Goal: Contribute content: Contribute content

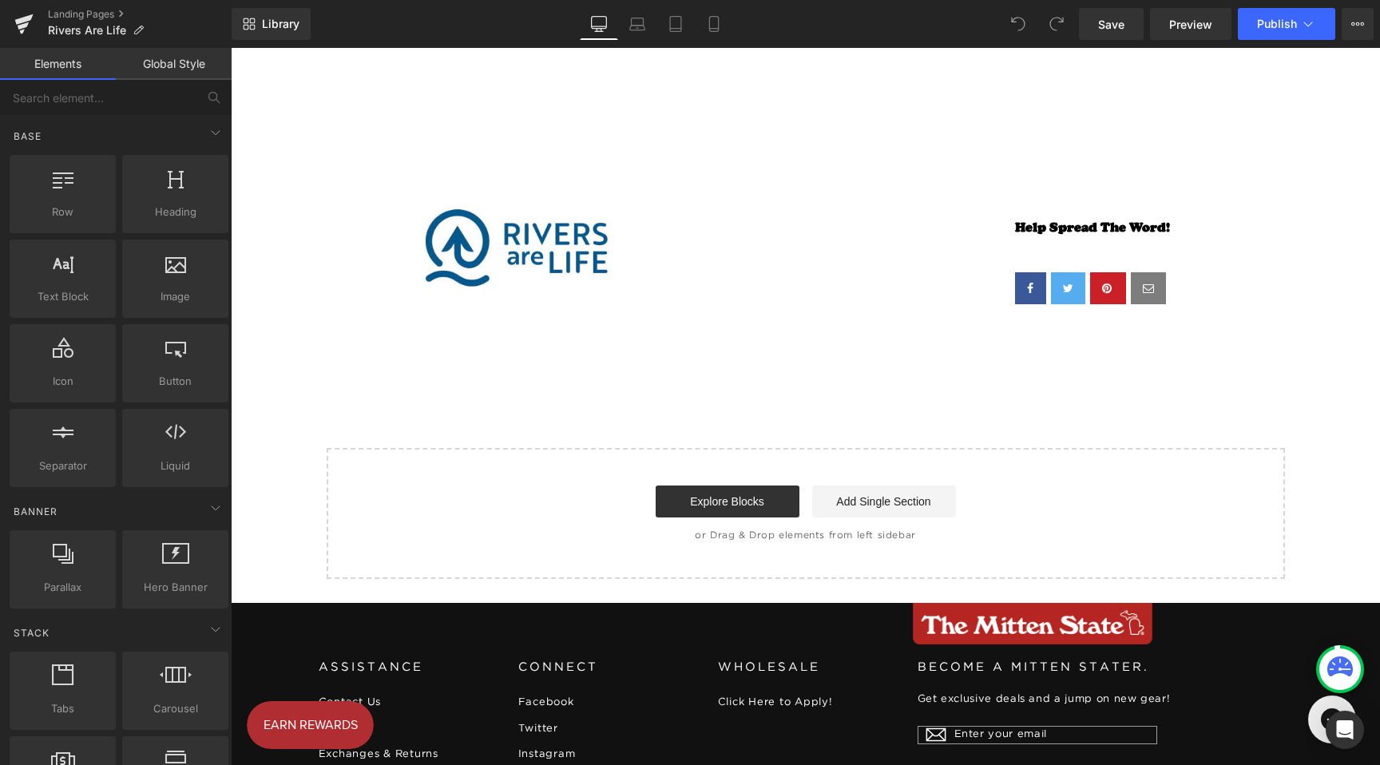
scroll to position [3280, 0]
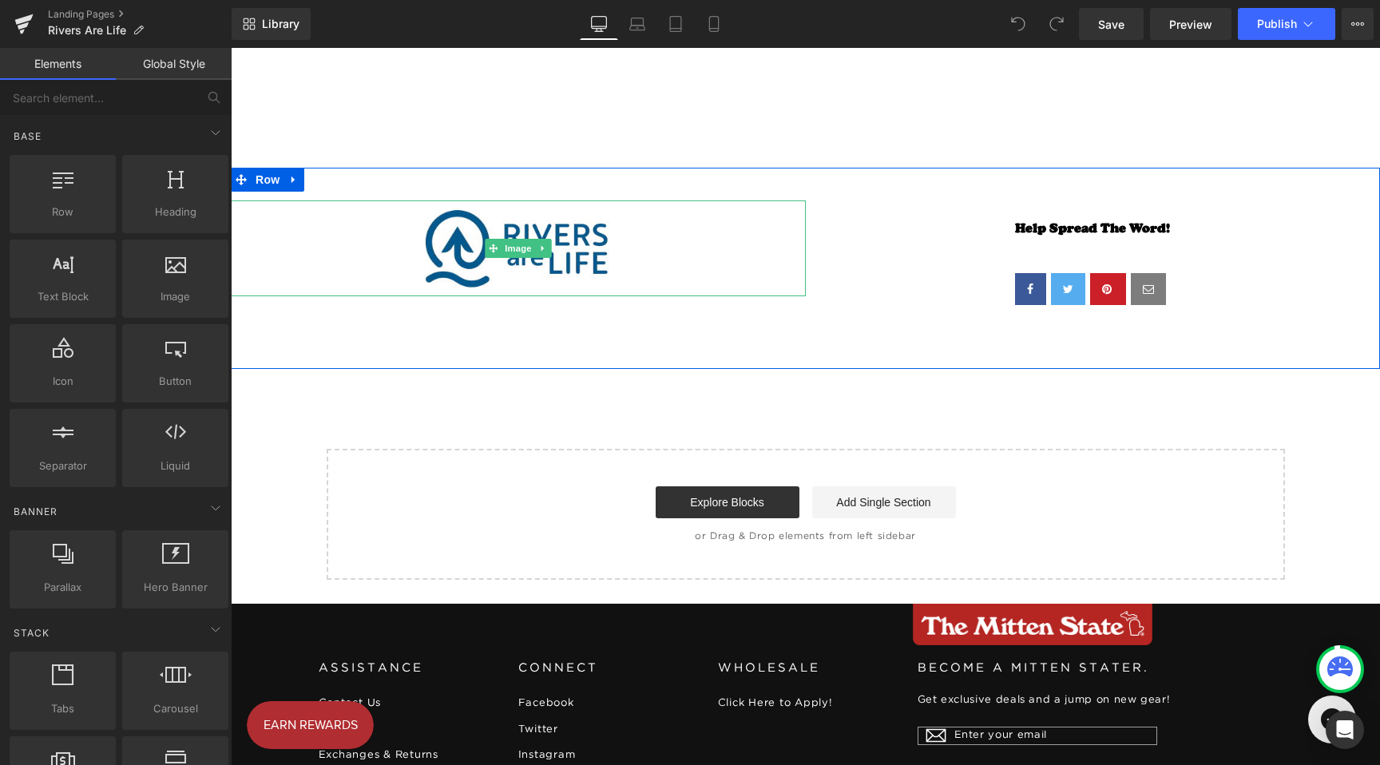
click at [698, 216] on div at bounding box center [518, 249] width 575 height 96
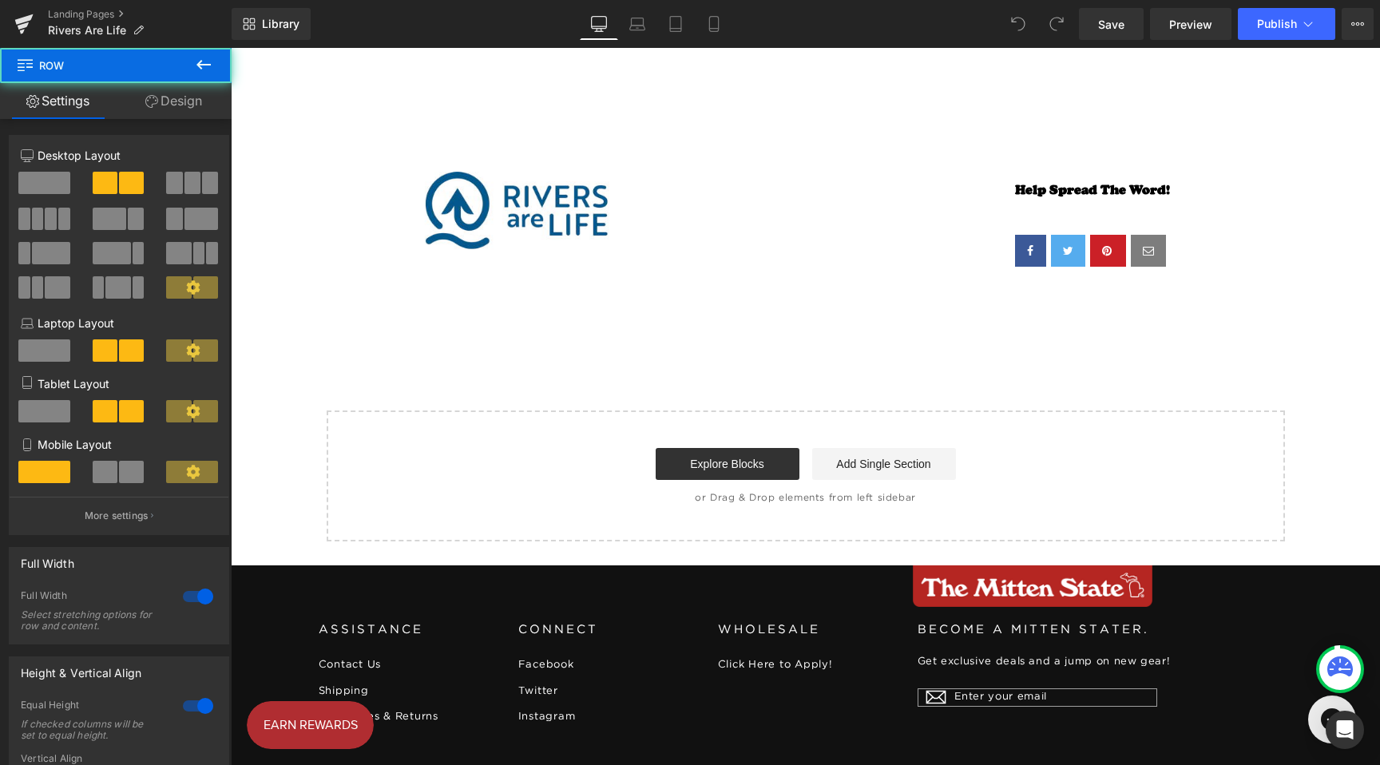
scroll to position [3330, 0]
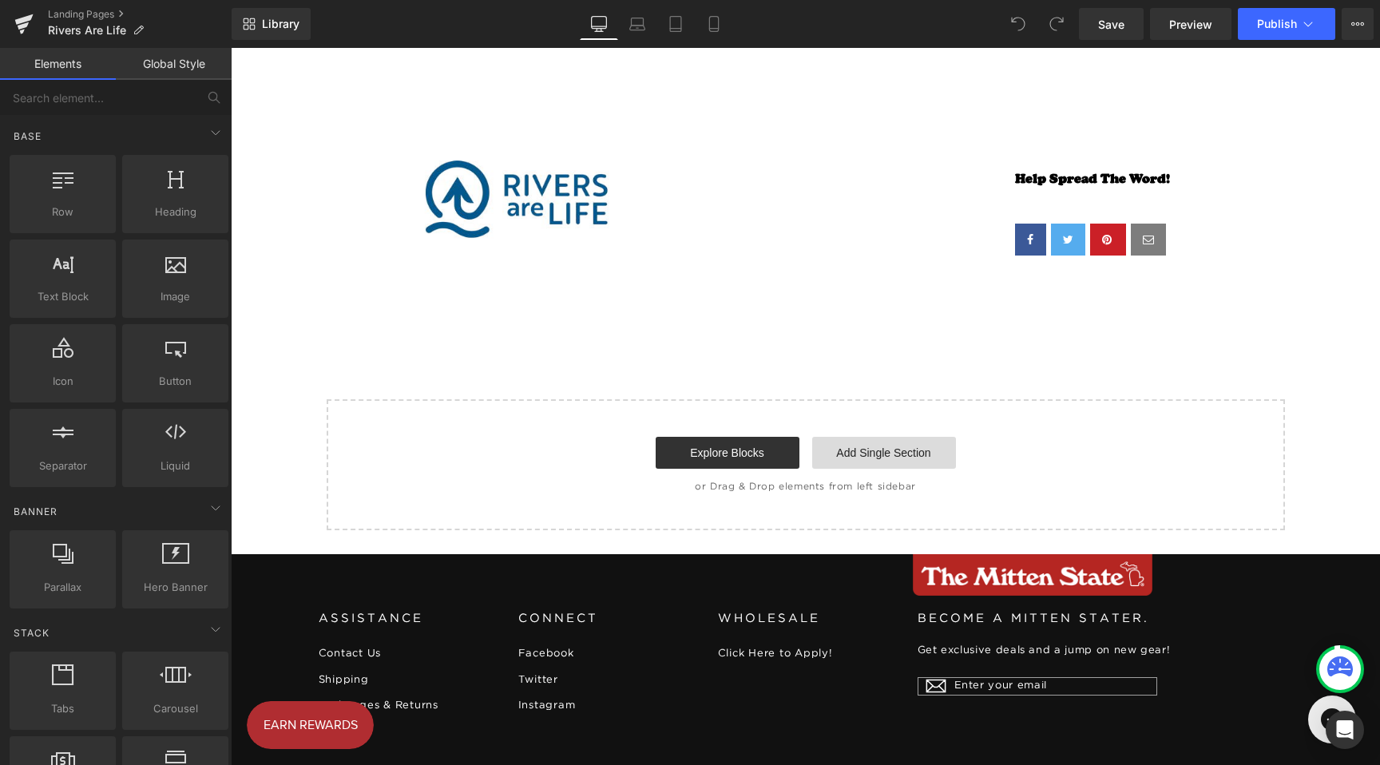
click at [884, 449] on link "Add Single Section" at bounding box center [884, 453] width 144 height 32
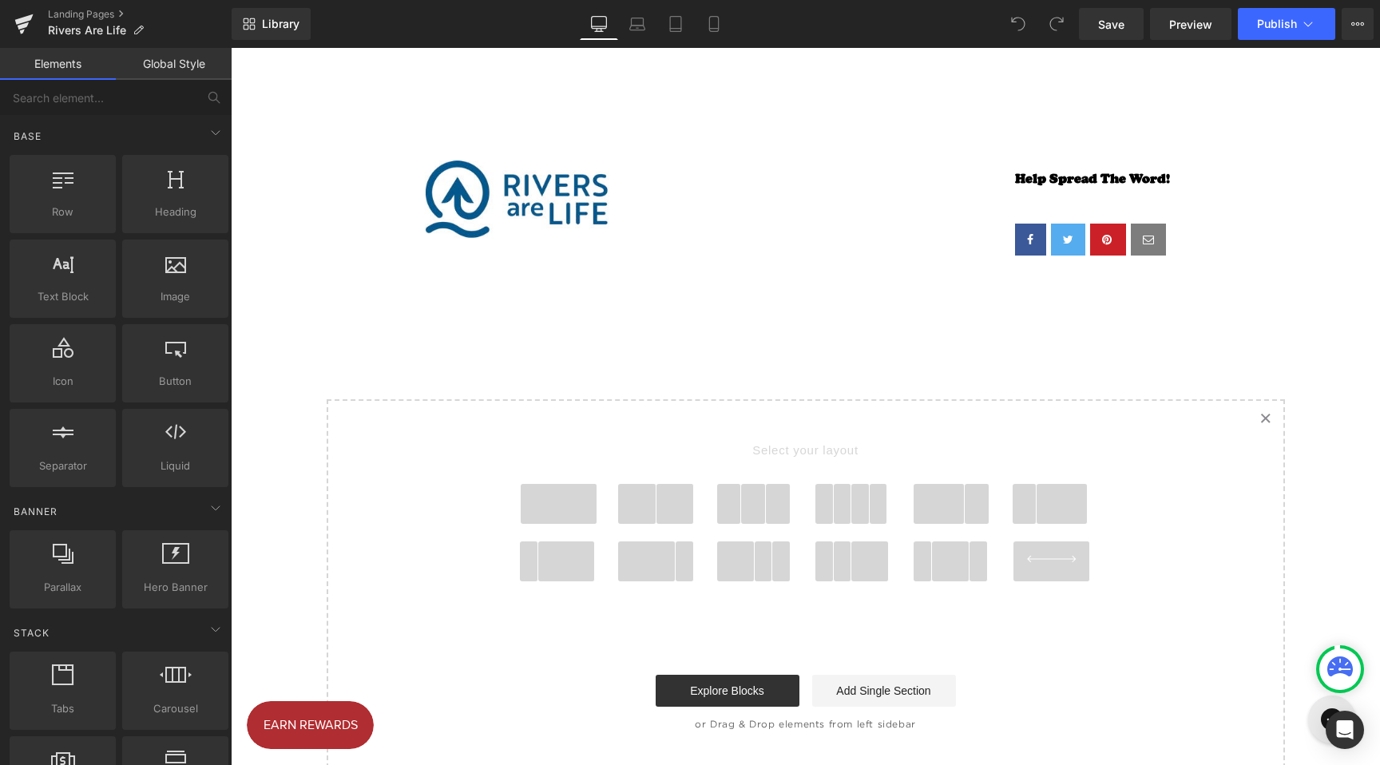
click at [535, 490] on span at bounding box center [559, 504] width 77 height 40
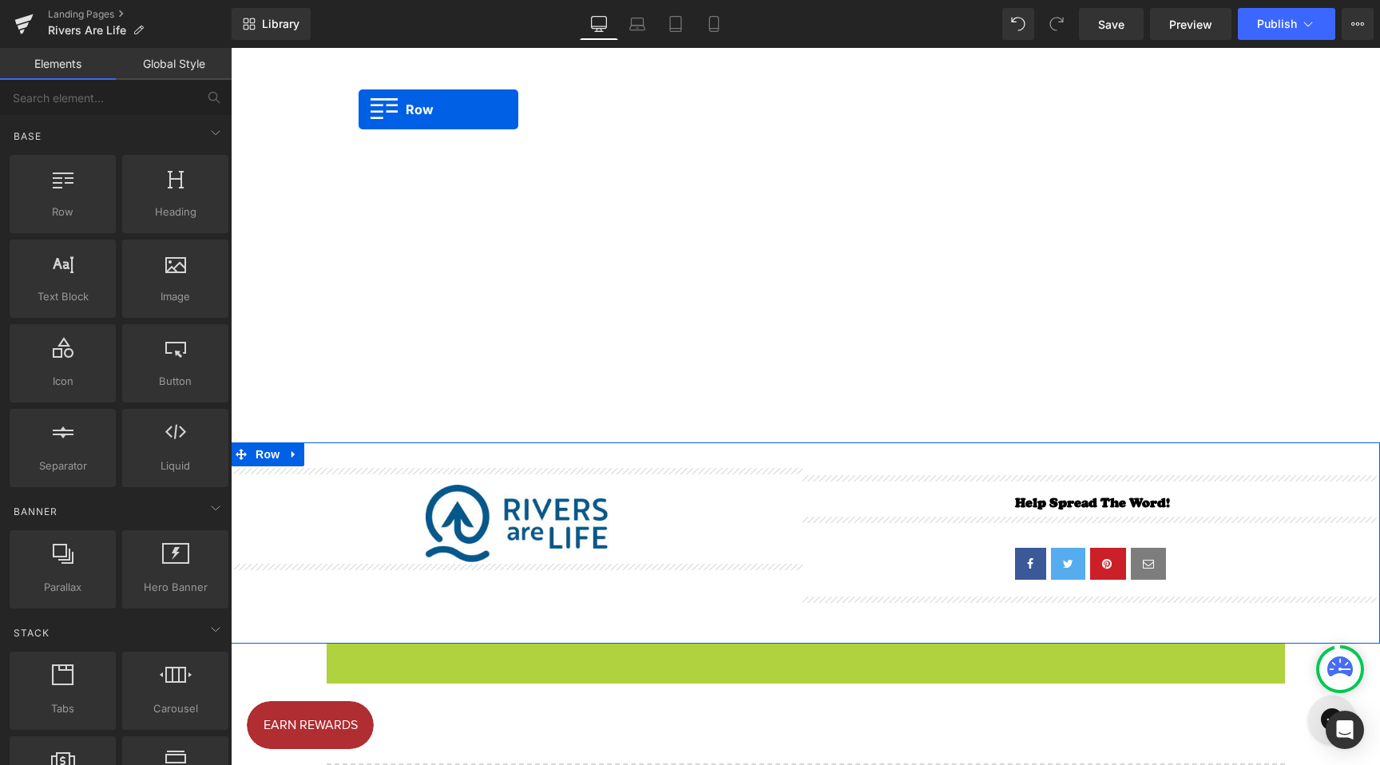
scroll to position [2925, 0]
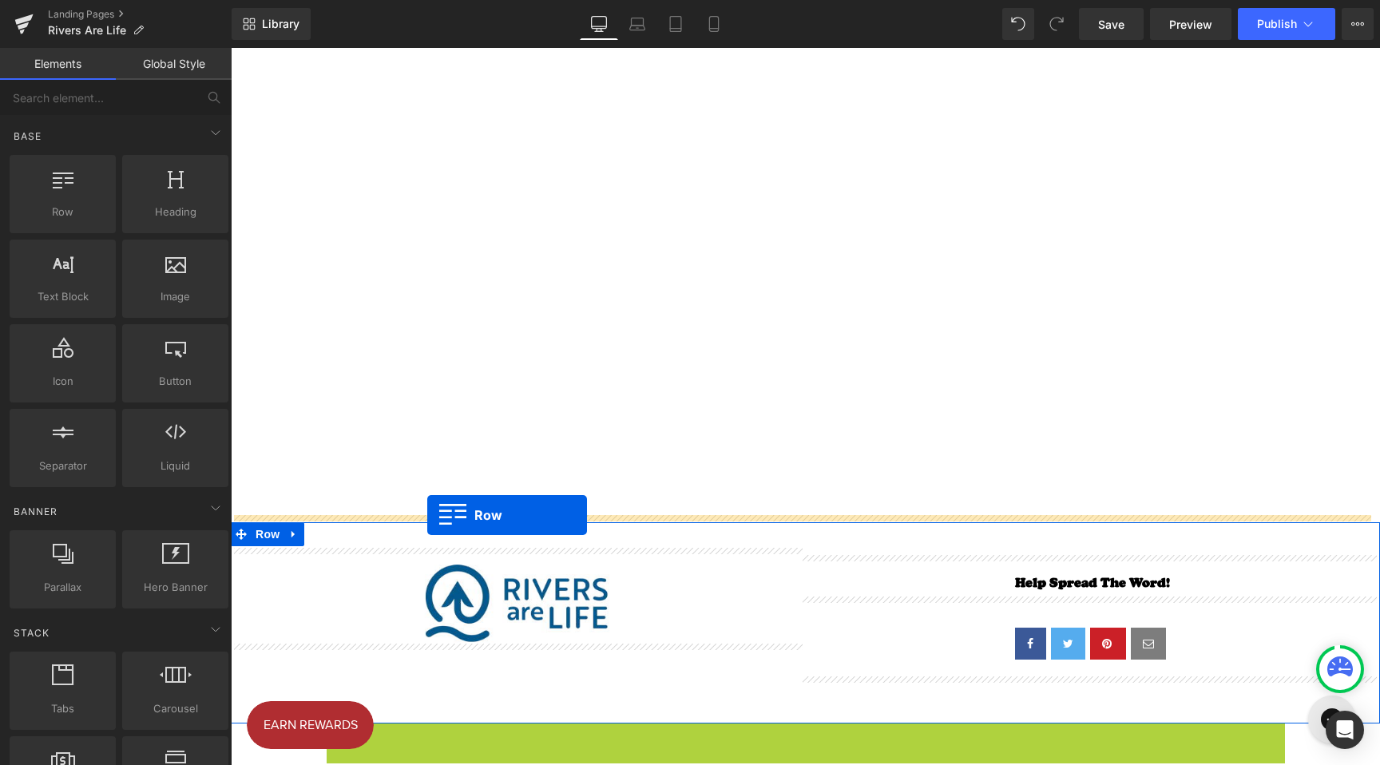
drag, startPoint x: 330, startPoint y: 298, endPoint x: 427, endPoint y: 515, distance: 238.2
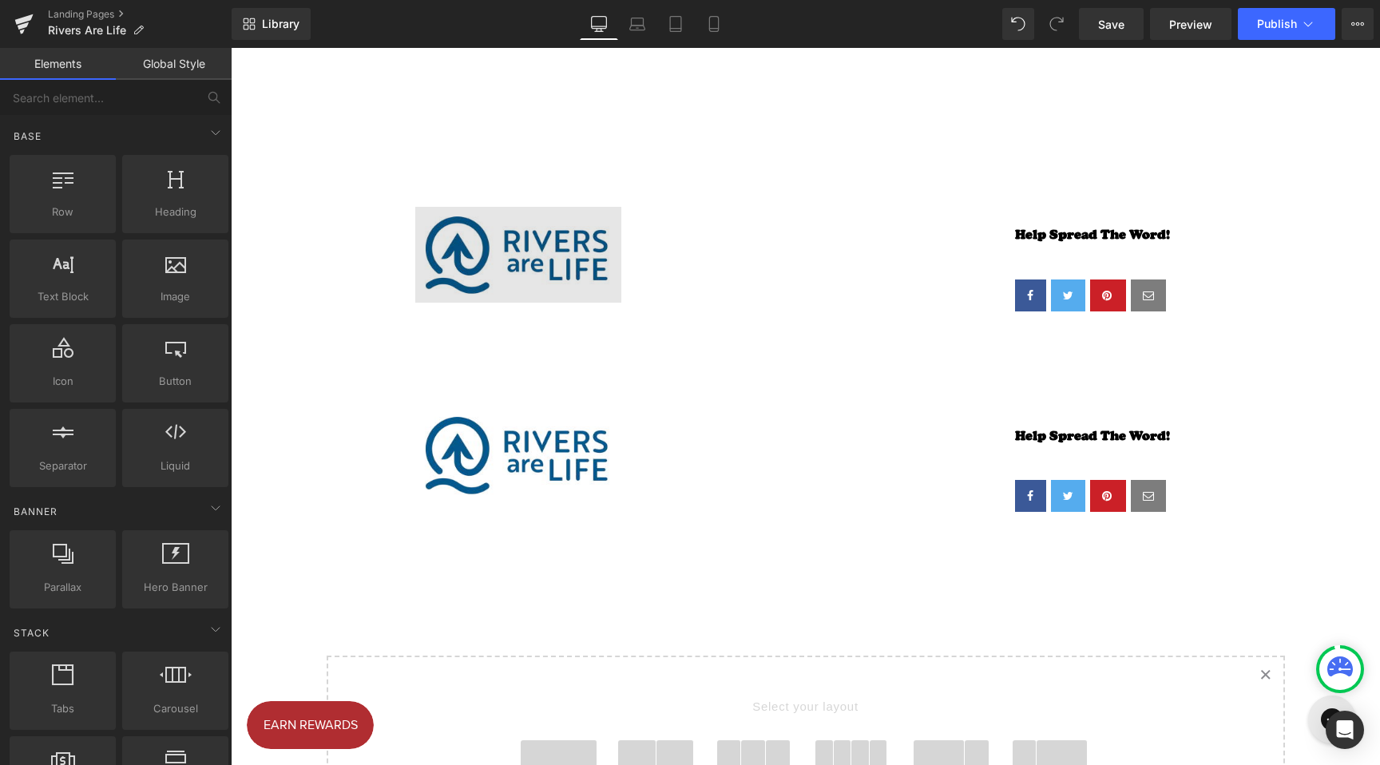
scroll to position [2137, 0]
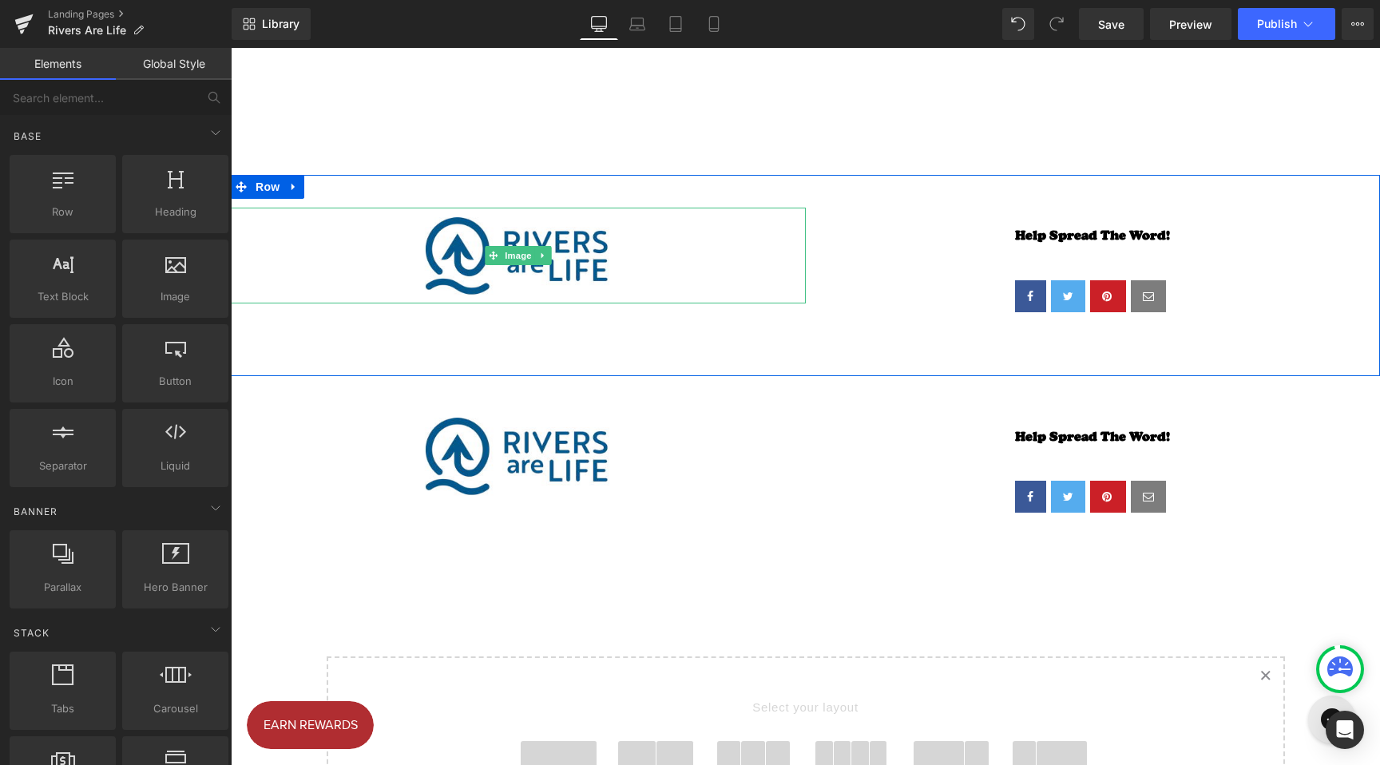
click at [353, 231] on div at bounding box center [518, 256] width 575 height 96
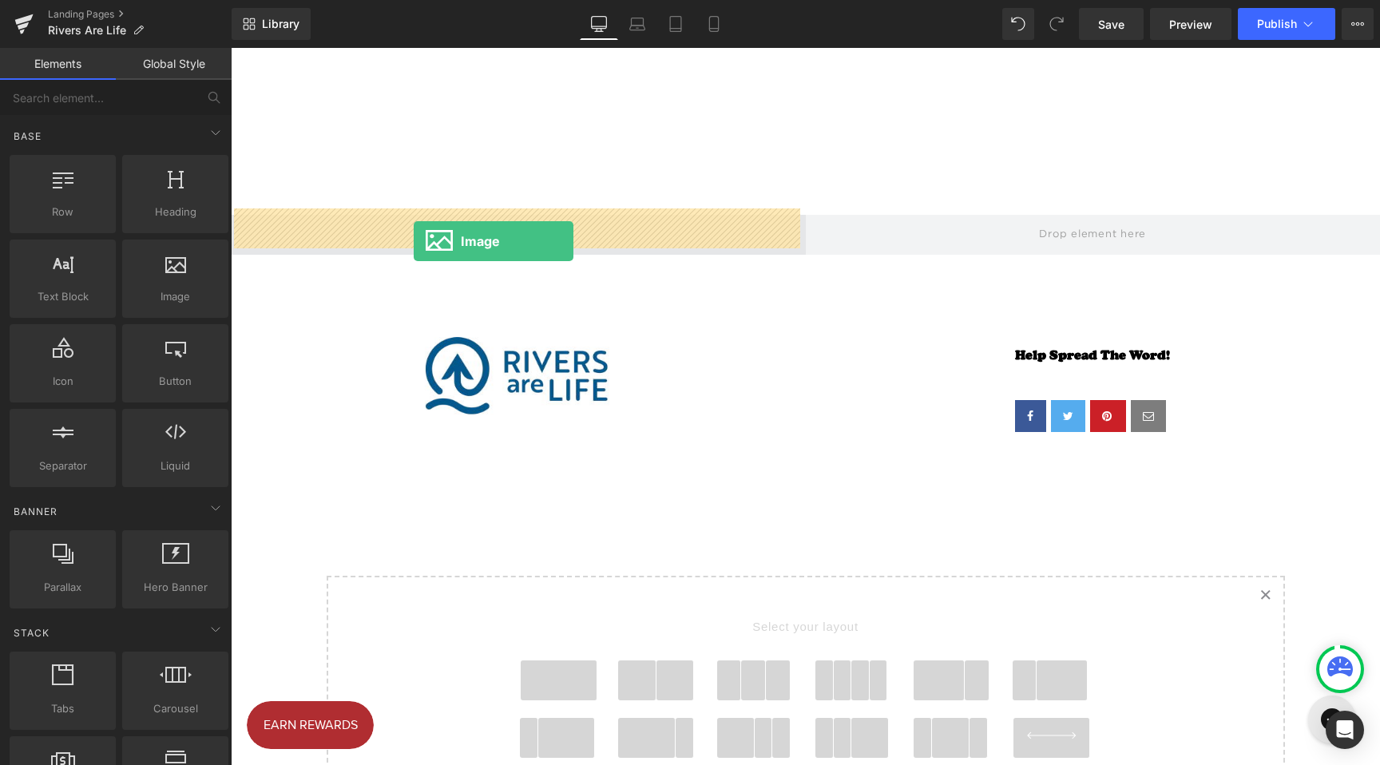
drag, startPoint x: 403, startPoint y: 314, endPoint x: 414, endPoint y: 241, distance: 73.6
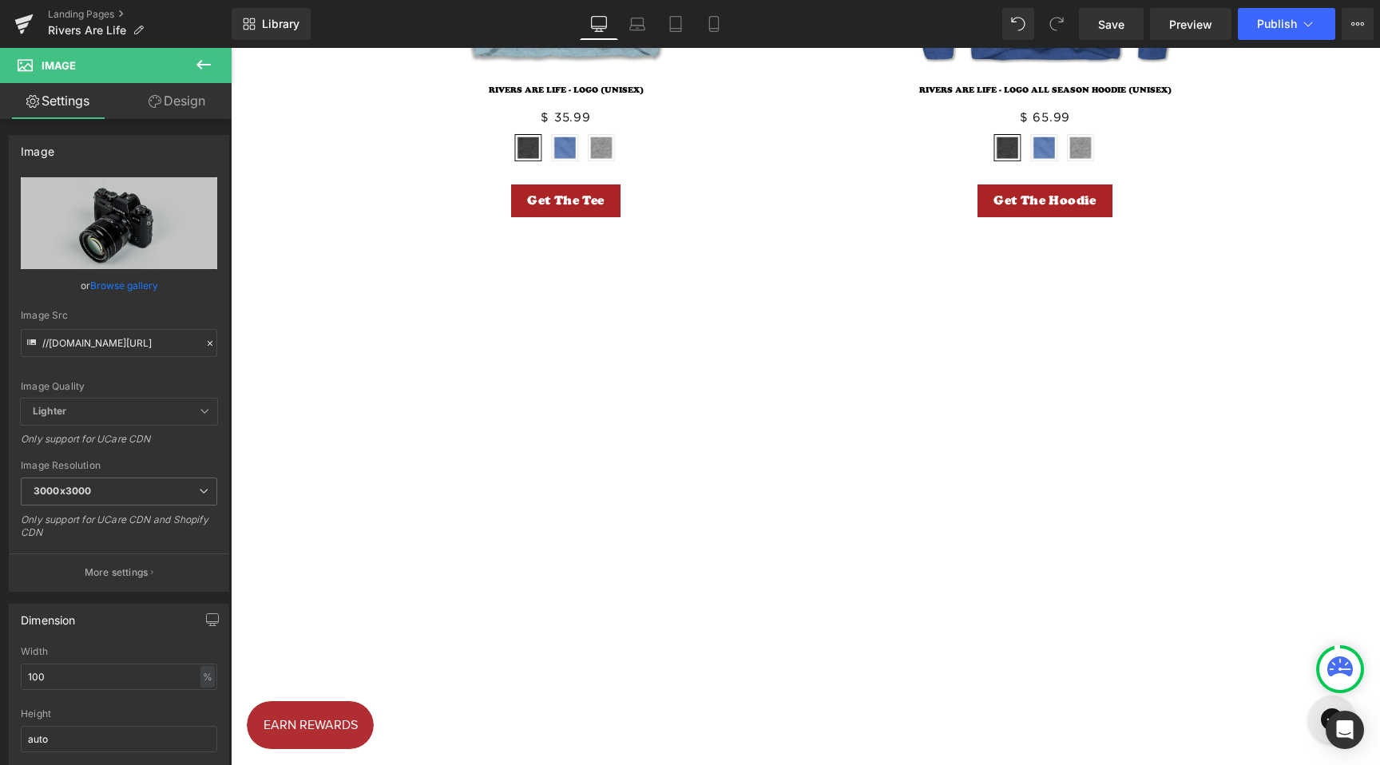
scroll to position [1869, 0]
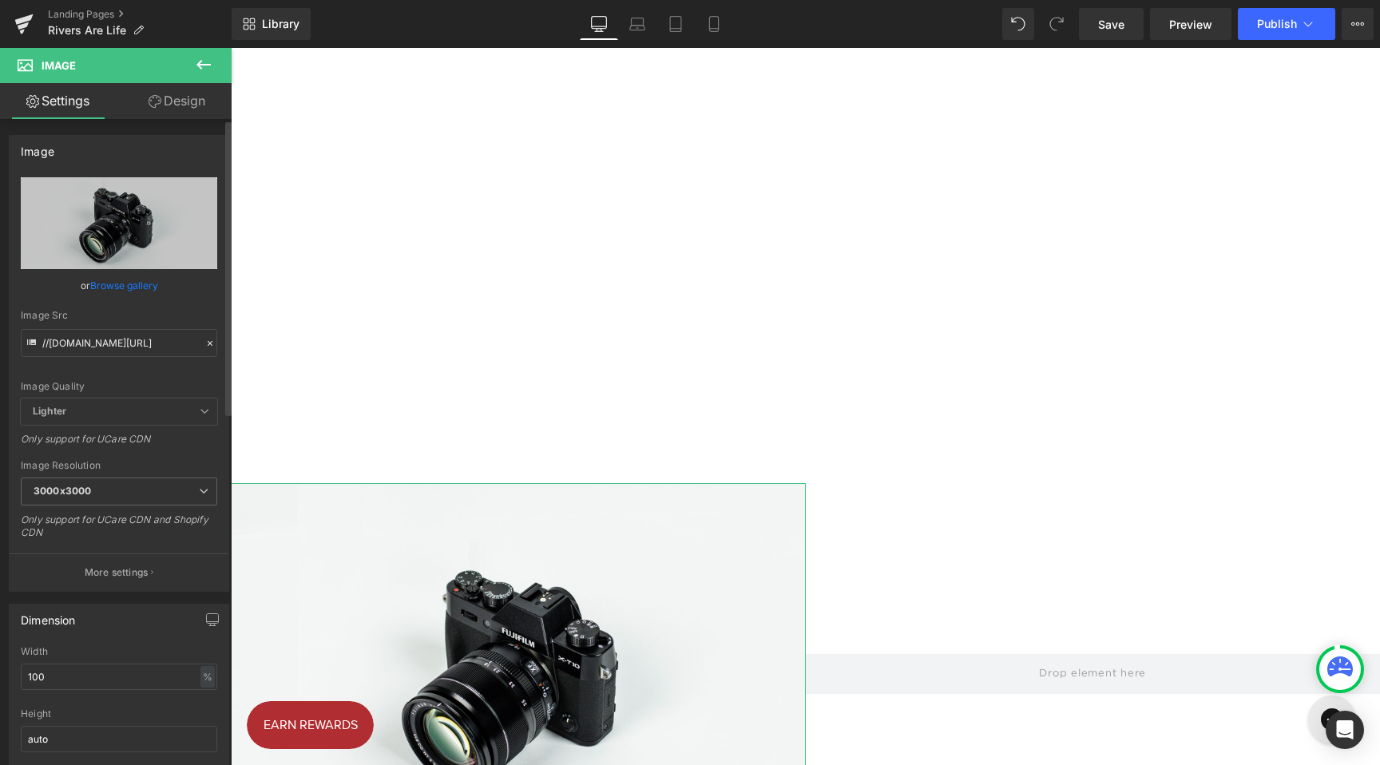
click at [124, 288] on link "Browse gallery" at bounding box center [124, 286] width 68 height 28
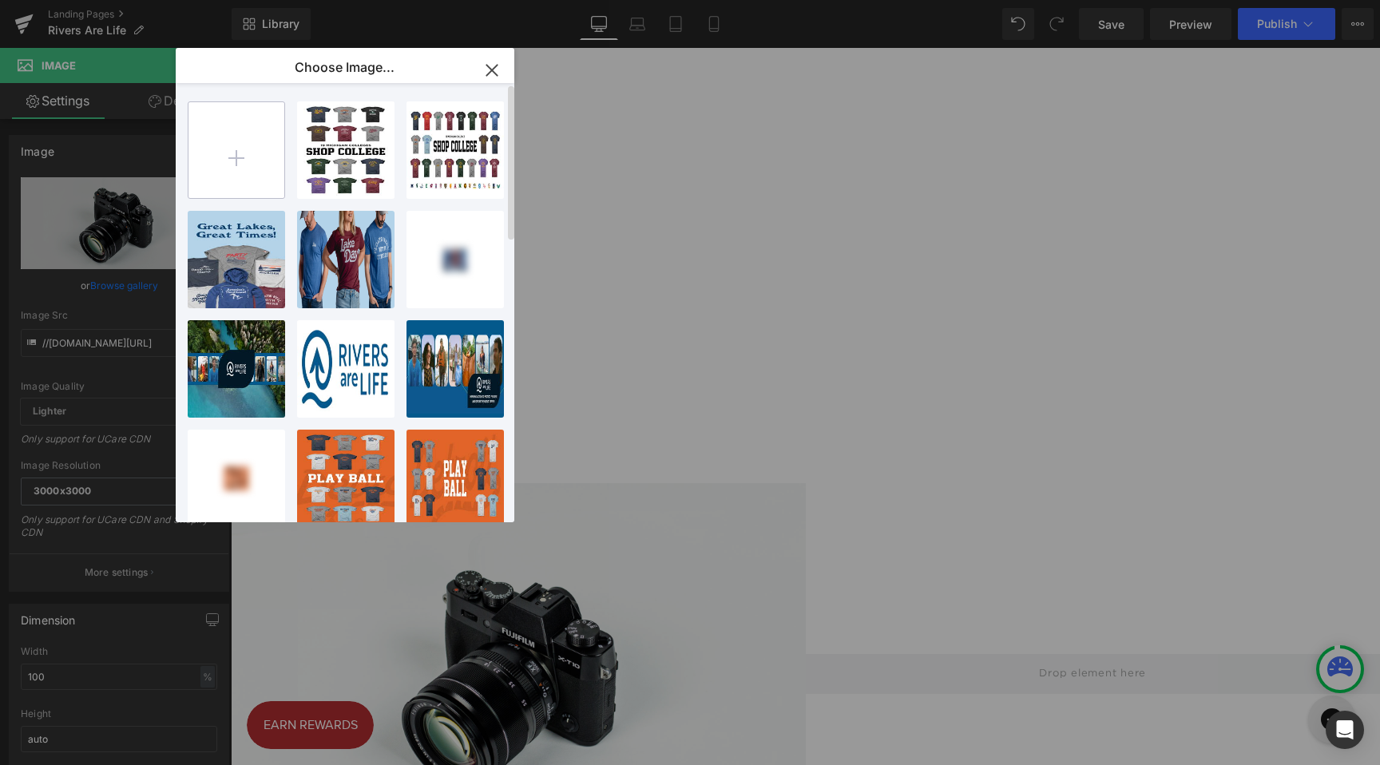
click at [230, 160] on input "file" at bounding box center [237, 150] width 96 height 96
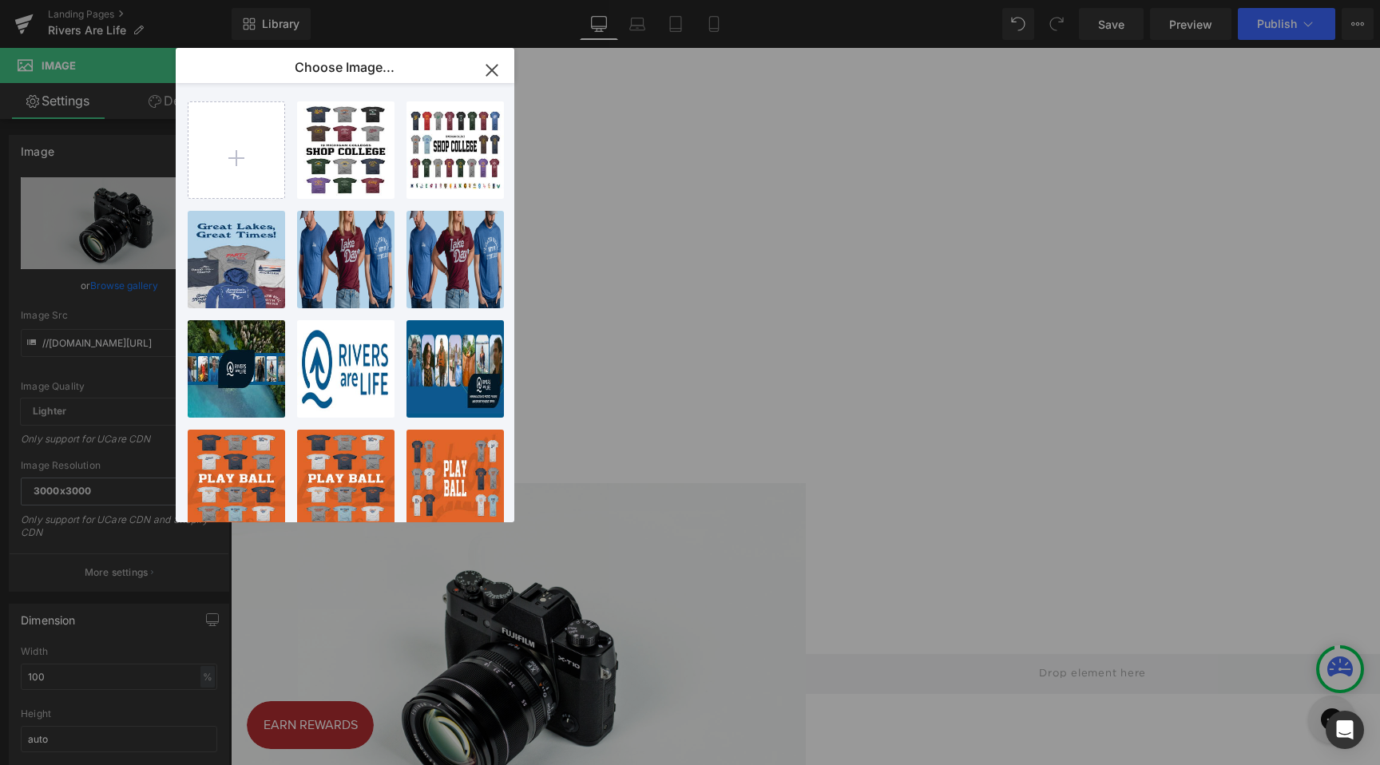
type input "C:\fakepath\RaL_Project65_Day6-30.jpg"
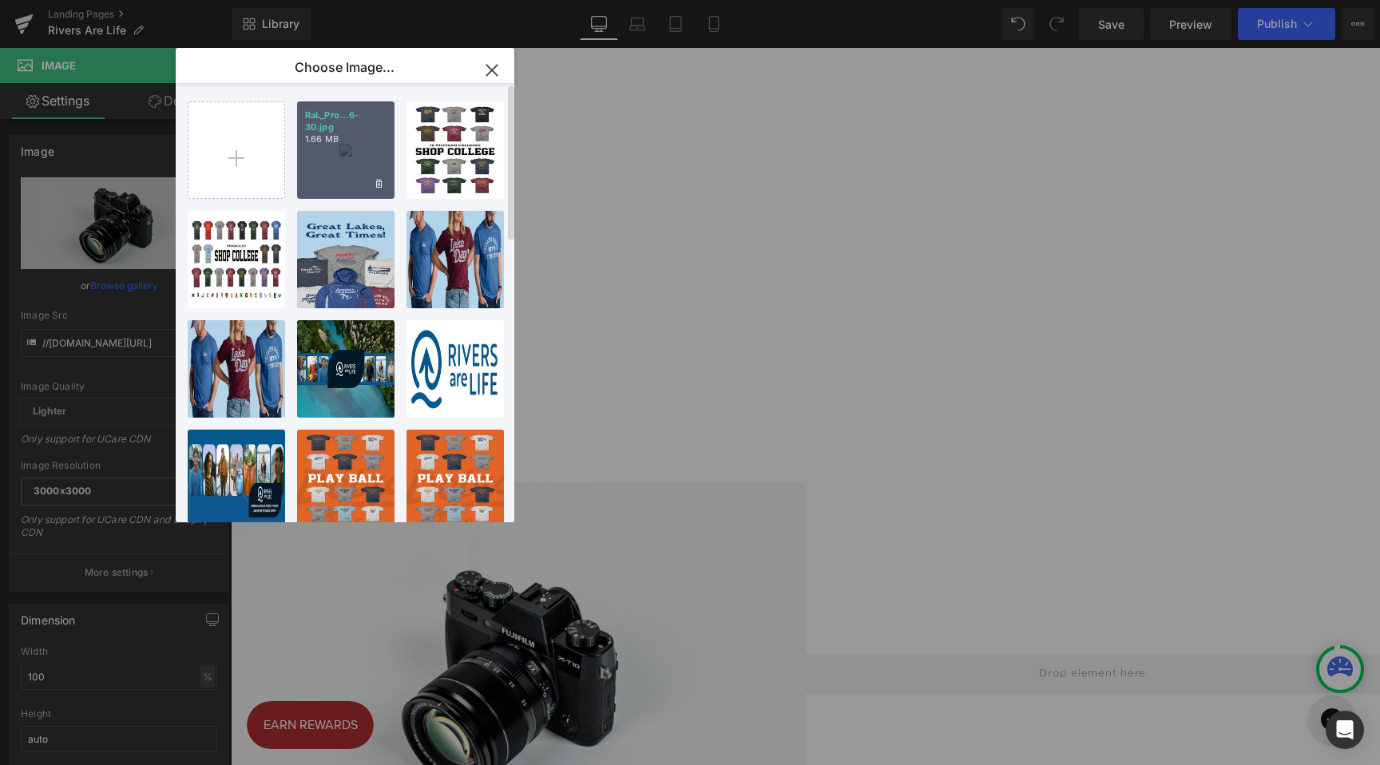
click at [333, 150] on div "RaL_Pro...6-30.jpg 1.66 MB" at bounding box center [345, 149] width 97 height 97
type input "[URL][DOMAIN_NAME]"
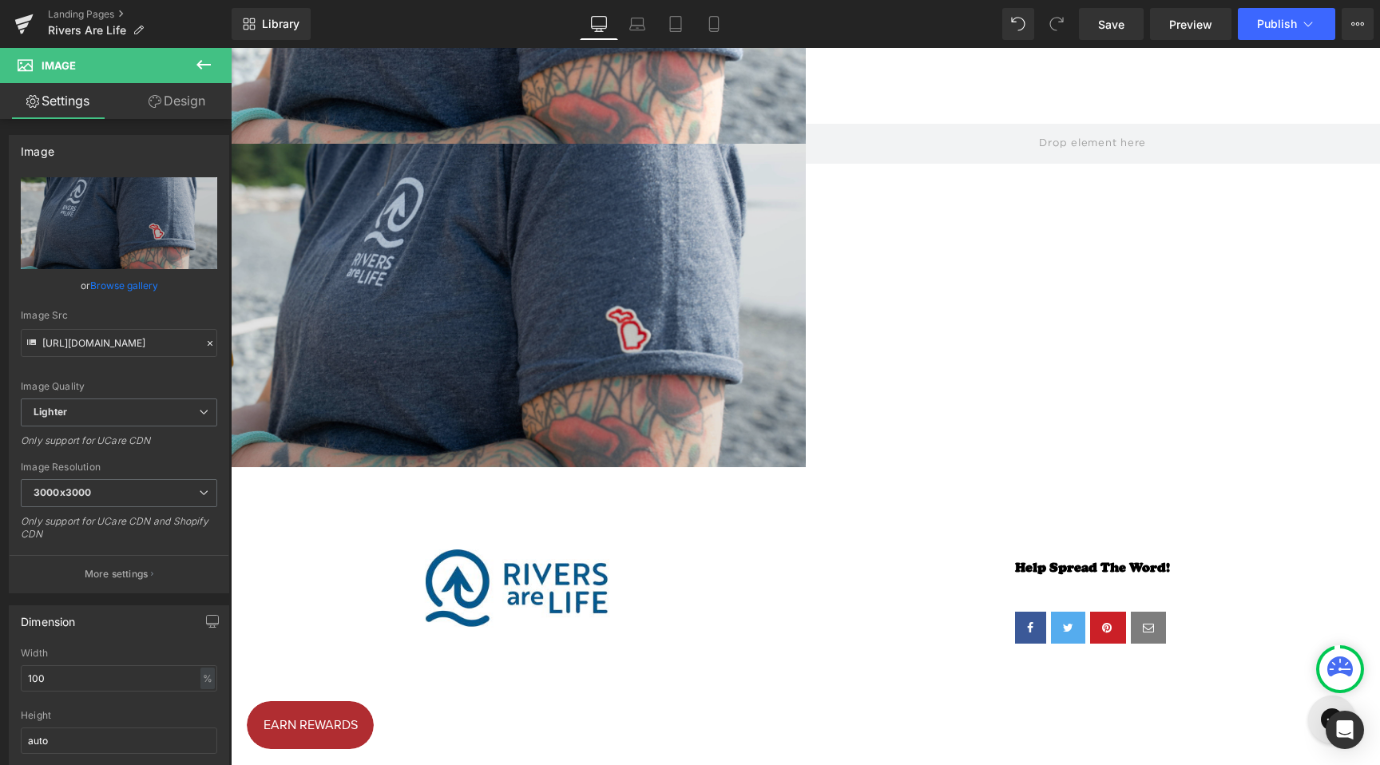
scroll to position [2556, 0]
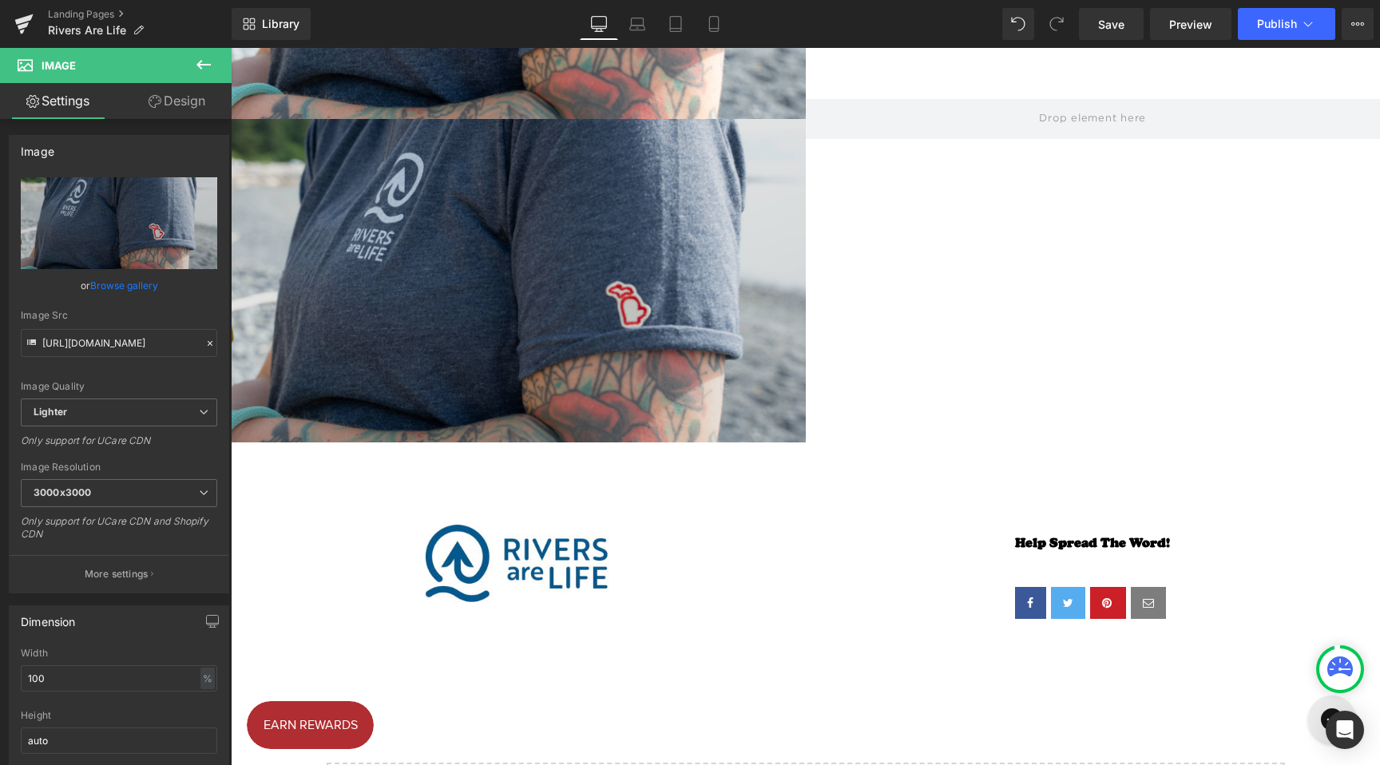
click at [550, 284] on img at bounding box center [518, 281] width 575 height 324
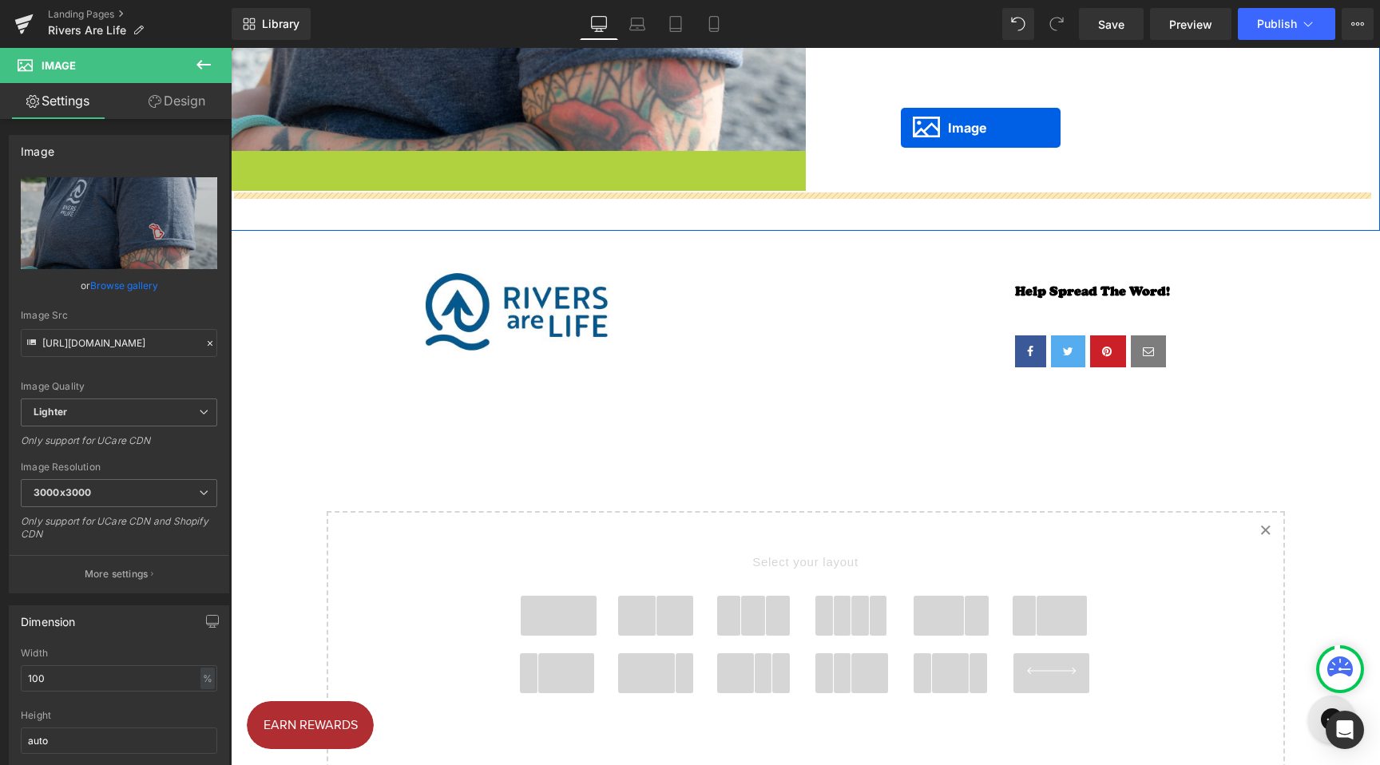
scroll to position [2317, 0]
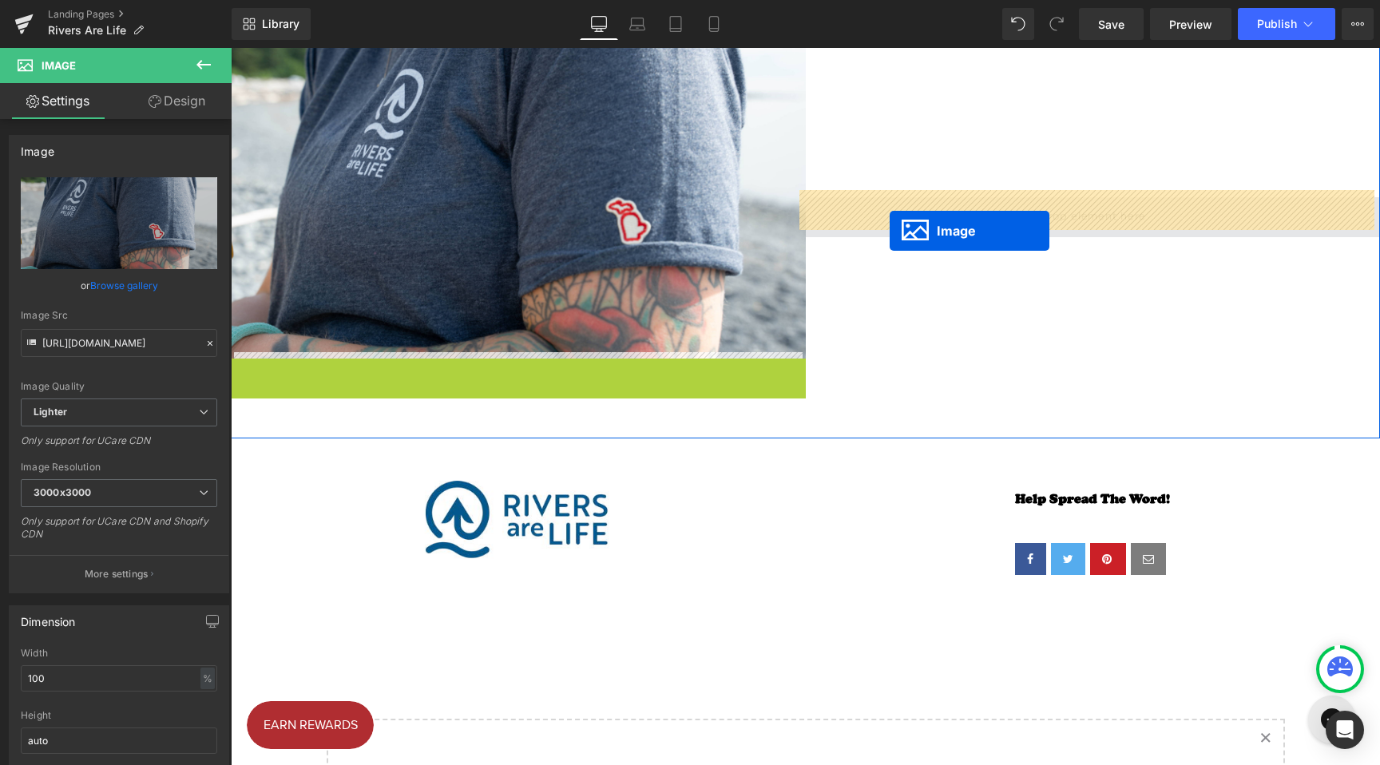
drag, startPoint x: 479, startPoint y: 272, endPoint x: 890, endPoint y: 228, distance: 412.9
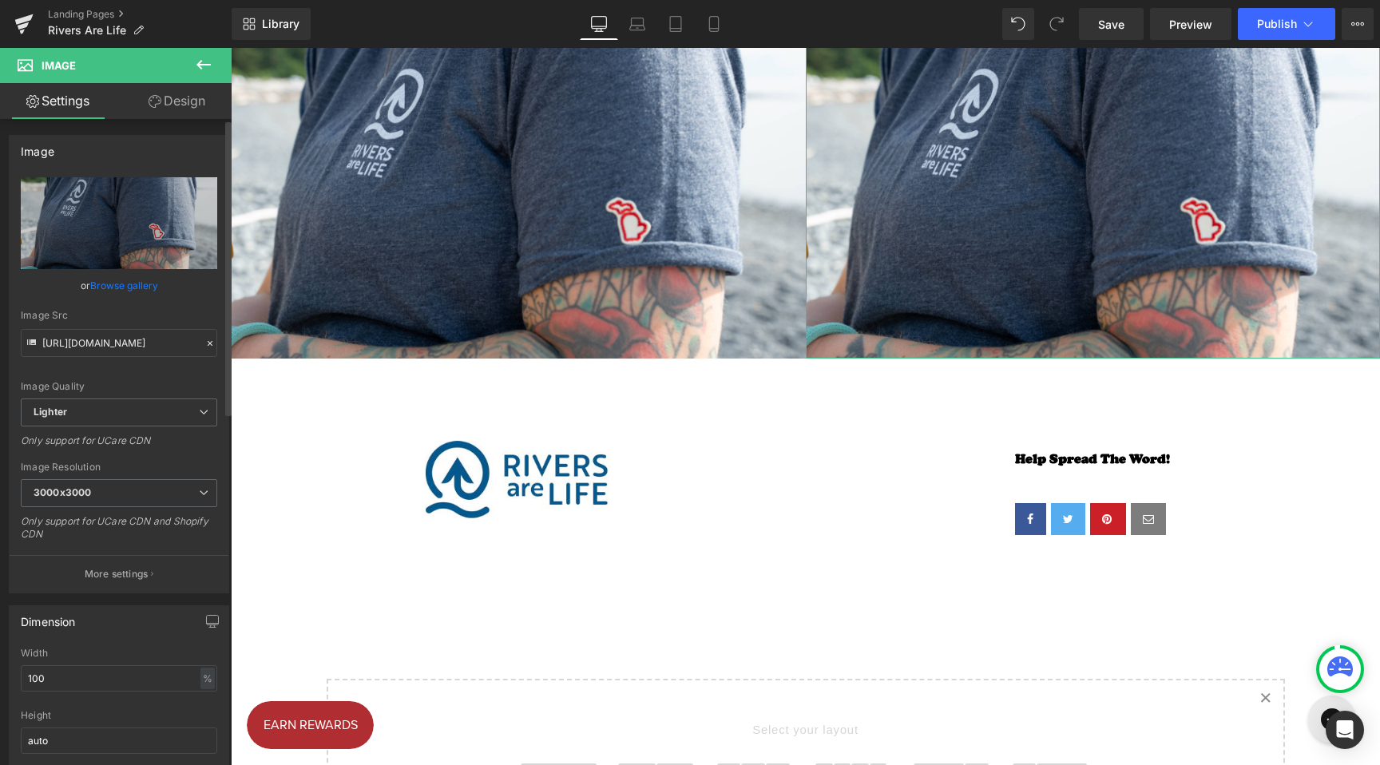
click at [129, 282] on link "Browse gallery" at bounding box center [124, 286] width 68 height 28
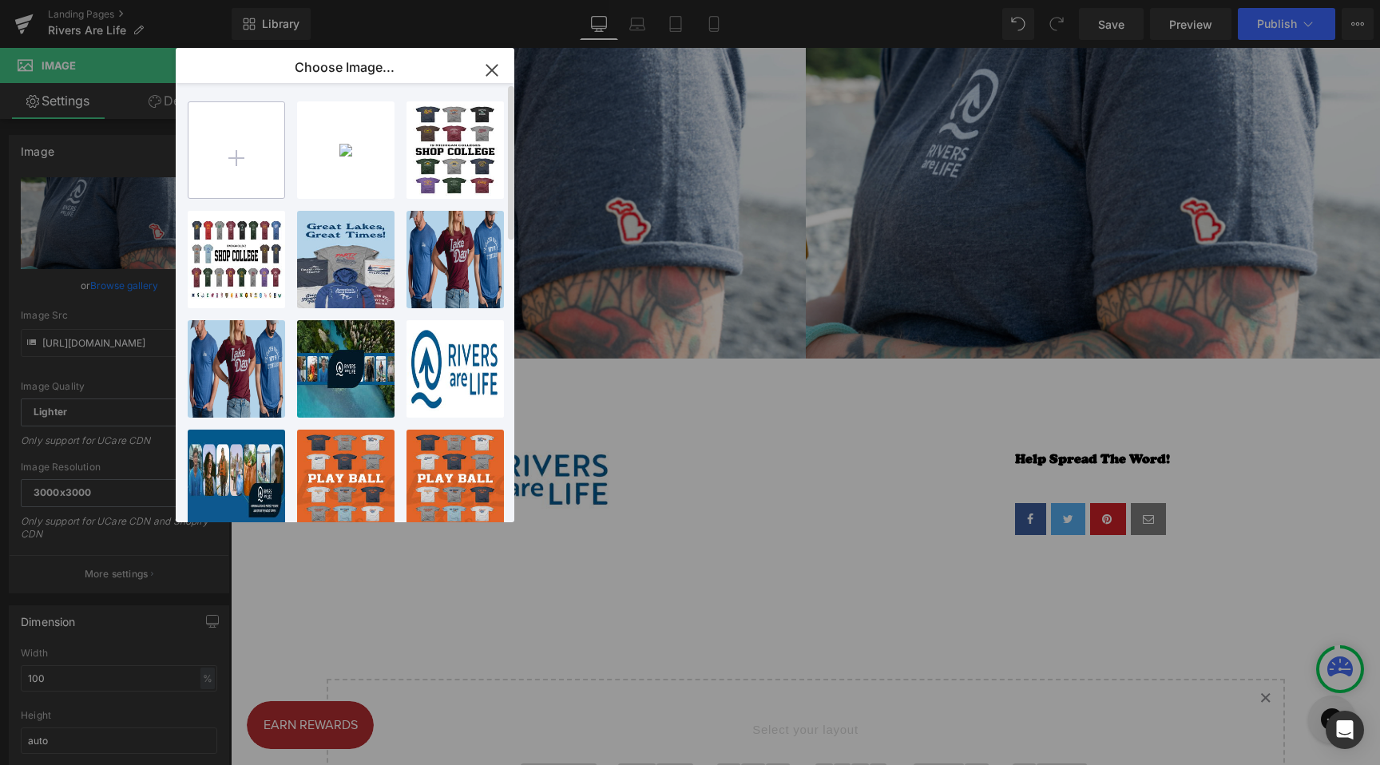
click at [234, 165] on input "file" at bounding box center [237, 150] width 96 height 96
type input "C:\fakepath\RaL_Project65_Day6-69.jpg"
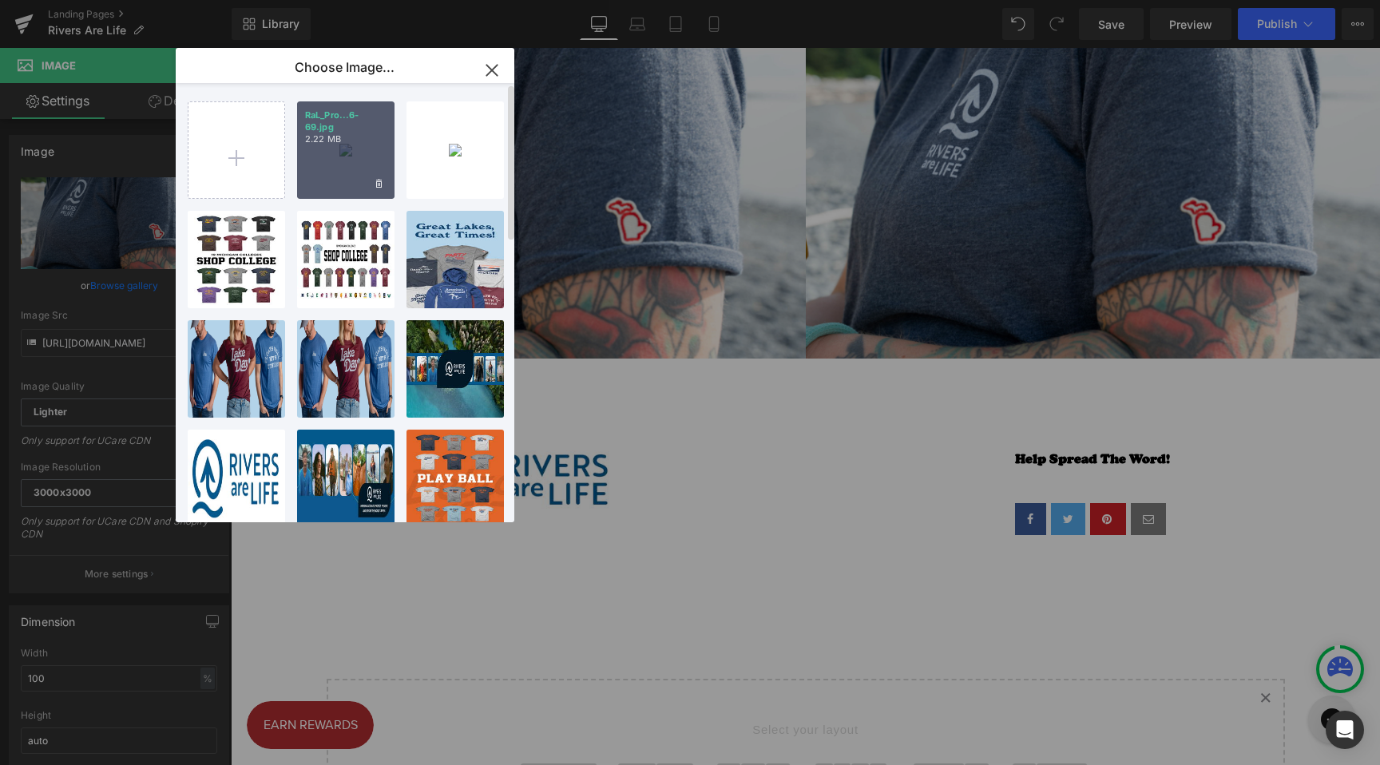
click at [329, 175] on div "RaL_Pro...6-69.jpg 2.22 MB" at bounding box center [345, 149] width 97 height 97
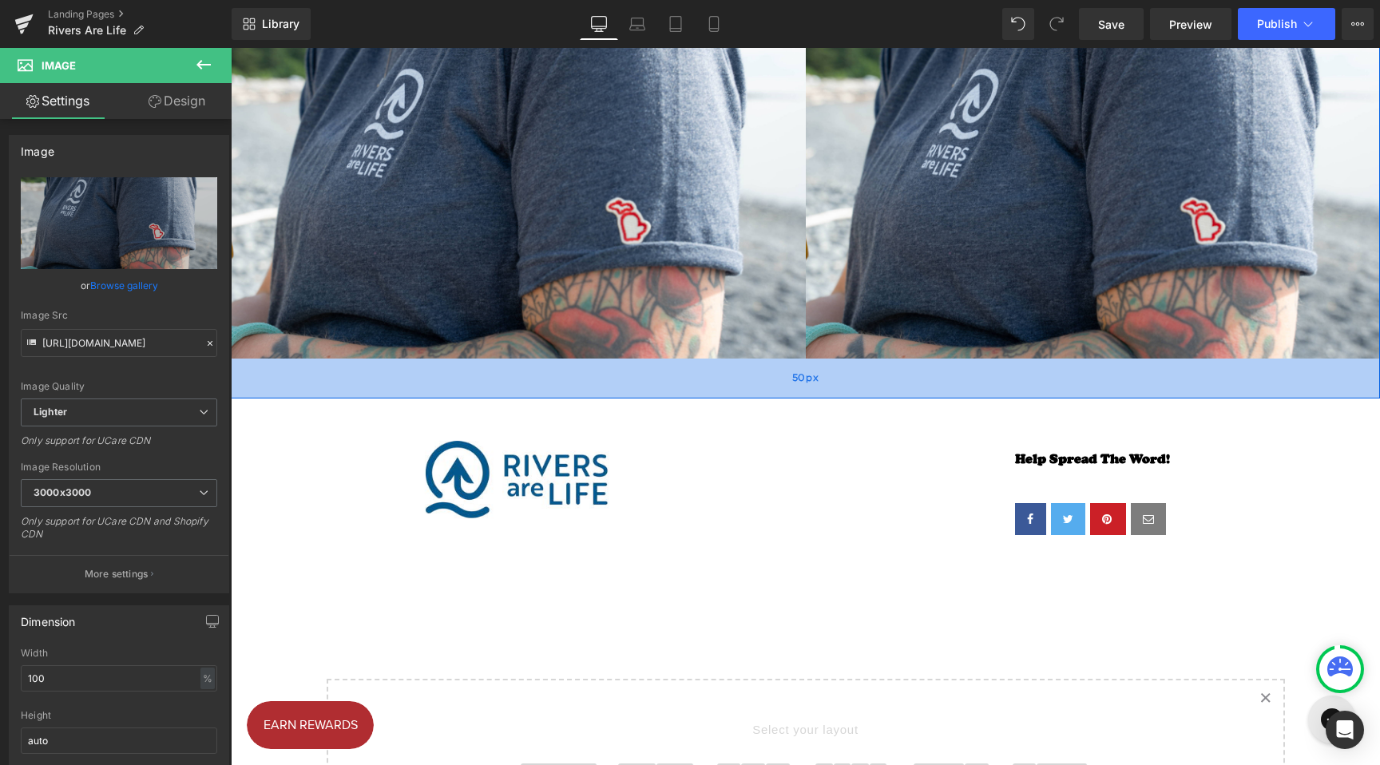
scroll to position [2183, 0]
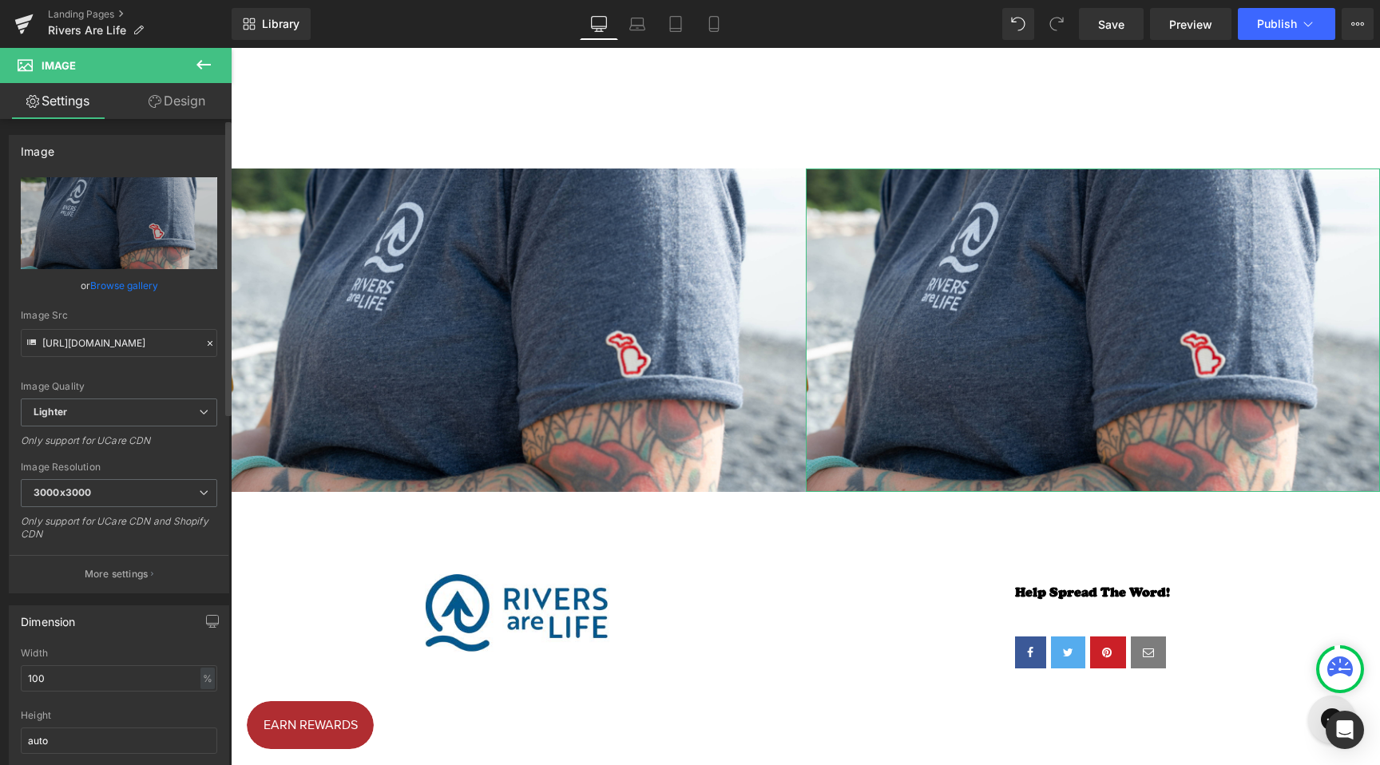
click at [134, 283] on link "Browse gallery" at bounding box center [124, 286] width 68 height 28
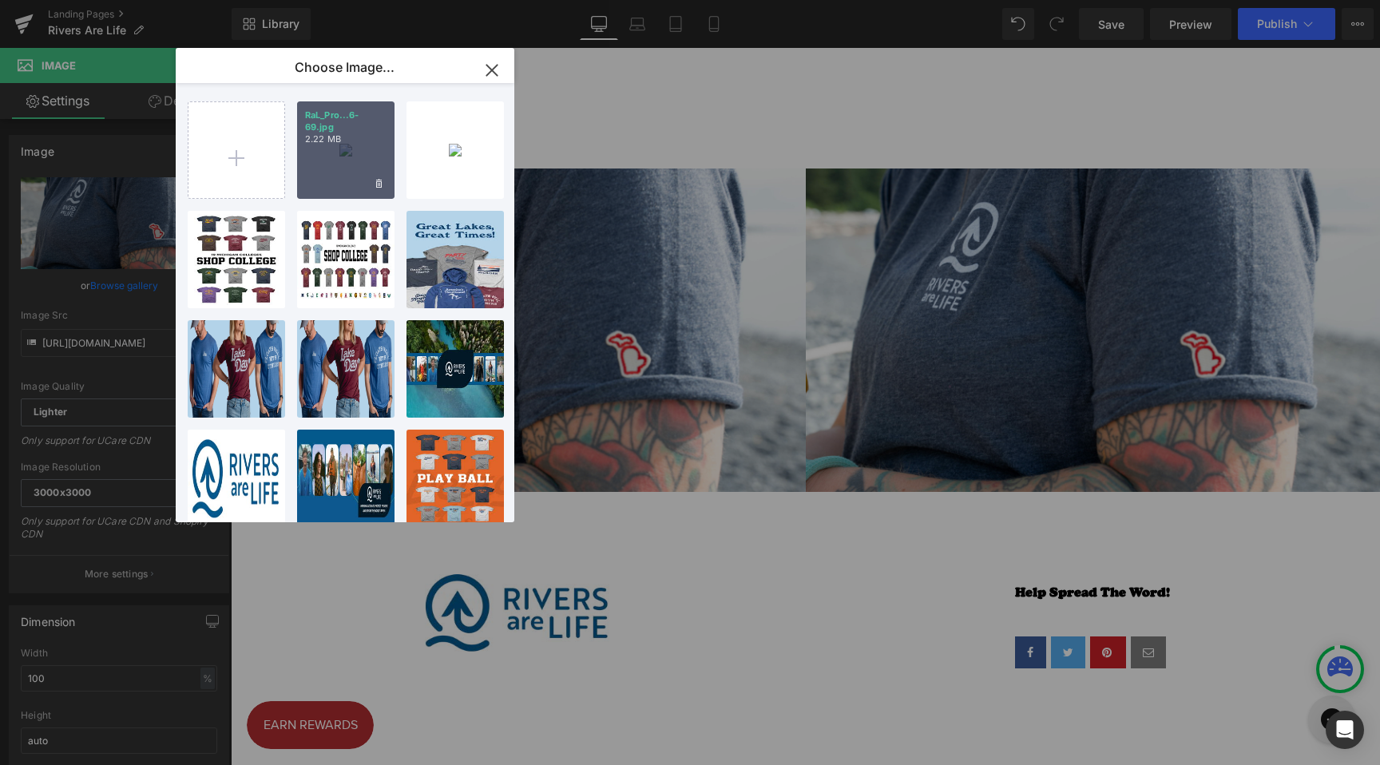
click at [334, 136] on p "2.22 MB" at bounding box center [345, 139] width 81 height 12
type input "[URL][DOMAIN_NAME]"
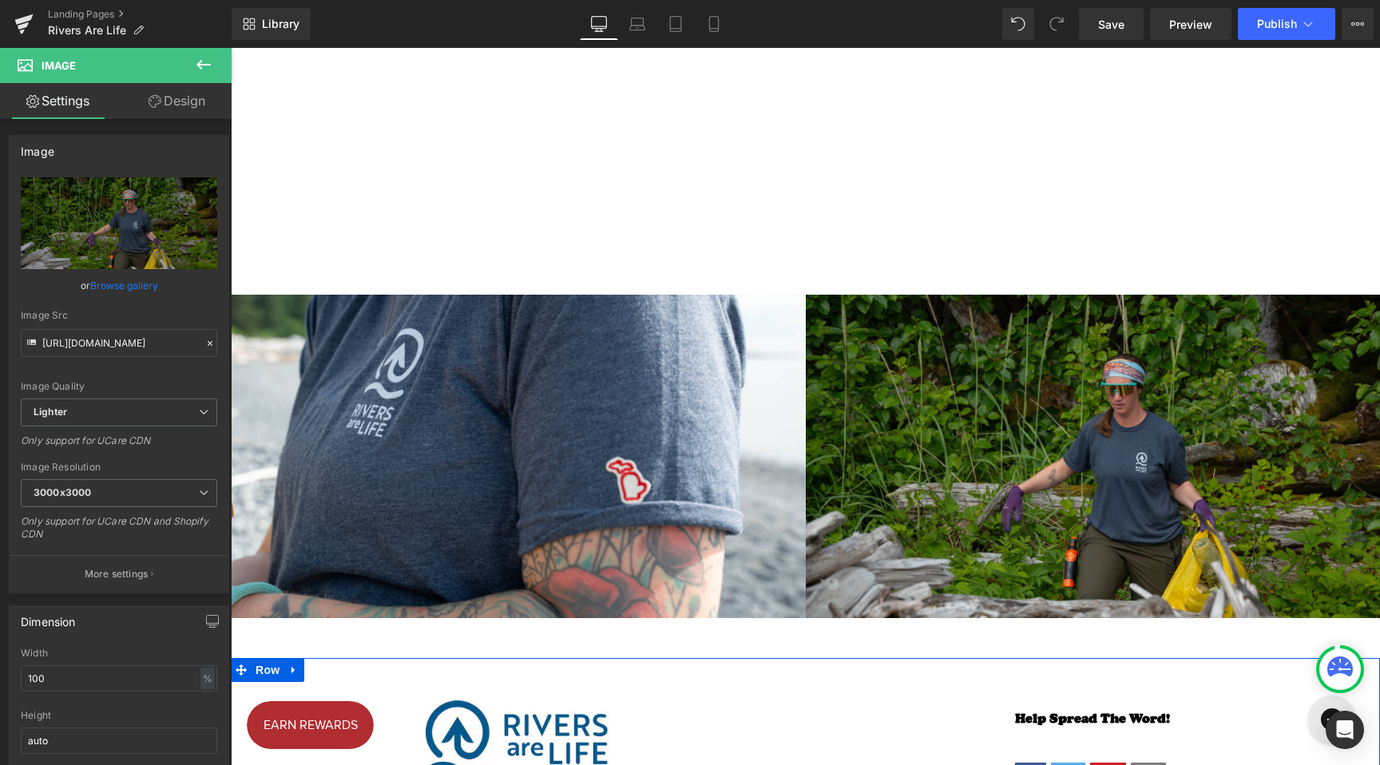
scroll to position [2054, 0]
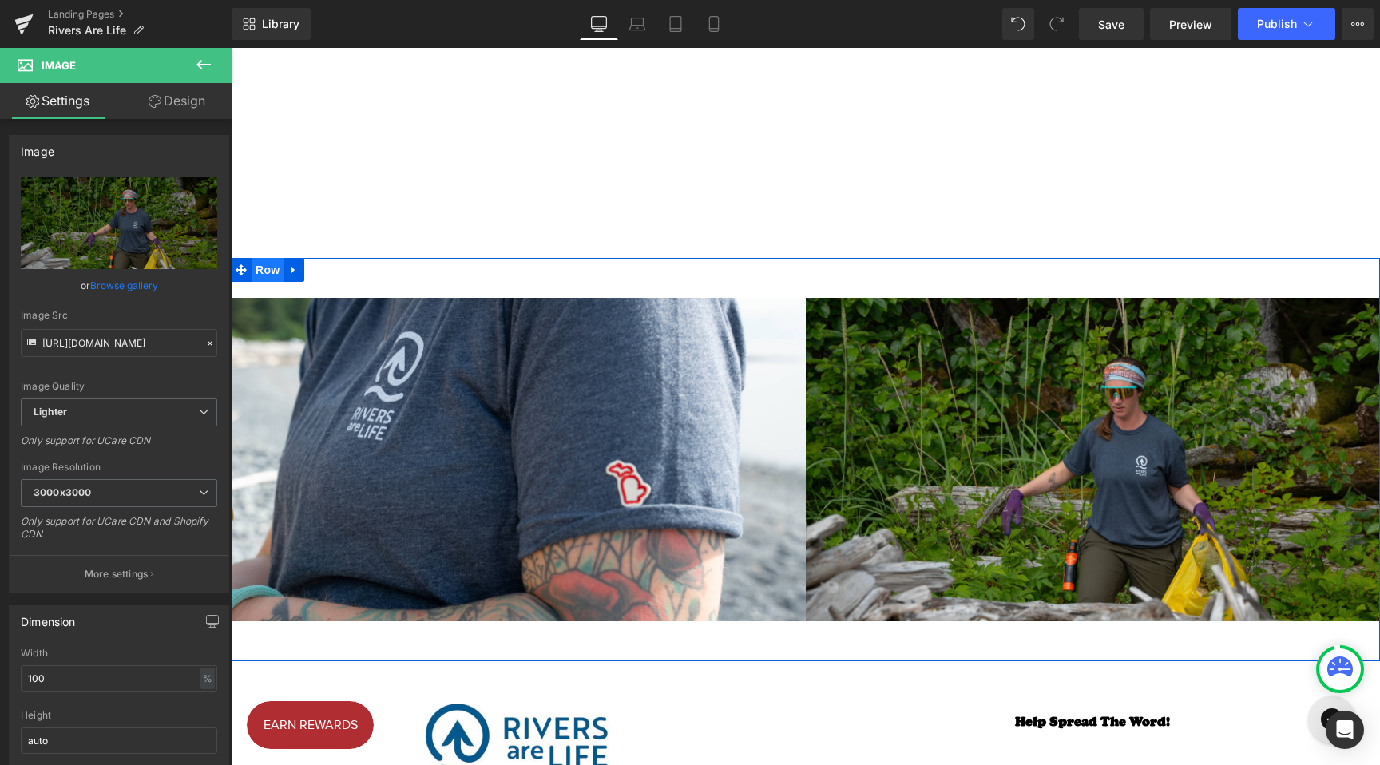
click at [252, 260] on span "Row" at bounding box center [268, 270] width 32 height 24
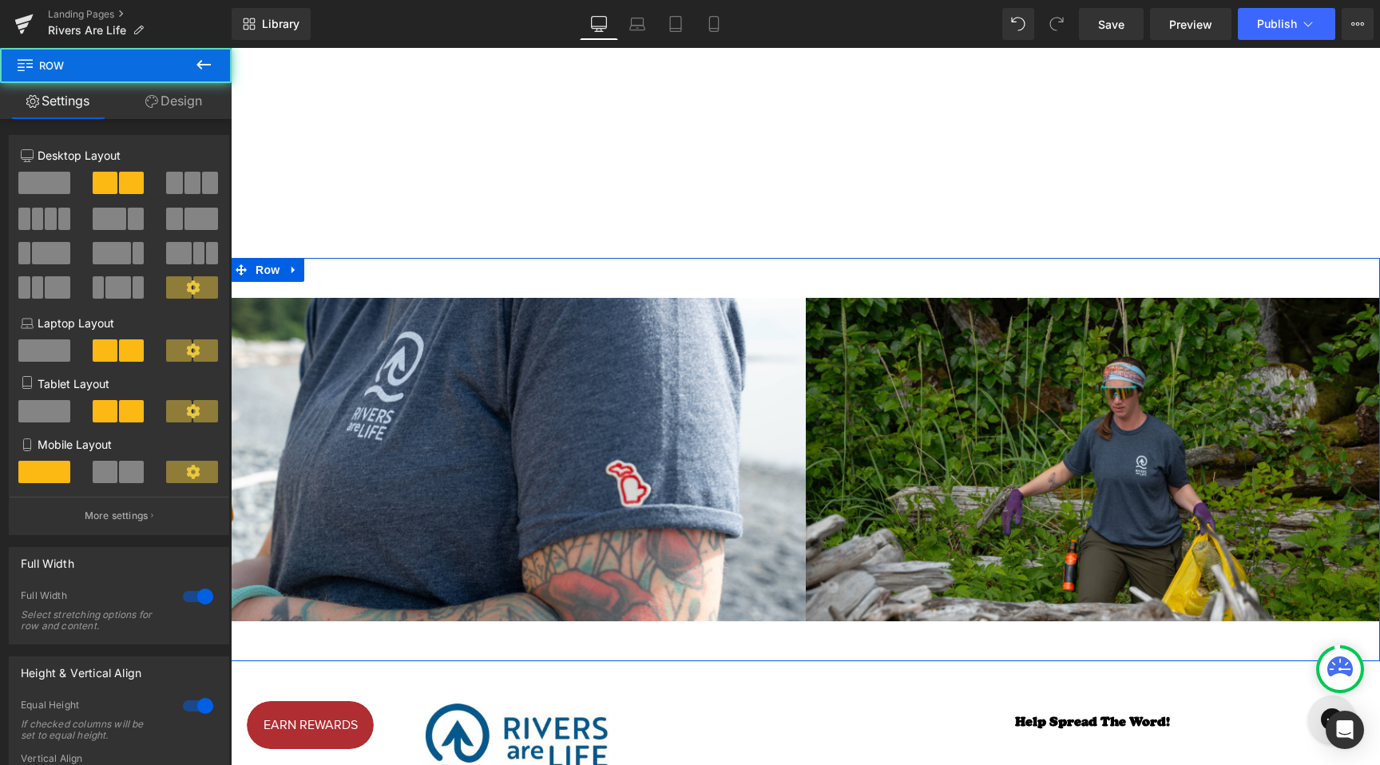
click at [172, 84] on link "Design" at bounding box center [174, 101] width 116 height 36
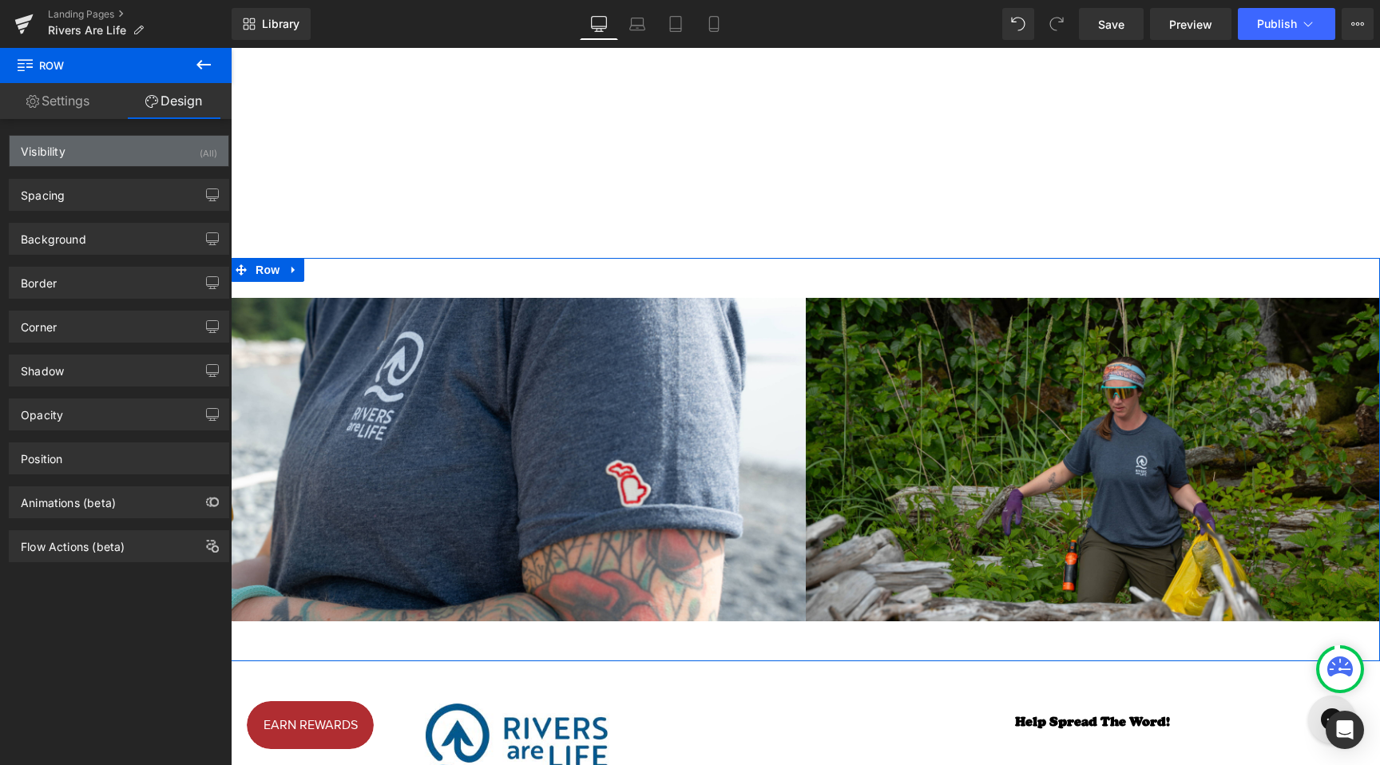
click at [133, 143] on div "Visibility (All)" at bounding box center [119, 151] width 219 height 30
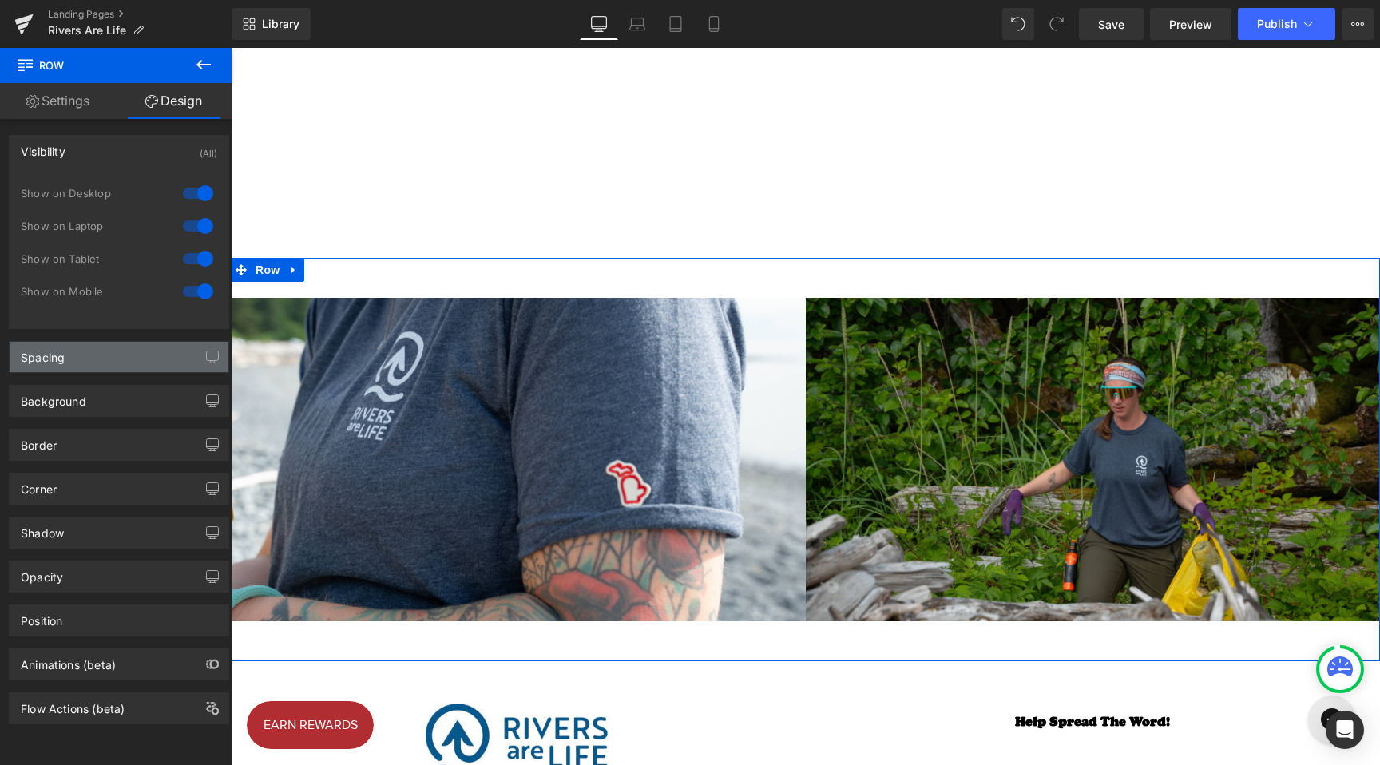
click at [117, 370] on div "Spacing" at bounding box center [119, 357] width 219 height 30
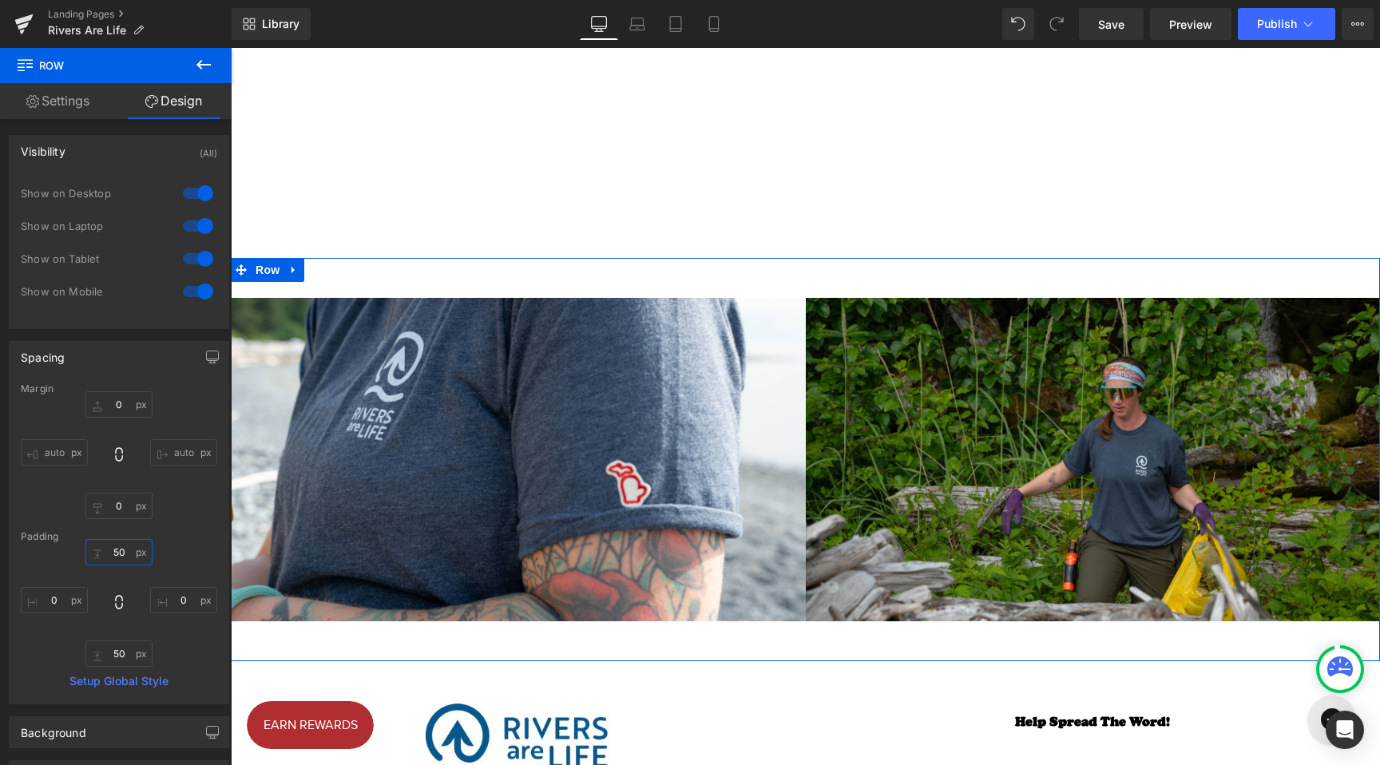
click at [115, 550] on input "50" at bounding box center [118, 552] width 67 height 26
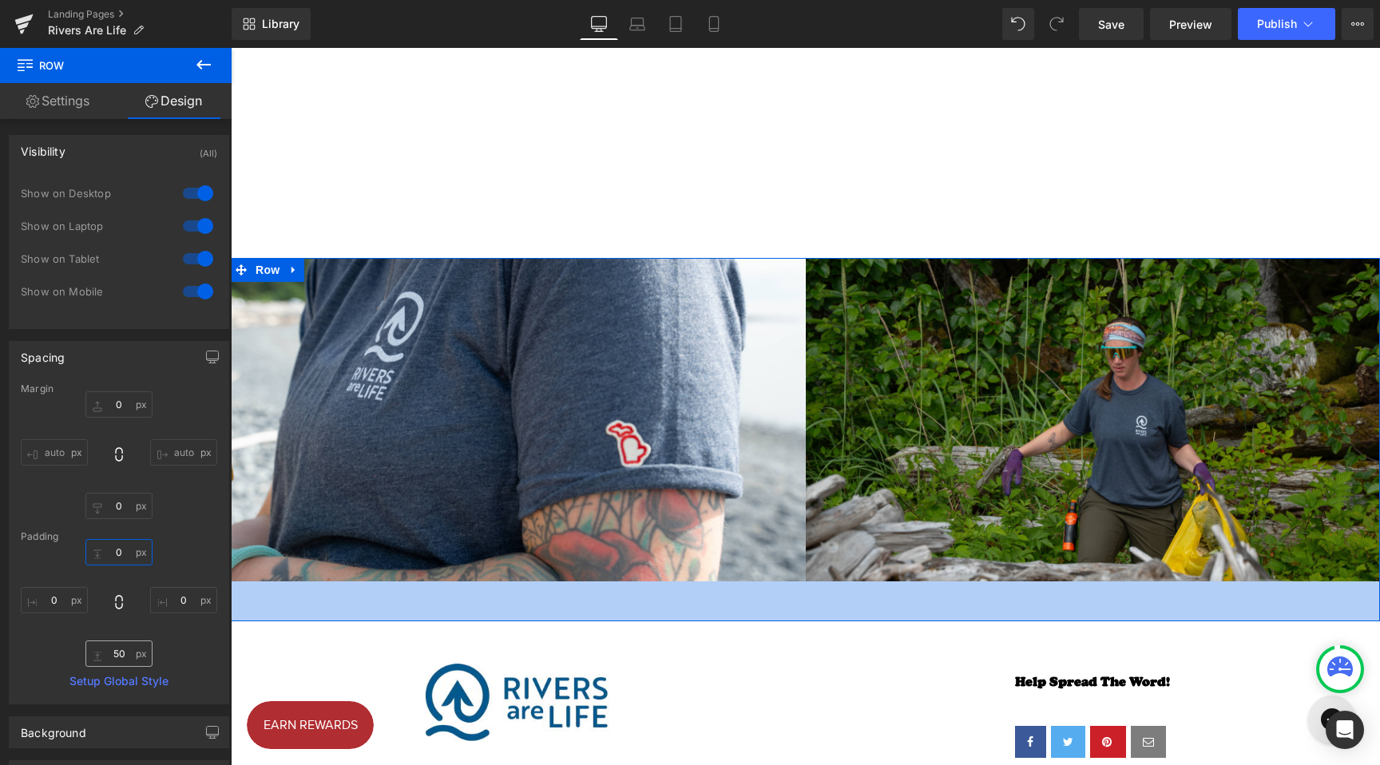
type input "0"
click at [118, 654] on input "50" at bounding box center [118, 654] width 67 height 26
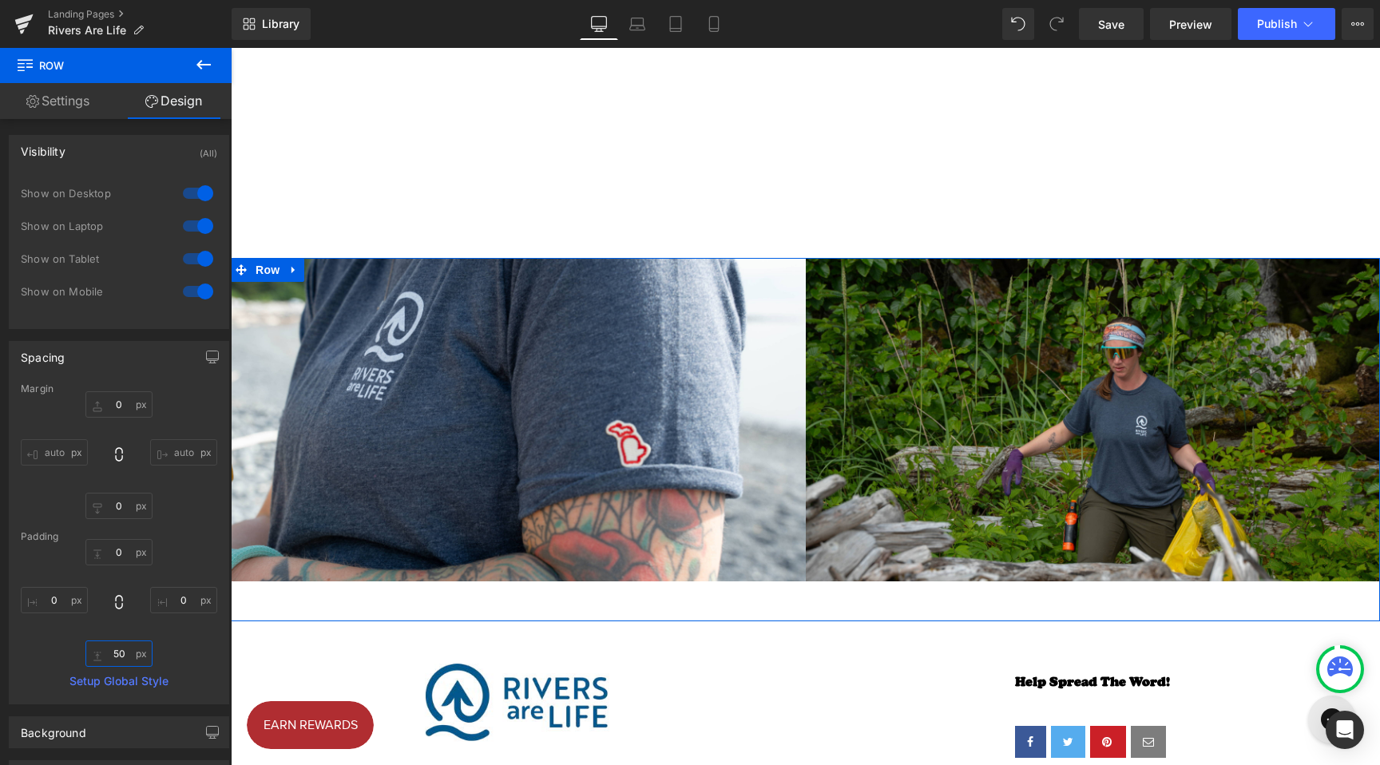
click at [118, 654] on input "50" at bounding box center [118, 654] width 67 height 26
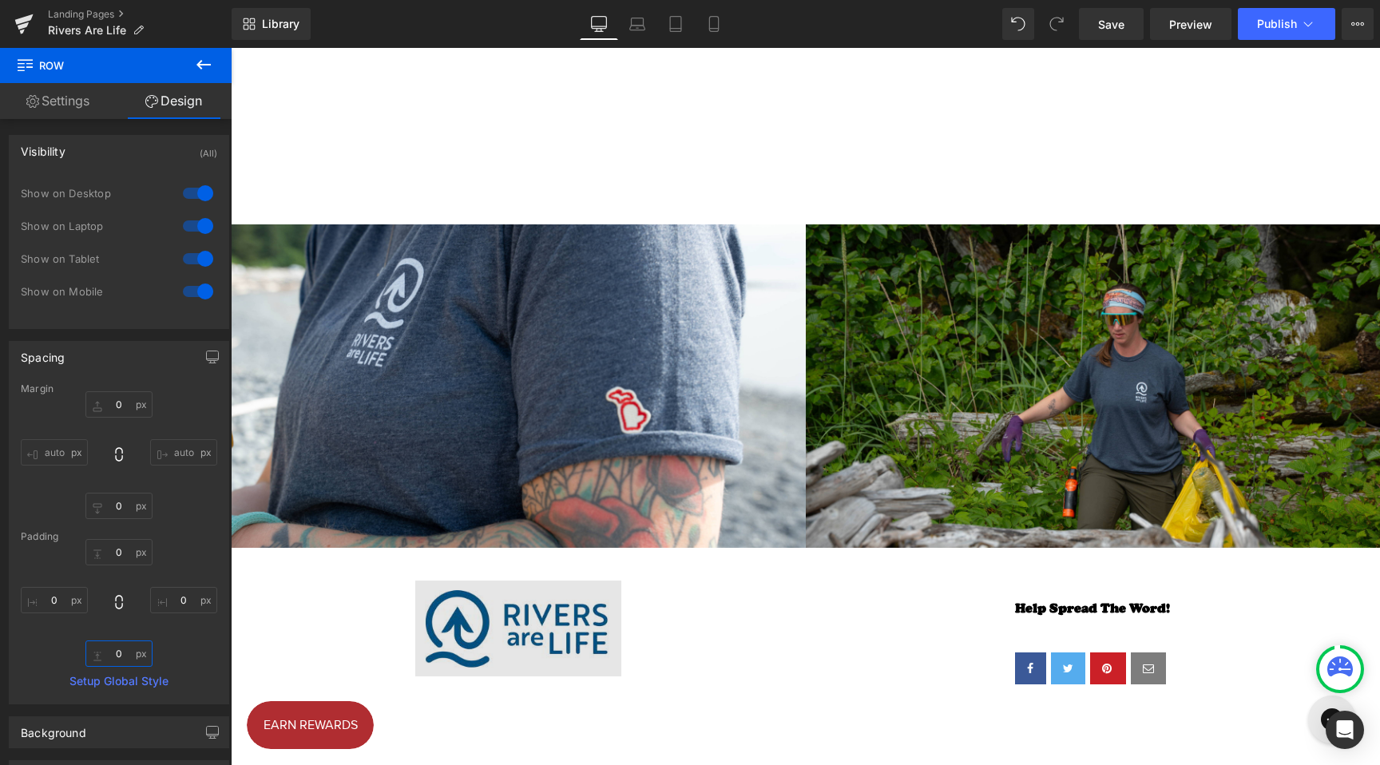
scroll to position [2067, 0]
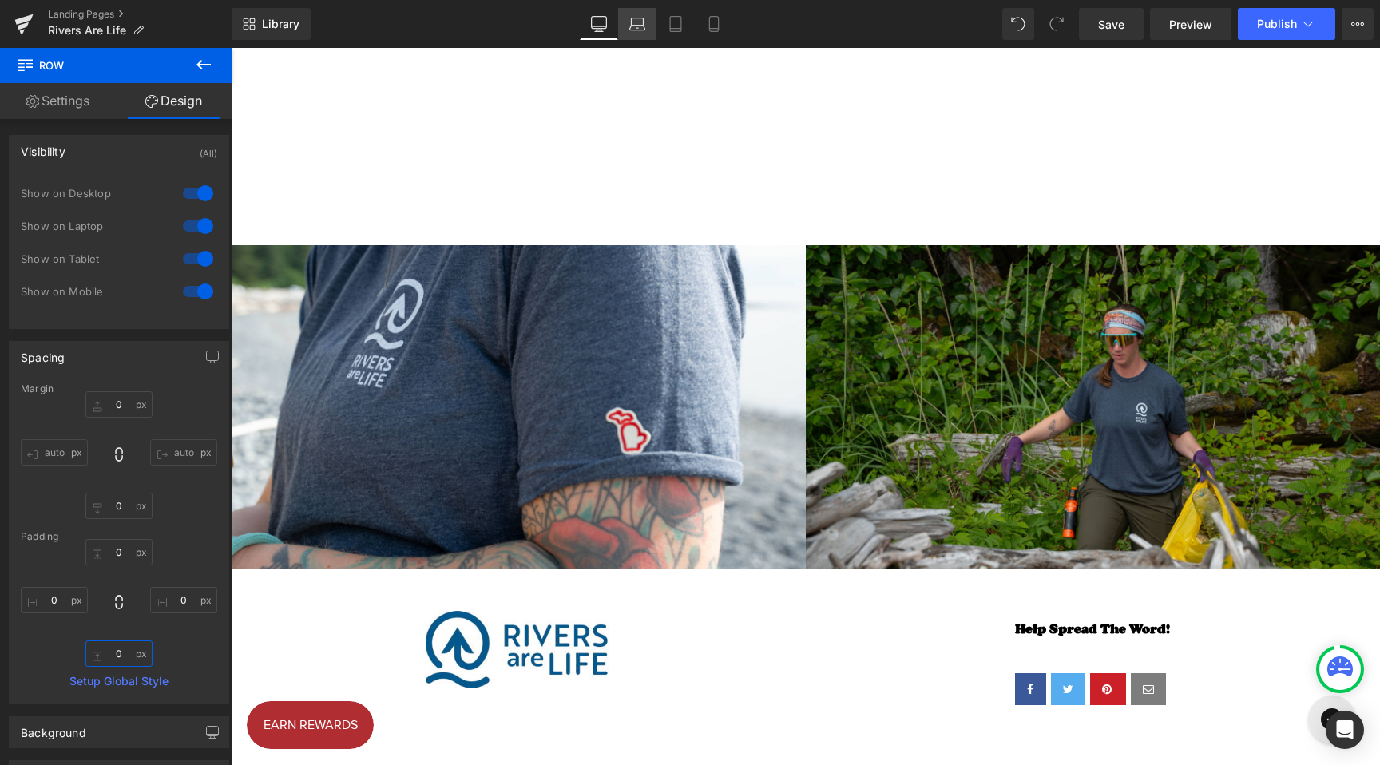
type input "0"
click at [636, 21] on icon at bounding box center [638, 24] width 16 height 16
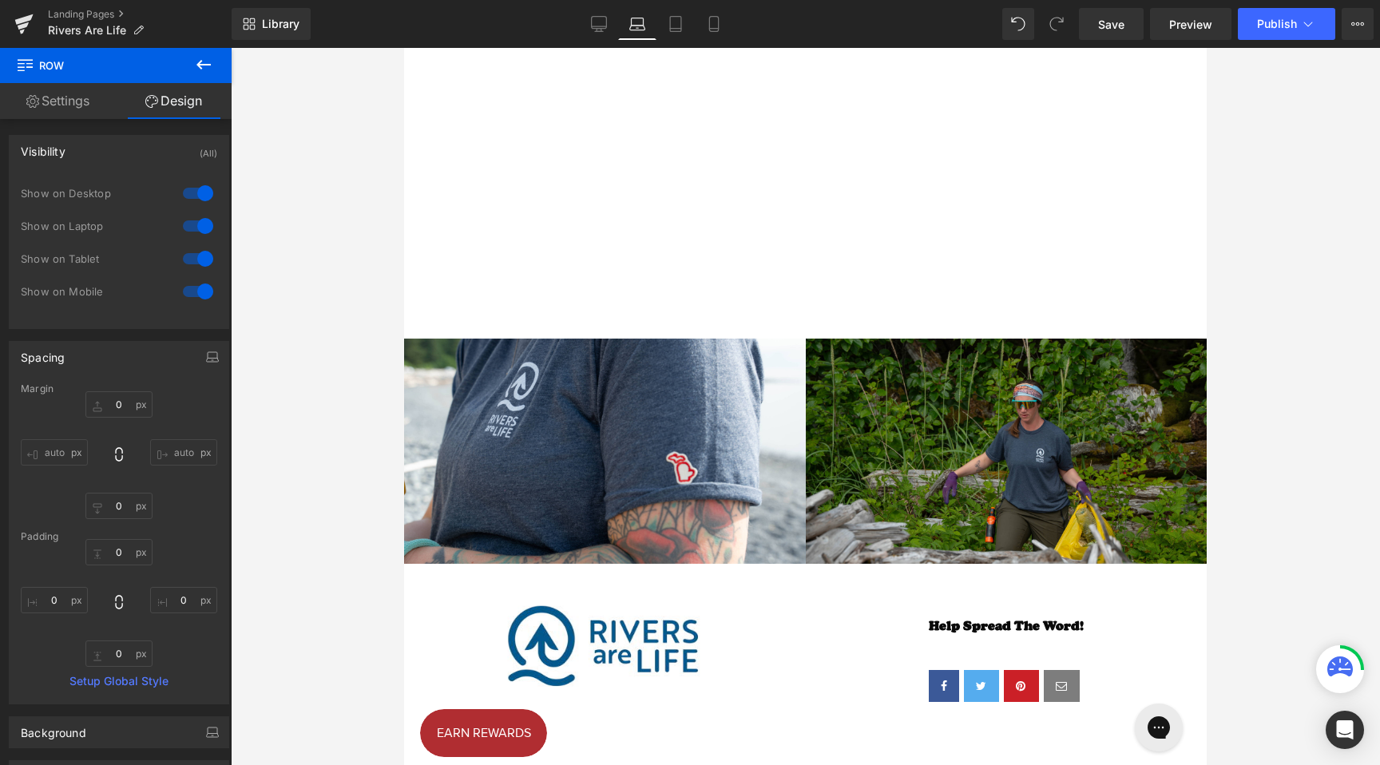
type input "0"
type input "52"
type input "0"
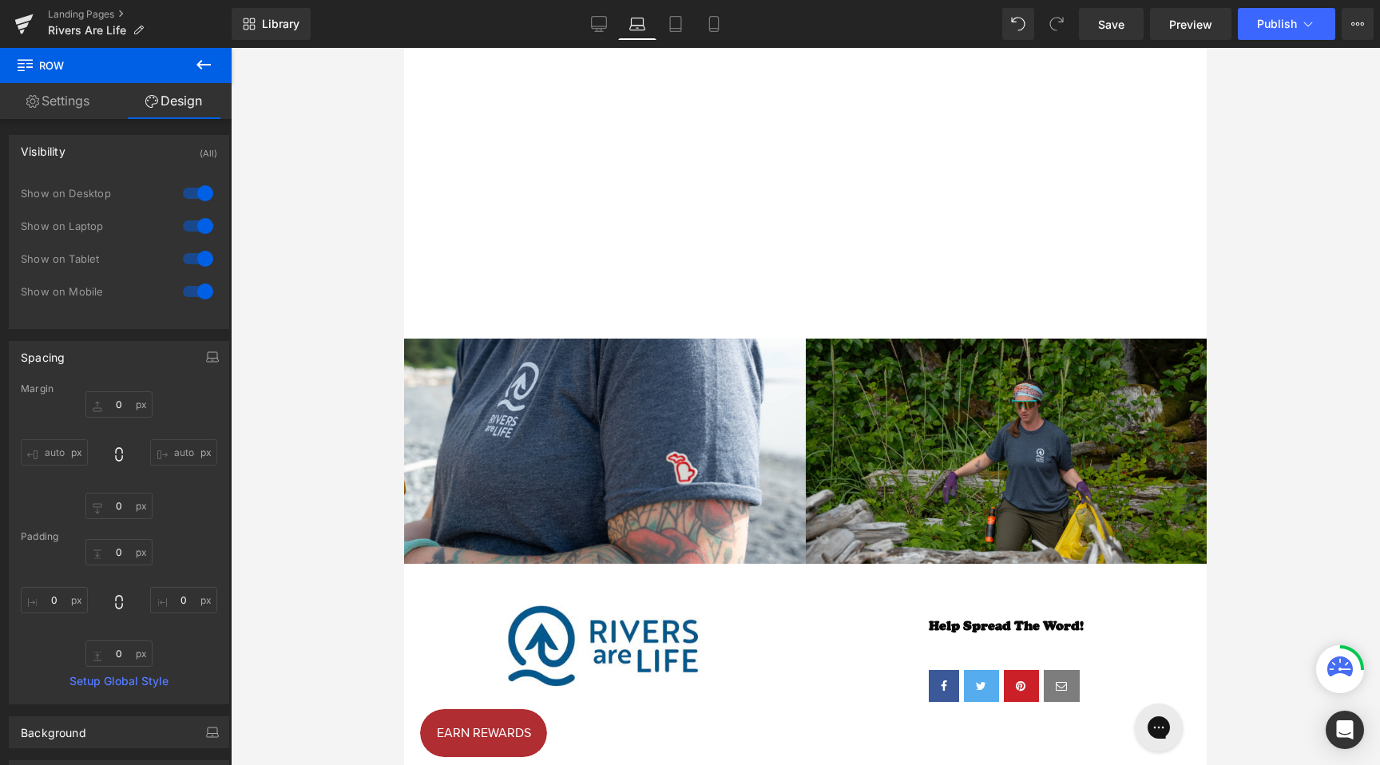
type input "0"
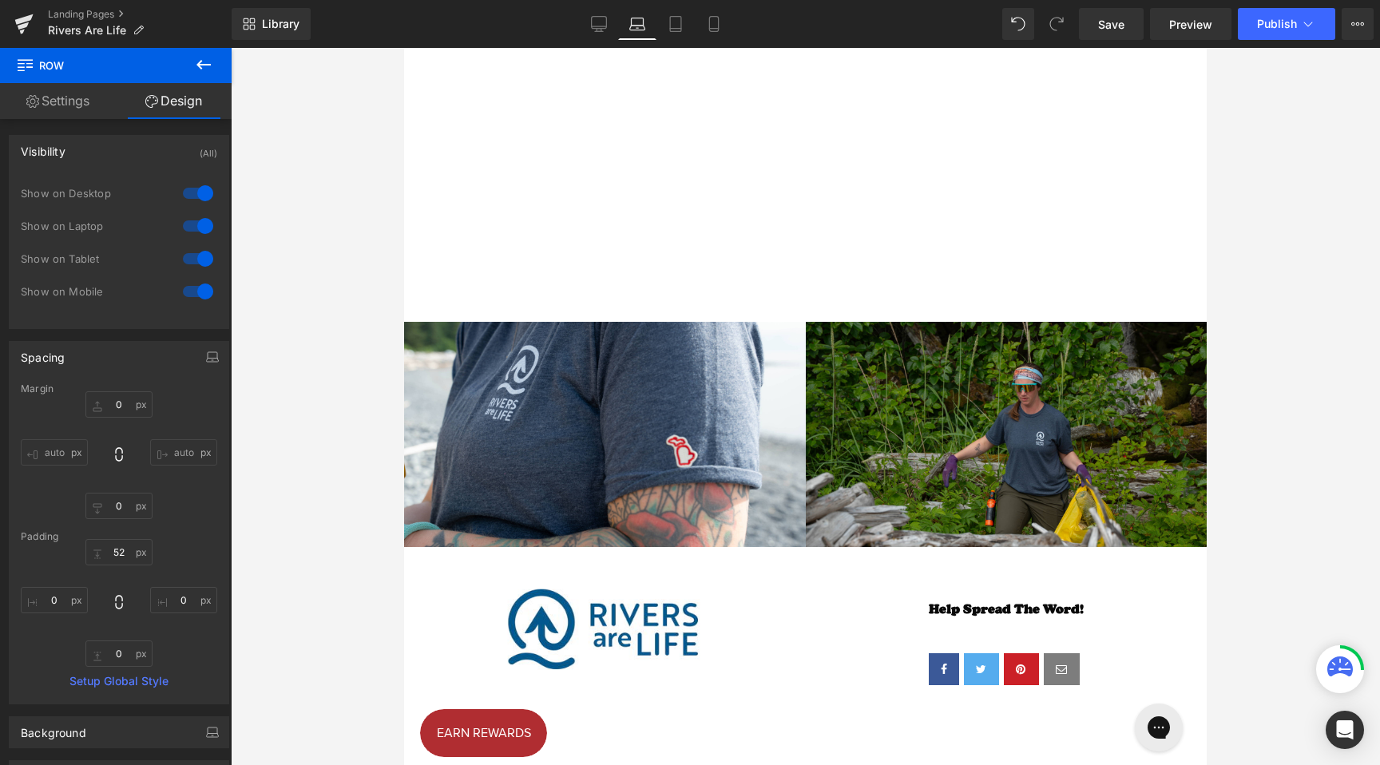
scroll to position [1846, 0]
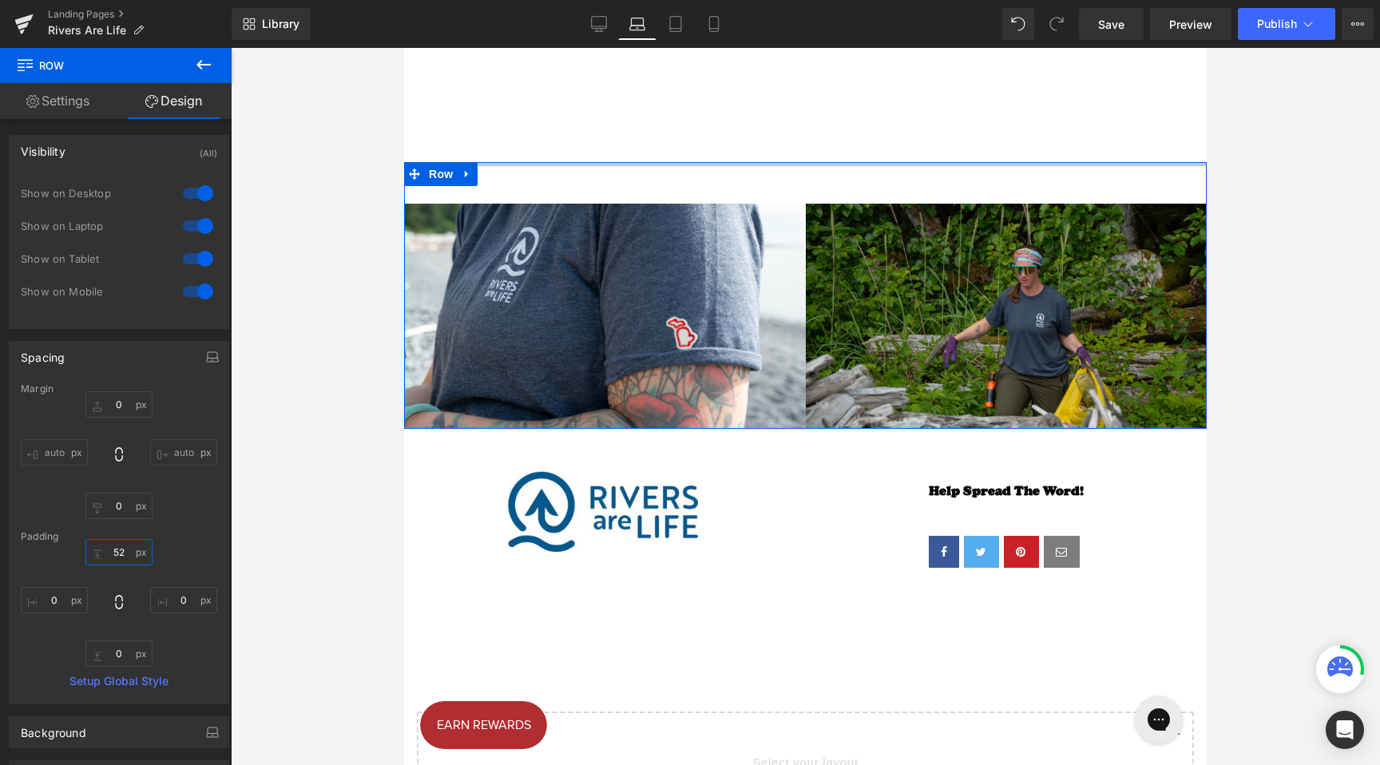
click at [116, 546] on input "52" at bounding box center [118, 552] width 67 height 26
type input "52"
click at [434, 172] on span "Row" at bounding box center [441, 175] width 32 height 24
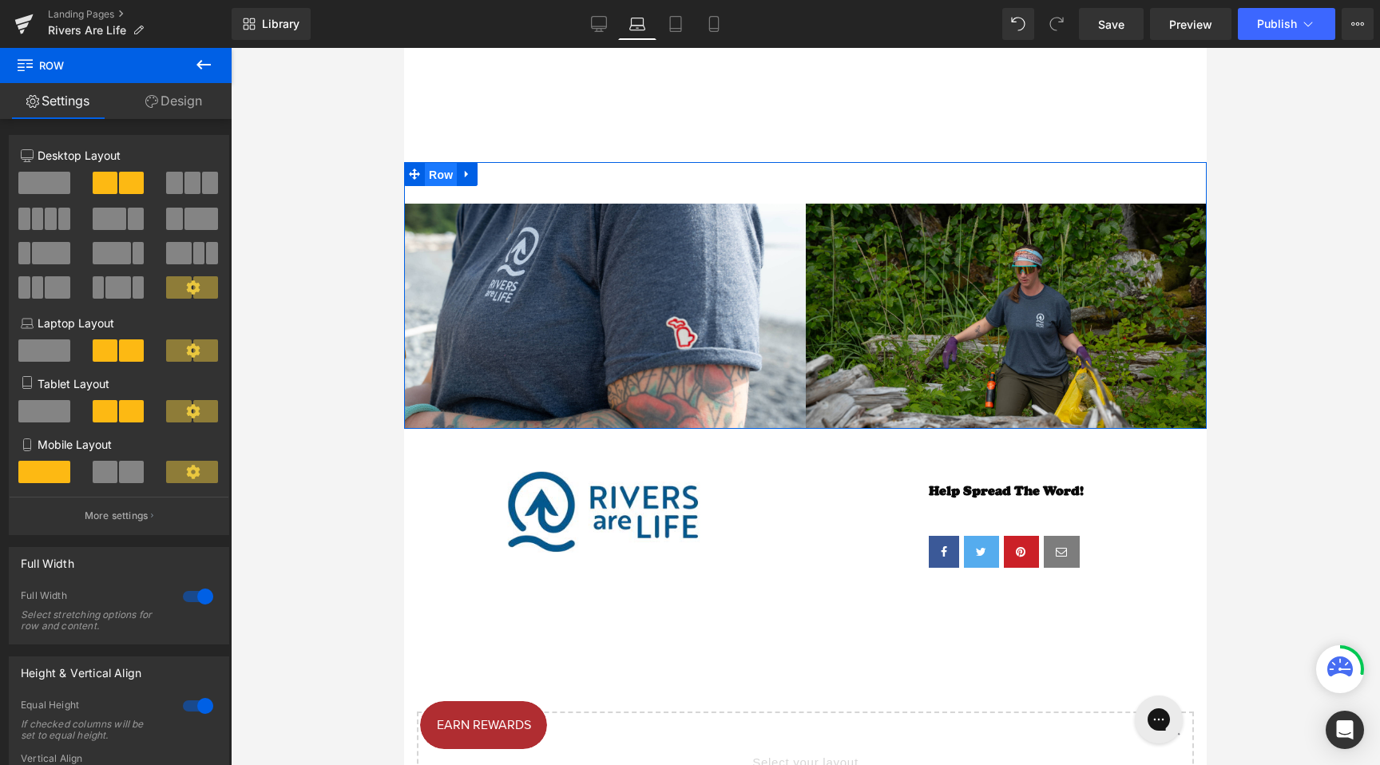
click at [427, 170] on span "Row" at bounding box center [441, 175] width 32 height 24
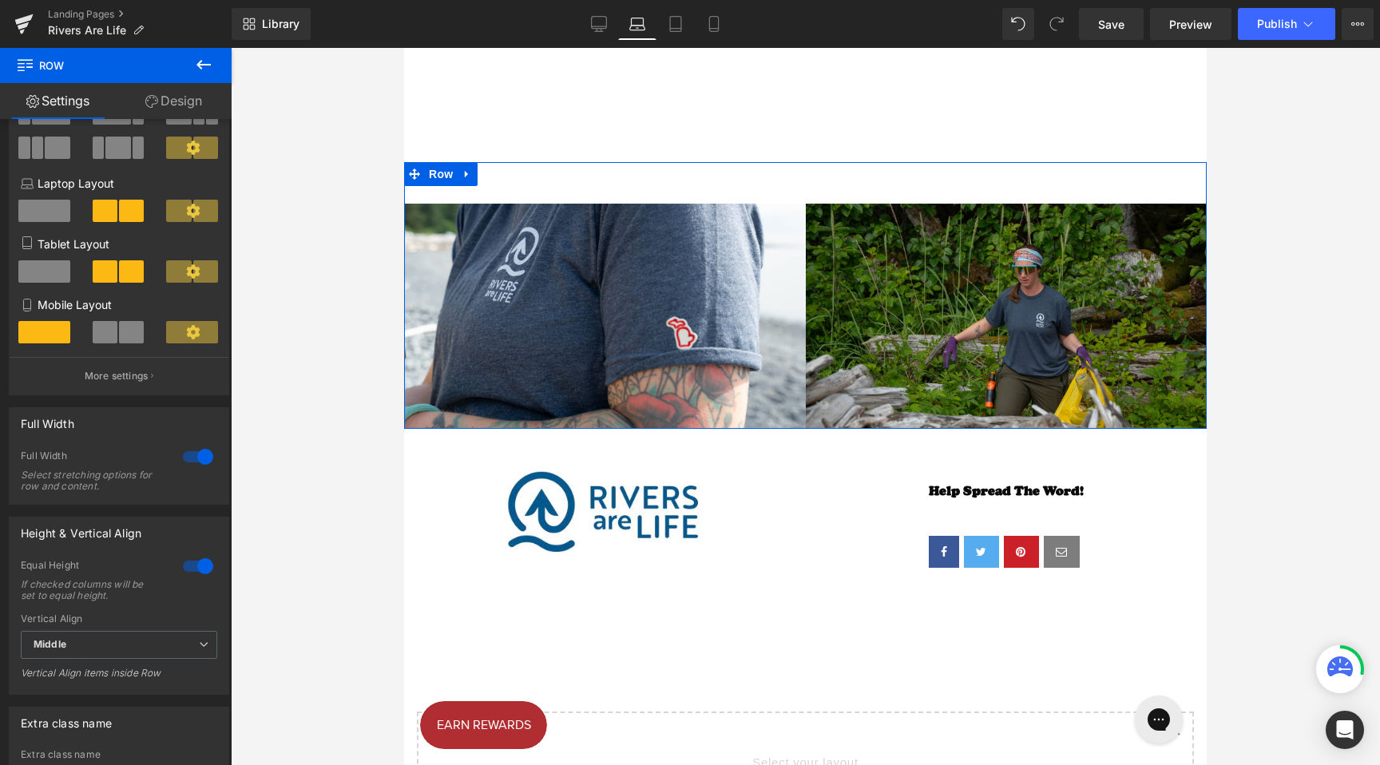
scroll to position [0, 0]
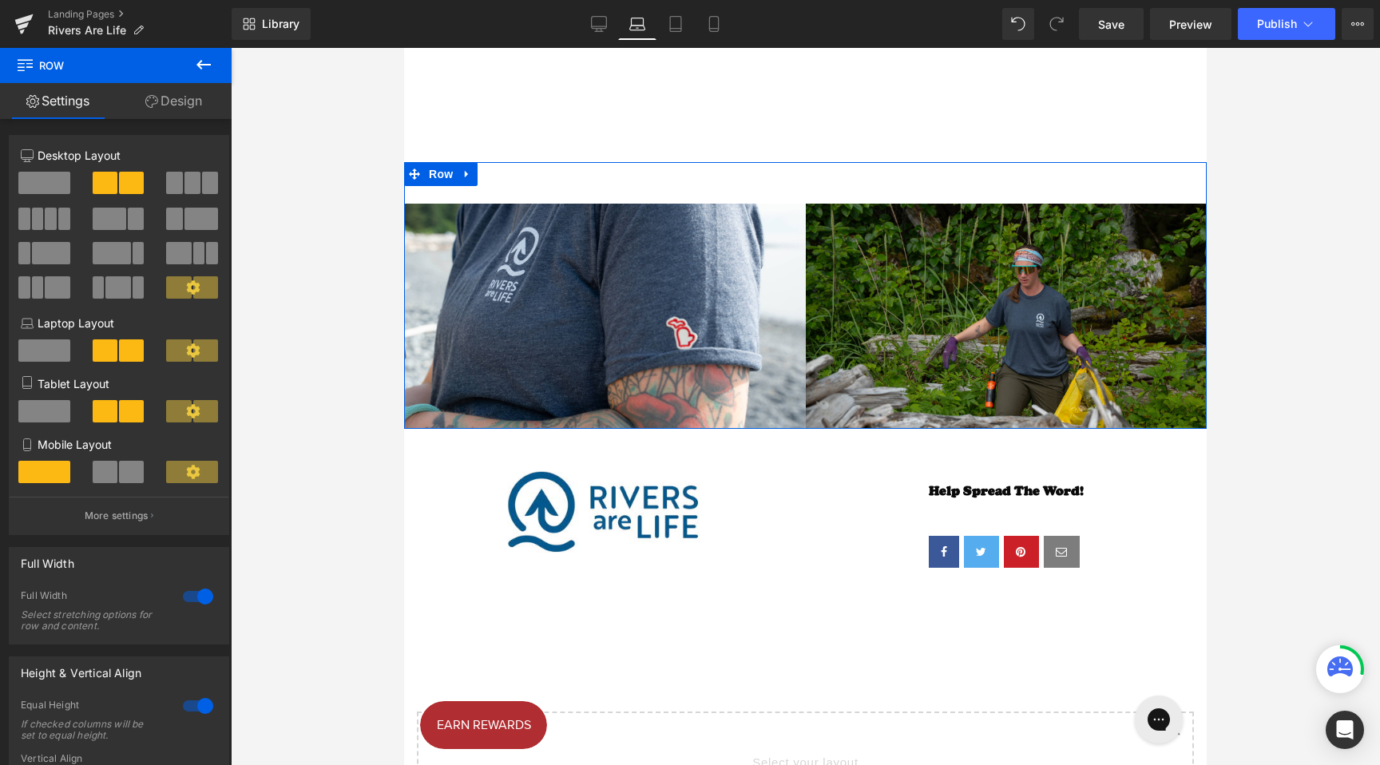
click at [187, 111] on link "Design" at bounding box center [174, 101] width 116 height 36
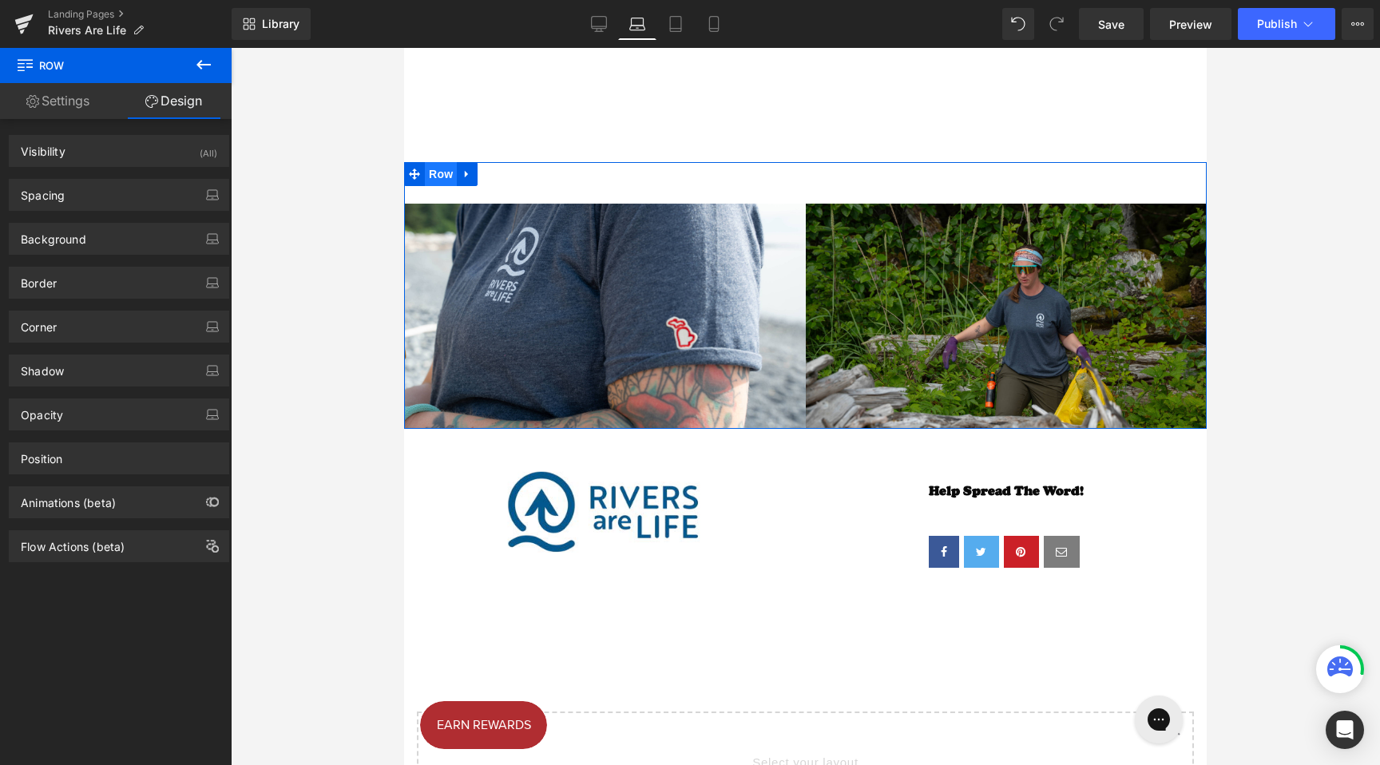
click at [430, 166] on span "Row" at bounding box center [441, 174] width 32 height 24
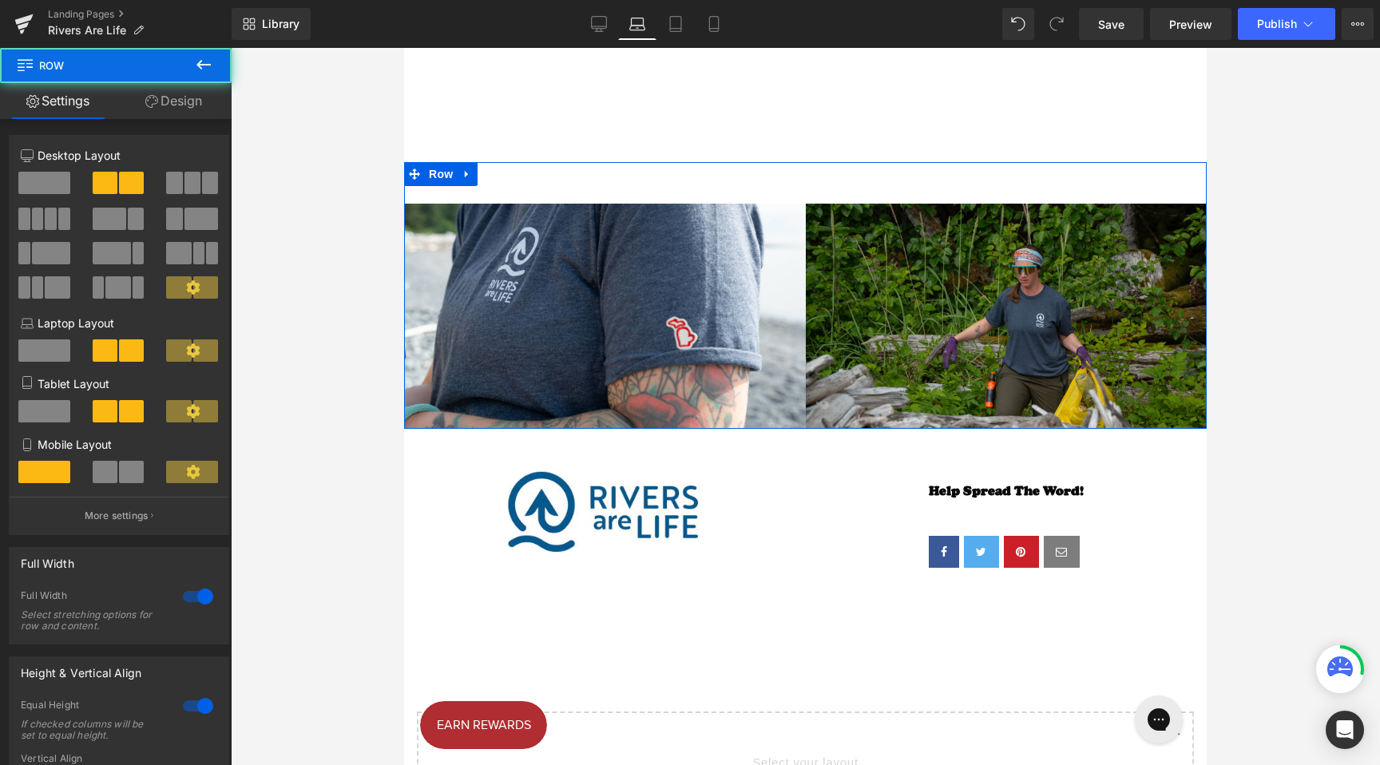
click at [179, 111] on link "Design" at bounding box center [174, 101] width 116 height 36
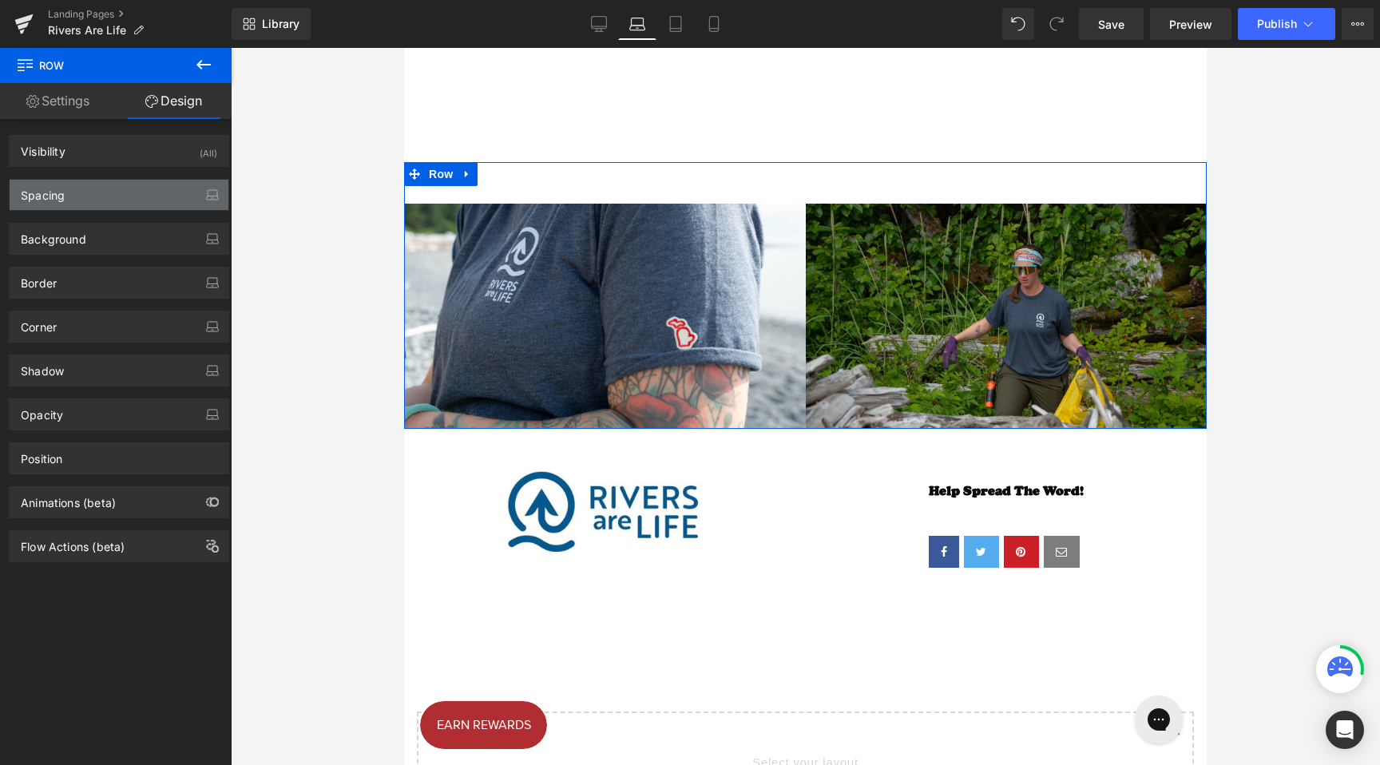
click at [111, 197] on div "Spacing" at bounding box center [119, 195] width 219 height 30
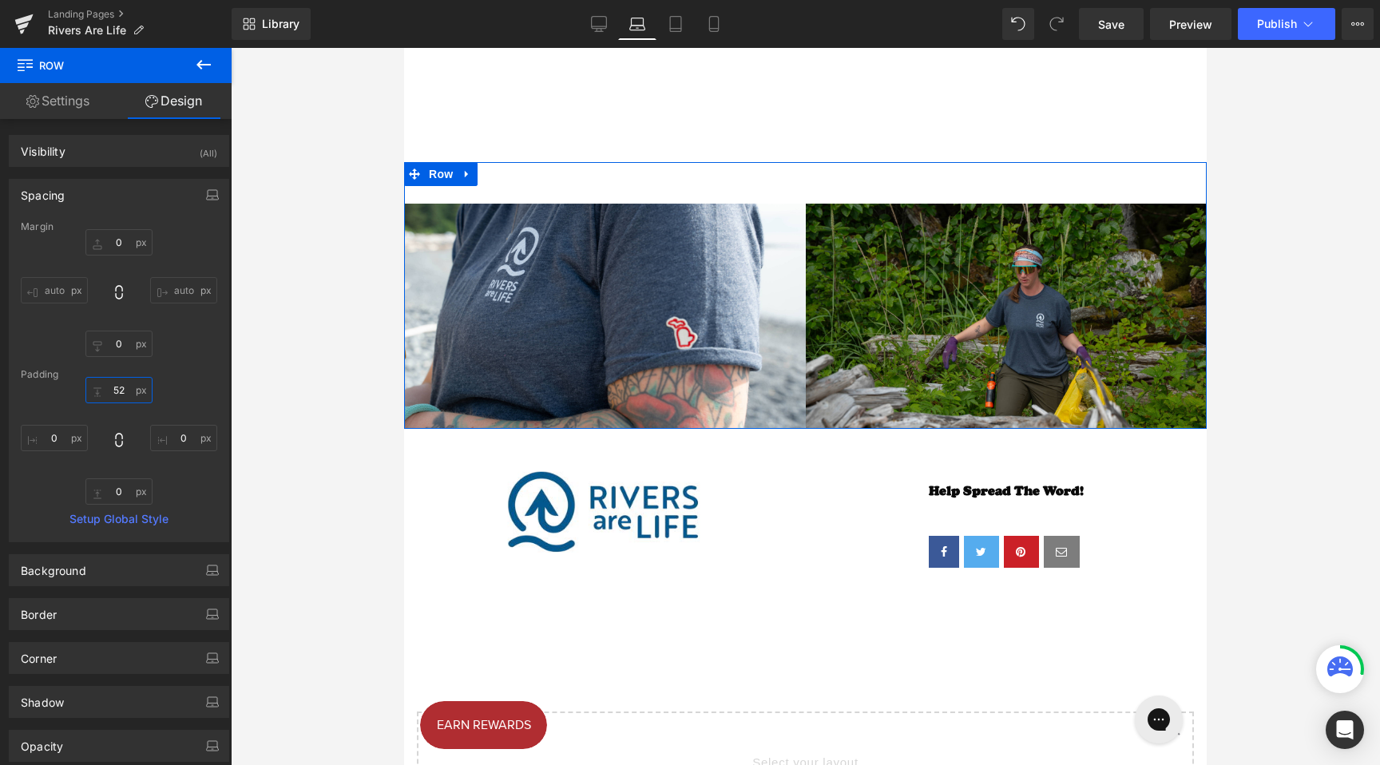
click at [117, 390] on input "52" at bounding box center [118, 390] width 67 height 26
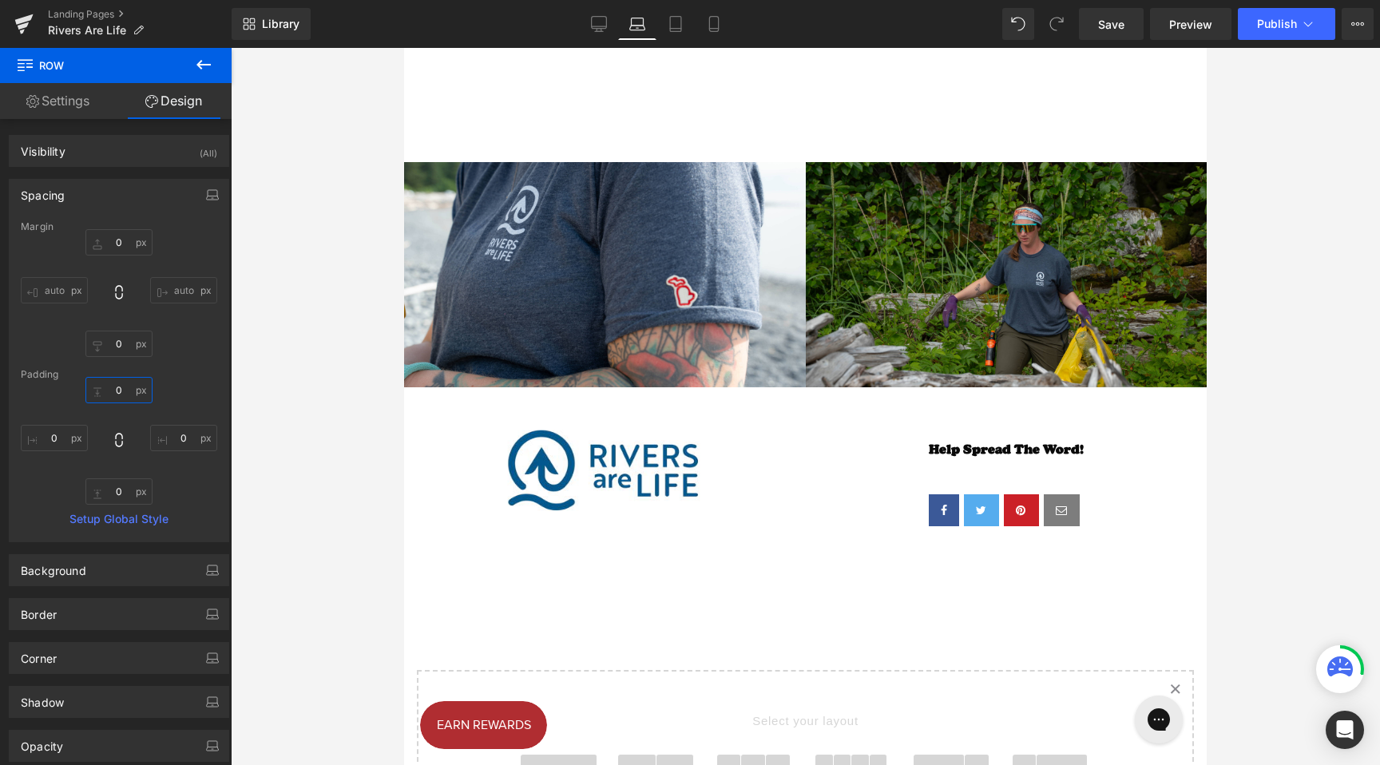
type input "0"
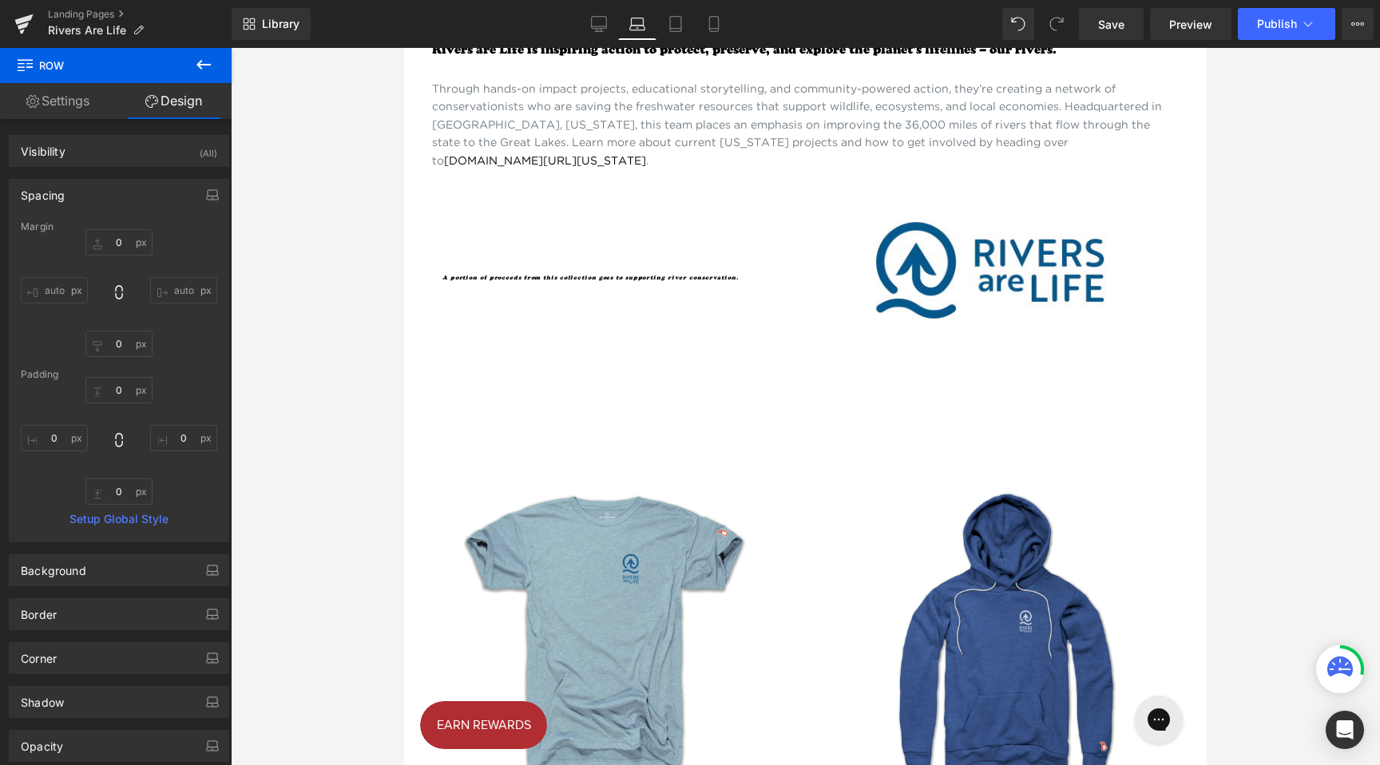
scroll to position [383, 0]
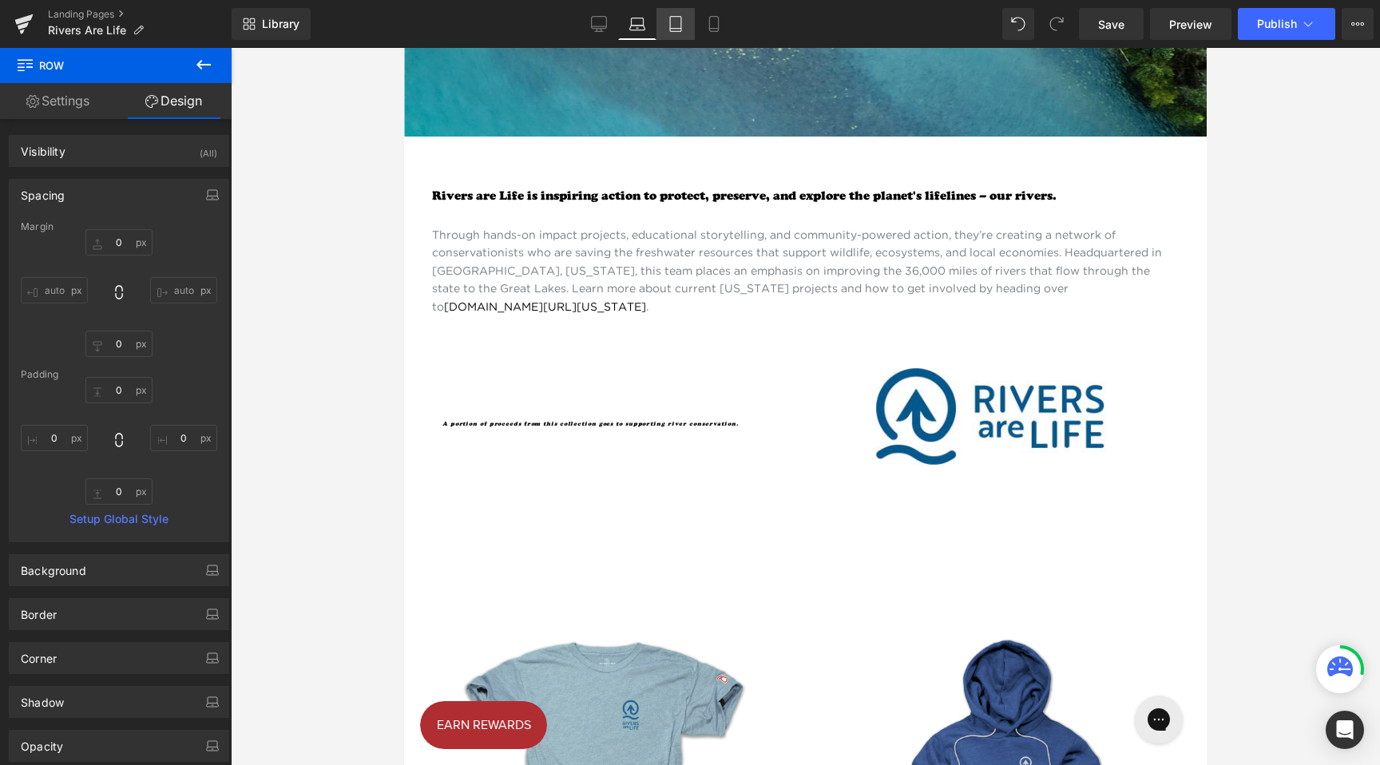
click at [681, 25] on icon at bounding box center [676, 24] width 16 height 16
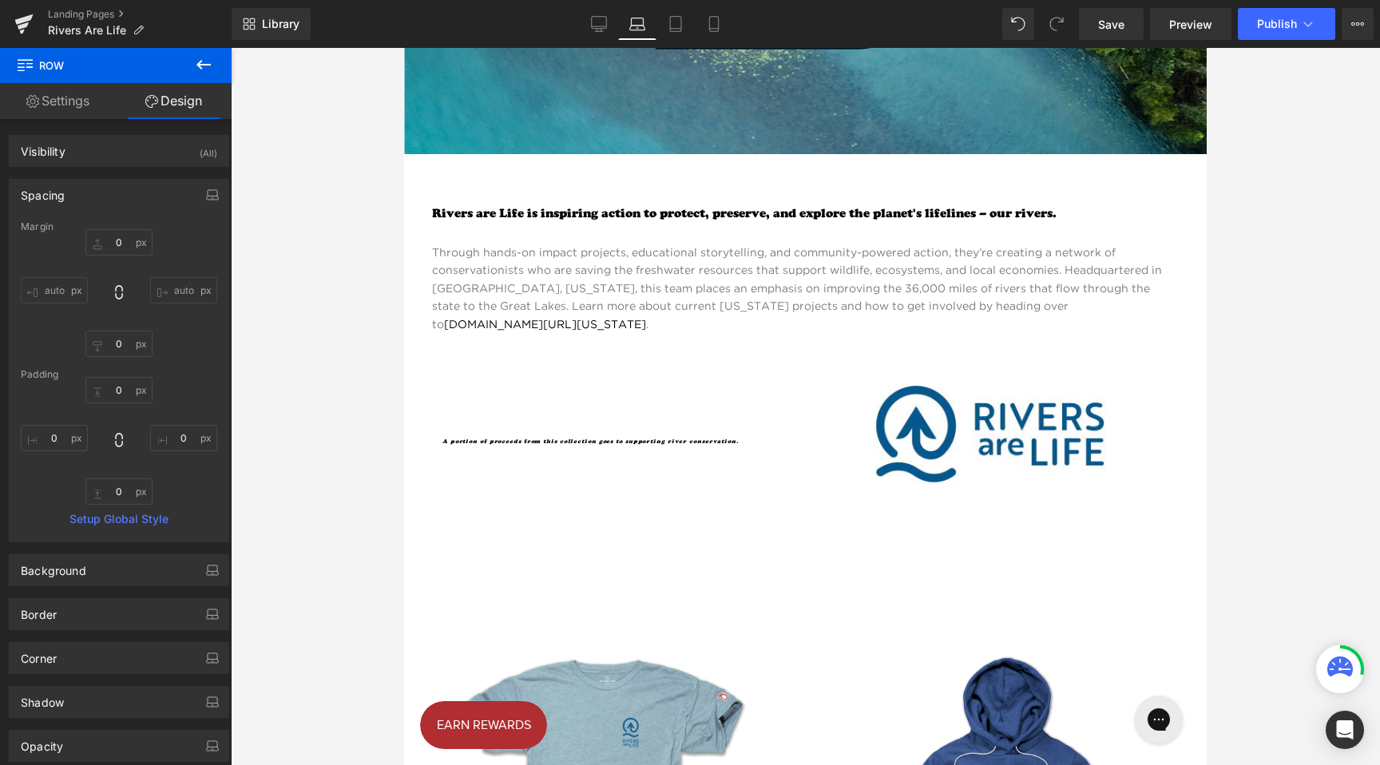
type input "0"
type input "30"
type input "0"
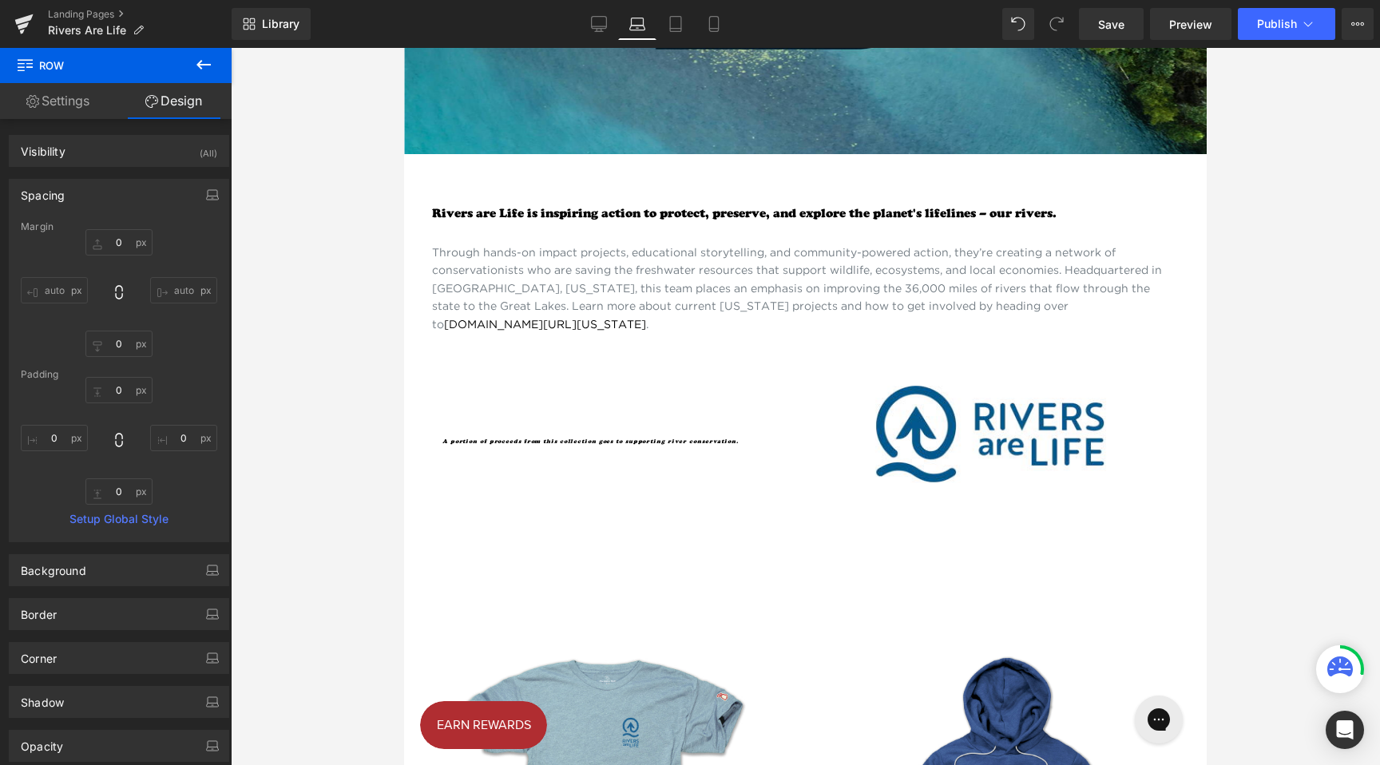
type input "0"
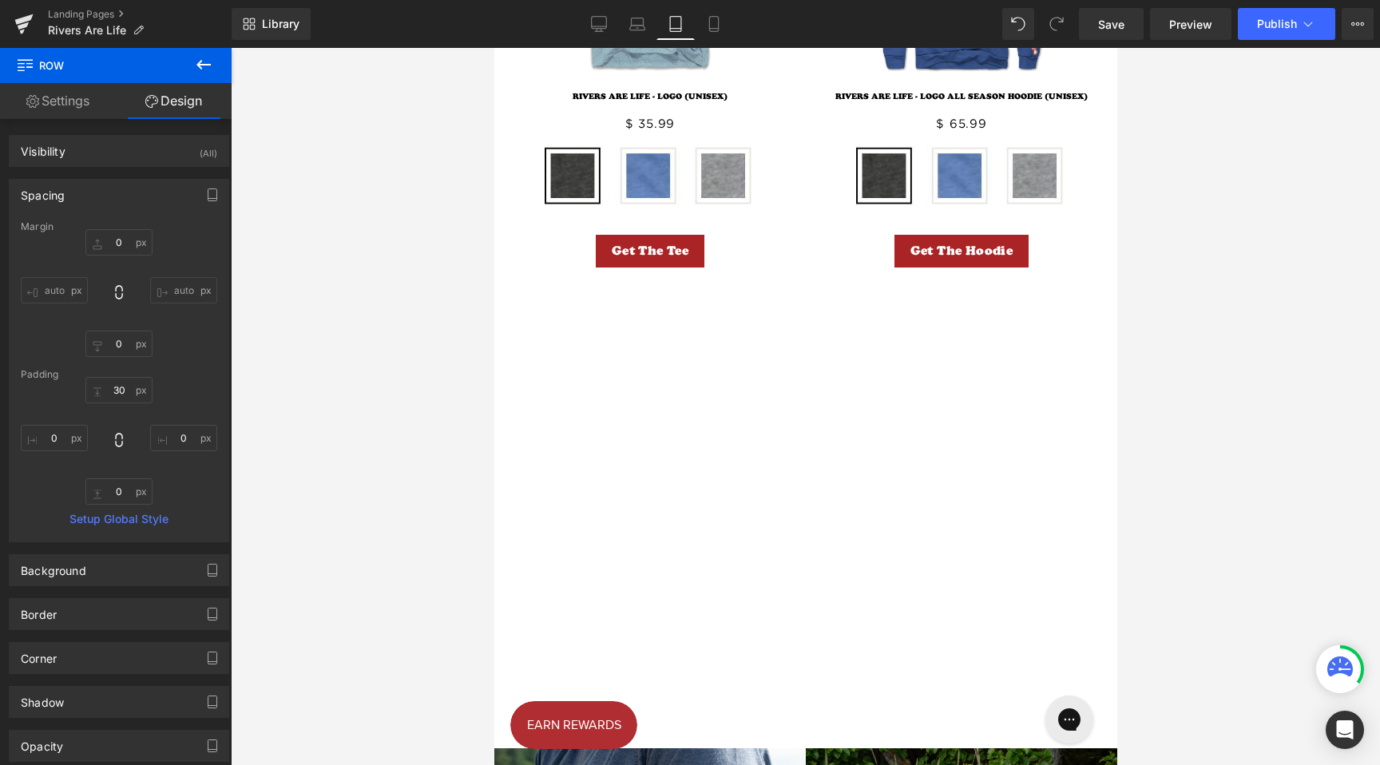
scroll to position [1671, 0]
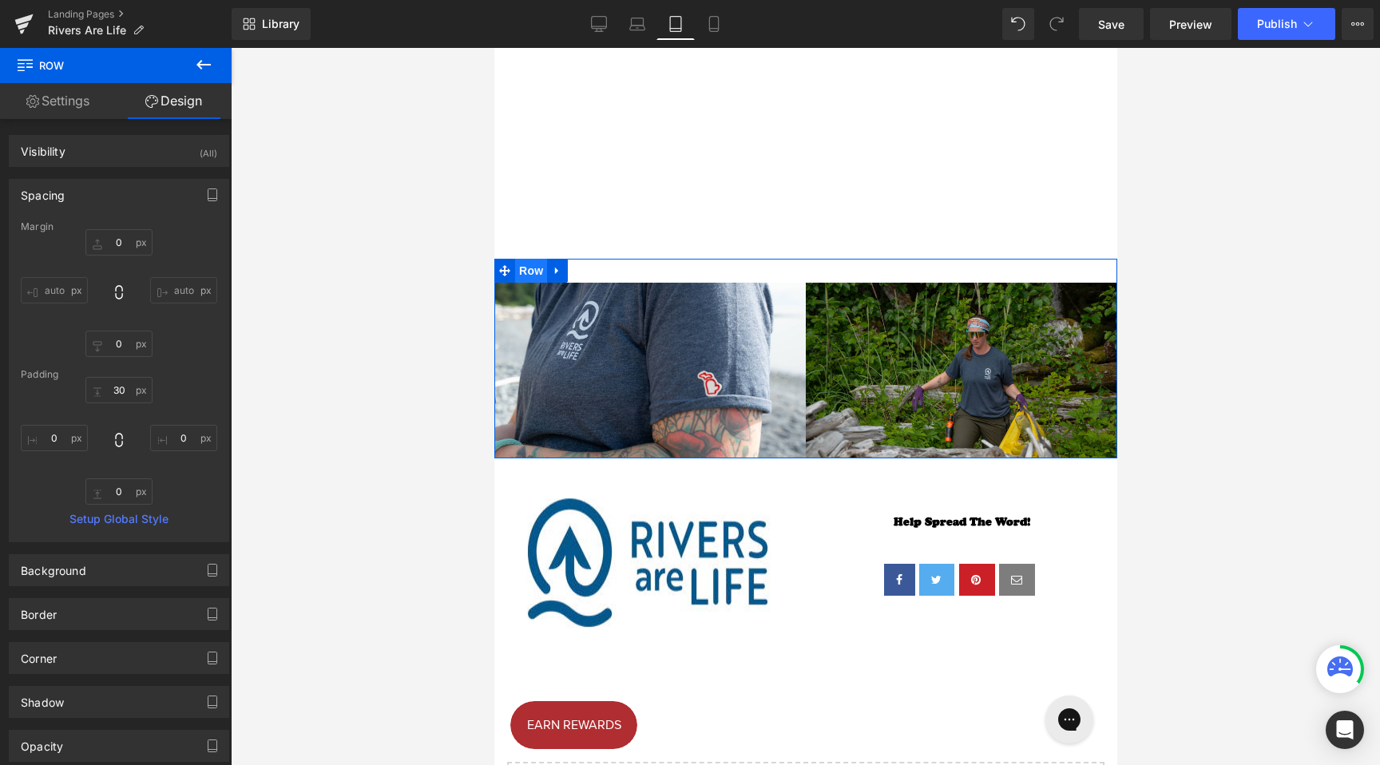
click at [525, 280] on span "Row" at bounding box center [530, 271] width 32 height 24
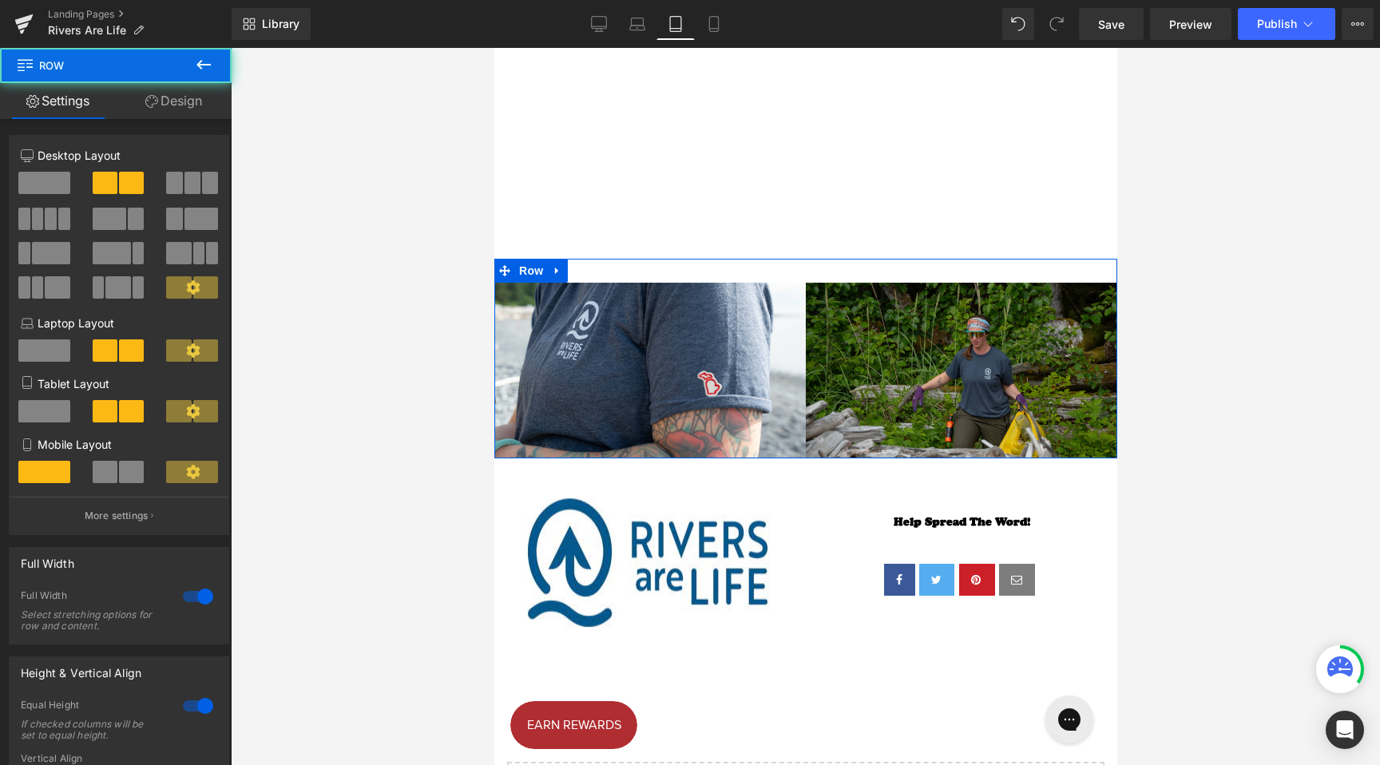
click at [192, 96] on link "Design" at bounding box center [174, 101] width 116 height 36
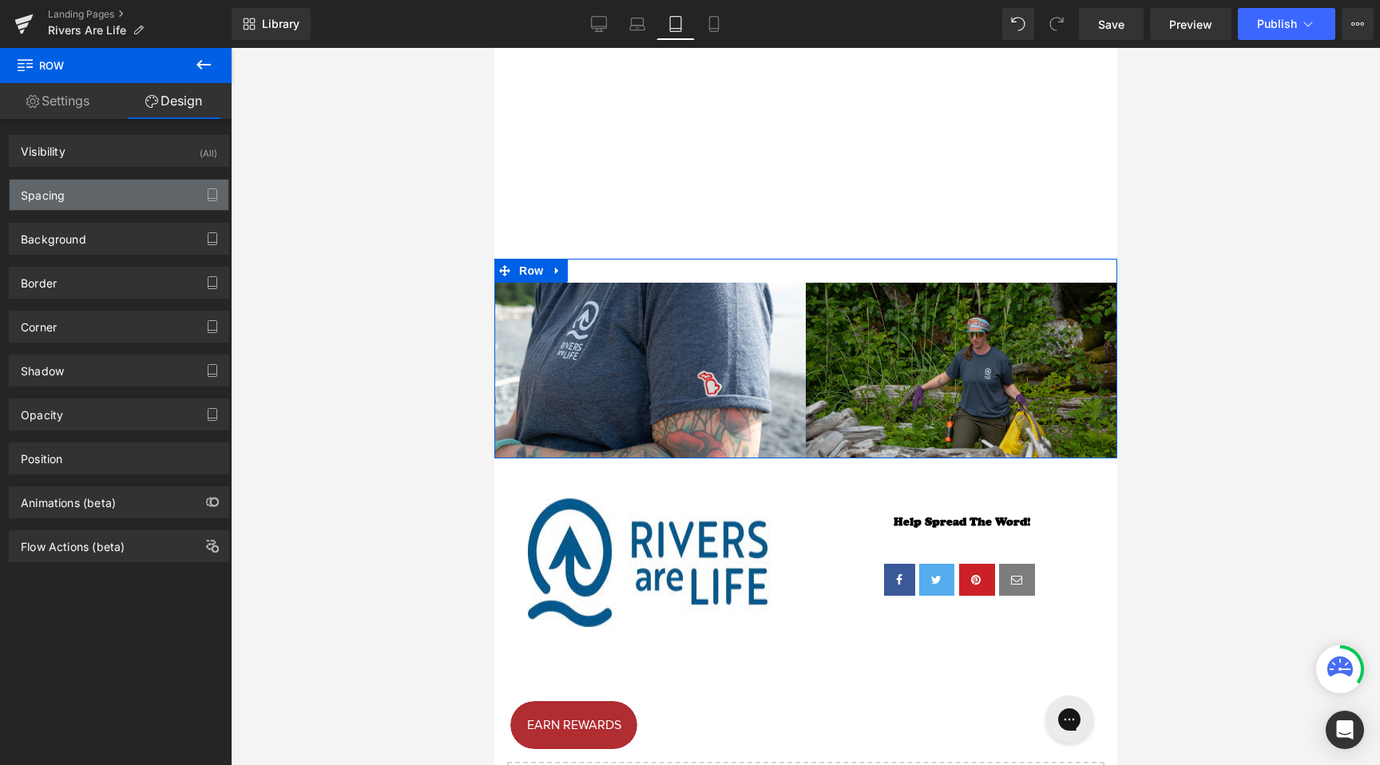
click at [97, 193] on div "Spacing" at bounding box center [119, 195] width 219 height 30
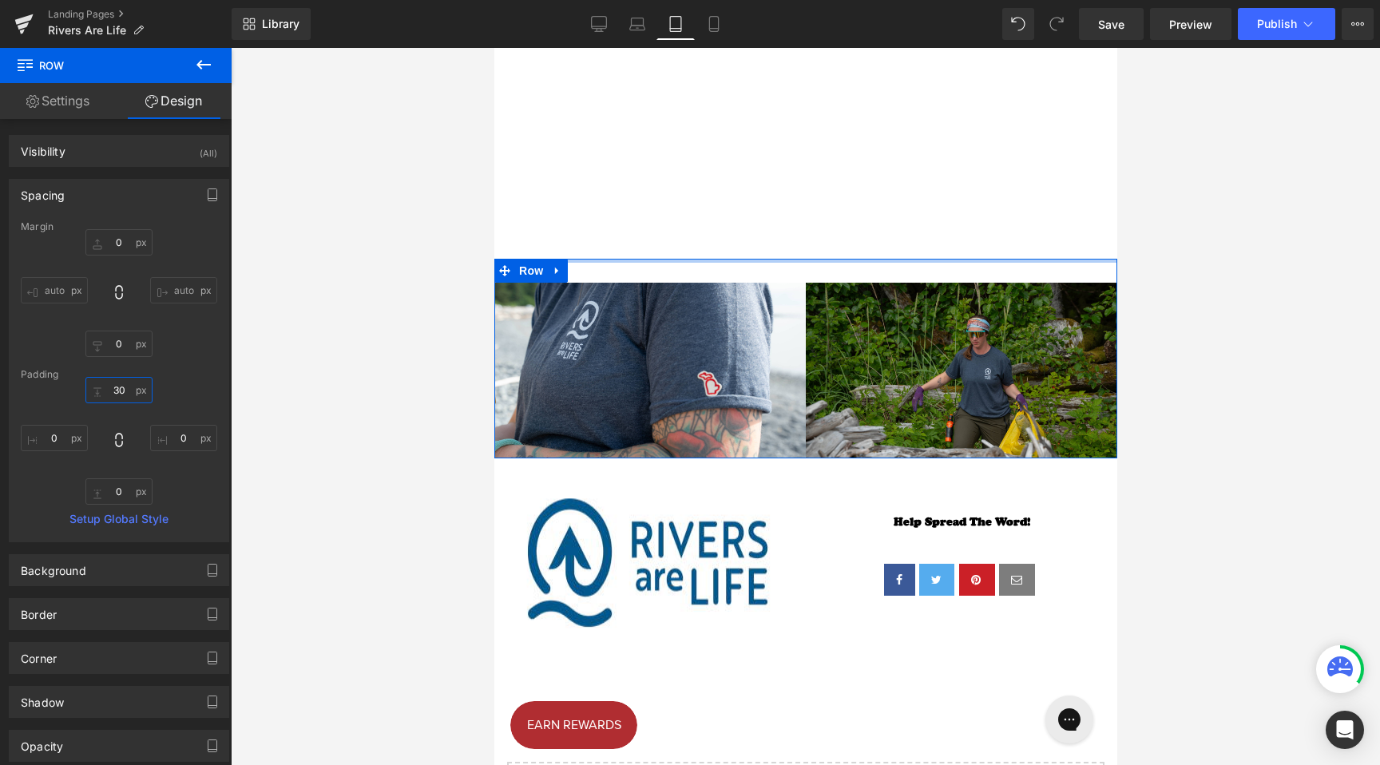
click at [109, 384] on input "30" at bounding box center [118, 390] width 67 height 26
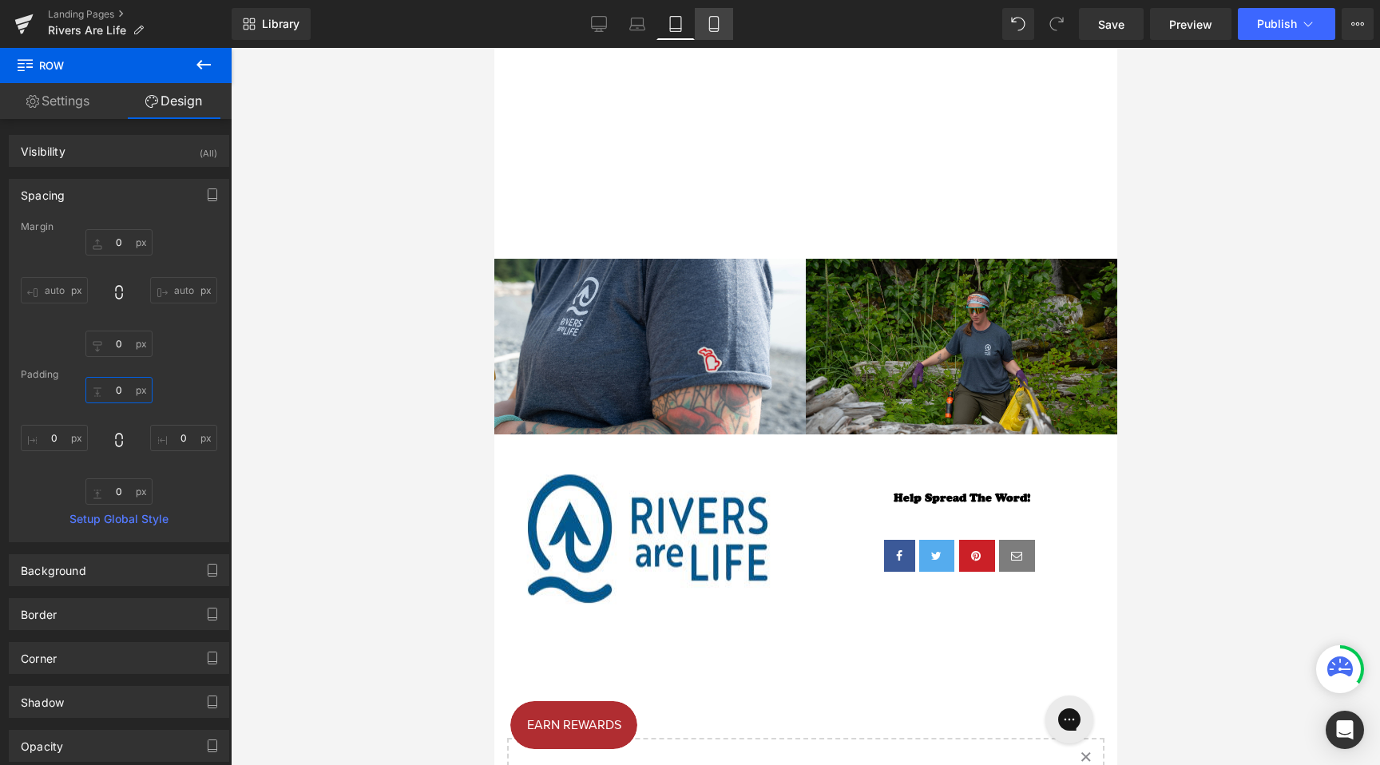
type input "0"
click at [714, 18] on icon at bounding box center [714, 24] width 16 height 16
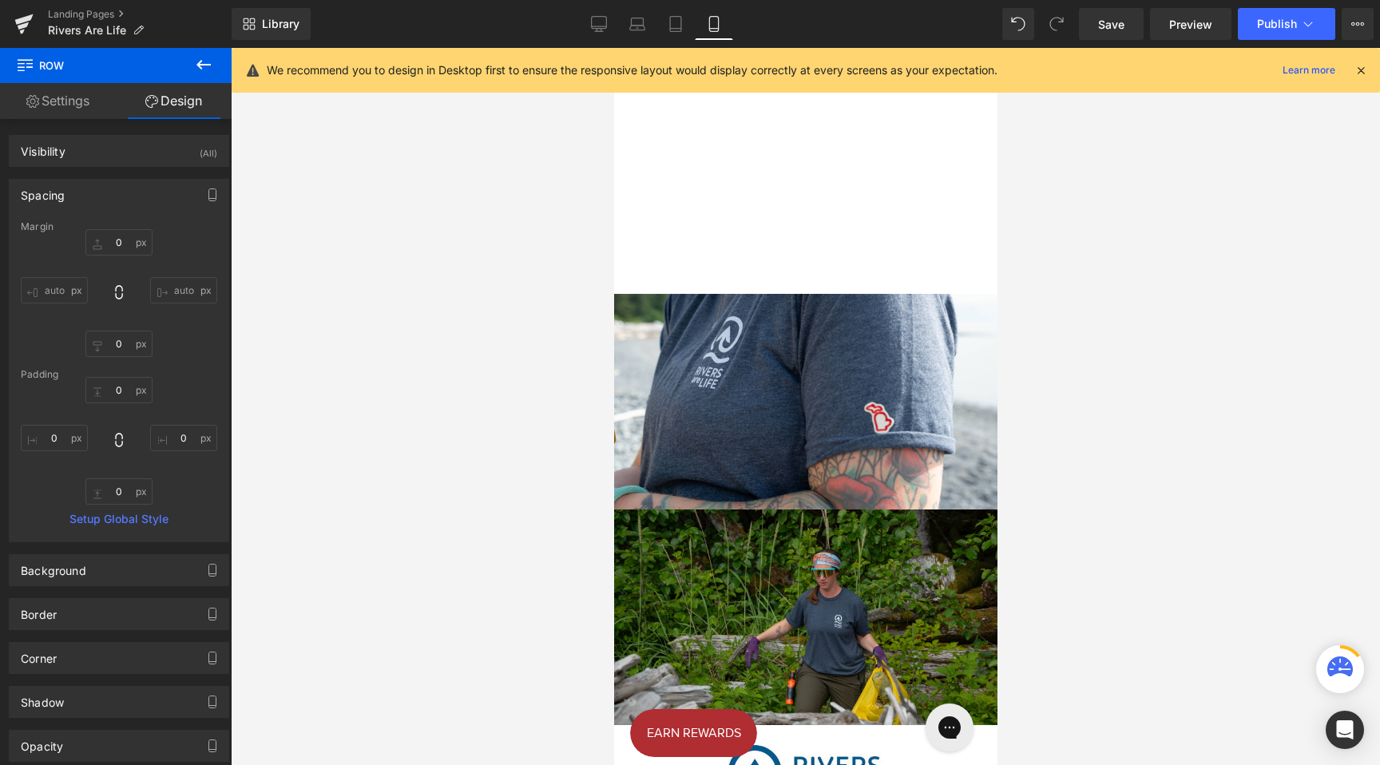
type input "0"
type input "15"
type input "0"
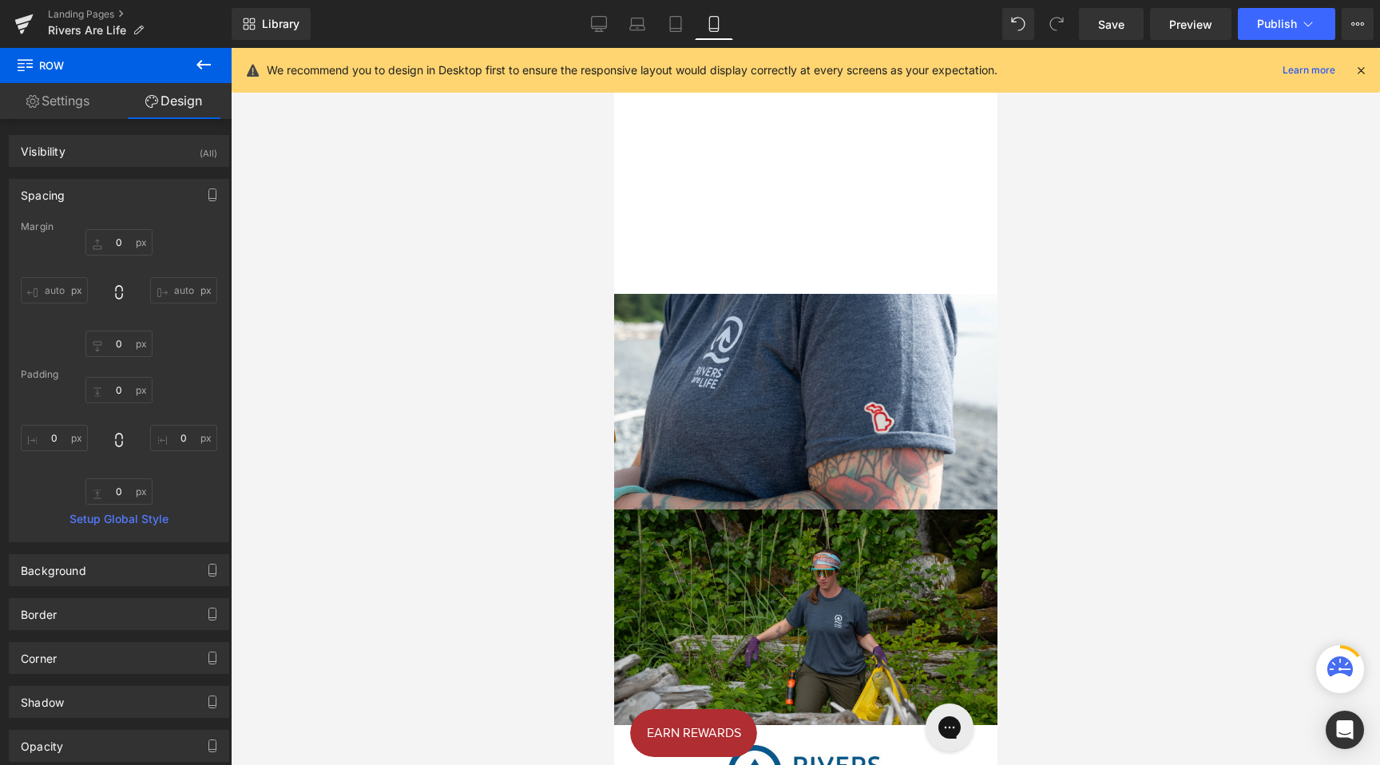
type input "0"
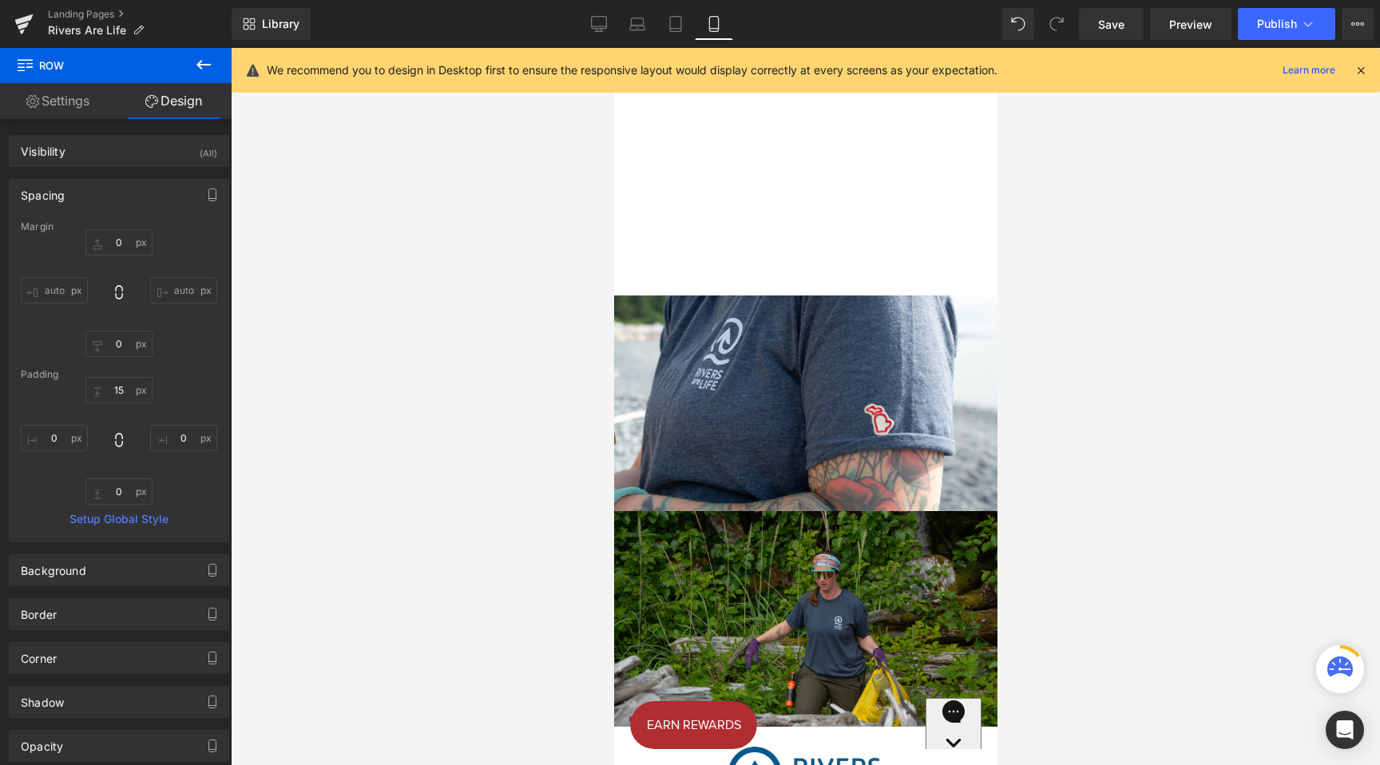
scroll to position [1675, 0]
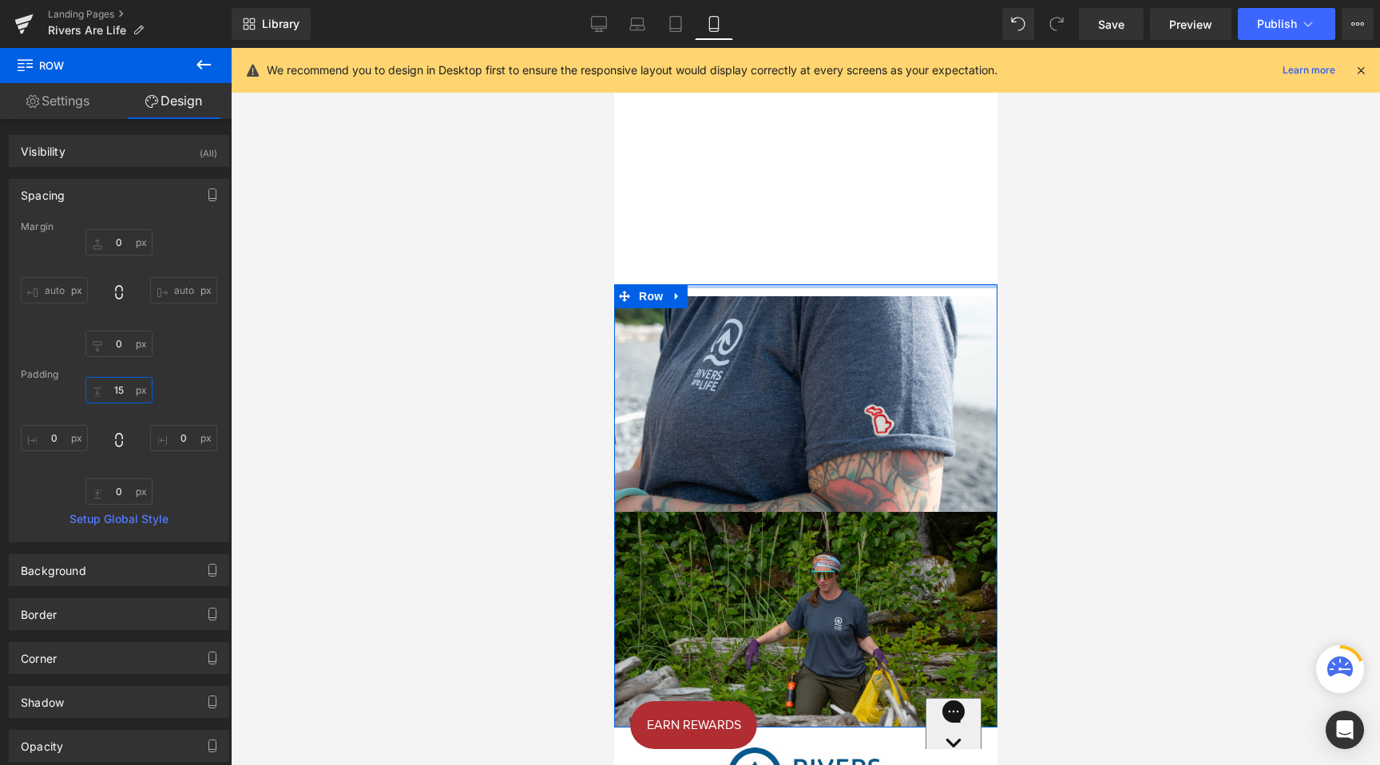
click at [113, 381] on input "15" at bounding box center [118, 390] width 67 height 26
click at [113, 383] on input "15" at bounding box center [118, 390] width 67 height 26
click at [113, 394] on input "15" at bounding box center [118, 390] width 67 height 26
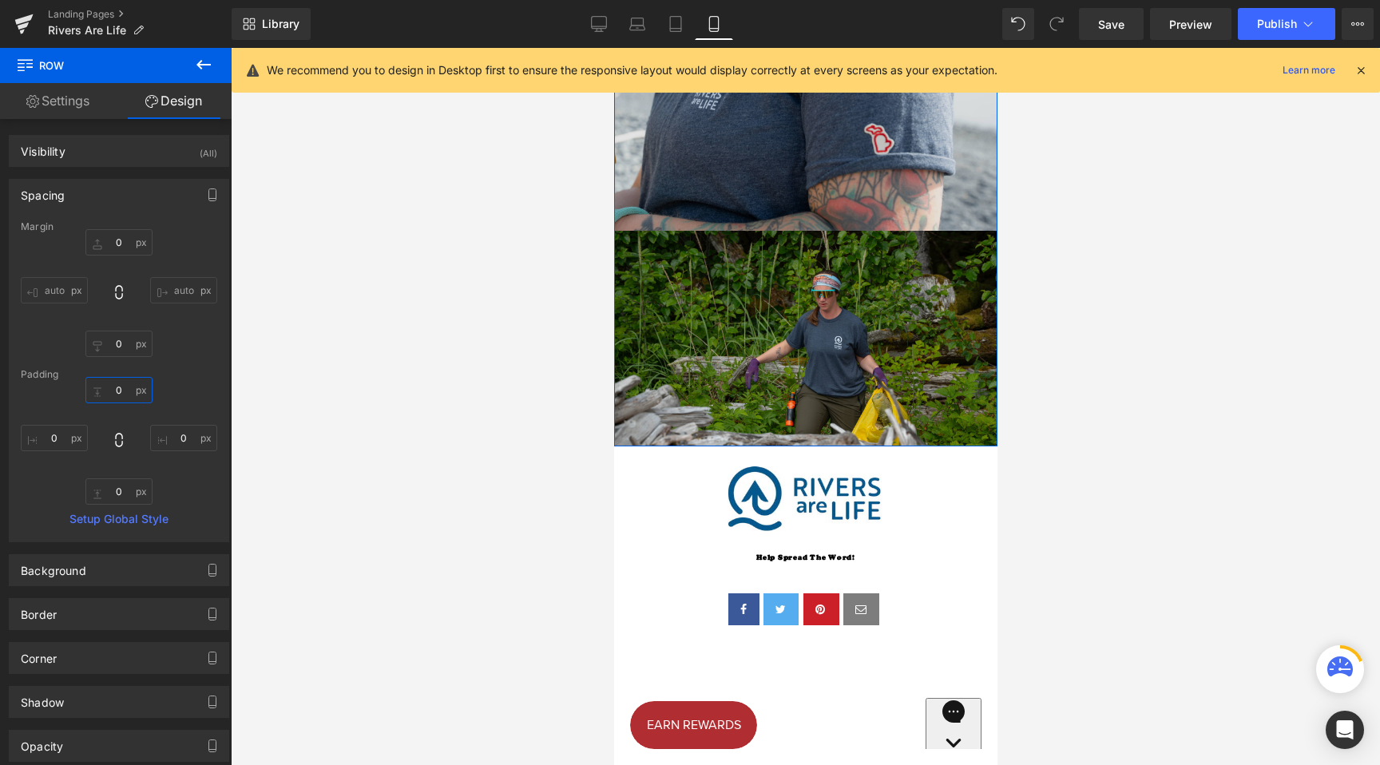
scroll to position [2152, 0]
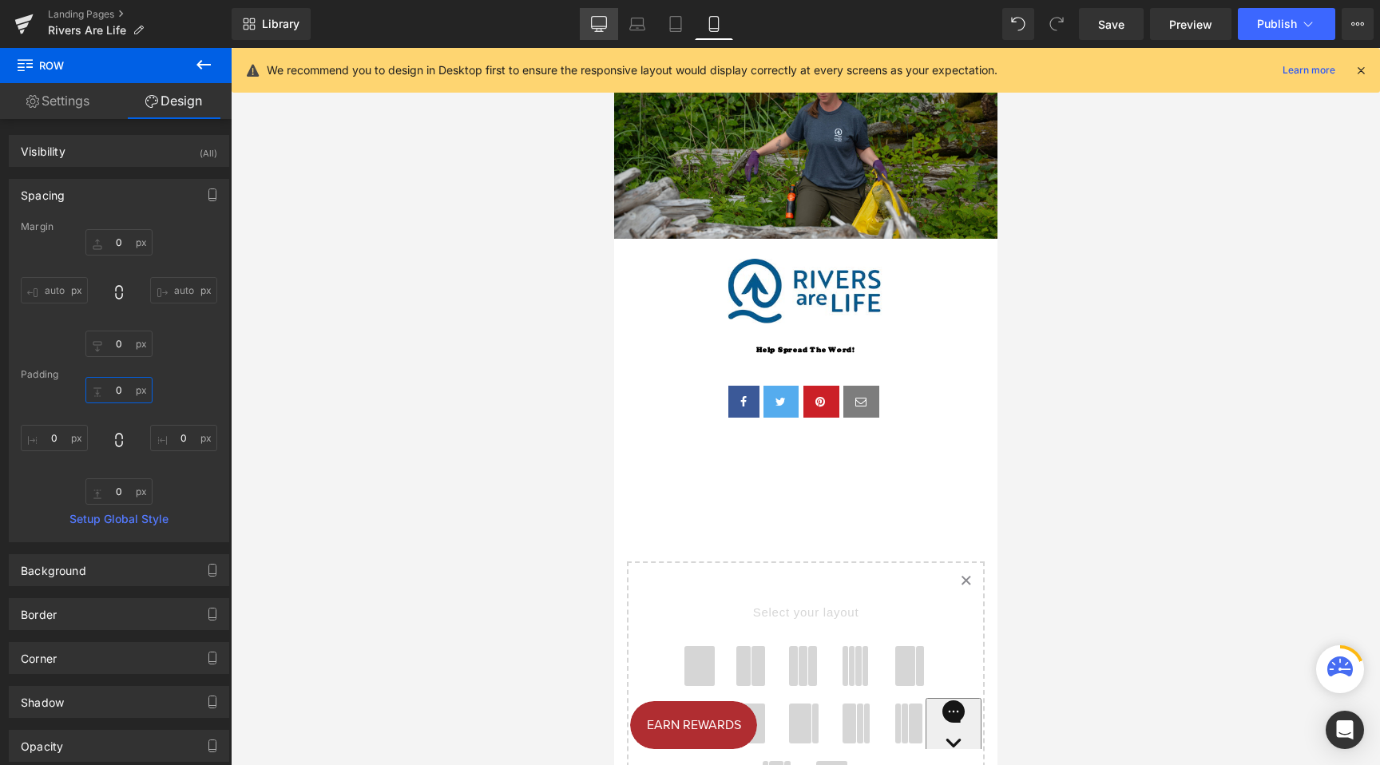
type input "0"
click at [594, 29] on icon at bounding box center [599, 24] width 16 height 16
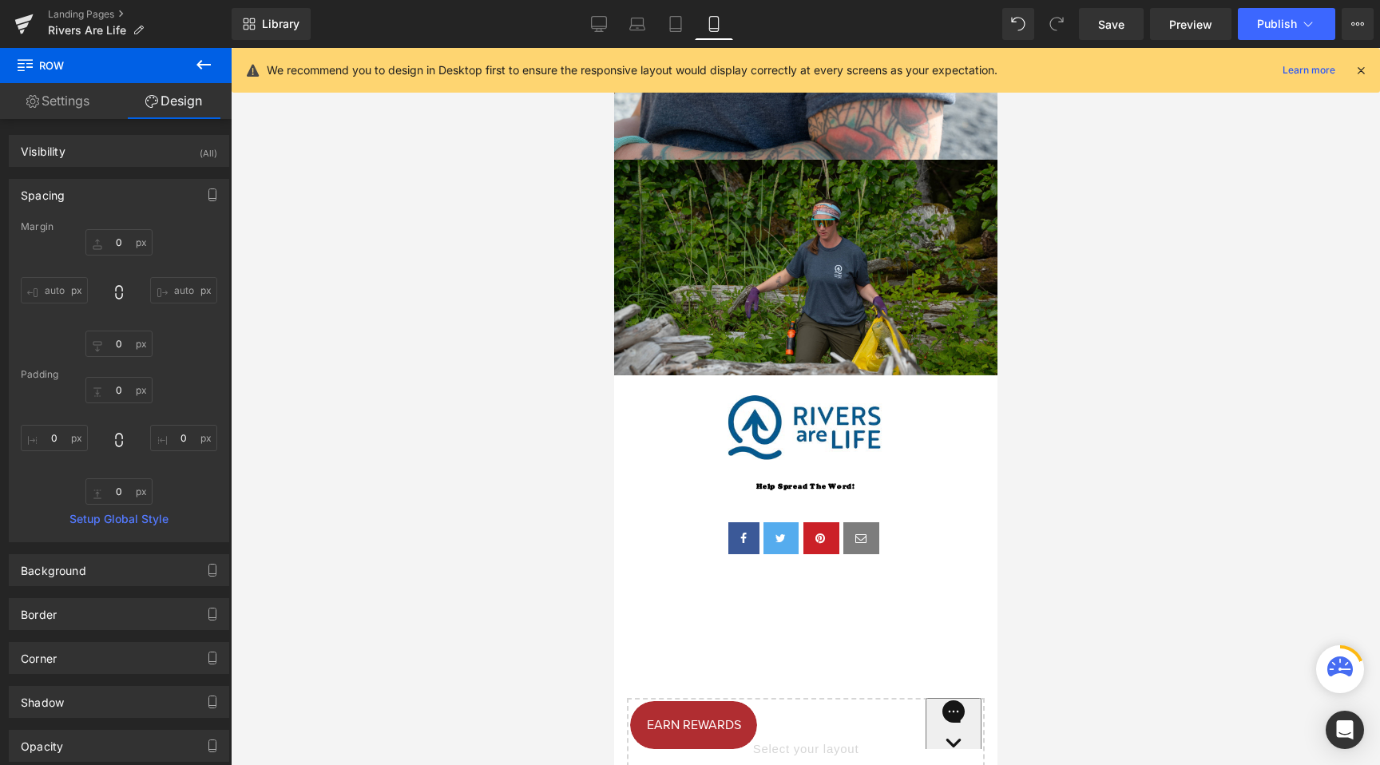
type input "0"
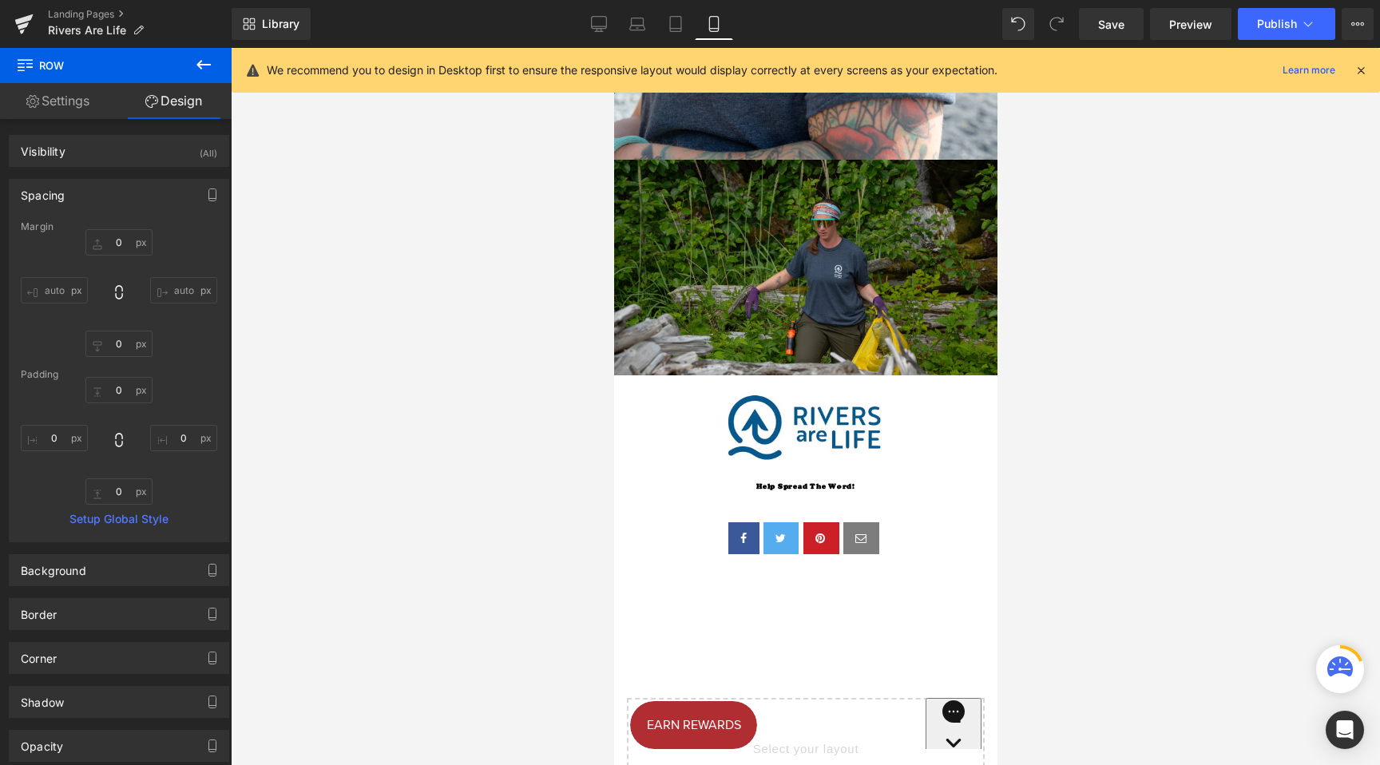
type input "0"
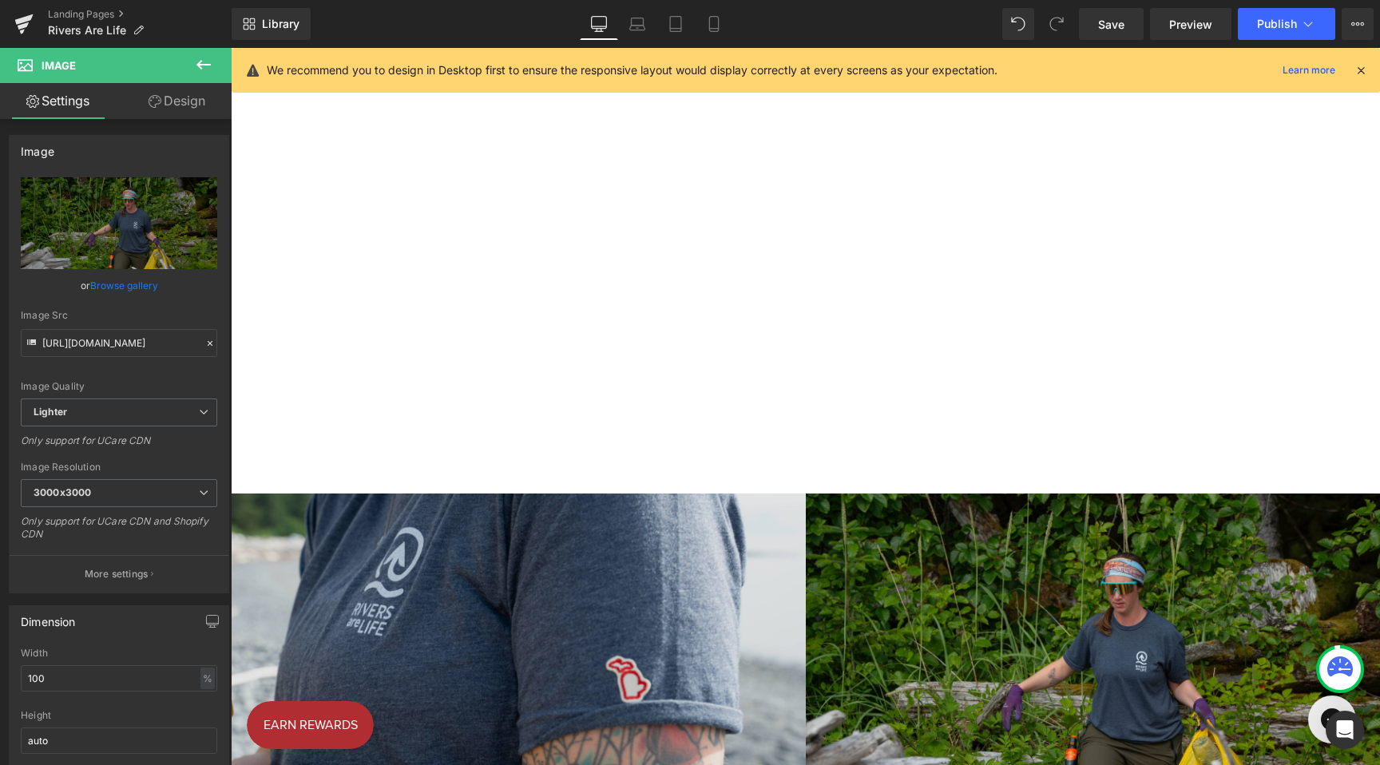
scroll to position [1980, 0]
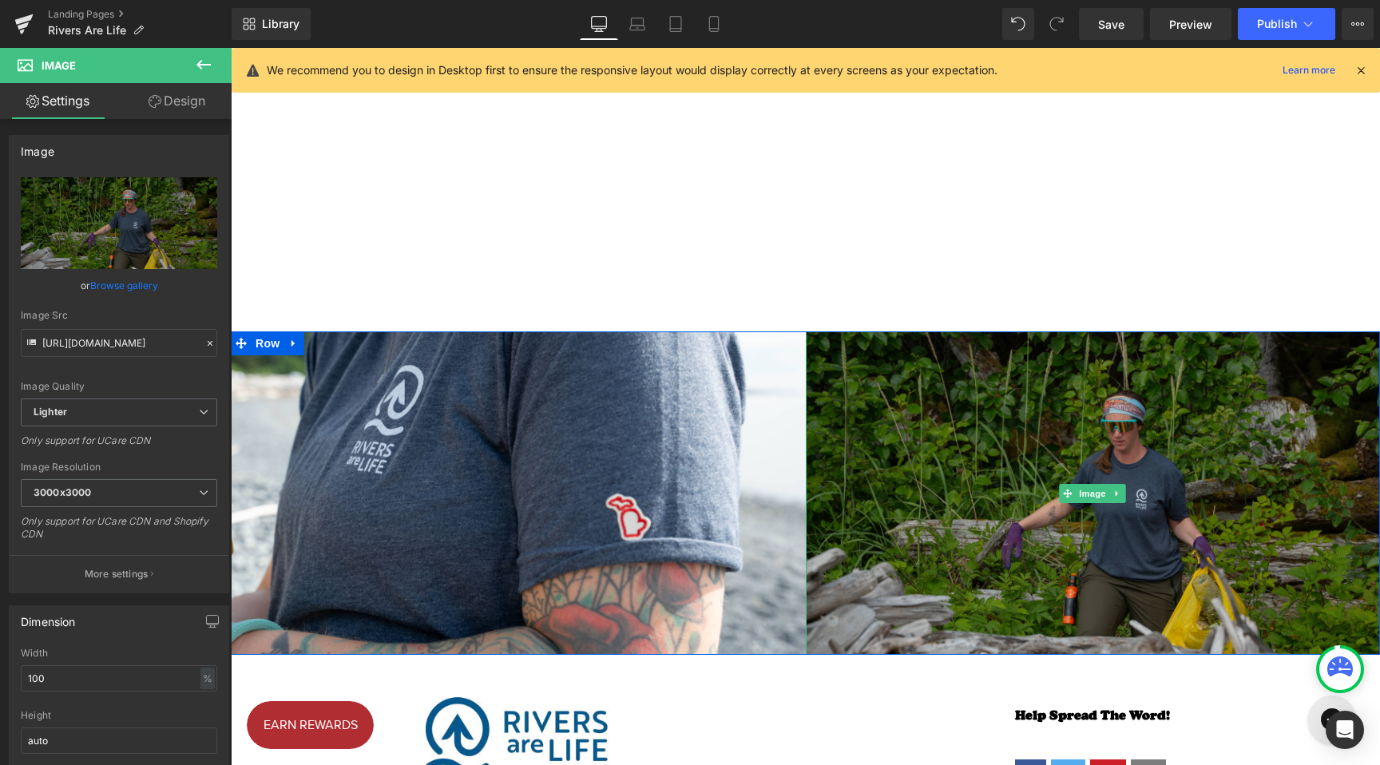
click at [984, 504] on img at bounding box center [1093, 494] width 575 height 324
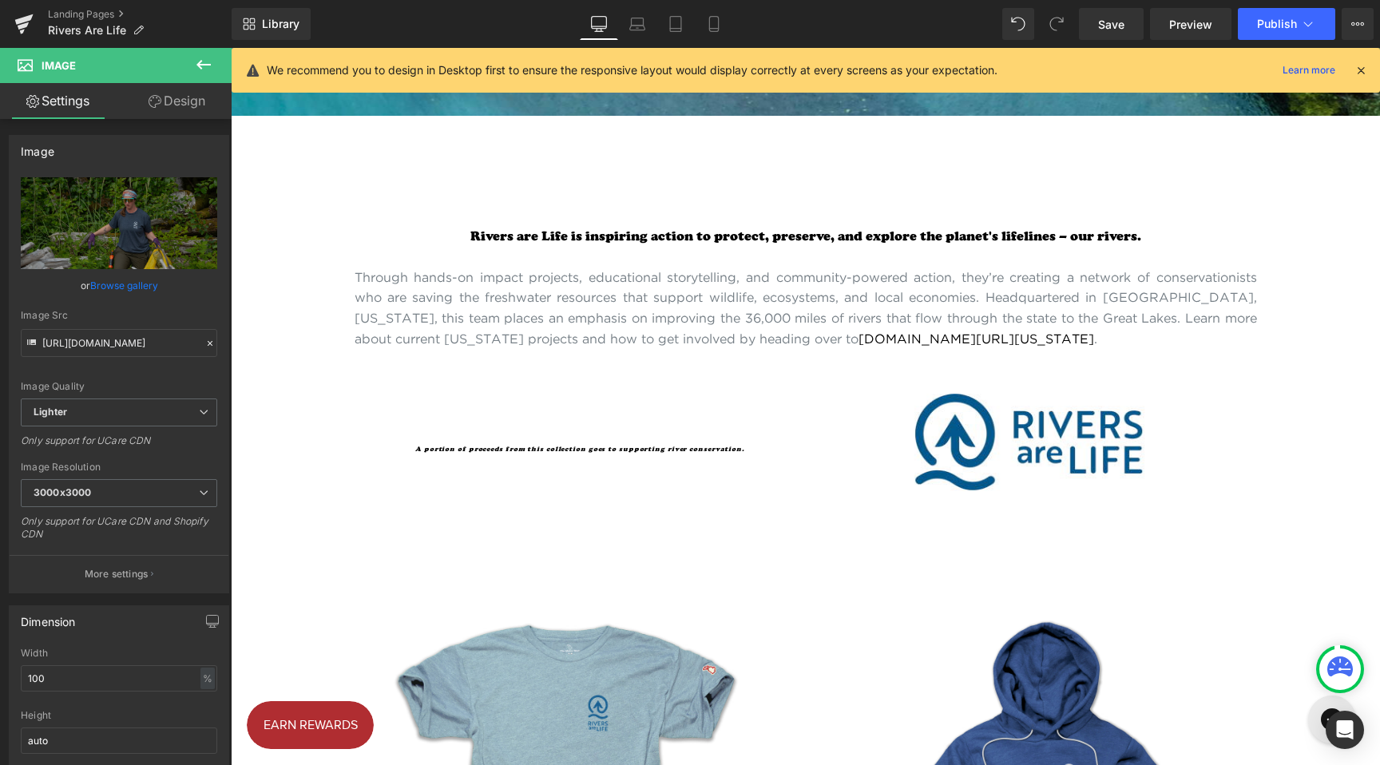
scroll to position [434, 0]
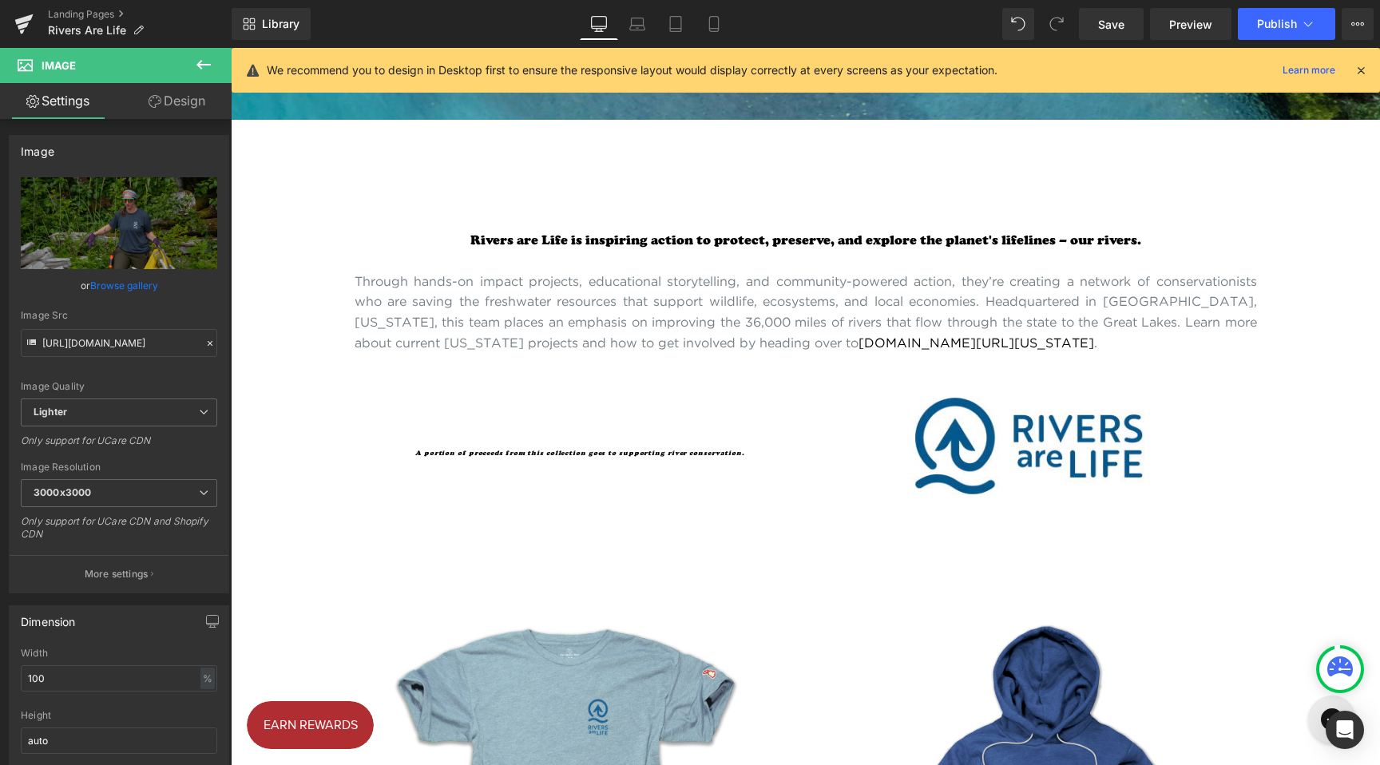
click at [797, 328] on p "Through hands-on impact projects, educational storytelling, and community-power…" at bounding box center [806, 312] width 903 height 81
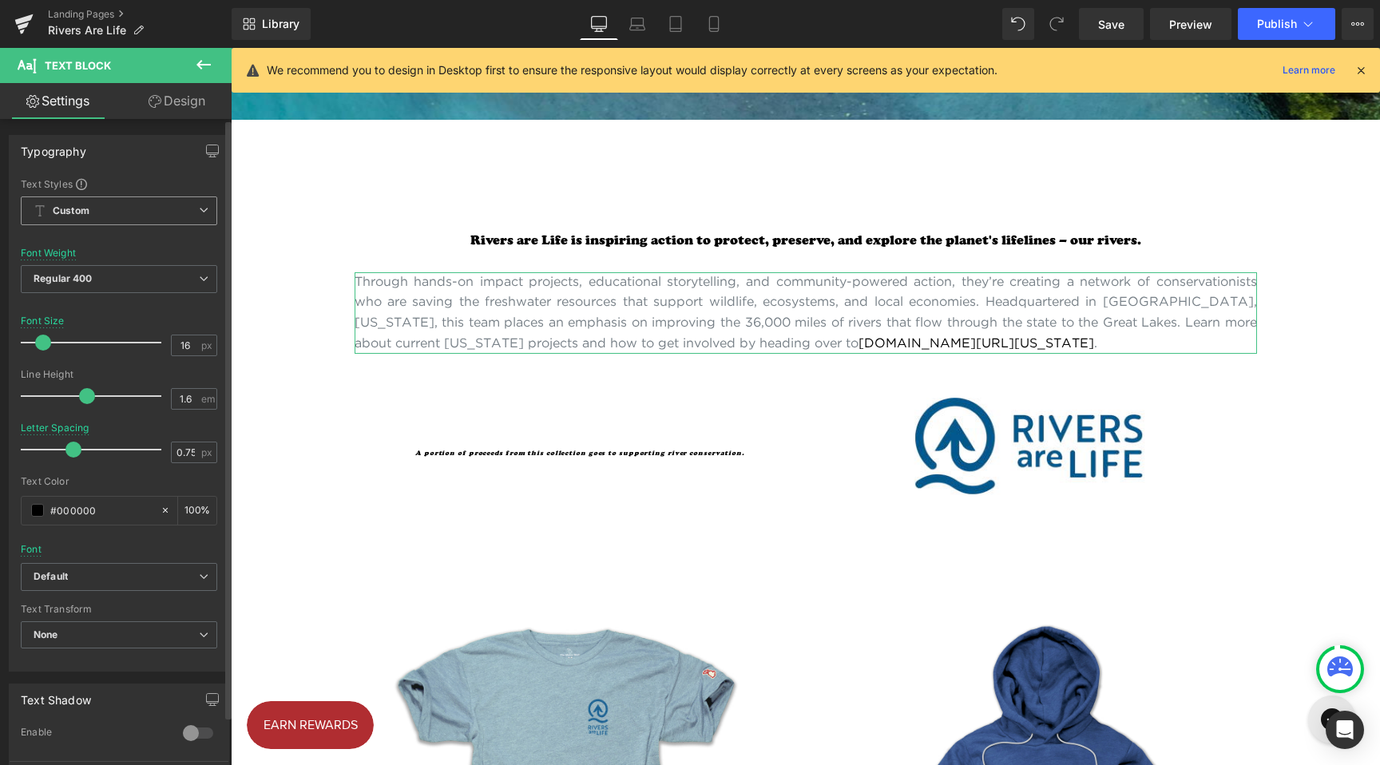
click at [201, 230] on div "Custom Setup Global Style Custom Setup Global Style" at bounding box center [119, 215] width 197 height 37
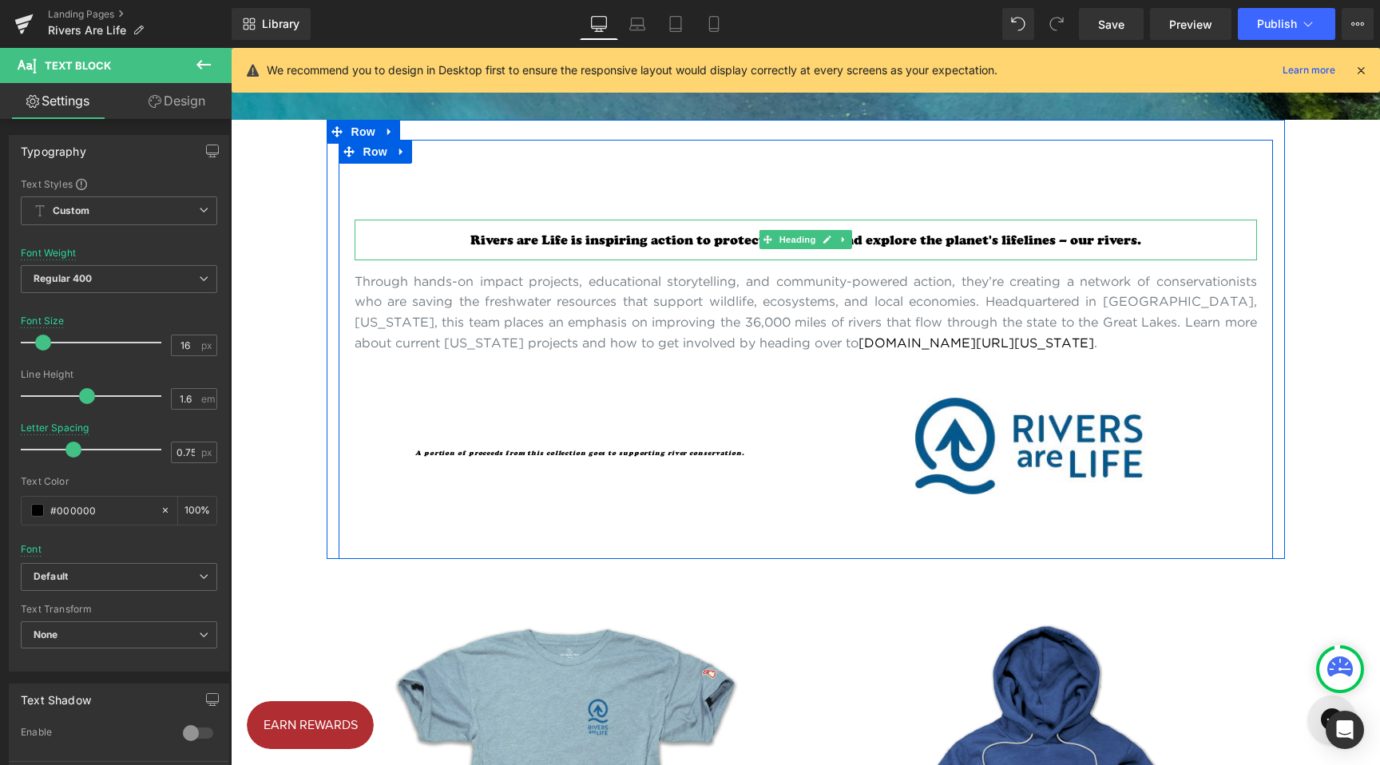
click at [431, 201] on div "Rivers are Life is inspiring action to protect, preserve, and explore the plane…" at bounding box center [806, 349] width 935 height 419
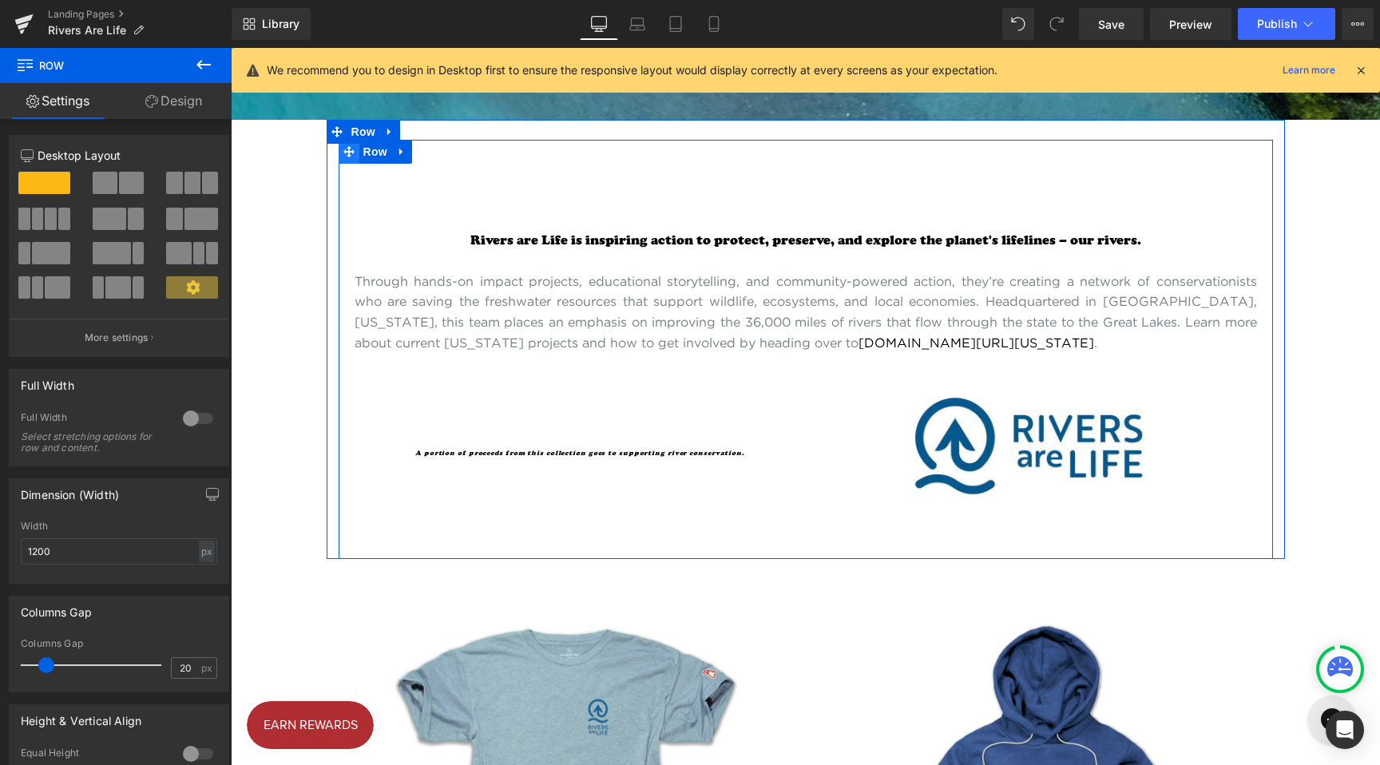
click at [350, 156] on span at bounding box center [349, 152] width 21 height 24
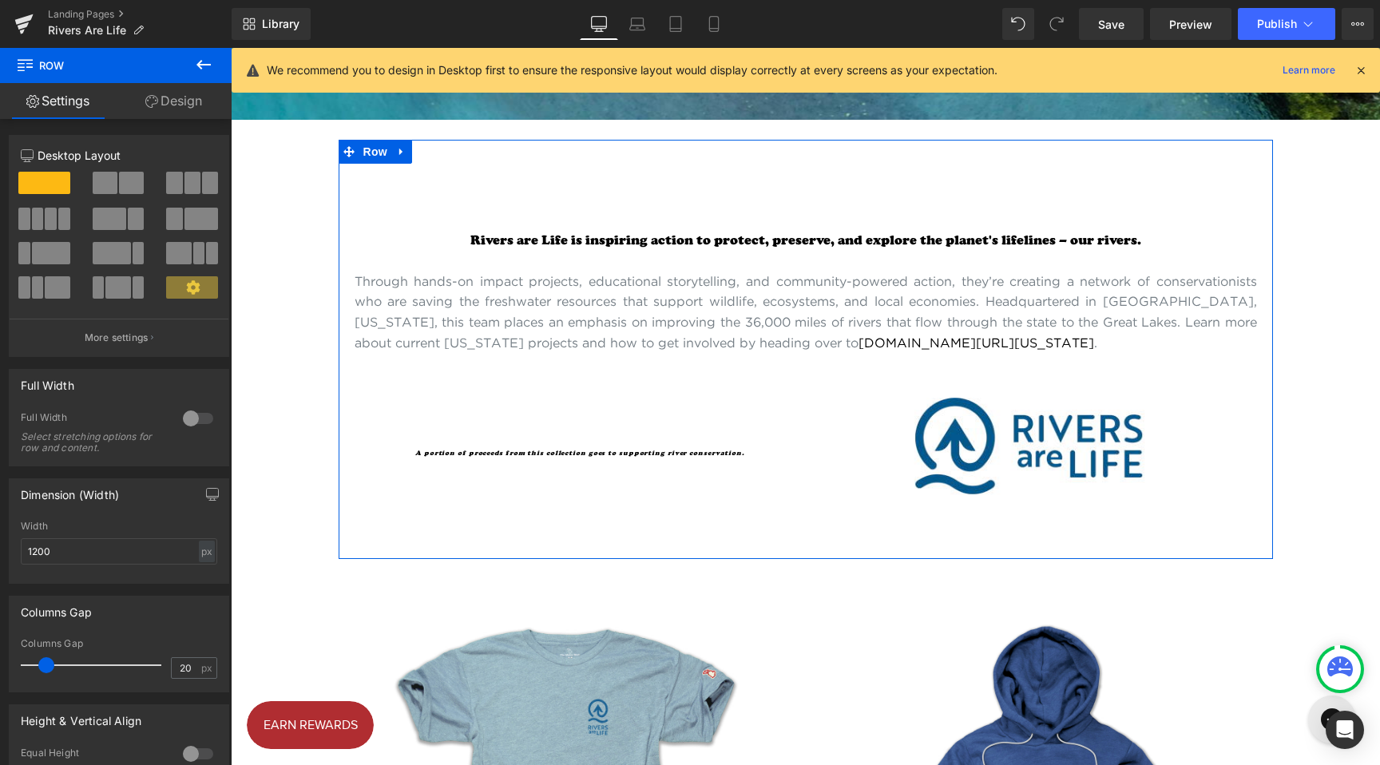
click at [102, 180] on span at bounding box center [105, 183] width 25 height 22
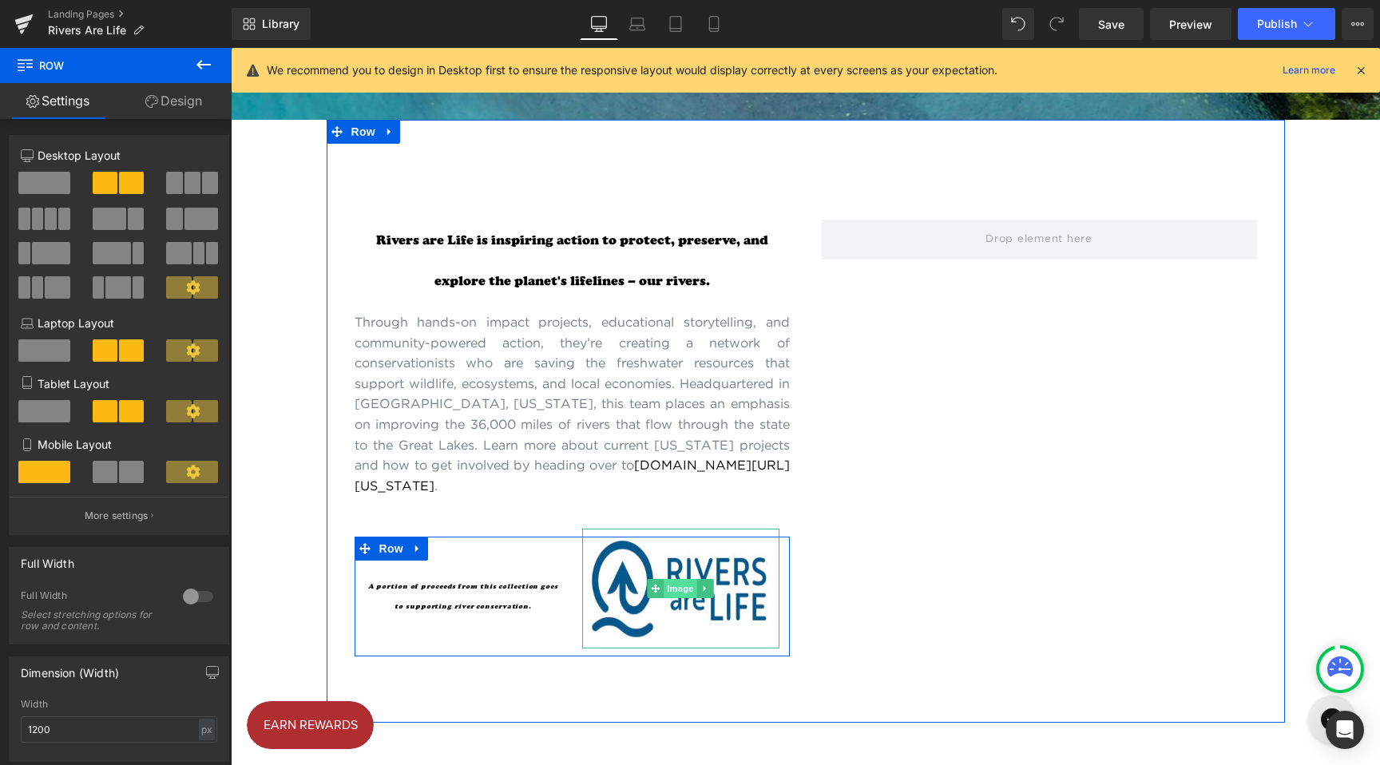
click at [664, 598] on span "Image" at bounding box center [681, 588] width 34 height 19
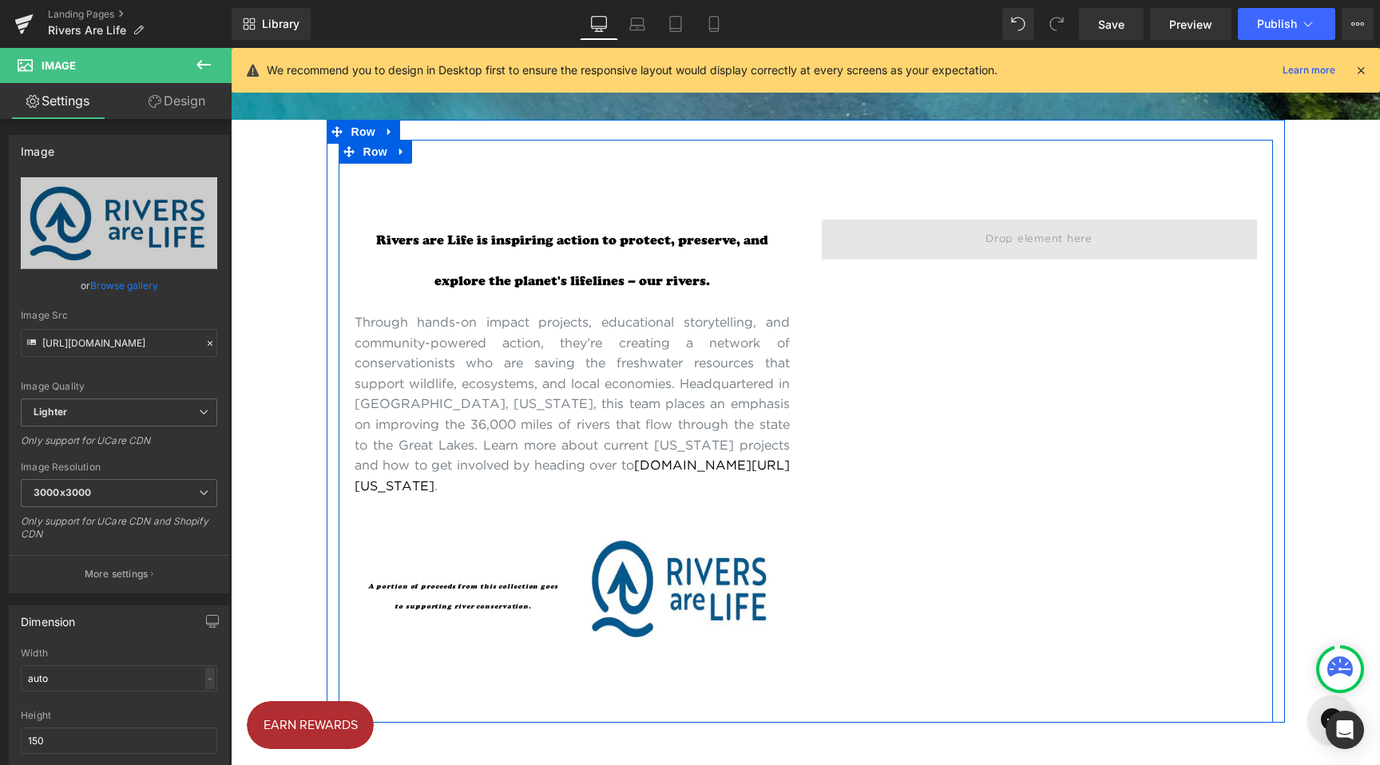
click at [1023, 253] on span at bounding box center [1039, 240] width 435 height 40
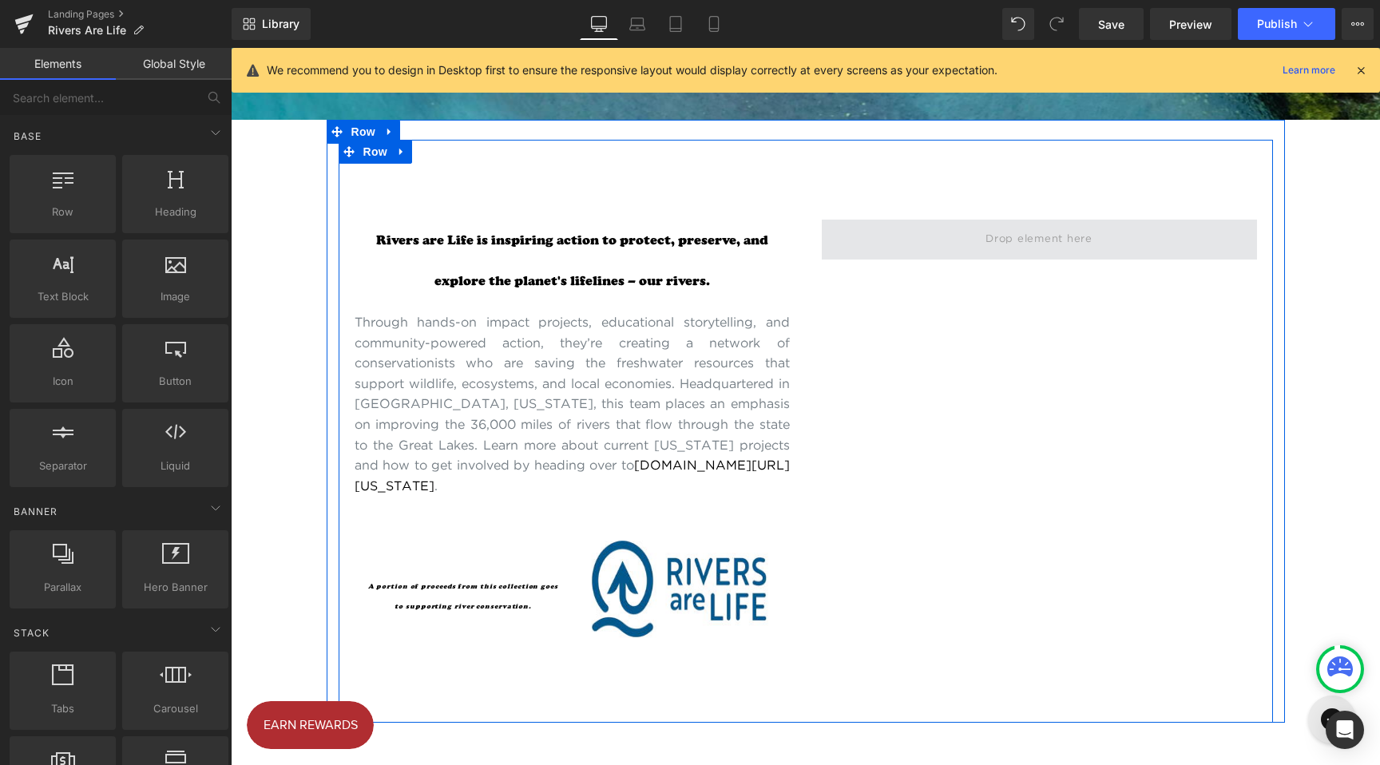
click at [1027, 240] on span at bounding box center [1039, 239] width 118 height 25
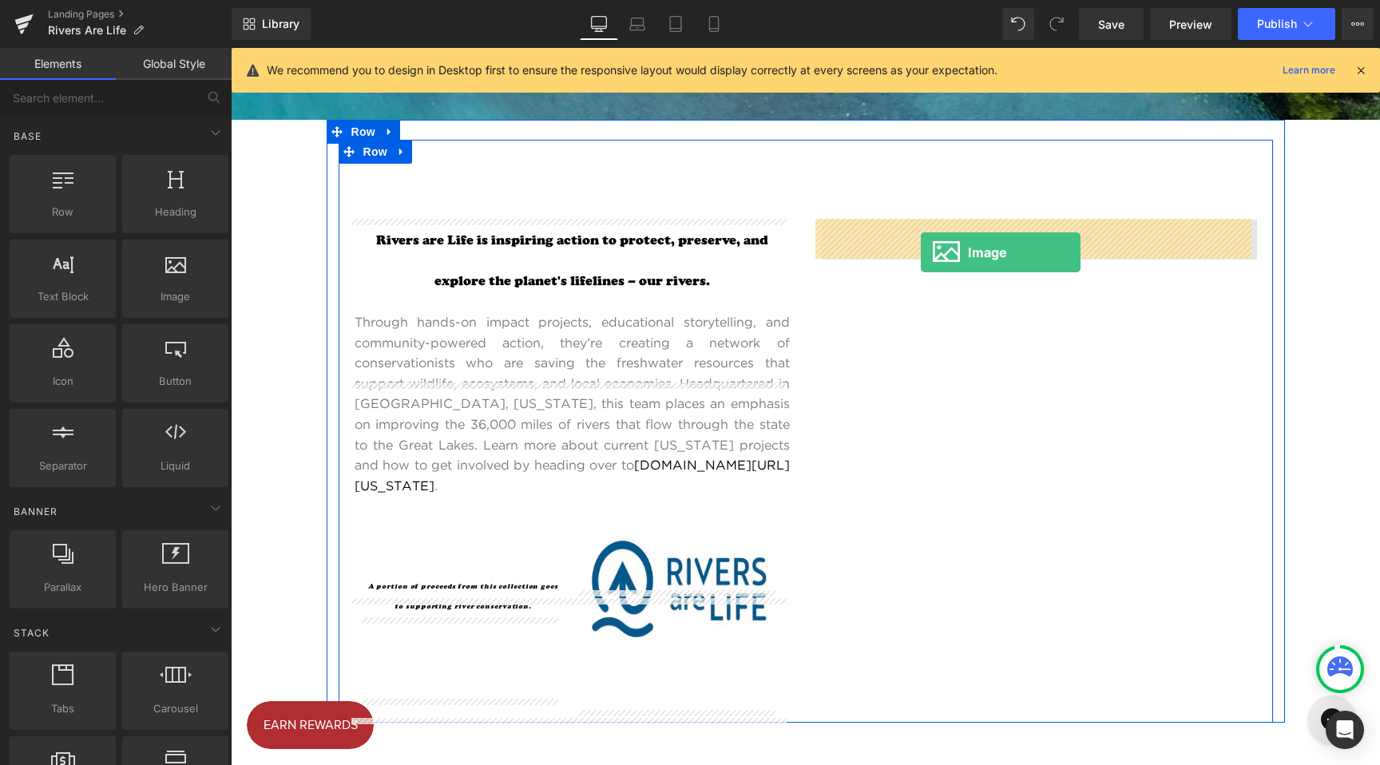
drag, startPoint x: 382, startPoint y: 340, endPoint x: 921, endPoint y: 252, distance: 546.2
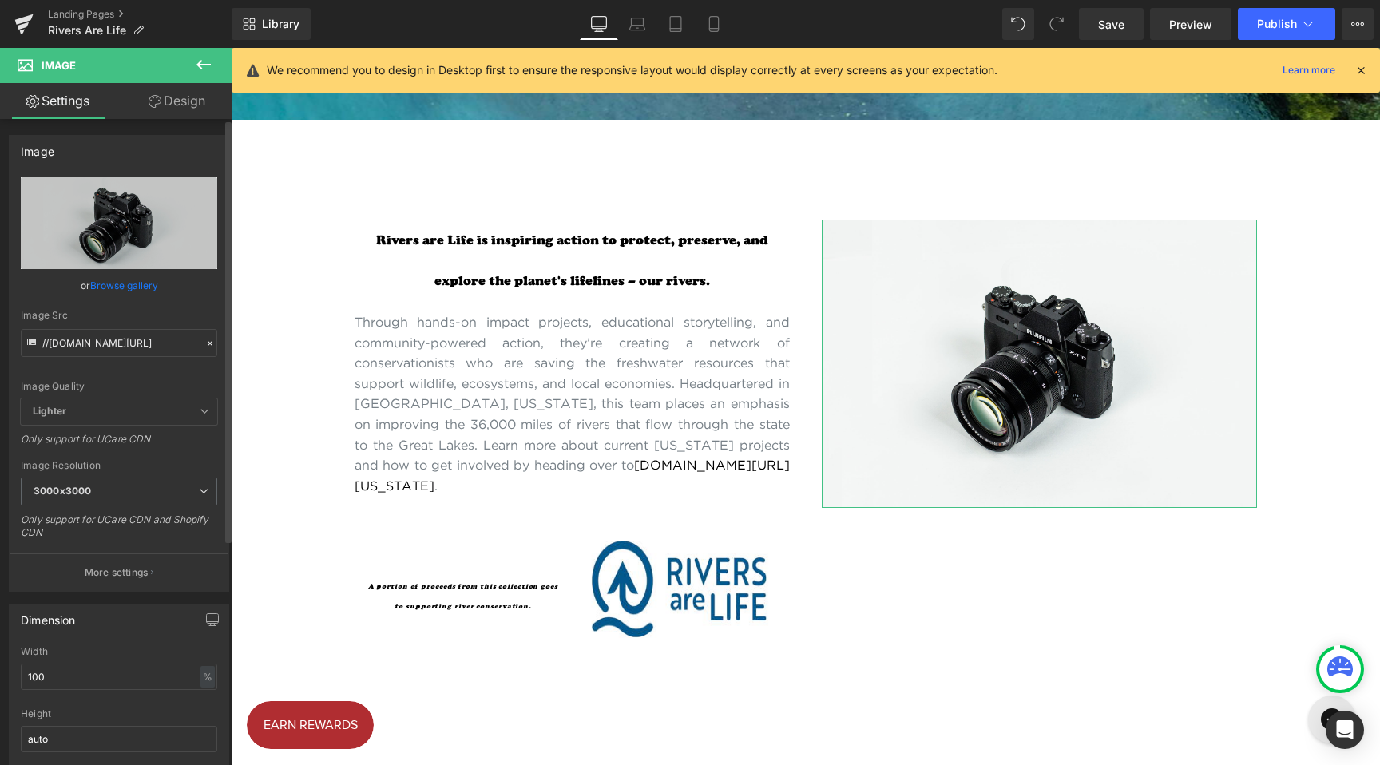
click at [111, 281] on link "Browse gallery" at bounding box center [124, 286] width 68 height 28
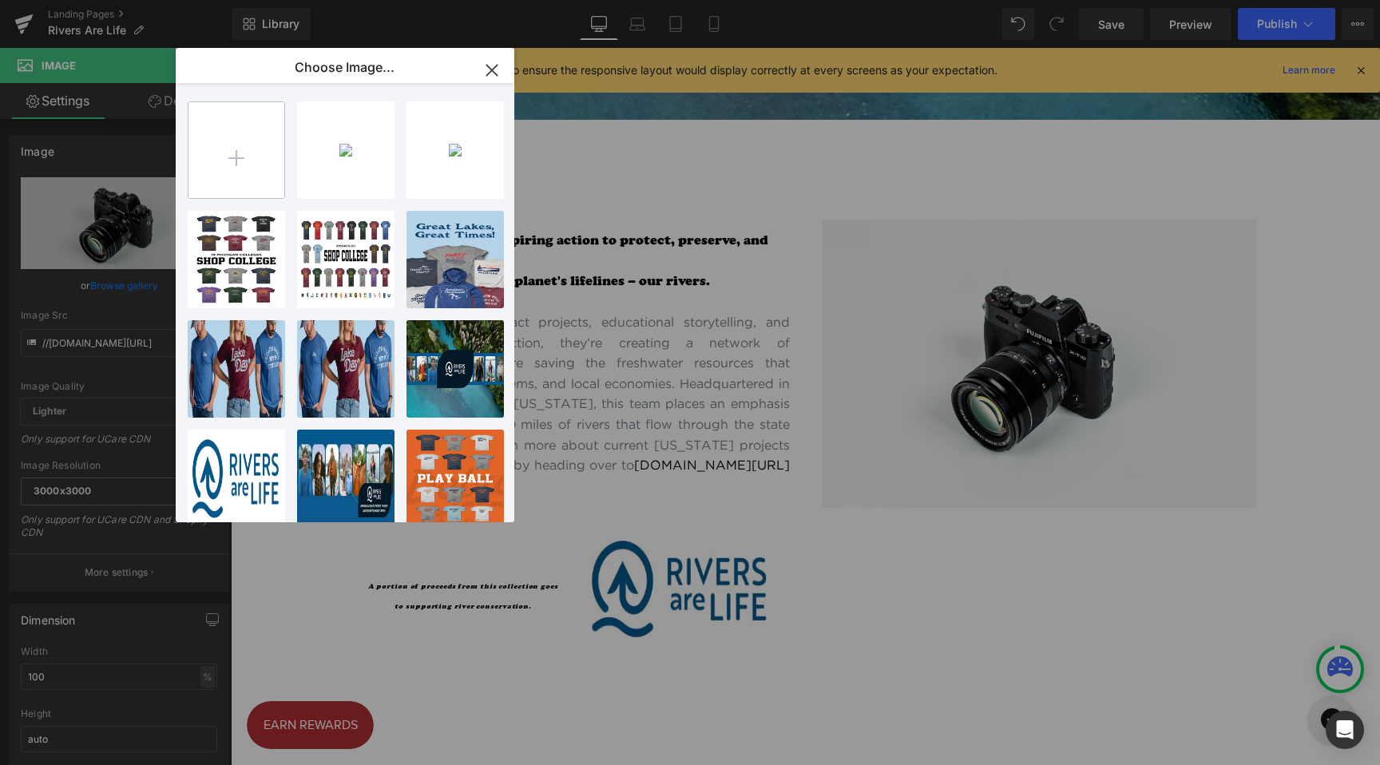
click at [249, 165] on input "file" at bounding box center [237, 150] width 96 height 96
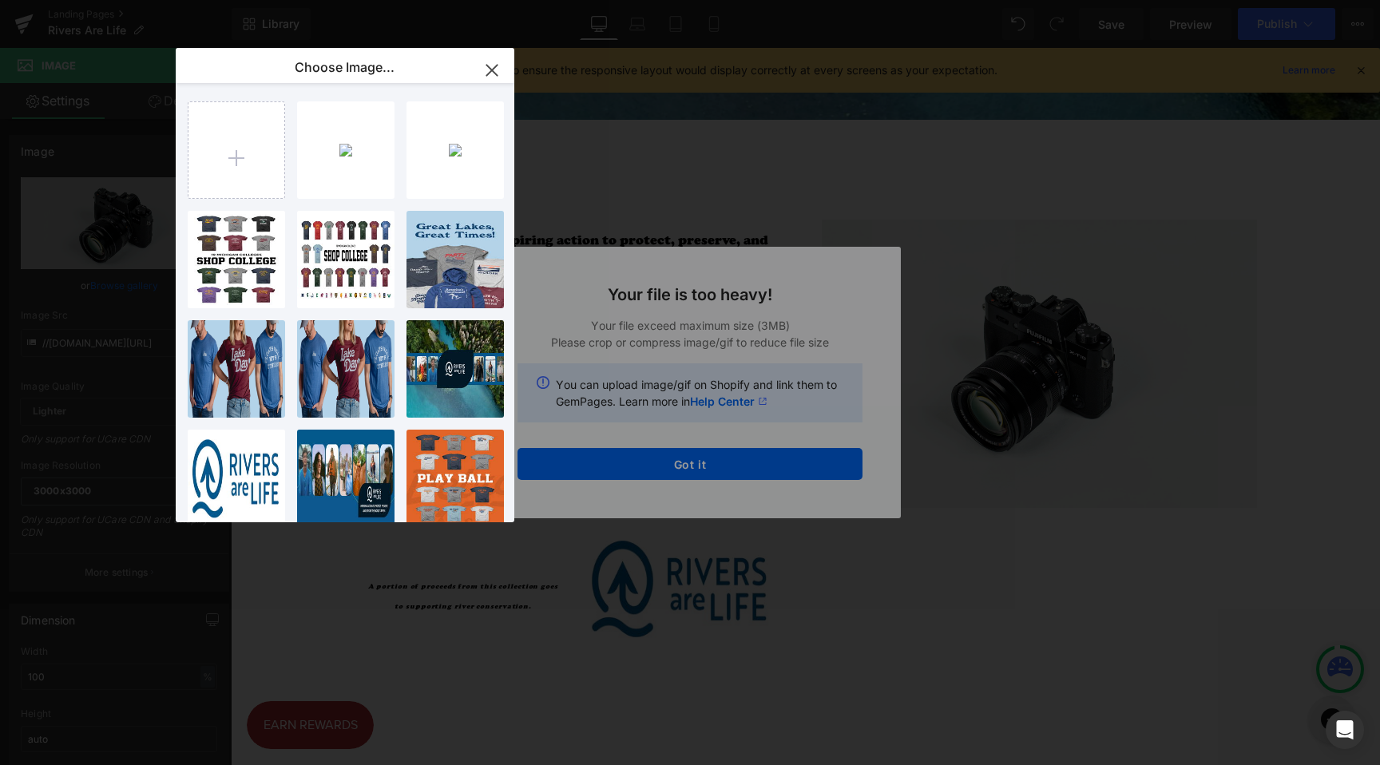
click at [699, 0] on div "Text Color Highlight Color #333333 Choose Image... Back to Library Insert RaL_P…" at bounding box center [690, 0] width 1380 height 0
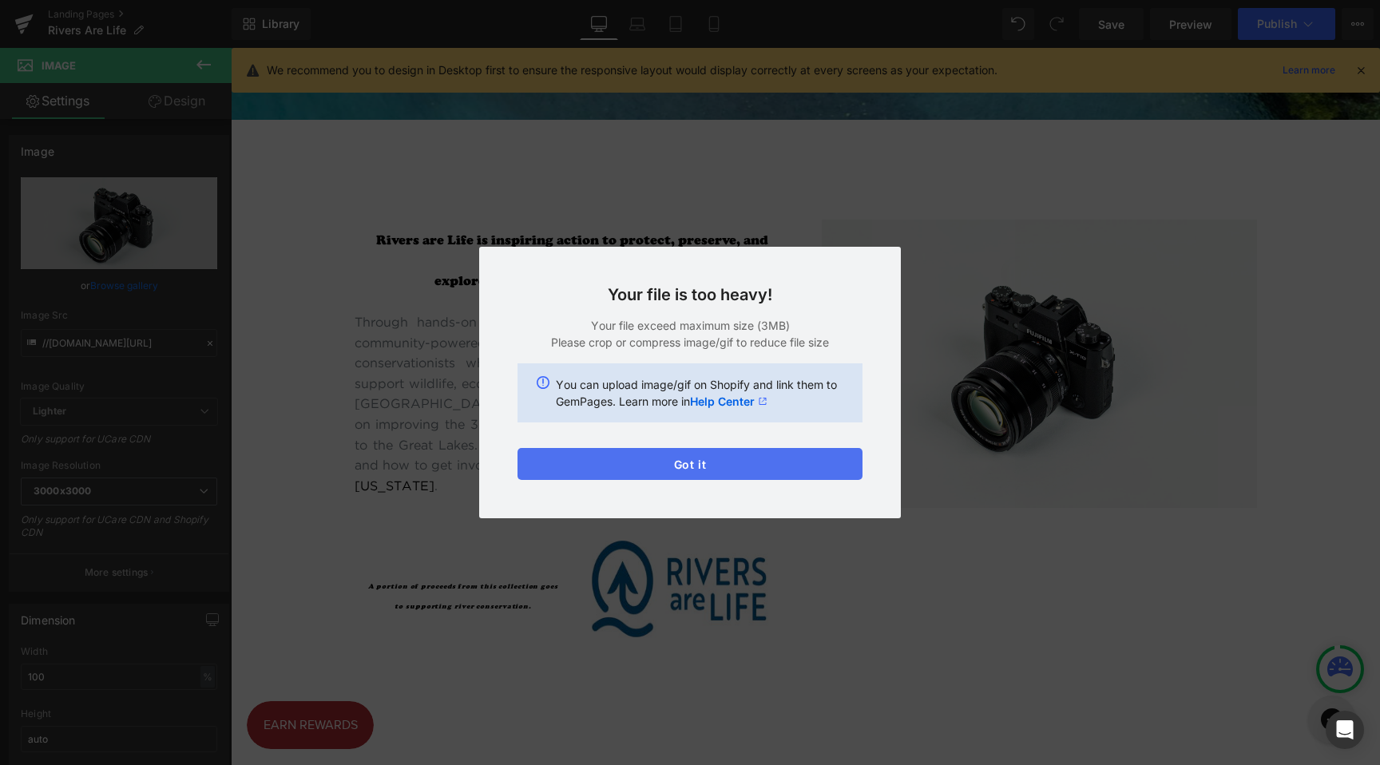
click at [697, 473] on button "Got it" at bounding box center [690, 464] width 345 height 32
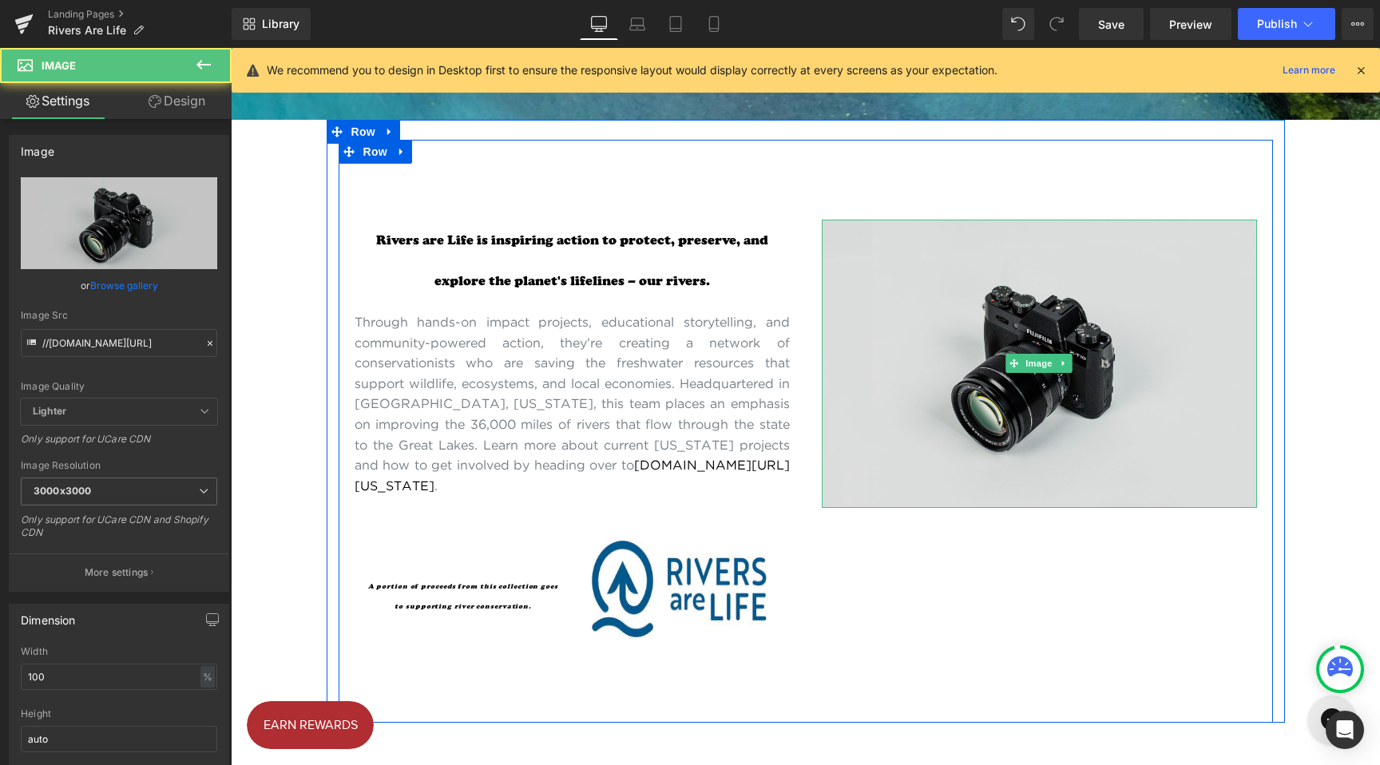
click at [872, 411] on img at bounding box center [1039, 364] width 435 height 288
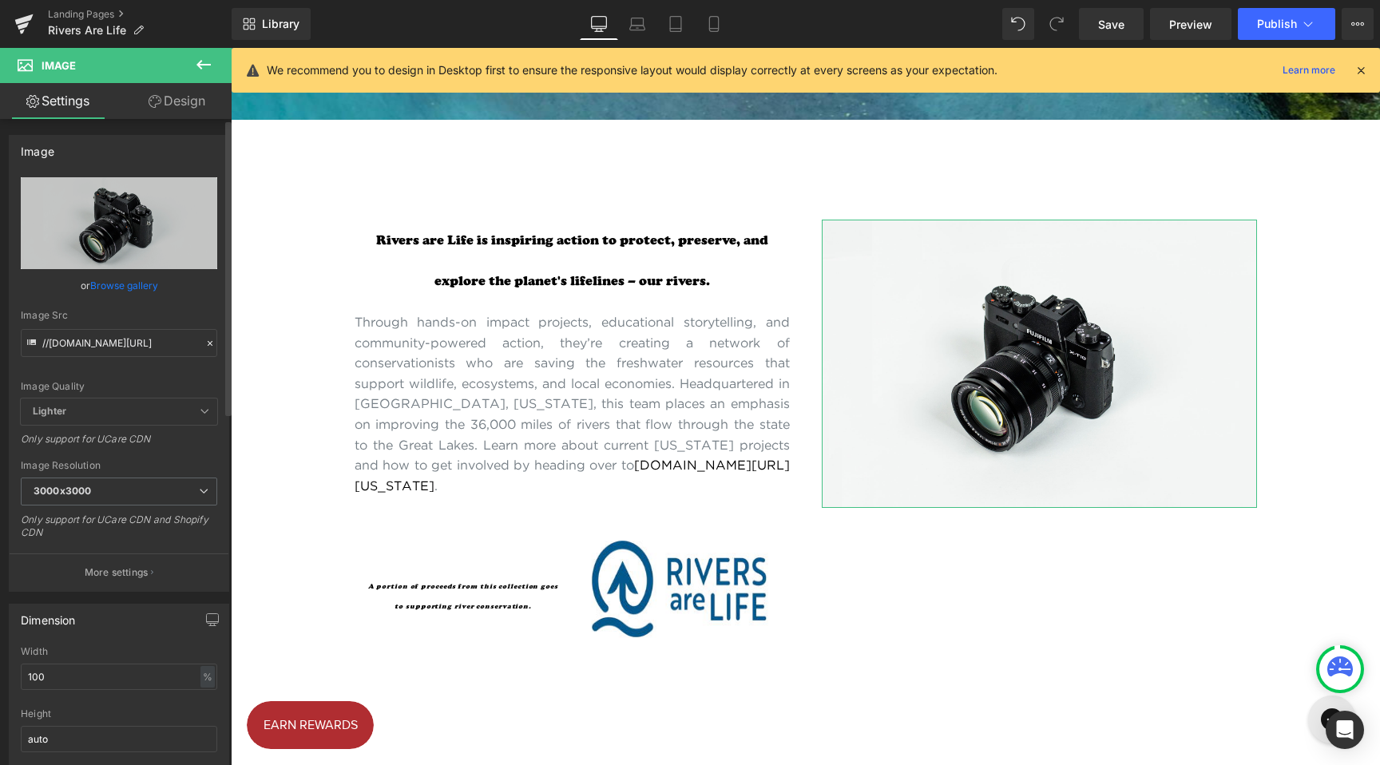
click at [100, 277] on link "Browse gallery" at bounding box center [124, 286] width 68 height 28
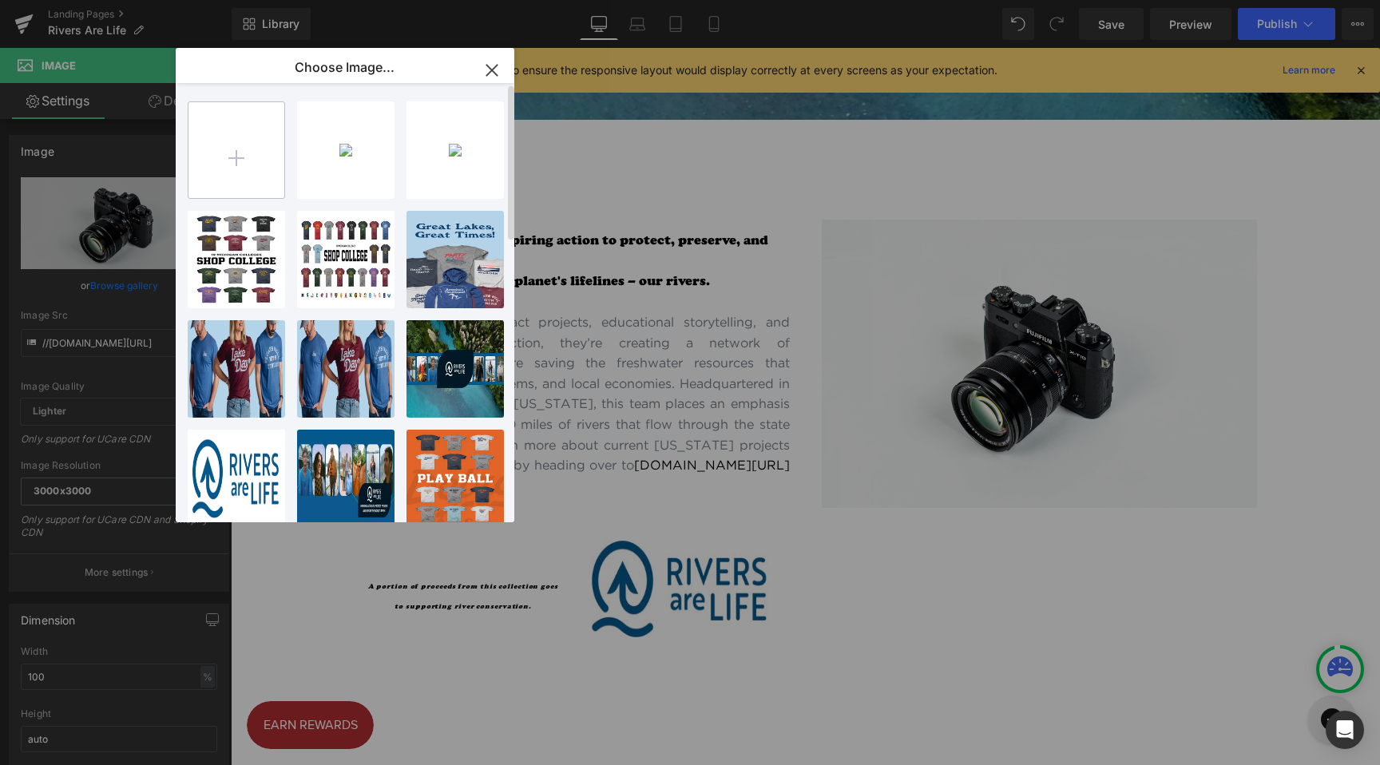
click at [243, 172] on input "file" at bounding box center [237, 150] width 96 height 96
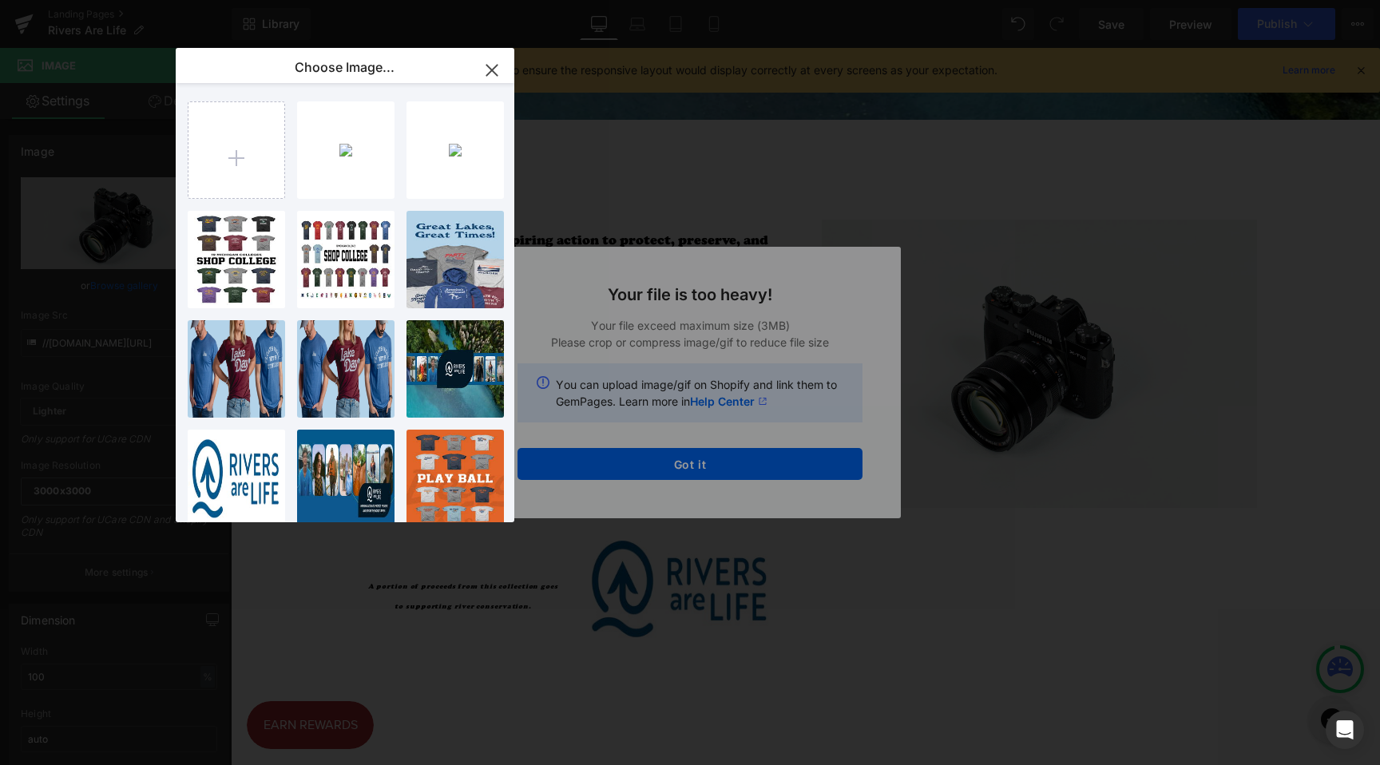
click at [768, 0] on div "Text Color Highlight Color #333333 Choose Image... Back to Library Insert RaL_P…" at bounding box center [690, 0] width 1380 height 0
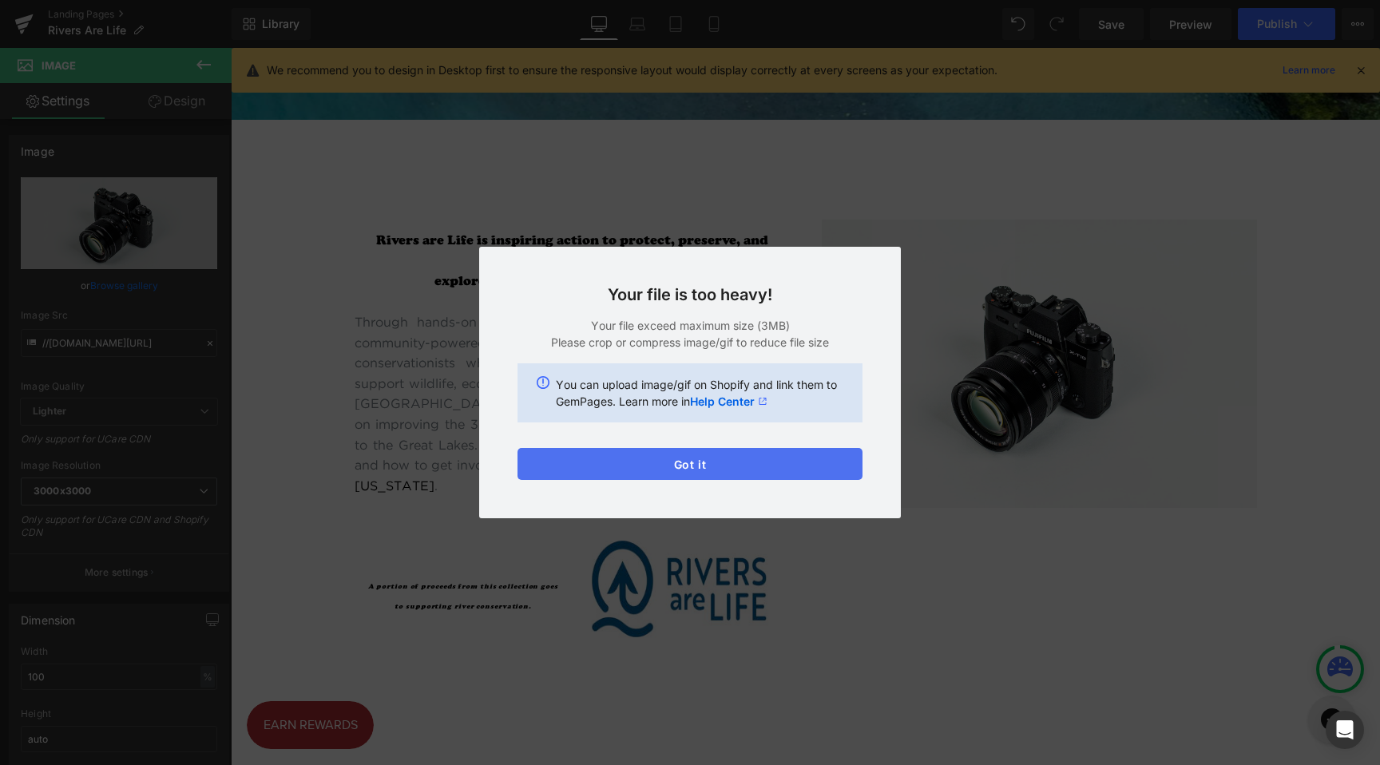
click at [753, 467] on button "Got it" at bounding box center [690, 464] width 345 height 32
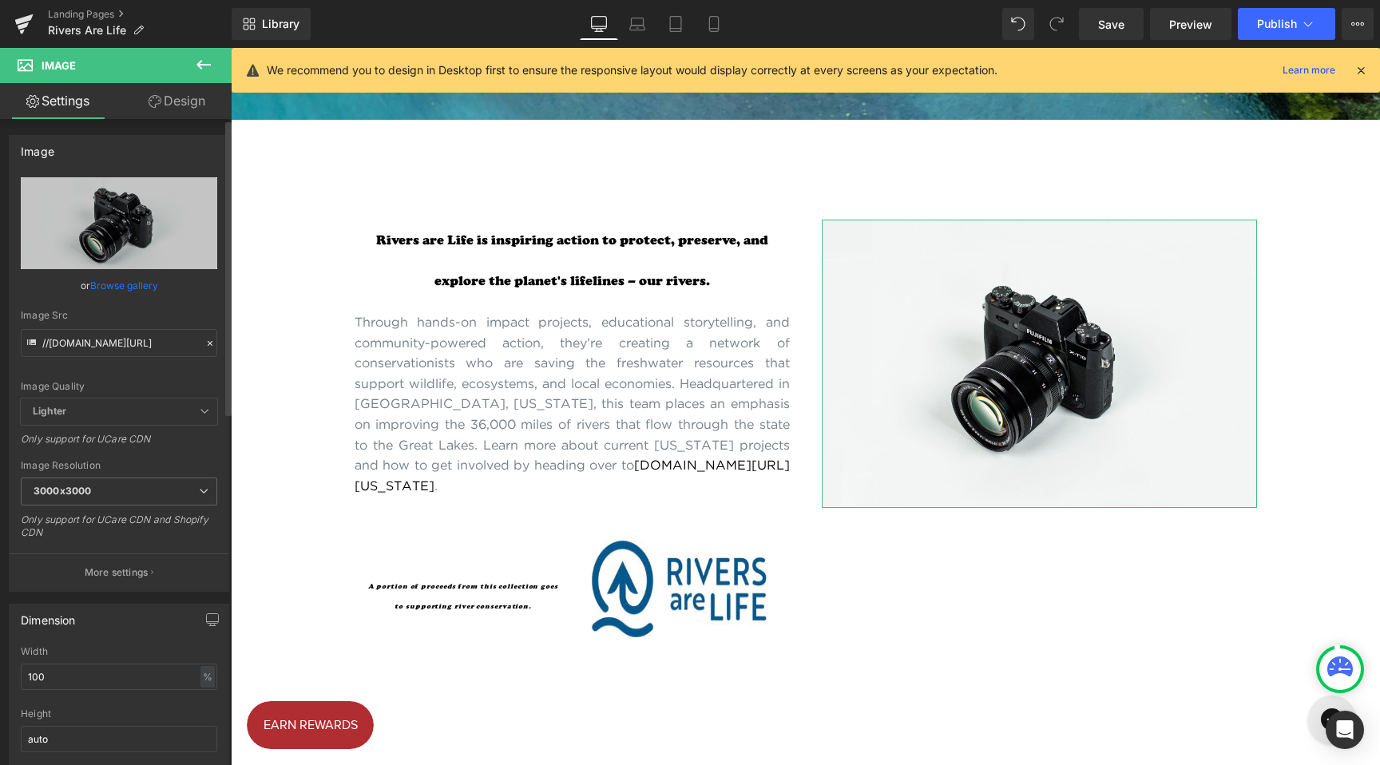
click at [121, 283] on link "Browse gallery" at bounding box center [124, 286] width 68 height 28
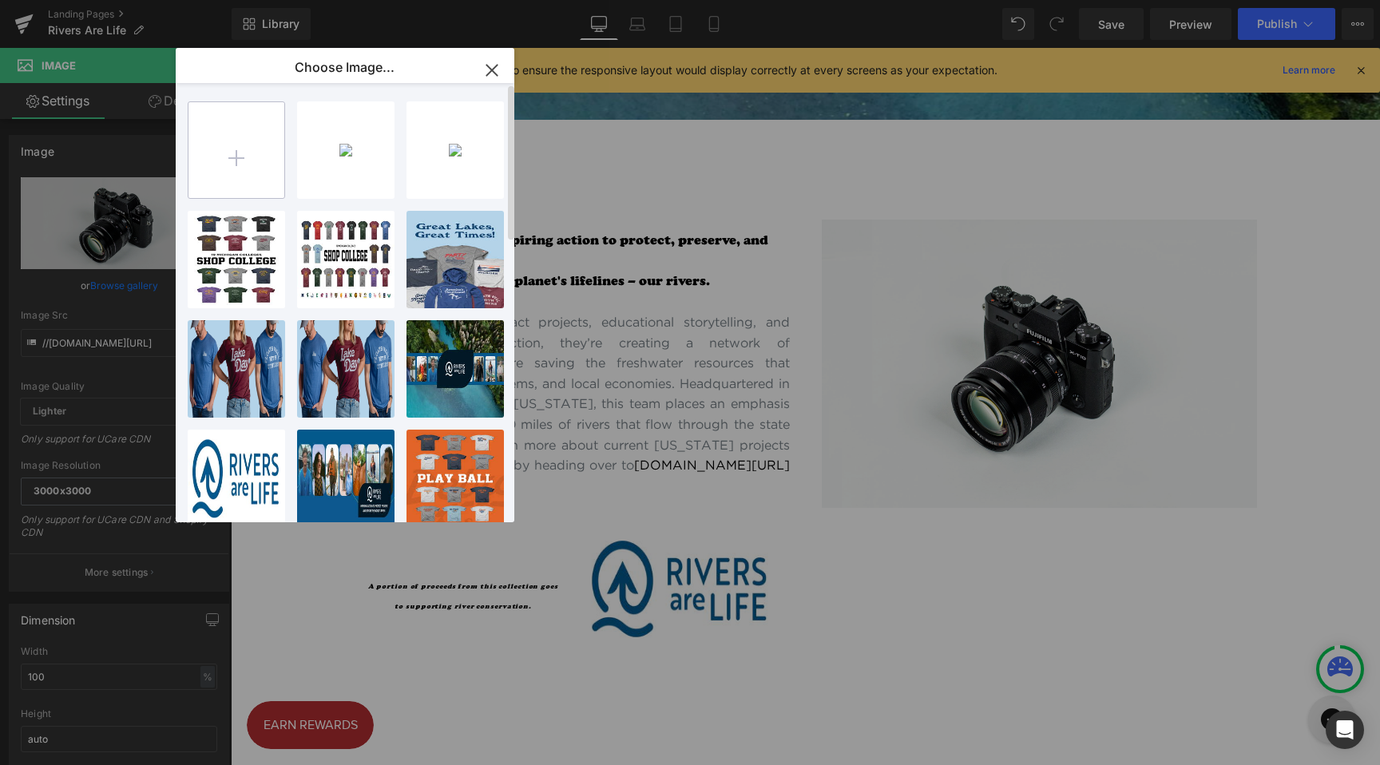
click at [213, 161] on input "file" at bounding box center [237, 150] width 96 height 96
click at [268, 166] on input "file" at bounding box center [237, 150] width 96 height 96
click at [210, 155] on input "file" at bounding box center [237, 150] width 96 height 96
type input "C:\fakepath\Rivers.png"
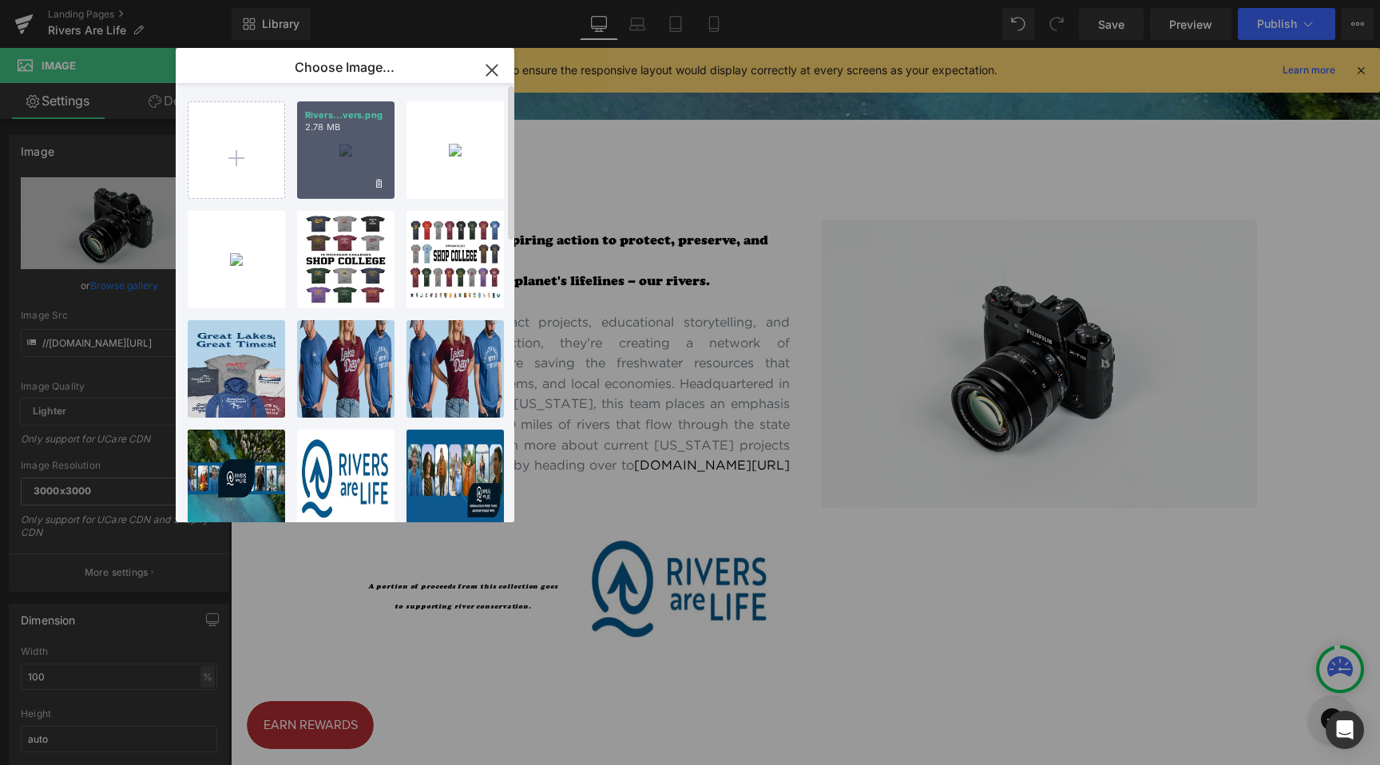
click at [351, 151] on div "Rivers...vers.png 2.78 MB" at bounding box center [345, 149] width 97 height 97
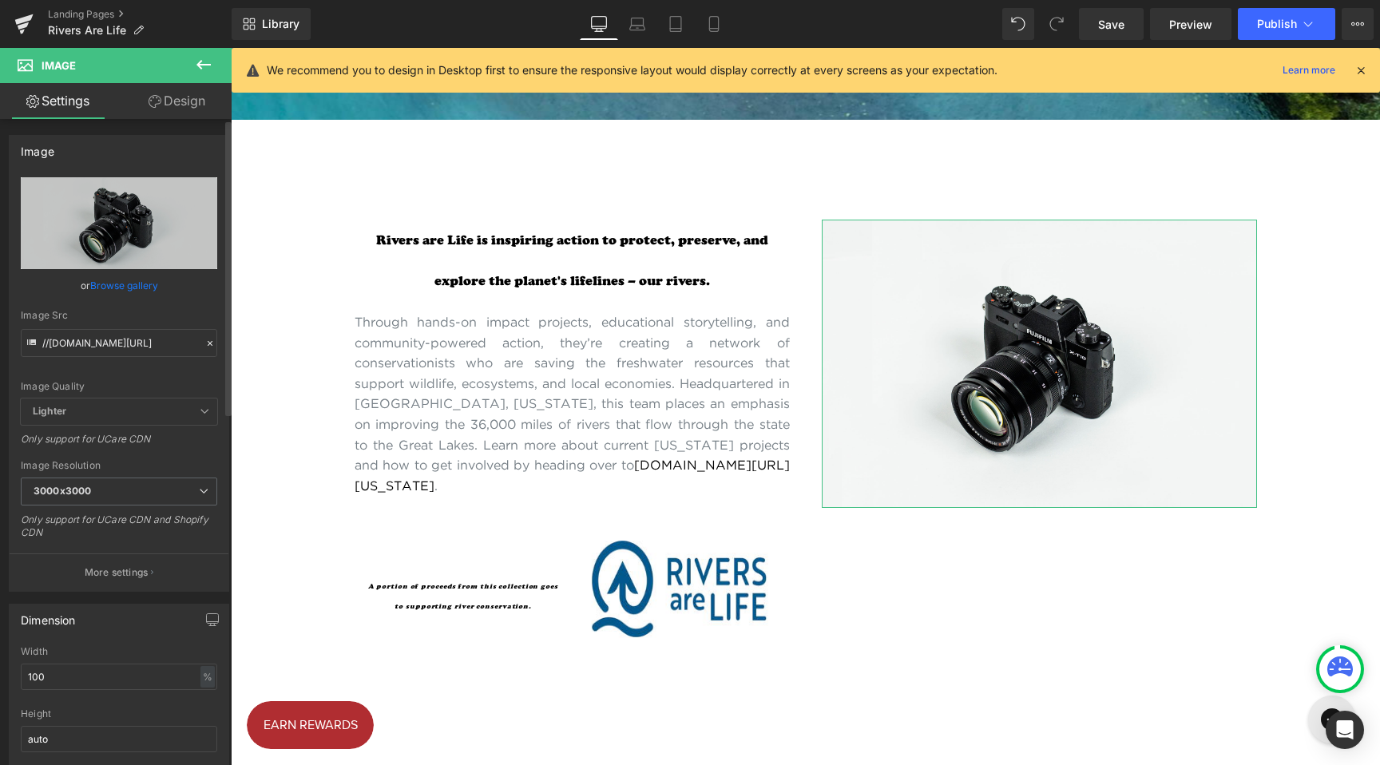
click at [141, 288] on link "Browse gallery" at bounding box center [124, 286] width 68 height 28
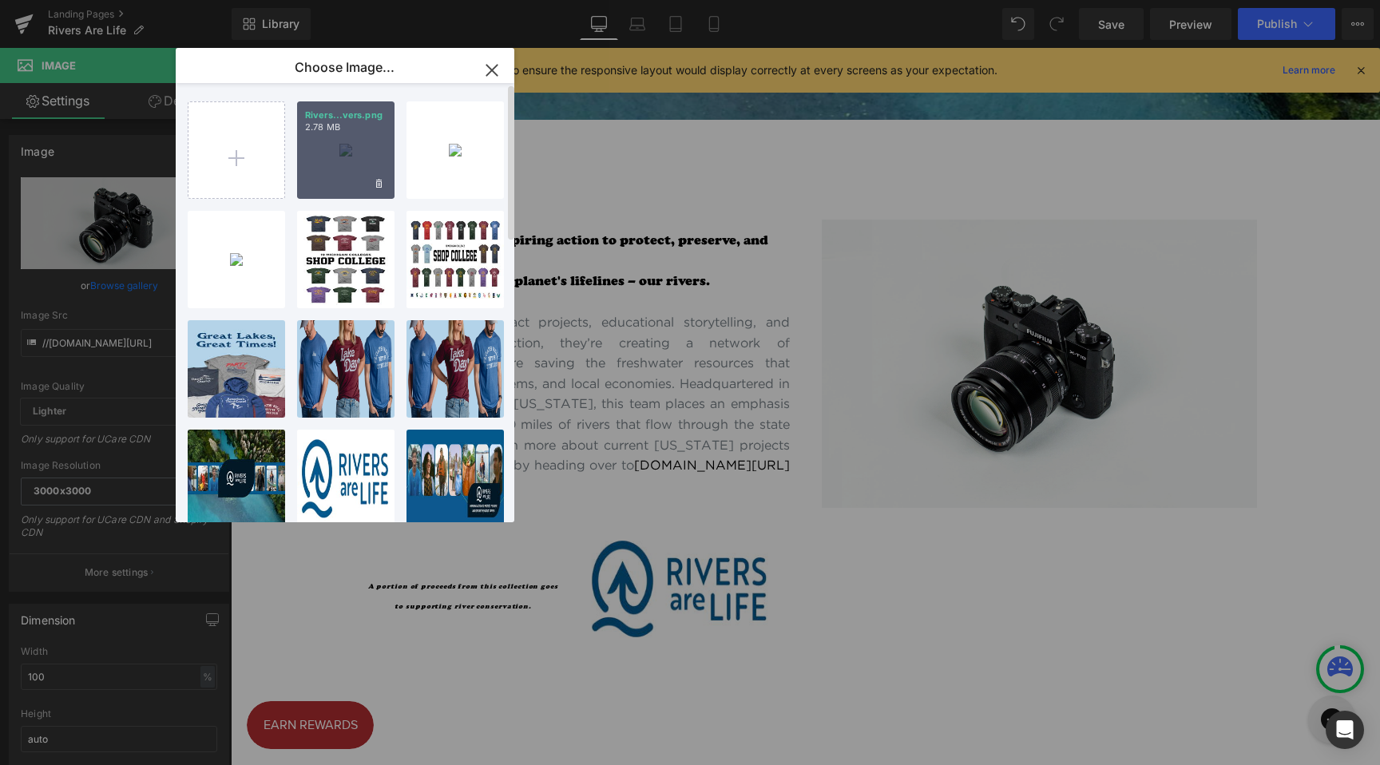
click at [363, 169] on div "Rivers...vers.png 2.78 MB" at bounding box center [345, 149] width 97 height 97
type input "[URL][DOMAIN_NAME]"
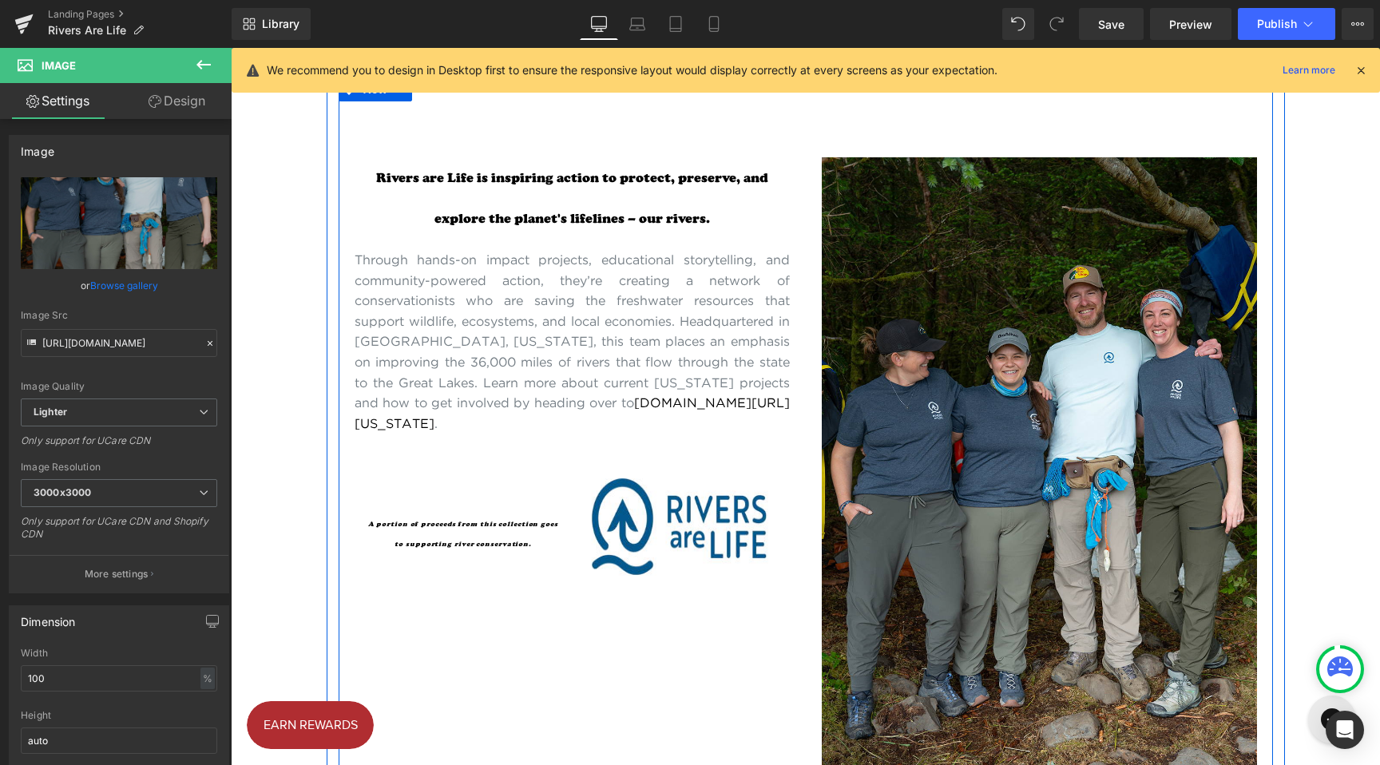
scroll to position [485, 0]
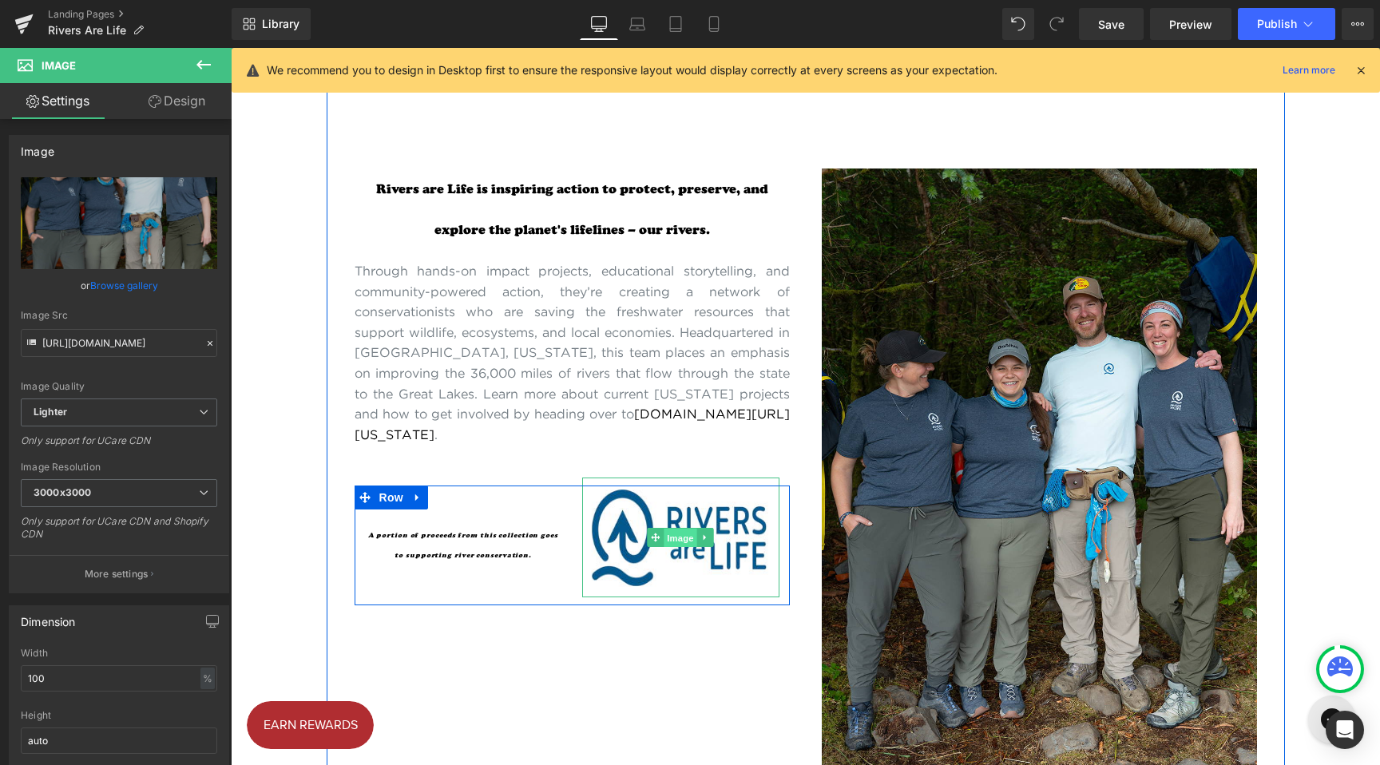
click at [665, 548] on span "Image" at bounding box center [681, 538] width 34 height 19
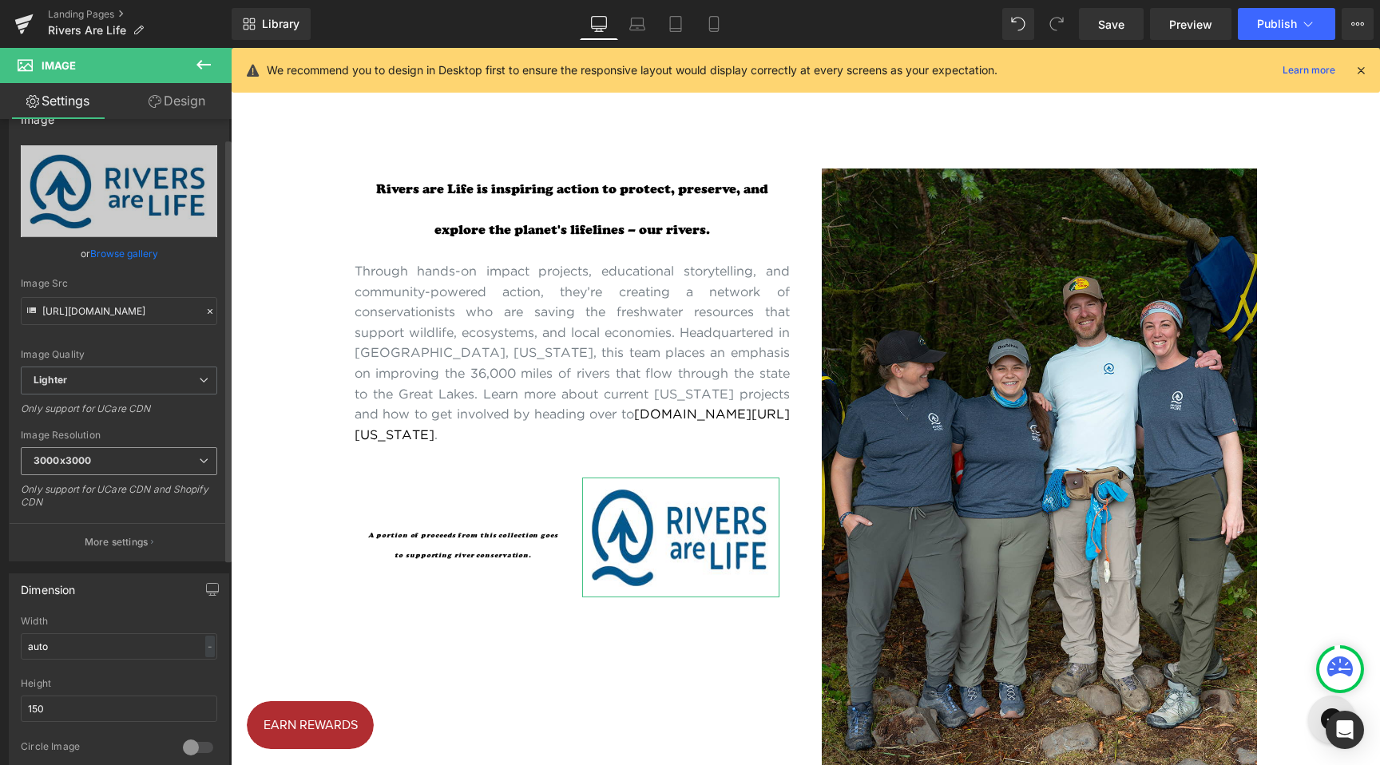
scroll to position [34, 0]
click at [113, 469] on span "3000x3000" at bounding box center [119, 460] width 197 height 28
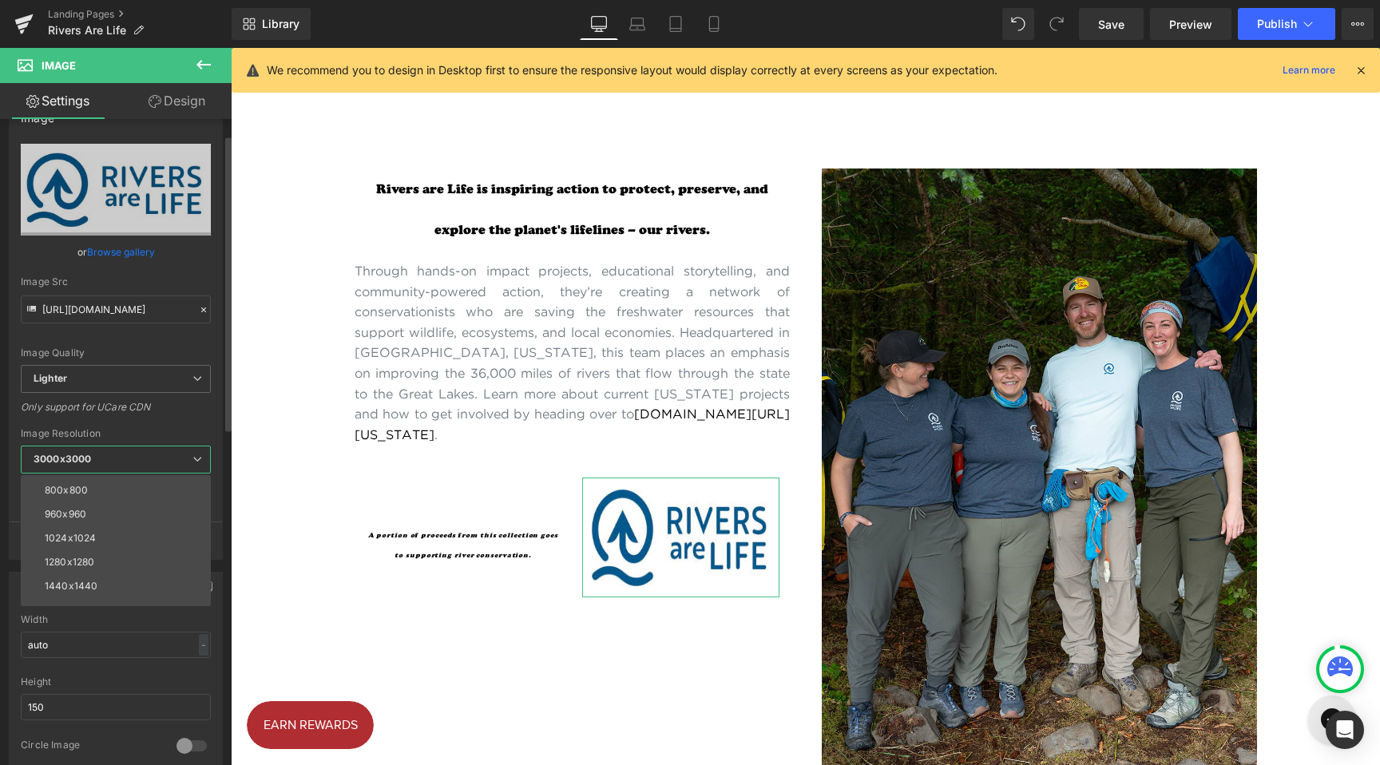
scroll to position [228, 0]
click at [166, 419] on div "Only support for UCare CDN" at bounding box center [116, 412] width 190 height 23
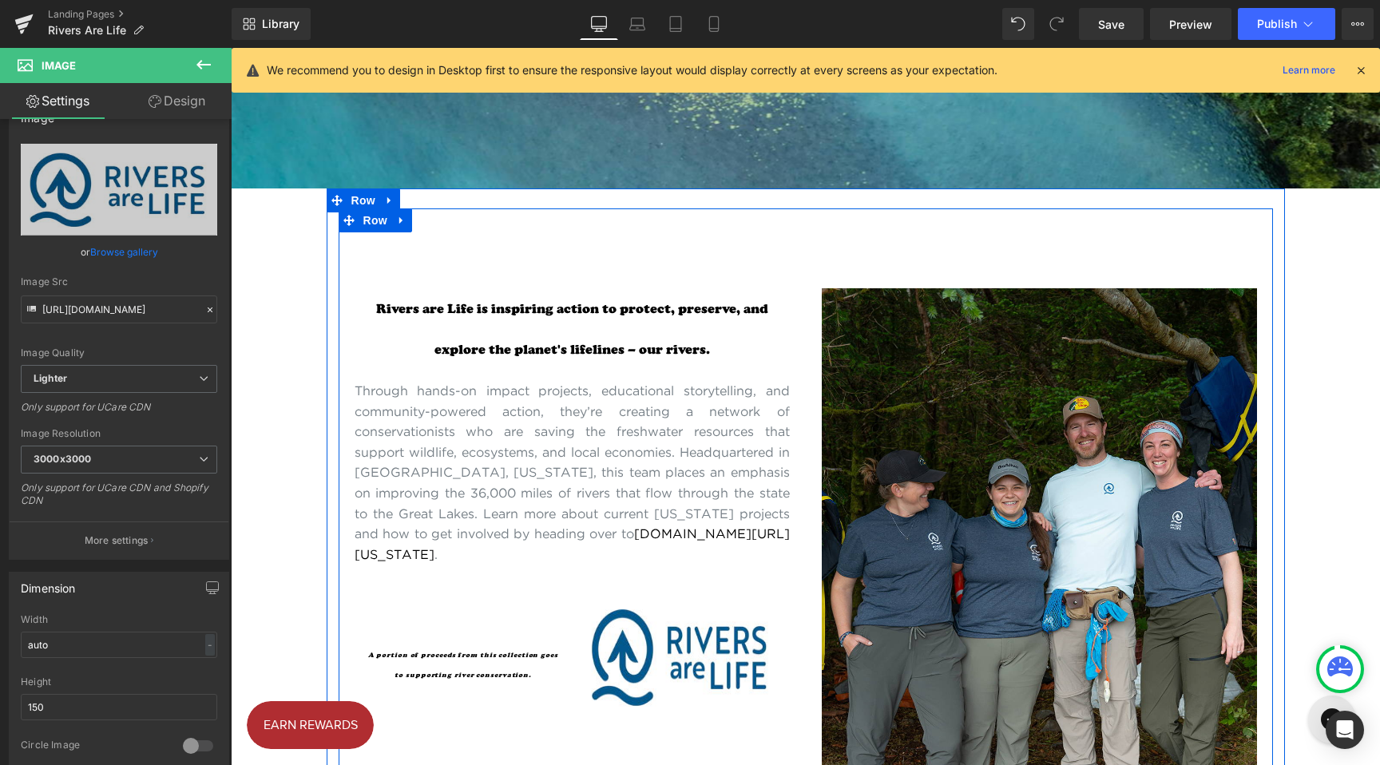
scroll to position [343, 0]
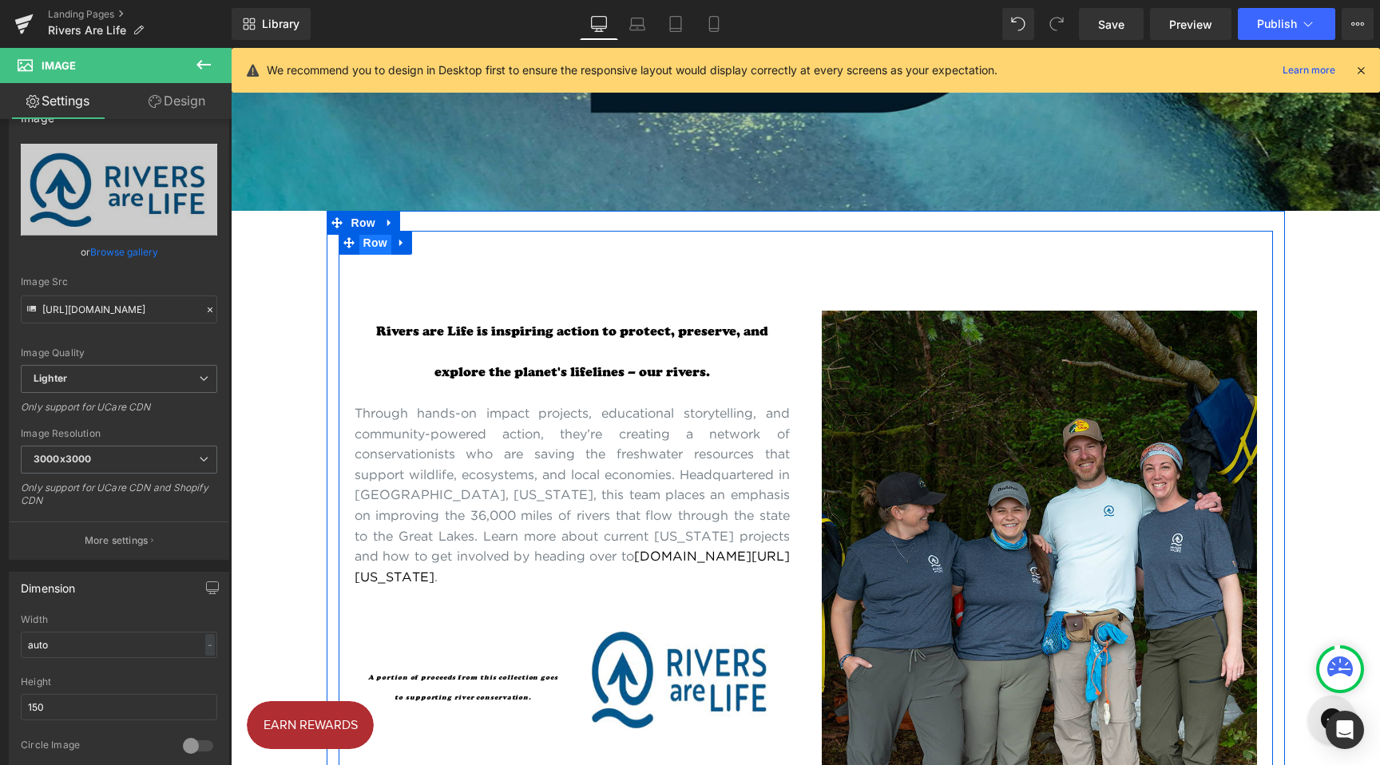
click at [363, 246] on span "Row" at bounding box center [375, 243] width 32 height 24
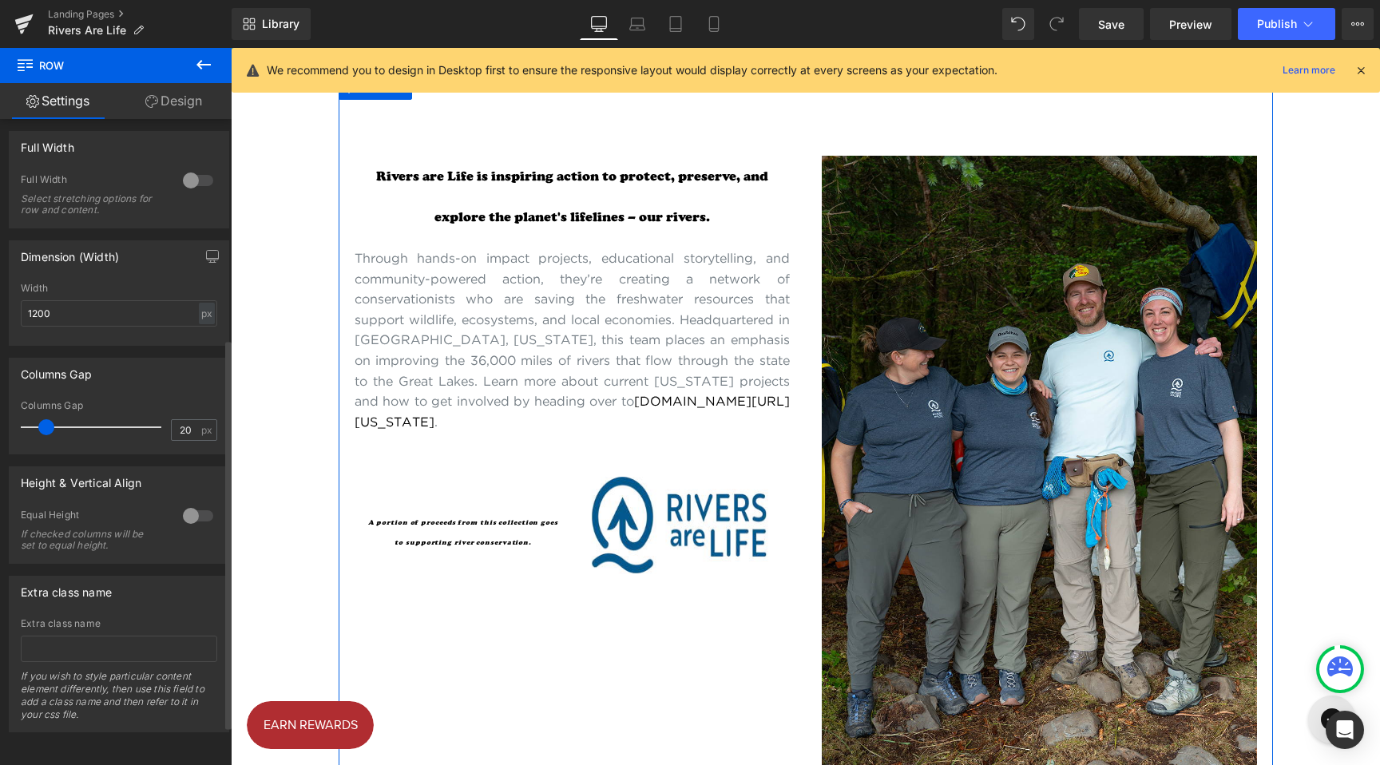
scroll to position [431, 0]
click at [179, 506] on div at bounding box center [198, 516] width 38 height 26
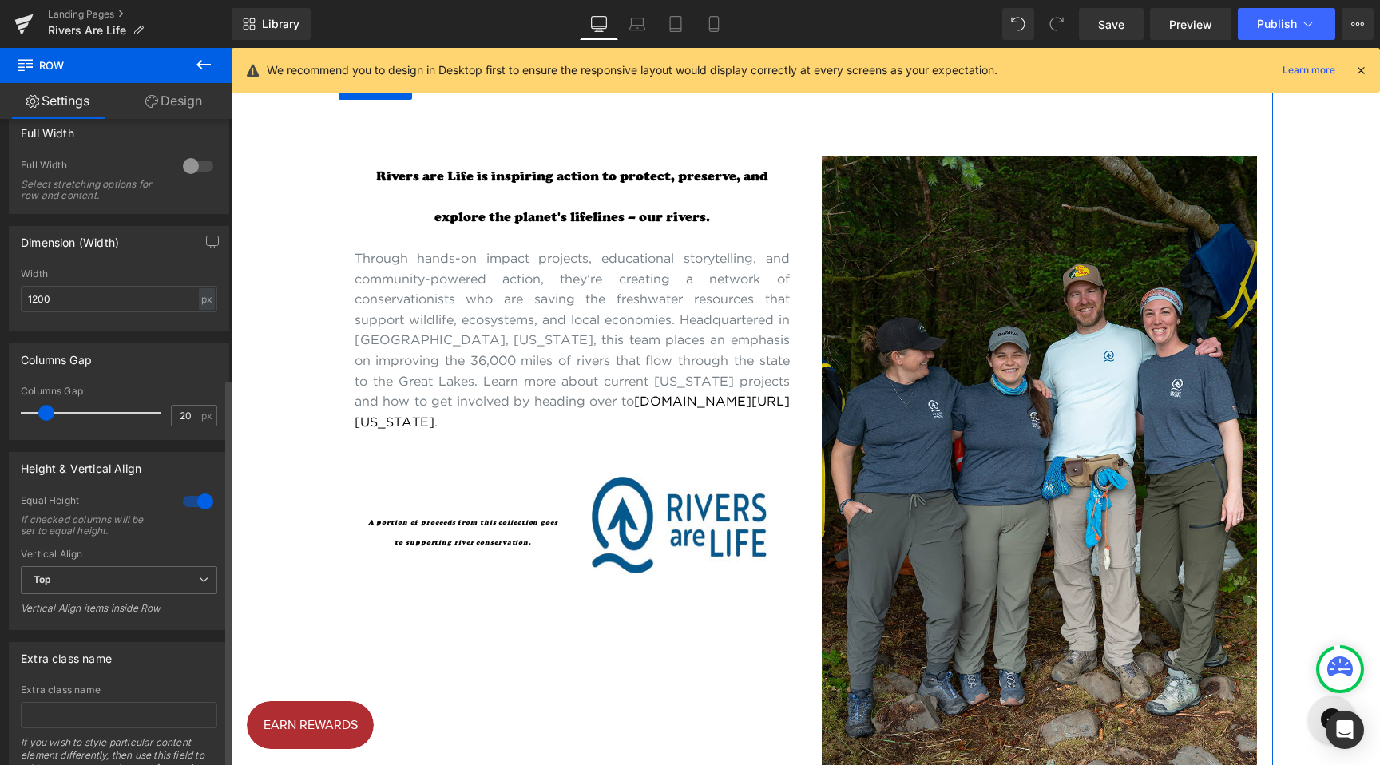
click at [192, 505] on div at bounding box center [198, 502] width 38 height 26
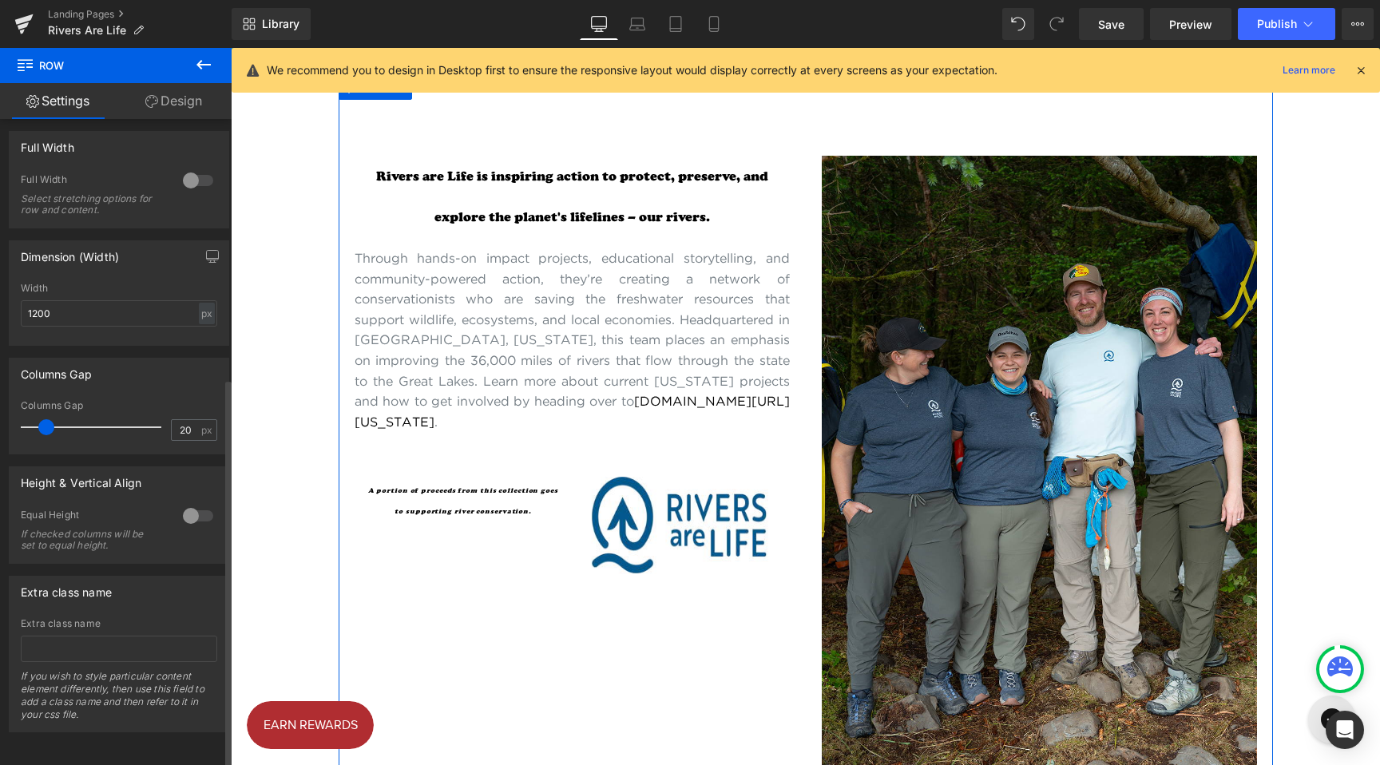
click at [192, 505] on div at bounding box center [198, 516] width 38 height 26
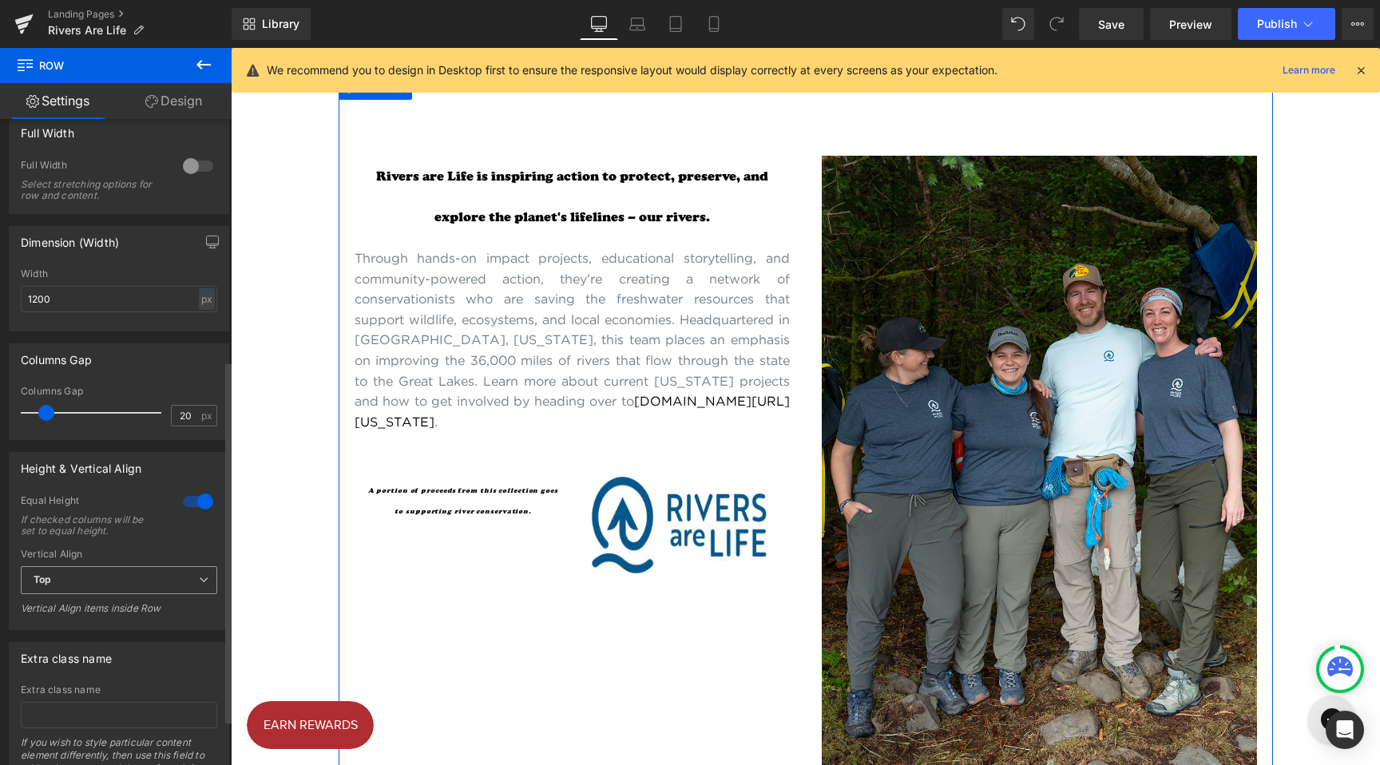
click at [124, 583] on span "Top" at bounding box center [119, 580] width 197 height 28
click at [122, 627] on li "Middle" at bounding box center [116, 633] width 190 height 24
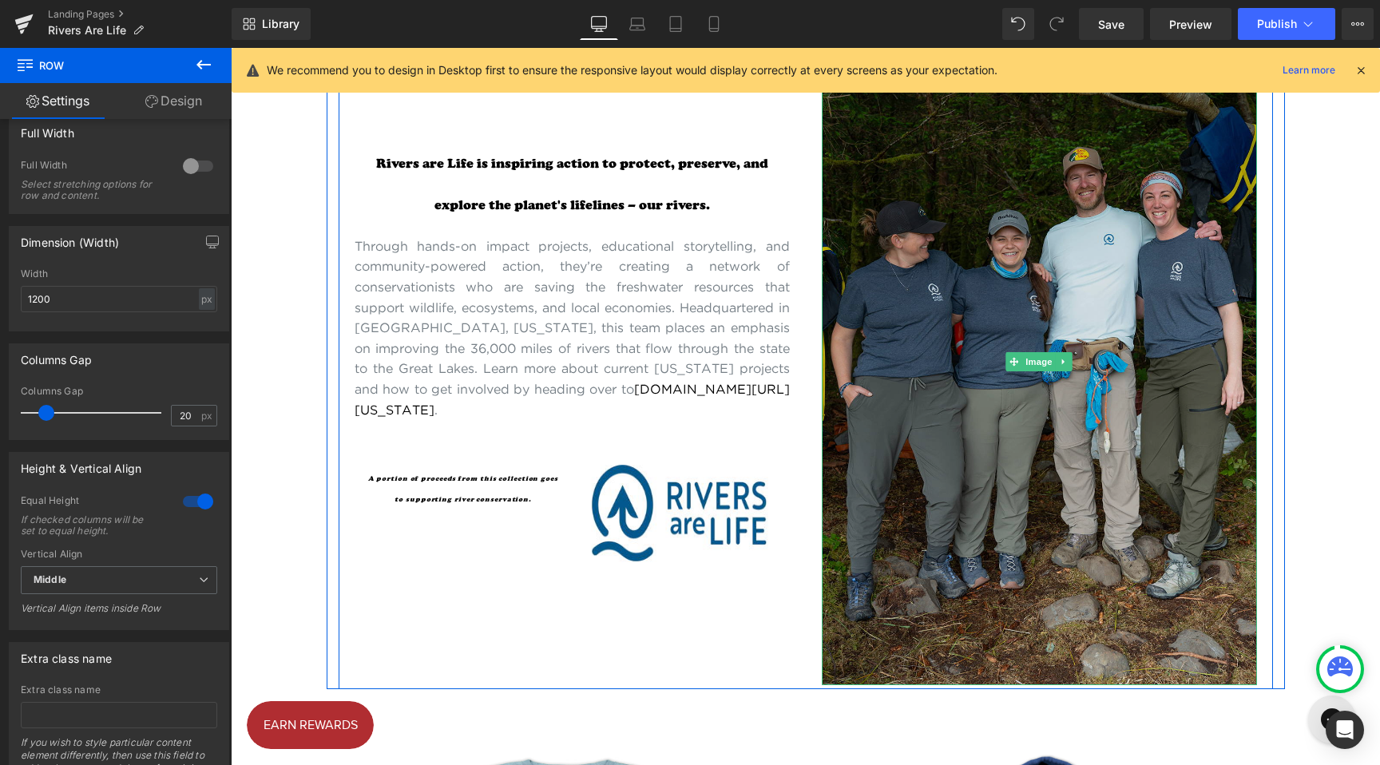
scroll to position [613, 0]
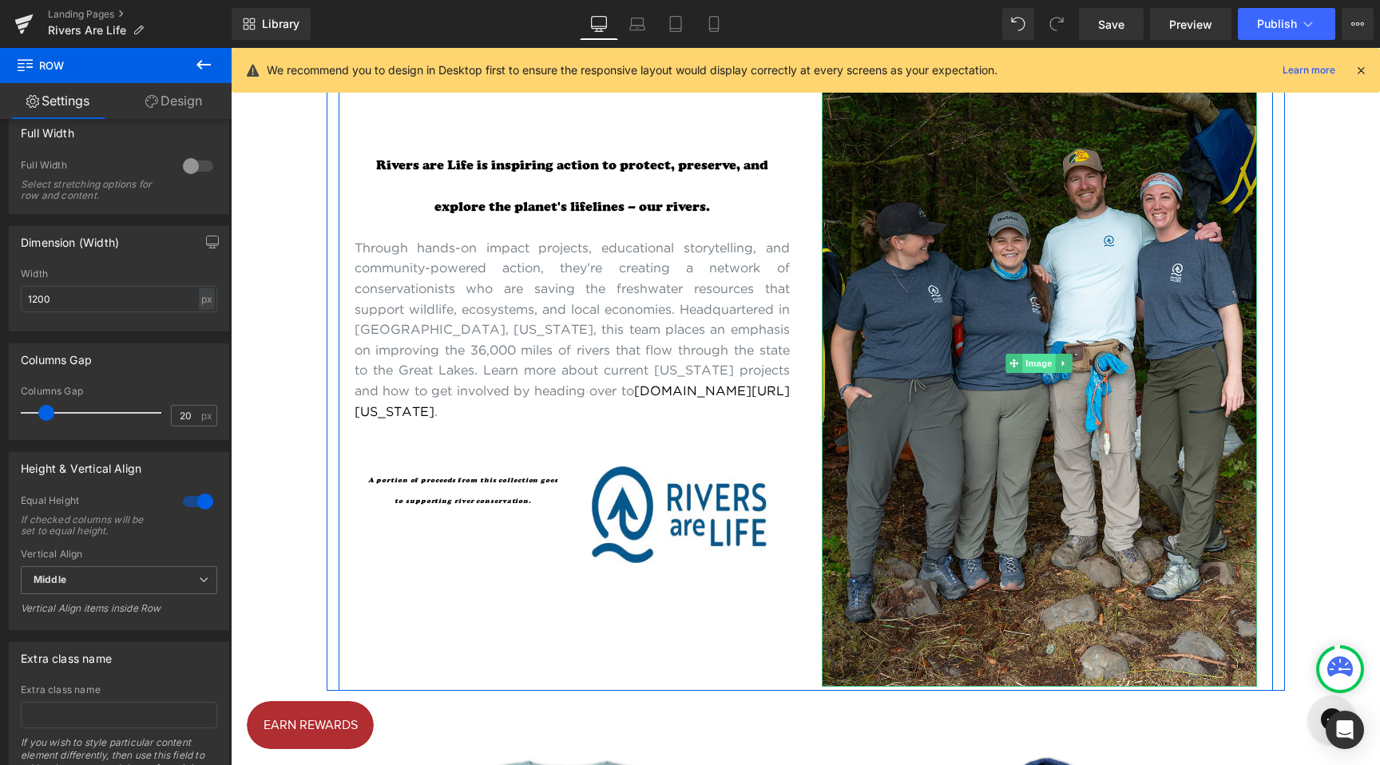
click at [1025, 369] on span "Image" at bounding box center [1040, 363] width 34 height 19
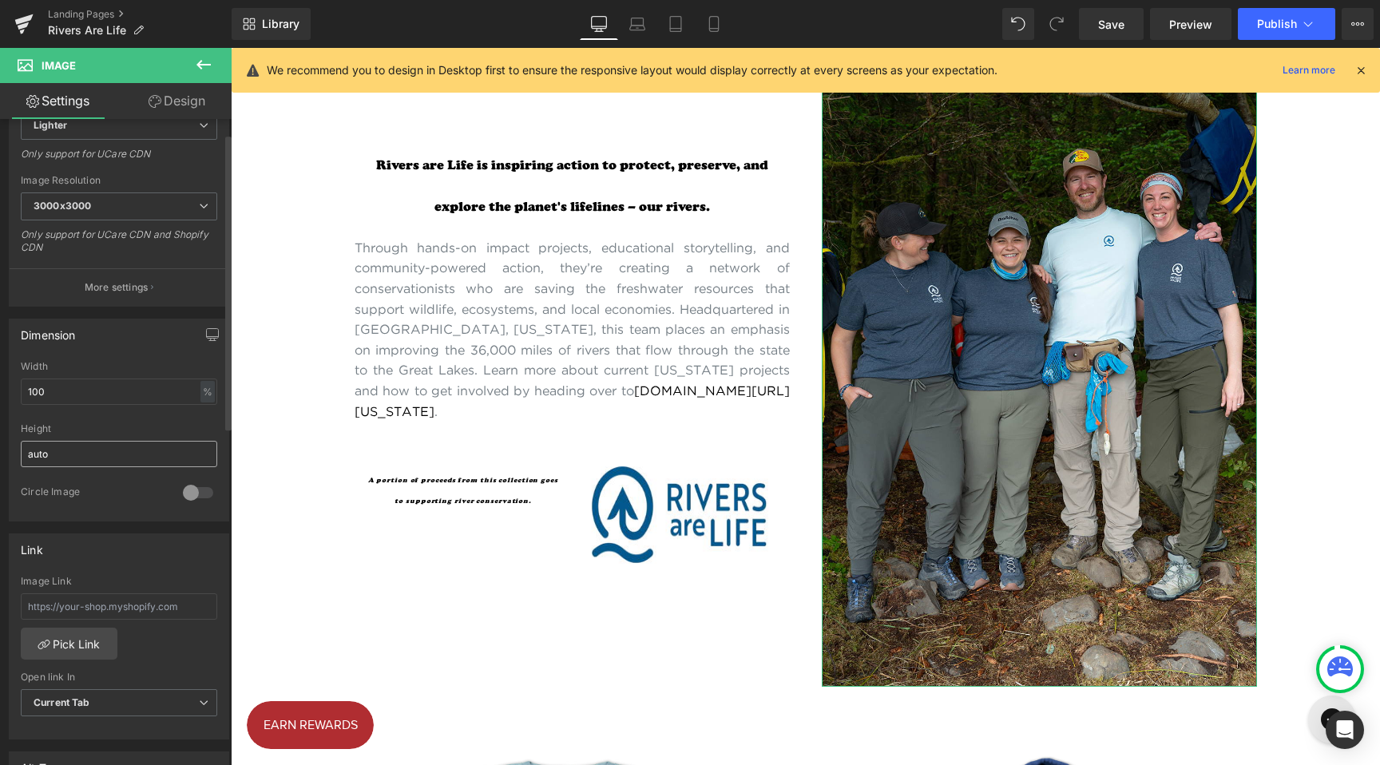
scroll to position [288, 0]
click at [75, 387] on input "100" at bounding box center [119, 390] width 197 height 26
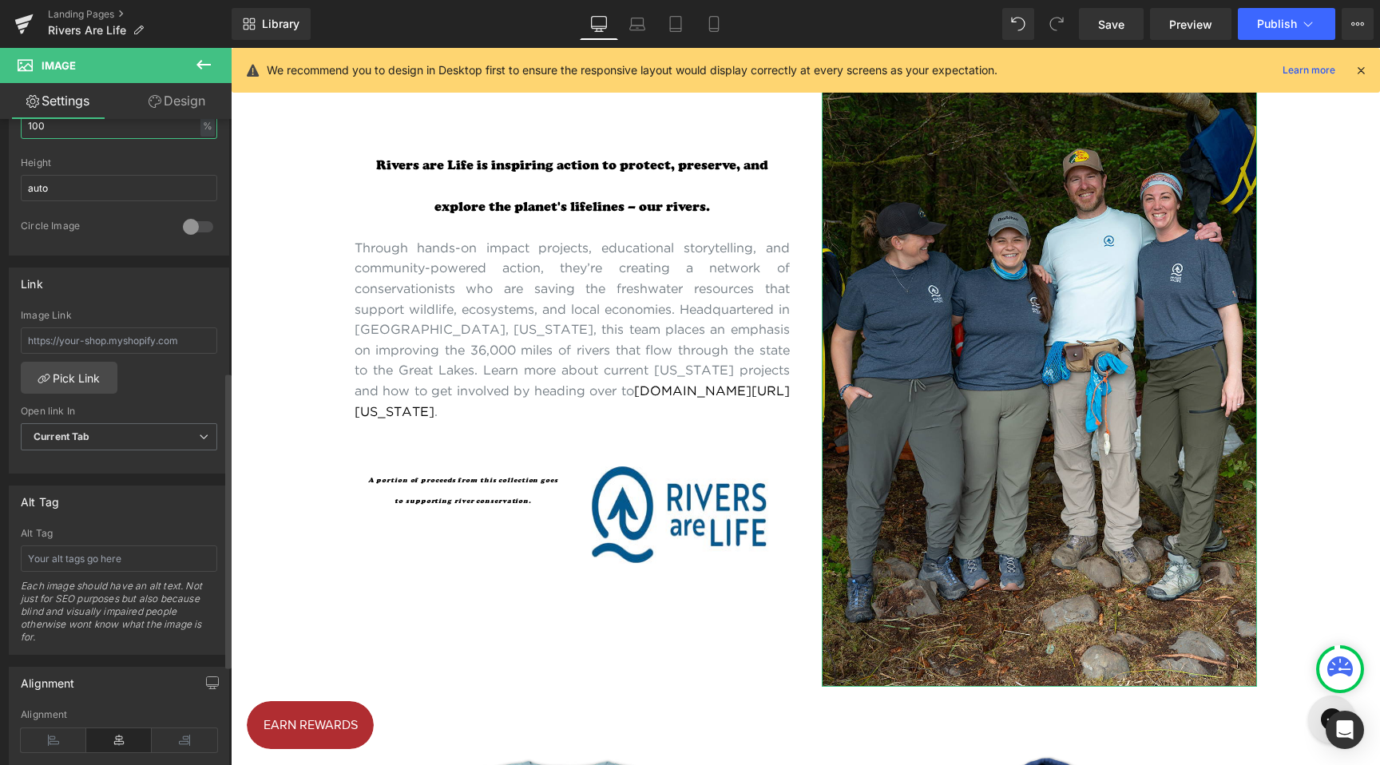
scroll to position [554, 0]
click at [177, 741] on icon at bounding box center [185, 739] width 66 height 24
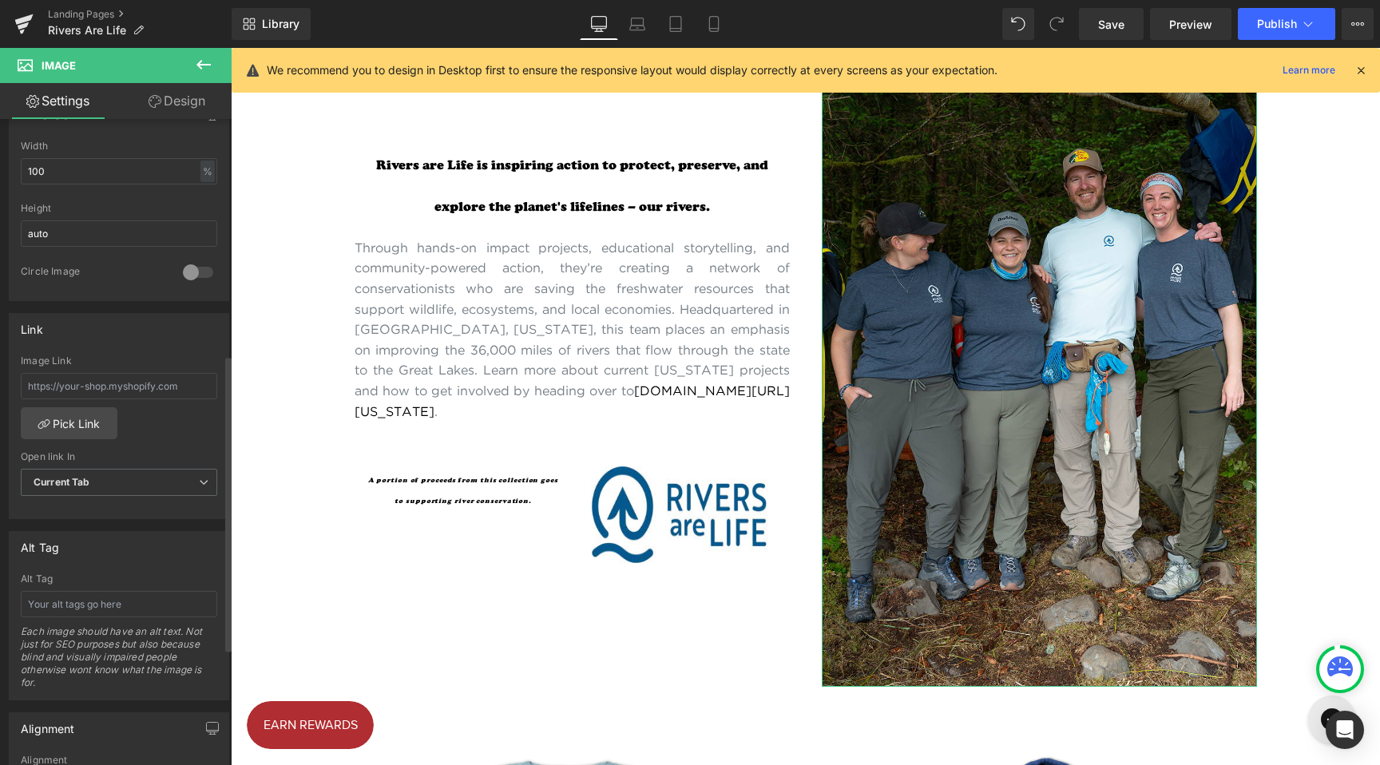
scroll to position [502, 0]
click at [51, 172] on input "100" at bounding box center [119, 177] width 197 height 26
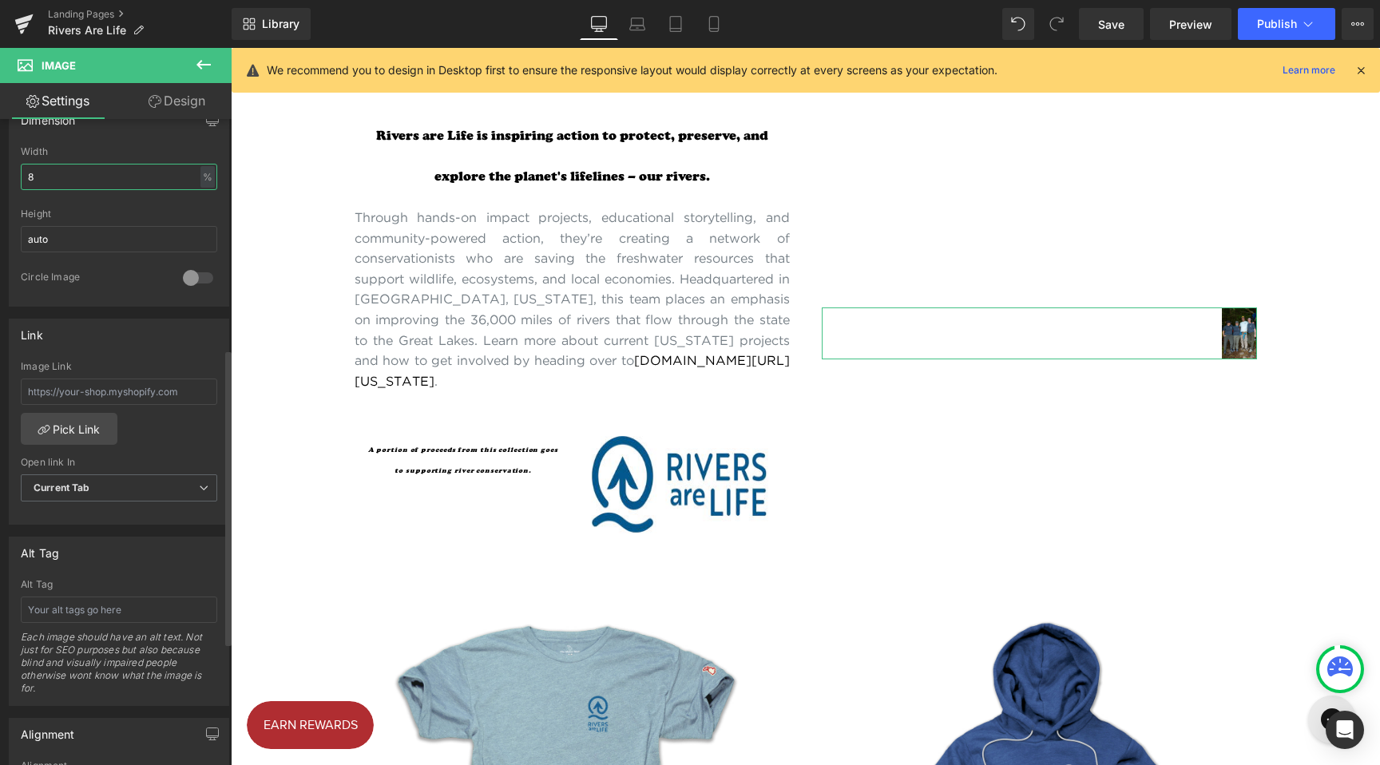
type input "80"
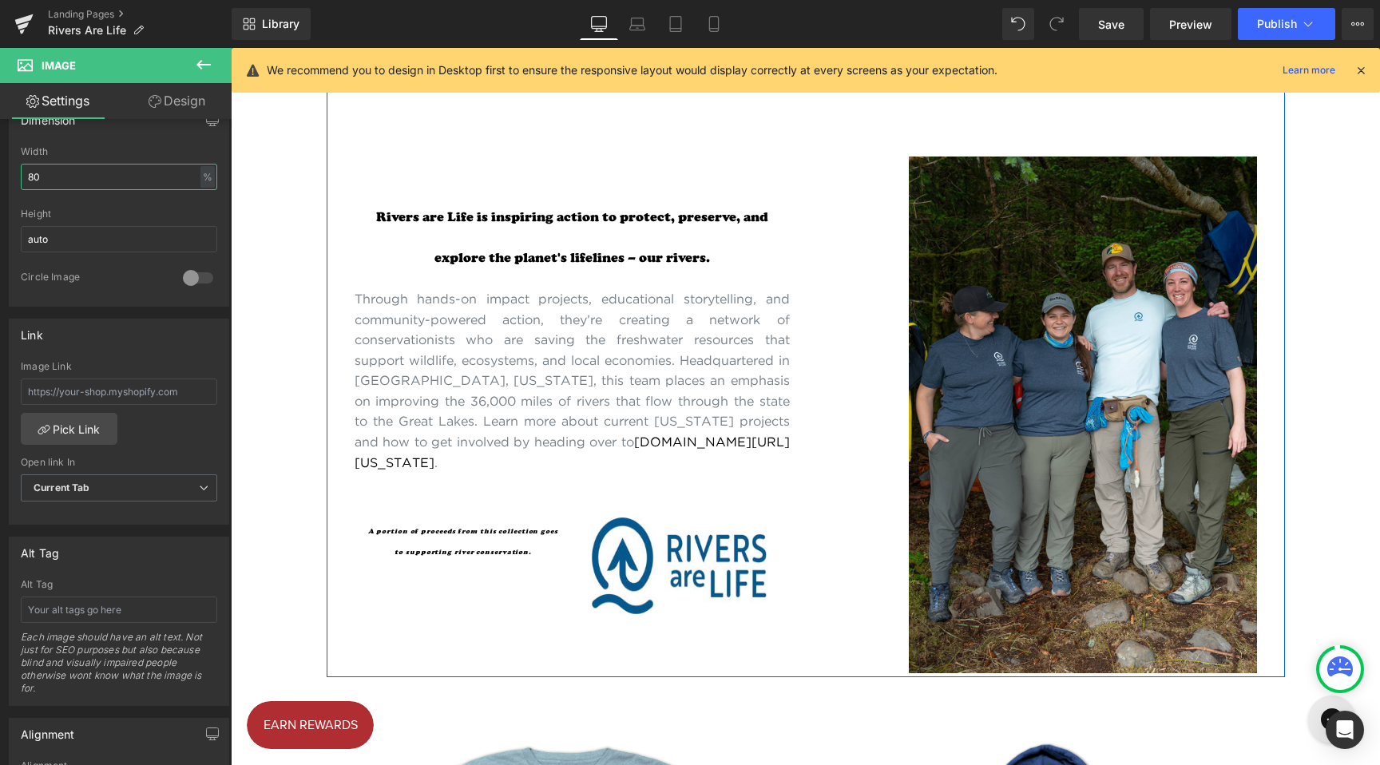
scroll to position [493, 0]
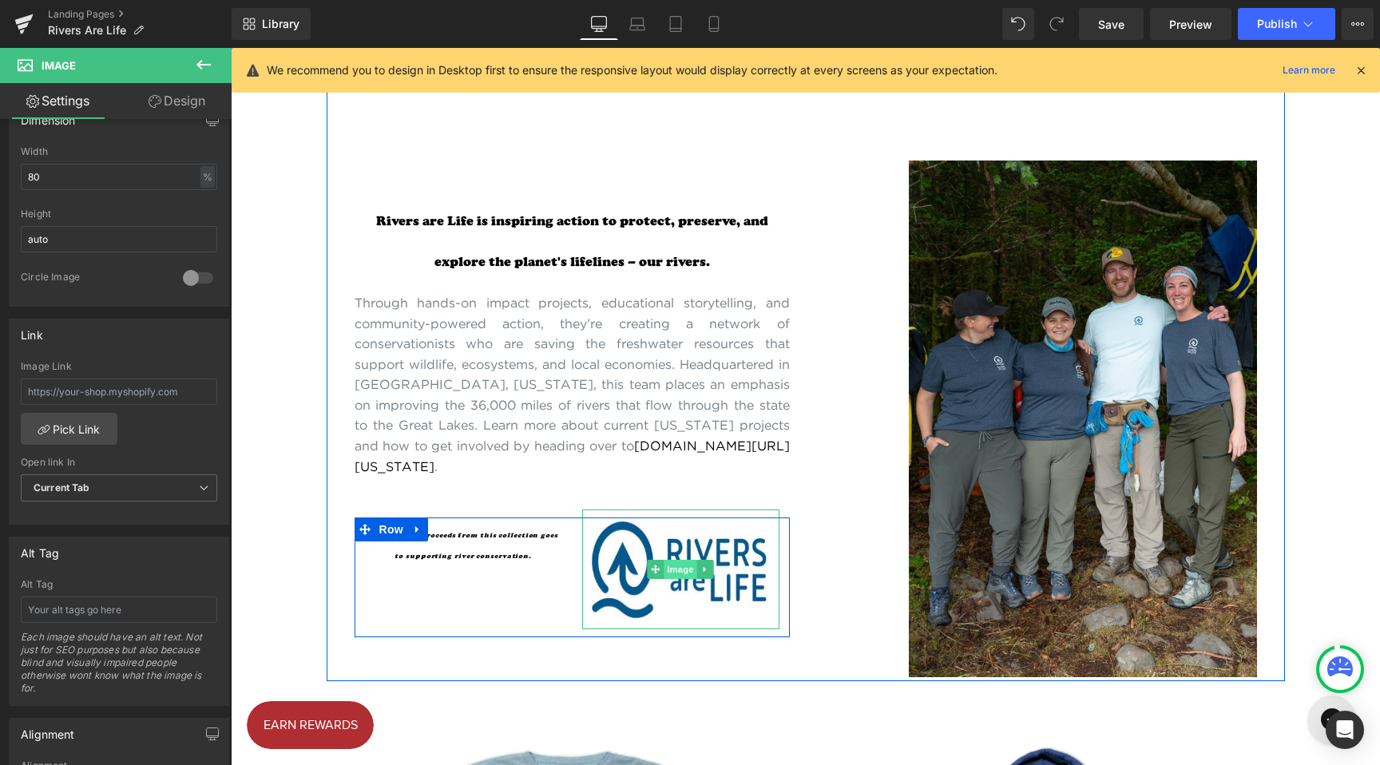
click at [664, 579] on span "Image" at bounding box center [681, 569] width 34 height 19
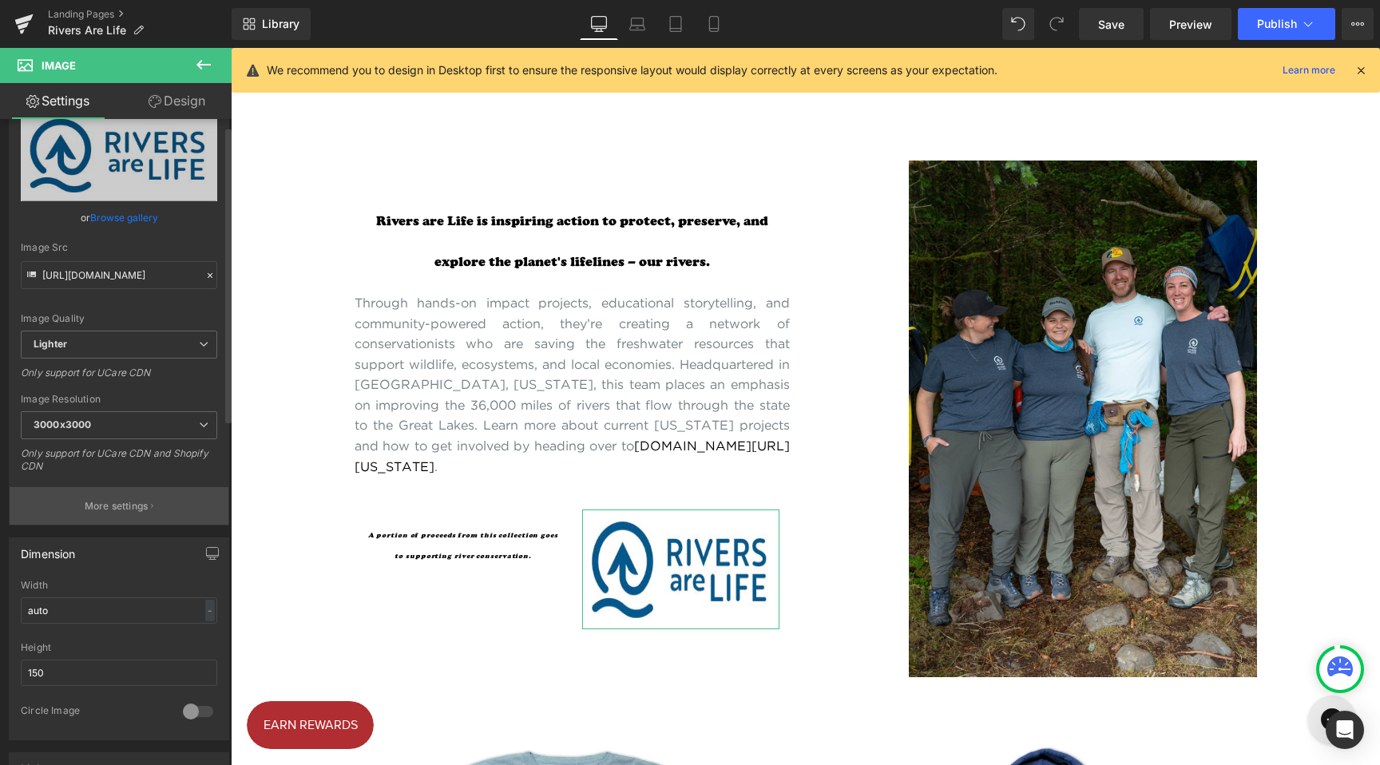
scroll to position [104, 0]
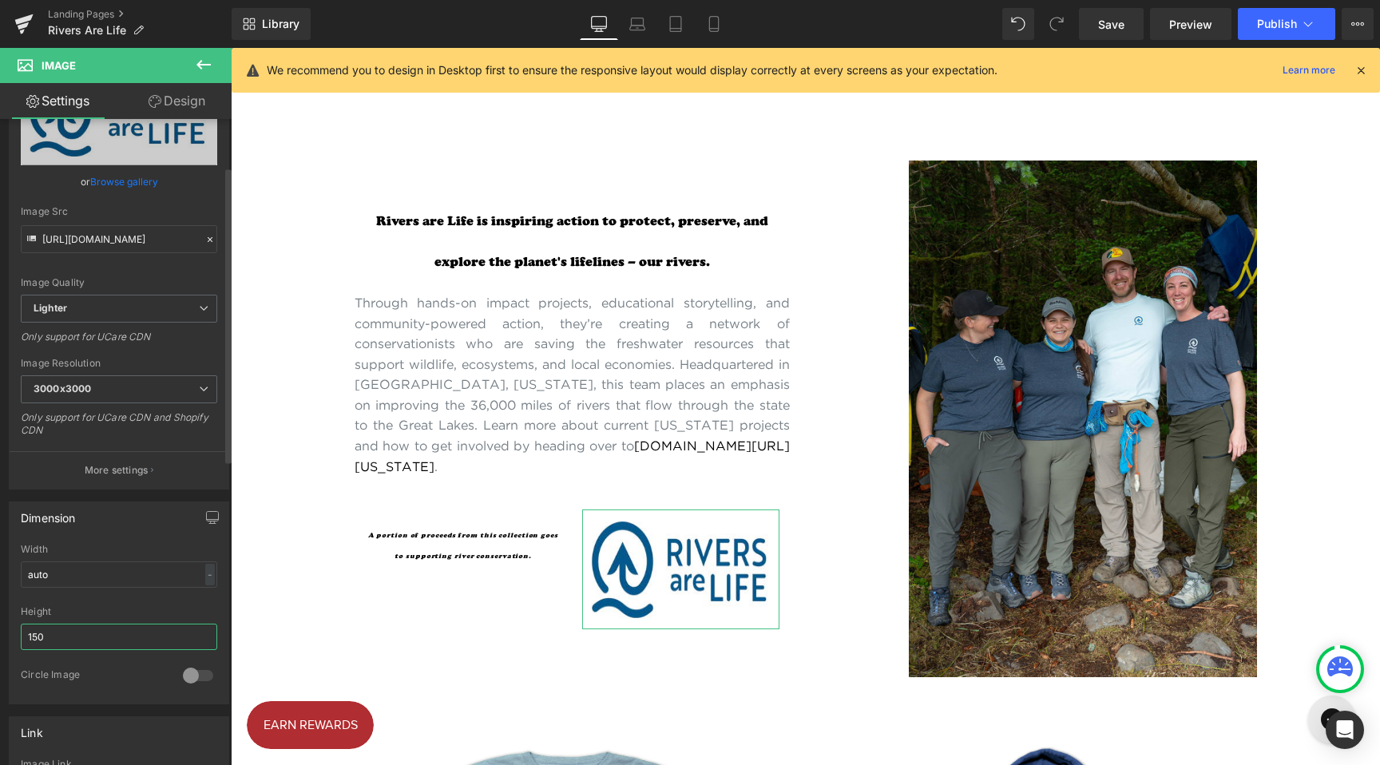
click at [81, 634] on input "150" at bounding box center [119, 637] width 197 height 26
click at [120, 572] on input "auto" at bounding box center [119, 575] width 197 height 26
click at [177, 572] on input "auto" at bounding box center [119, 575] width 197 height 26
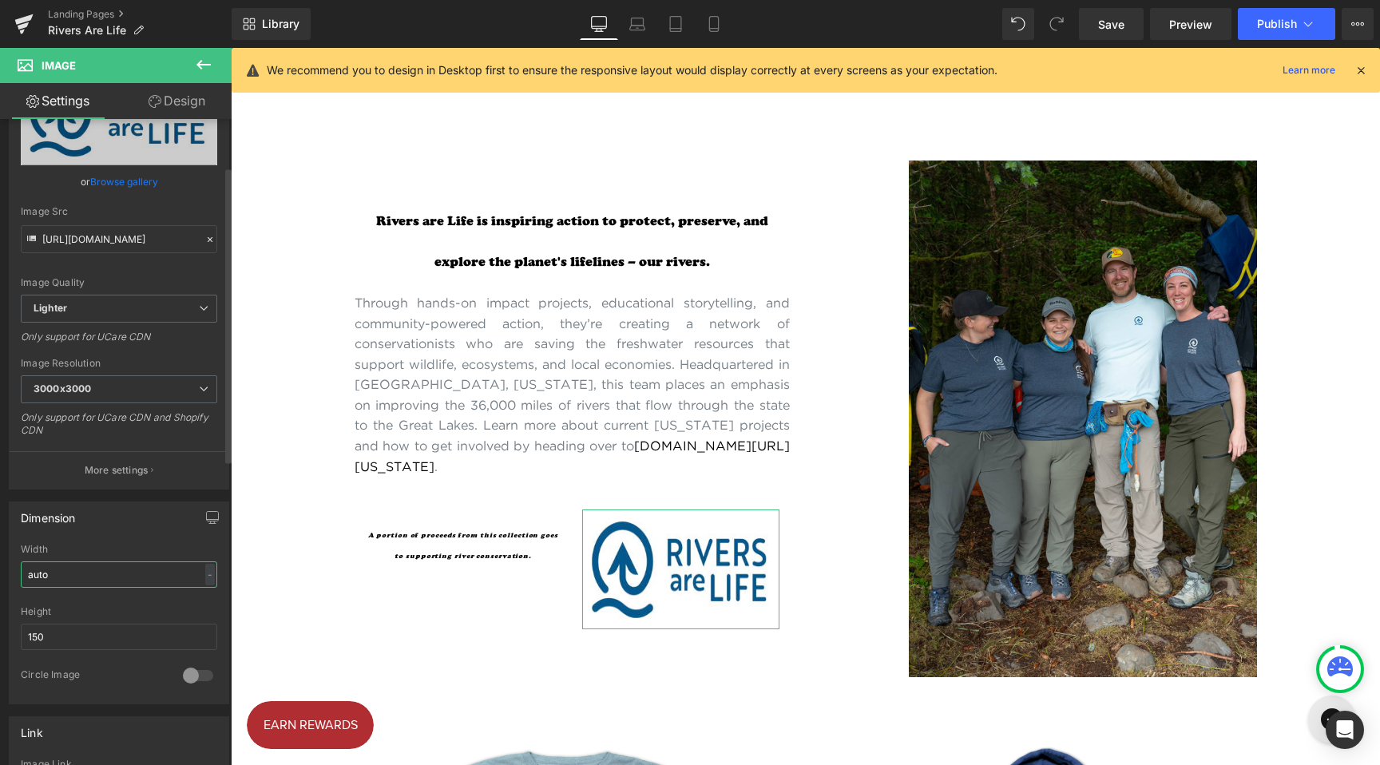
click at [177, 572] on input "auto" at bounding box center [119, 575] width 197 height 26
click at [141, 627] on input "150" at bounding box center [119, 637] width 197 height 26
type input "0"
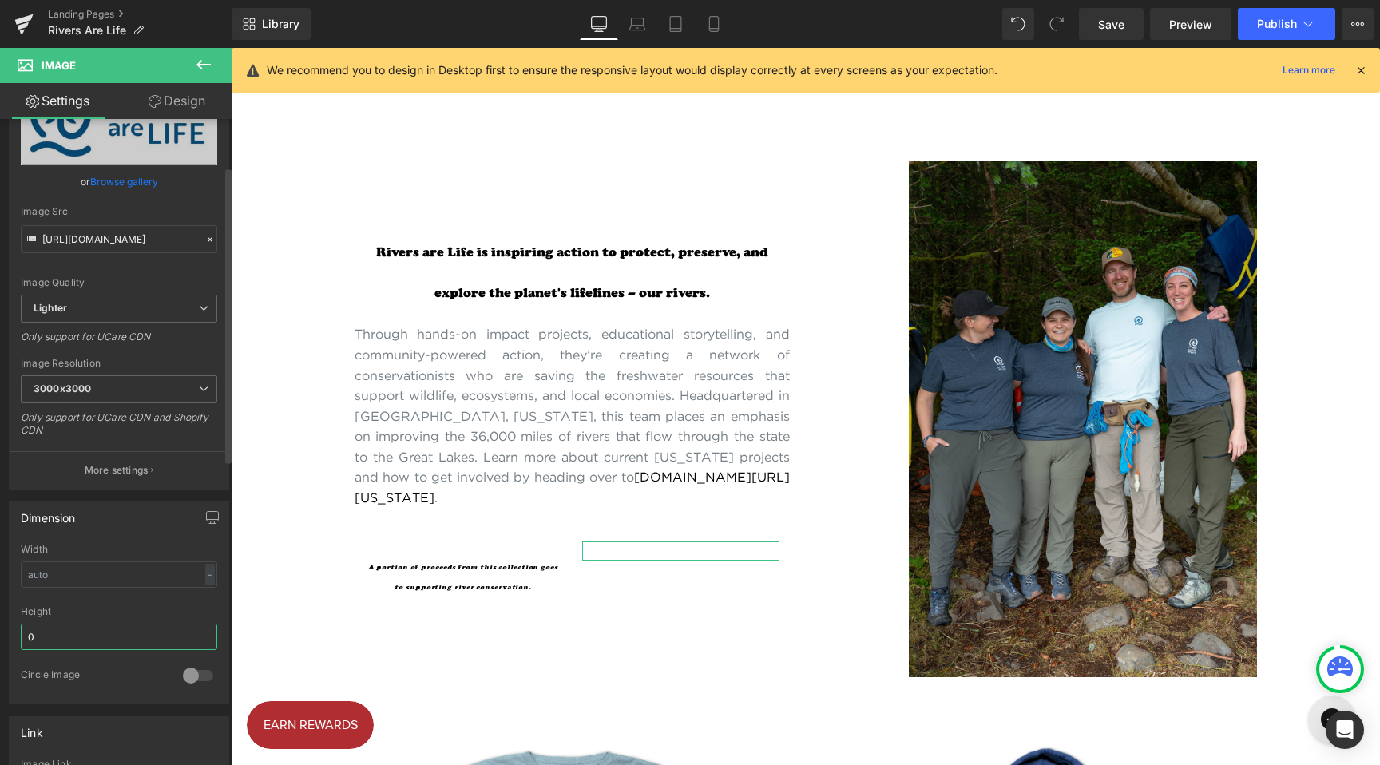
click at [139, 628] on input "0" at bounding box center [119, 637] width 197 height 26
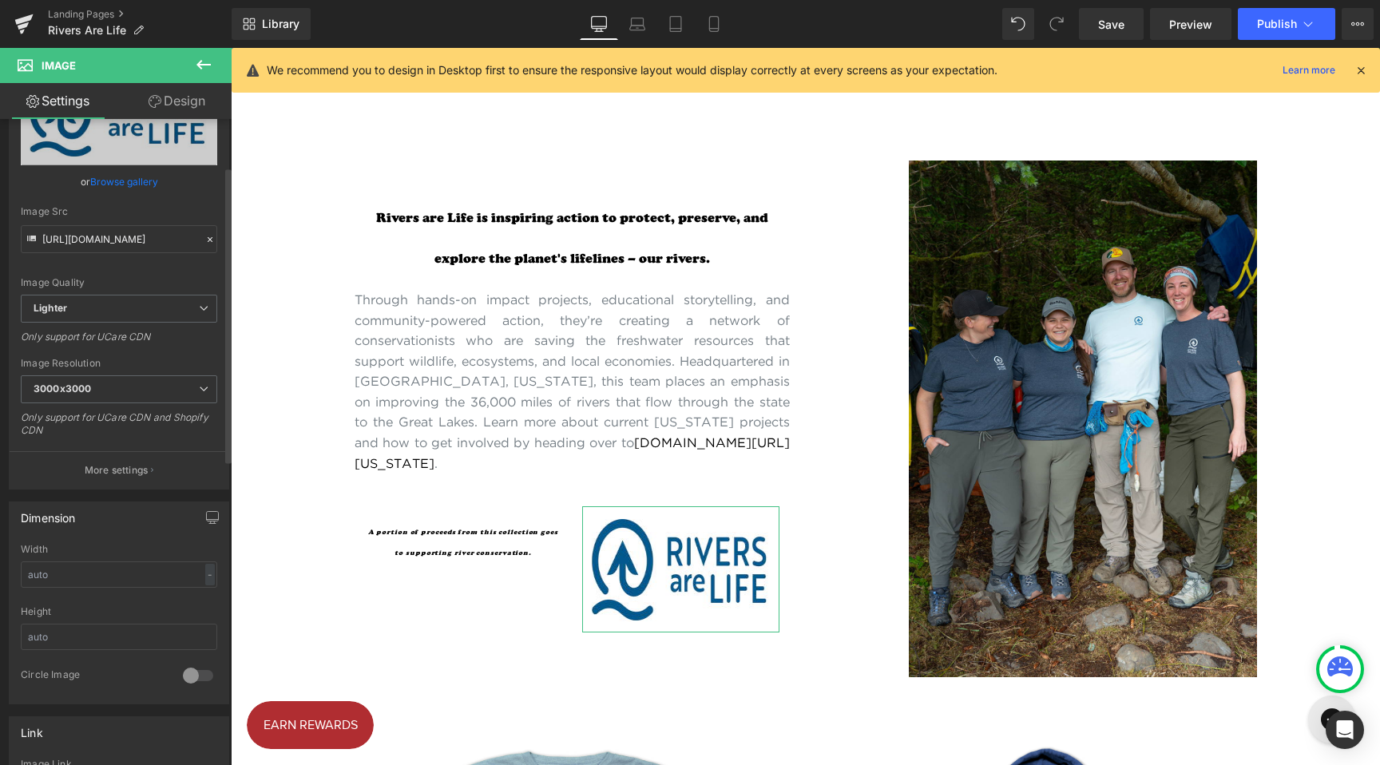
click at [189, 606] on div "Height" at bounding box center [119, 611] width 197 height 11
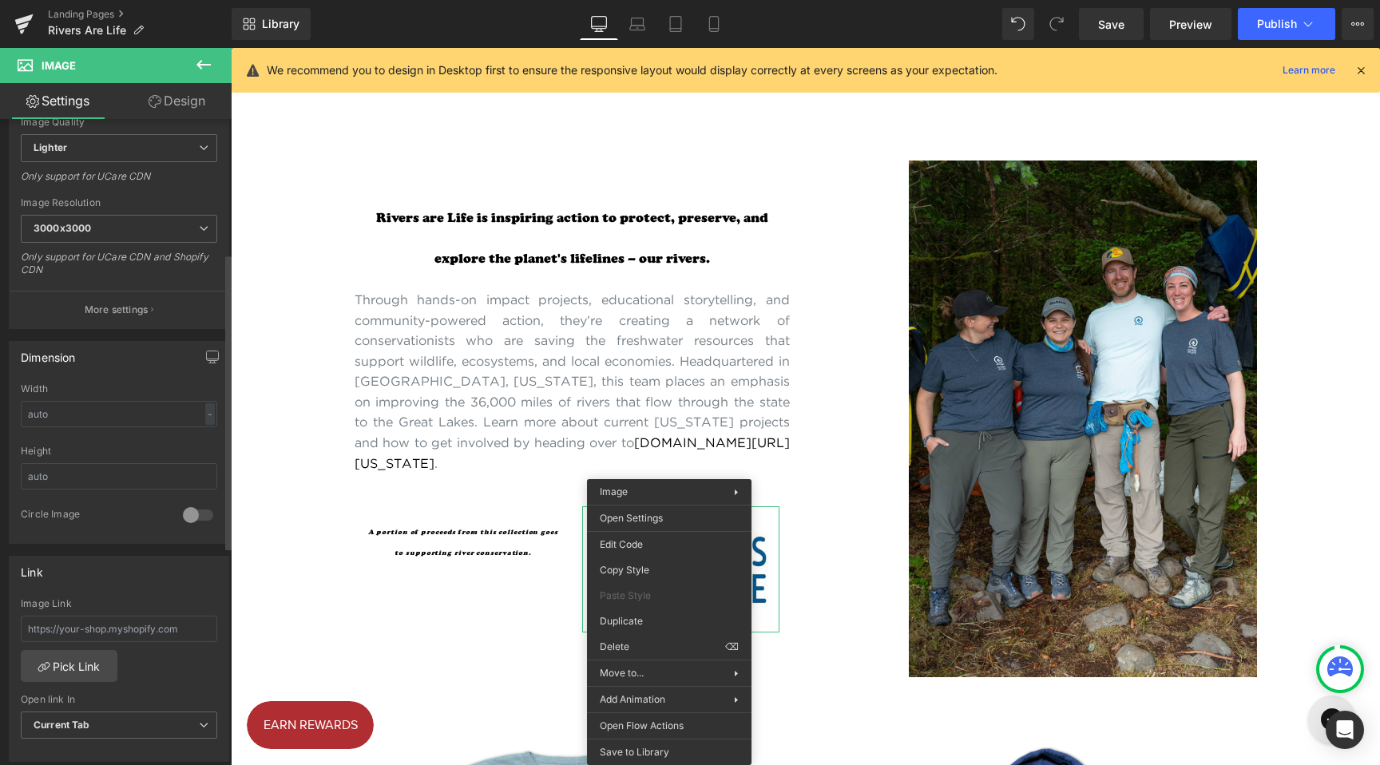
scroll to position [293, 0]
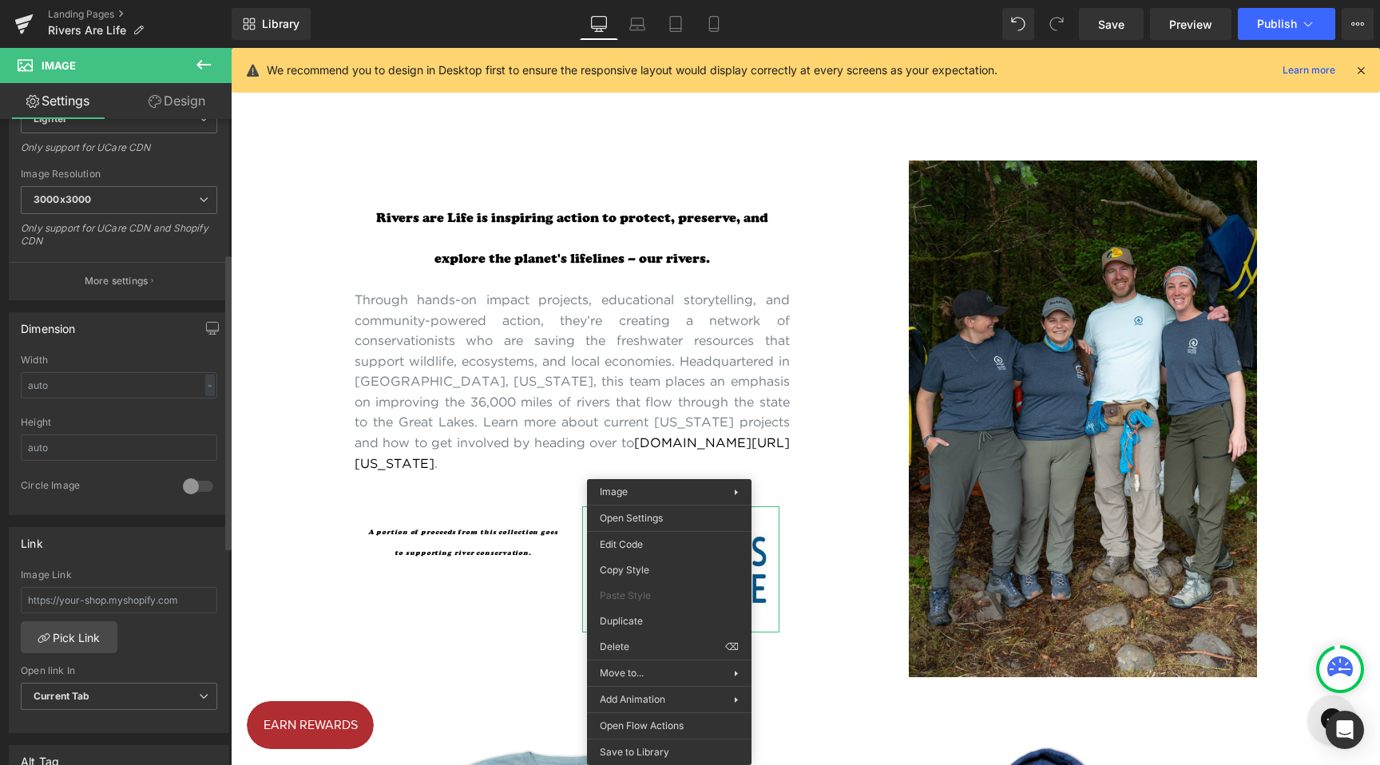
click at [174, 520] on div "Link Image Link Pick Link Current Tab New Tab Open link In Current Tab Current …" at bounding box center [119, 624] width 239 height 219
click at [642, 30] on icon at bounding box center [637, 28] width 15 height 5
type input "auto"
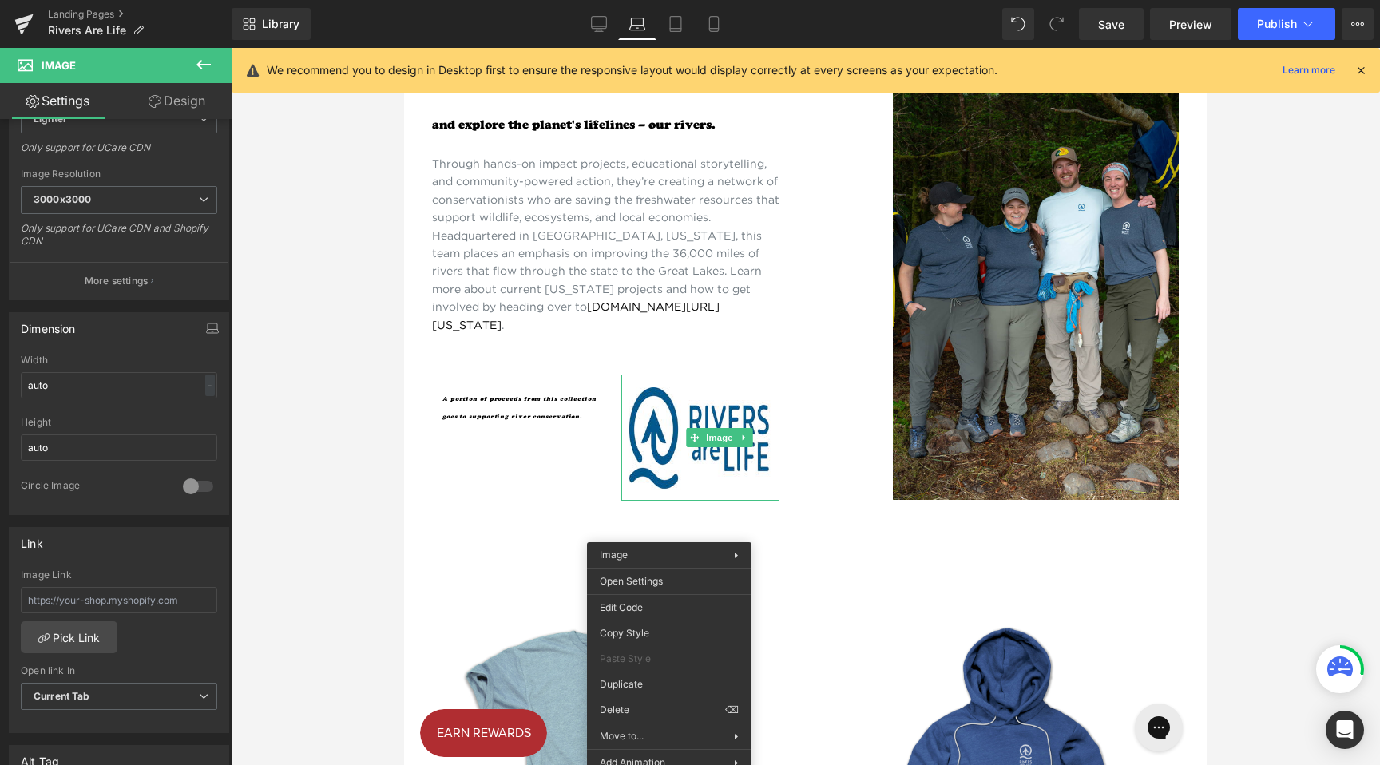
scroll to position [430, 0]
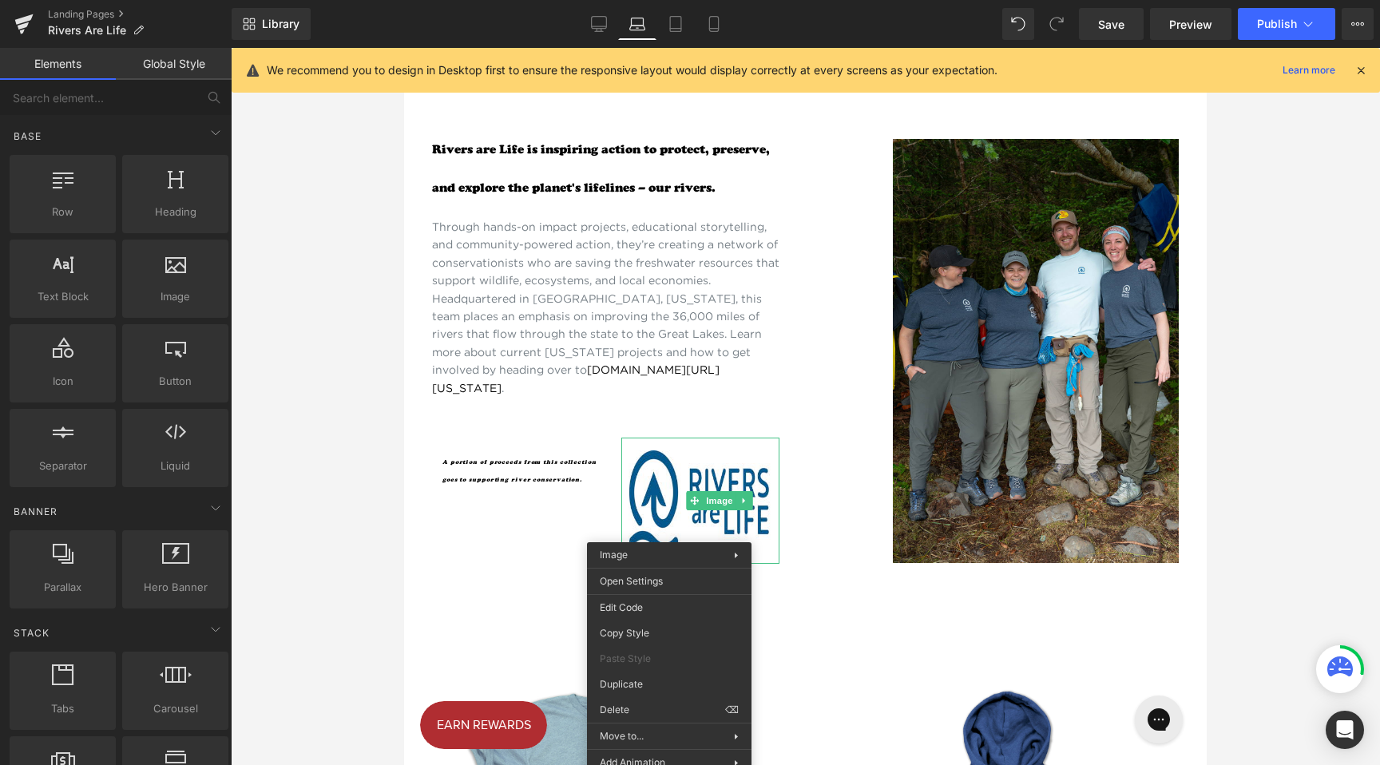
click at [358, 318] on div at bounding box center [806, 406] width 1150 height 717
click at [404, 48] on div at bounding box center [404, 48] width 0 height 0
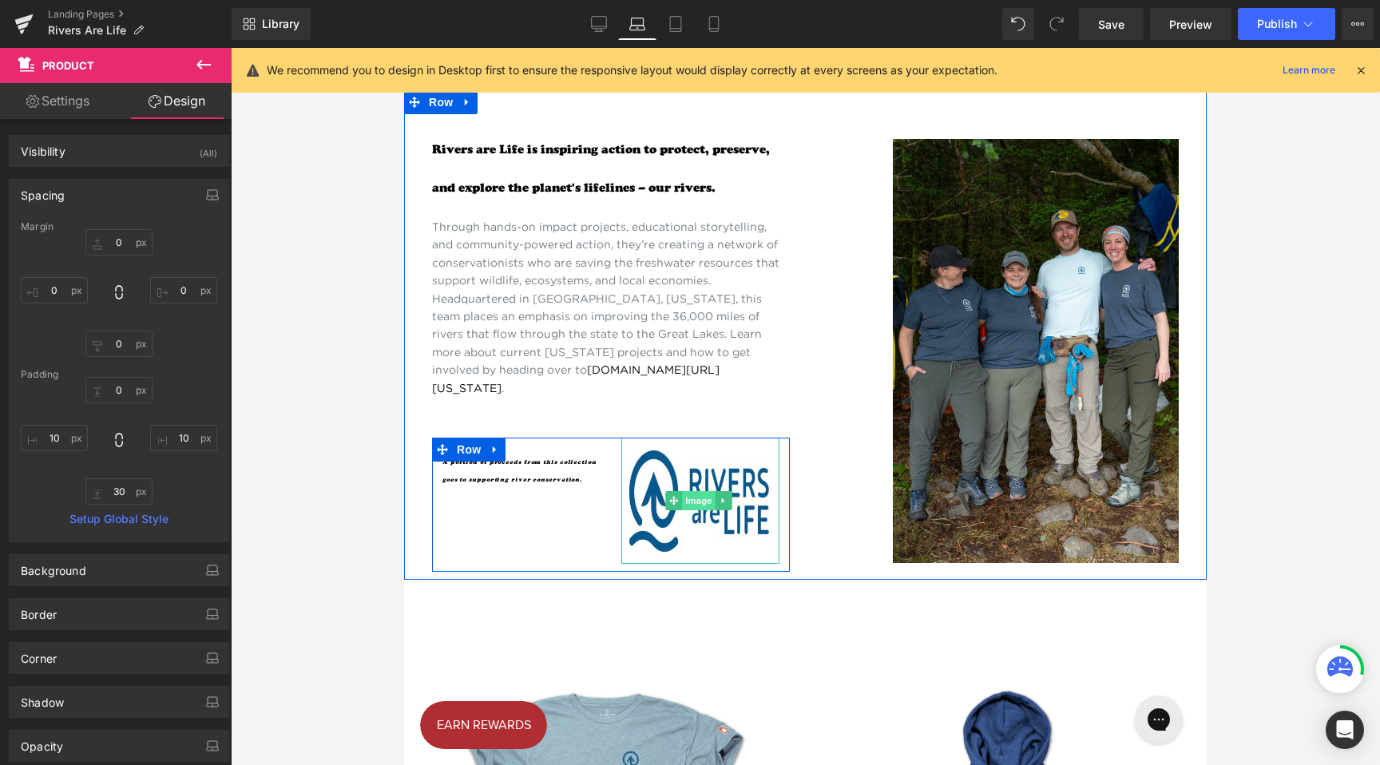
click at [699, 510] on span "Image" at bounding box center [699, 500] width 34 height 19
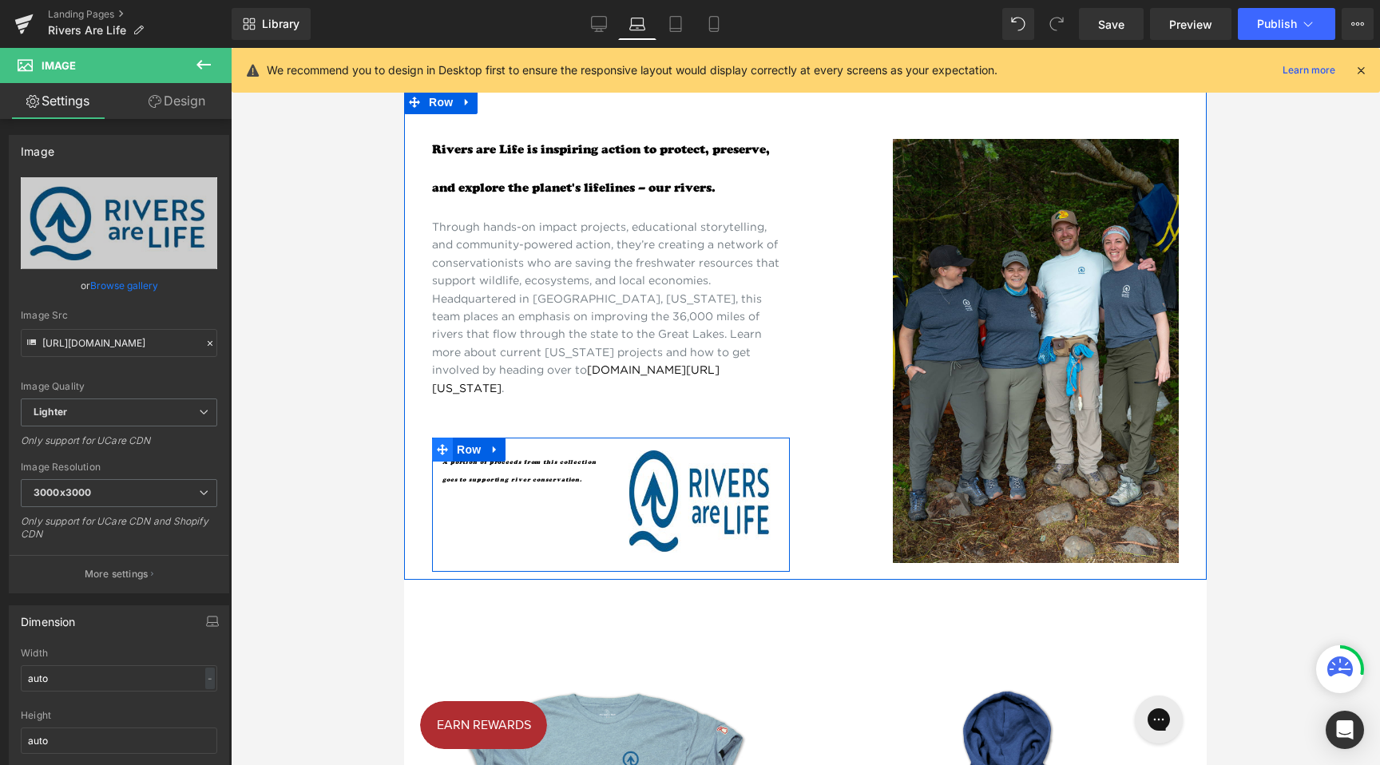
click at [443, 455] on icon at bounding box center [442, 449] width 11 height 11
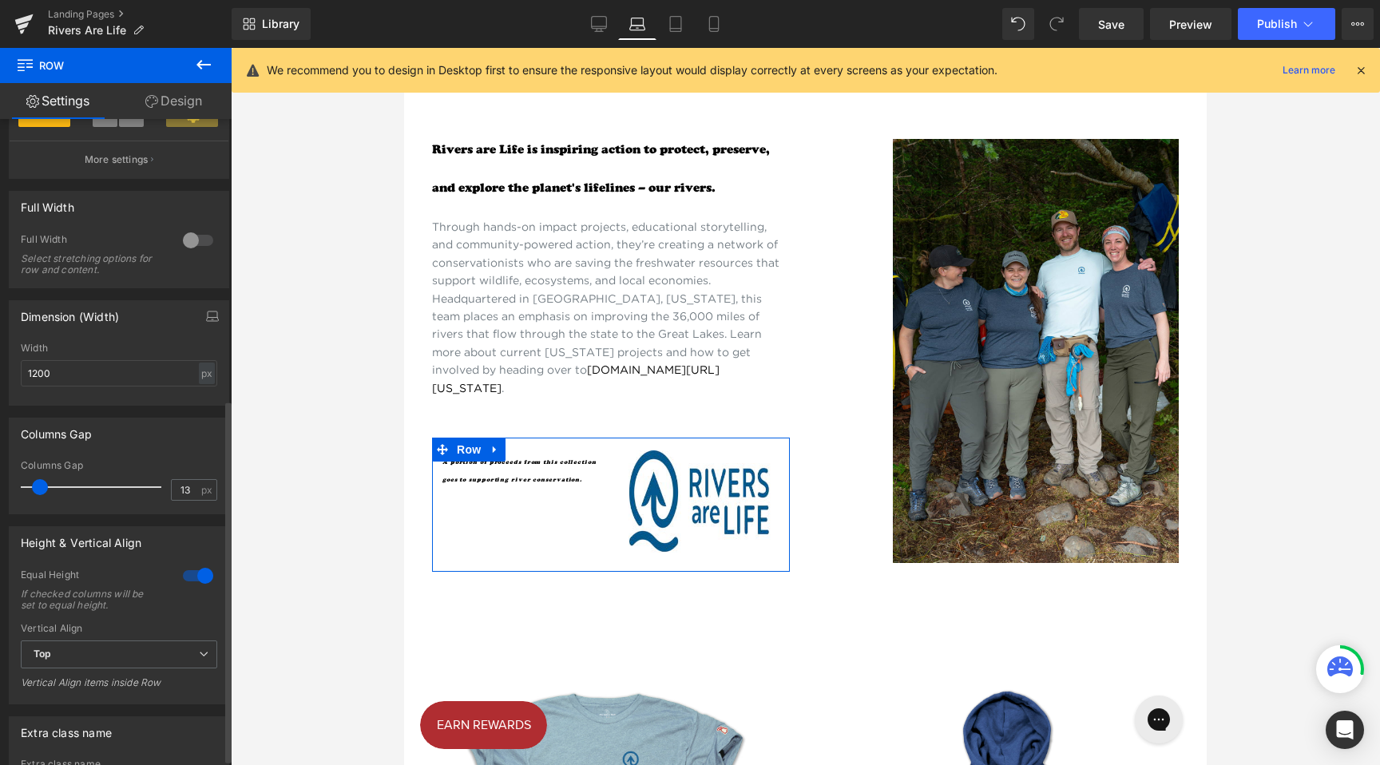
scroll to position [504, 0]
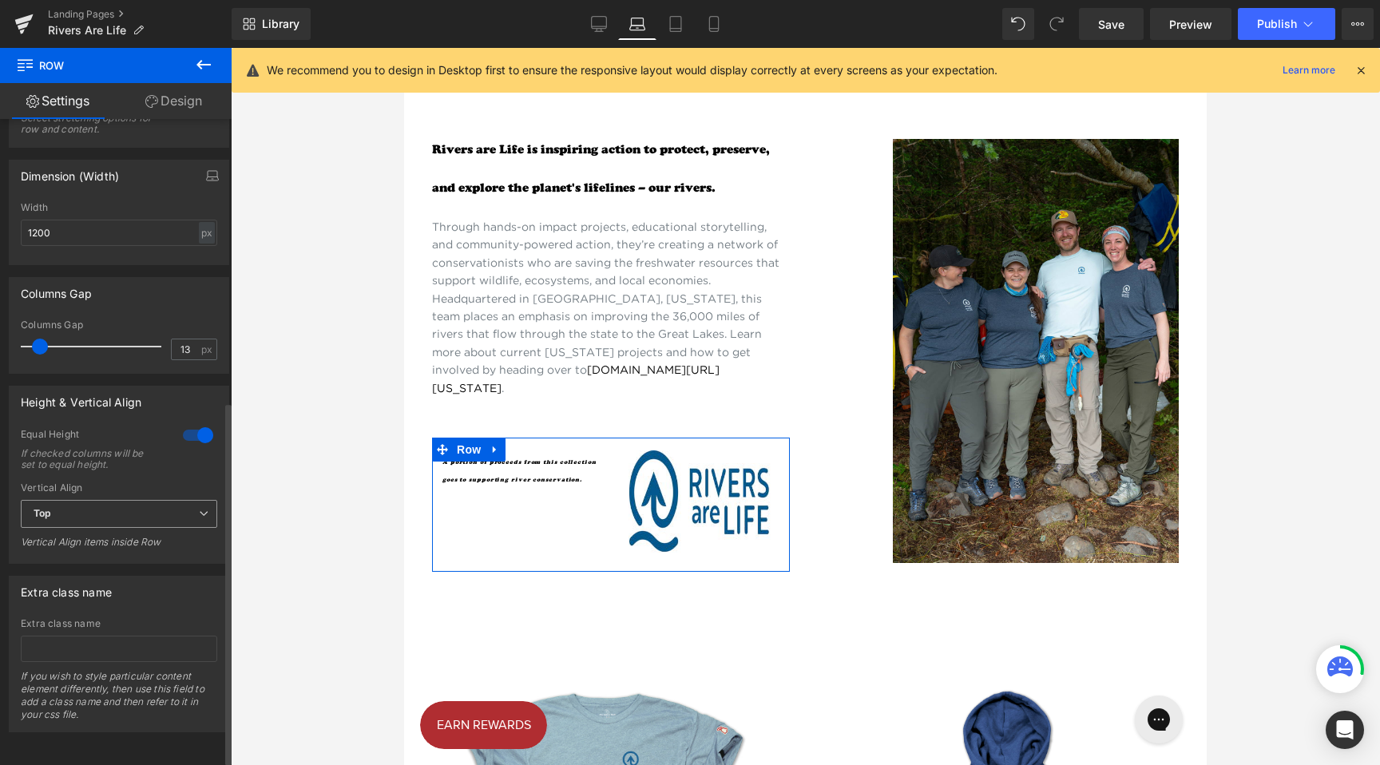
click at [51, 500] on span "Top" at bounding box center [119, 514] width 197 height 28
click at [75, 566] on div "Middle" at bounding box center [60, 566] width 31 height 11
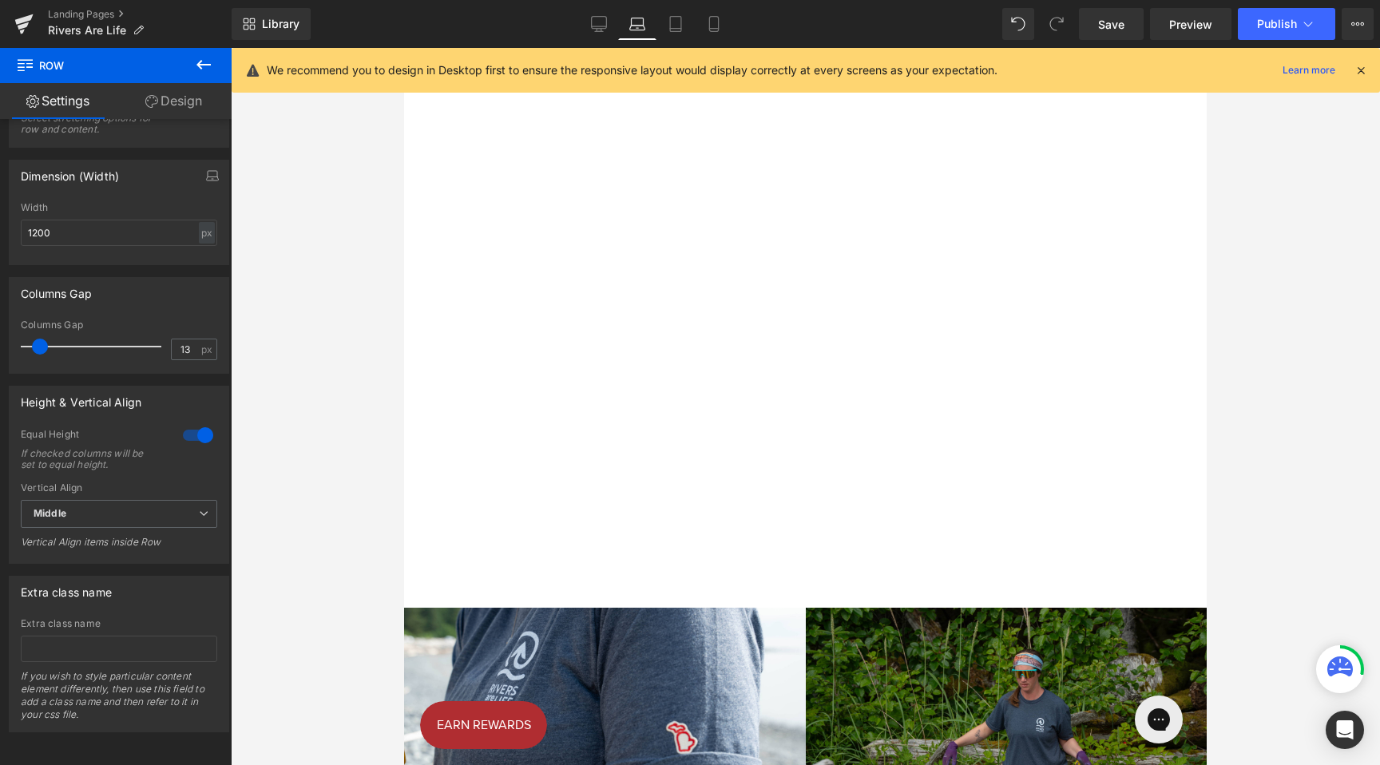
scroll to position [2052, 0]
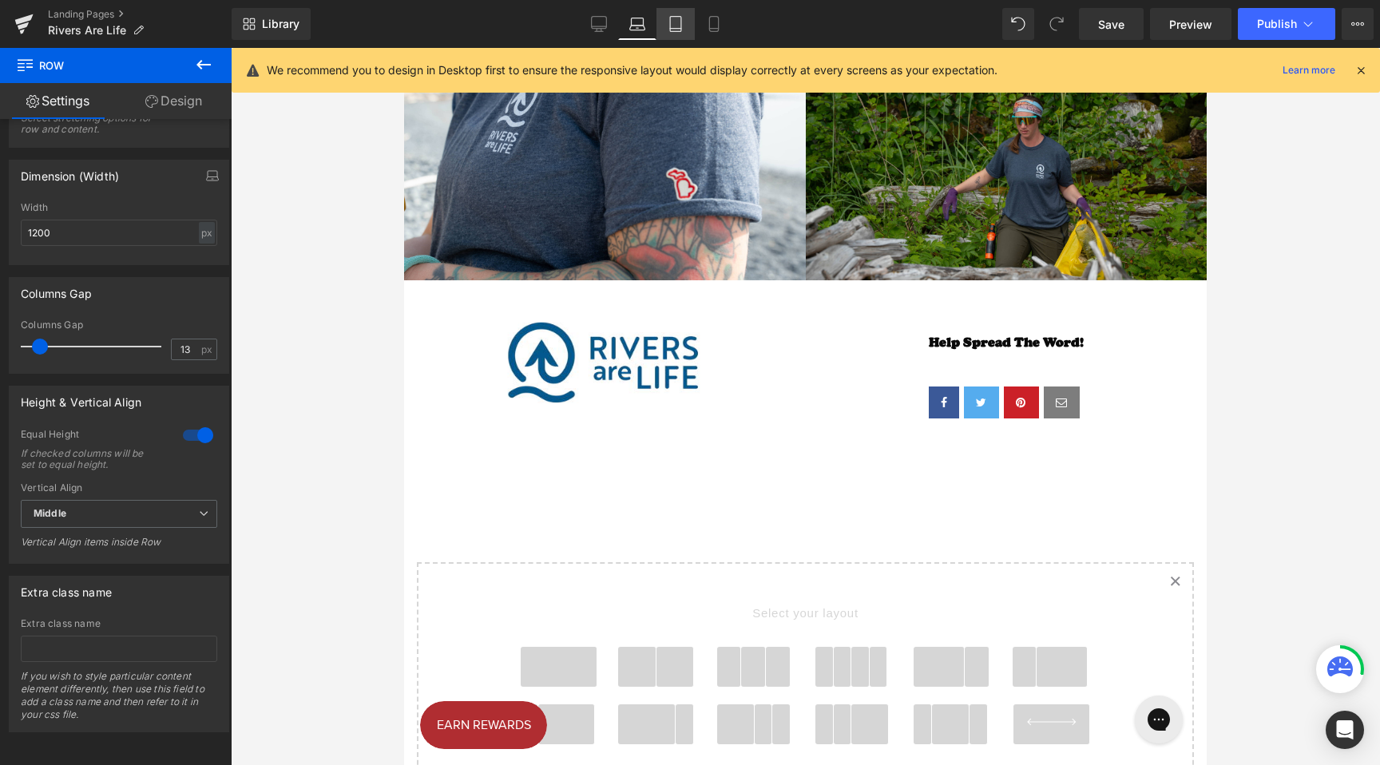
click at [674, 33] on link "Tablet" at bounding box center [676, 24] width 38 height 32
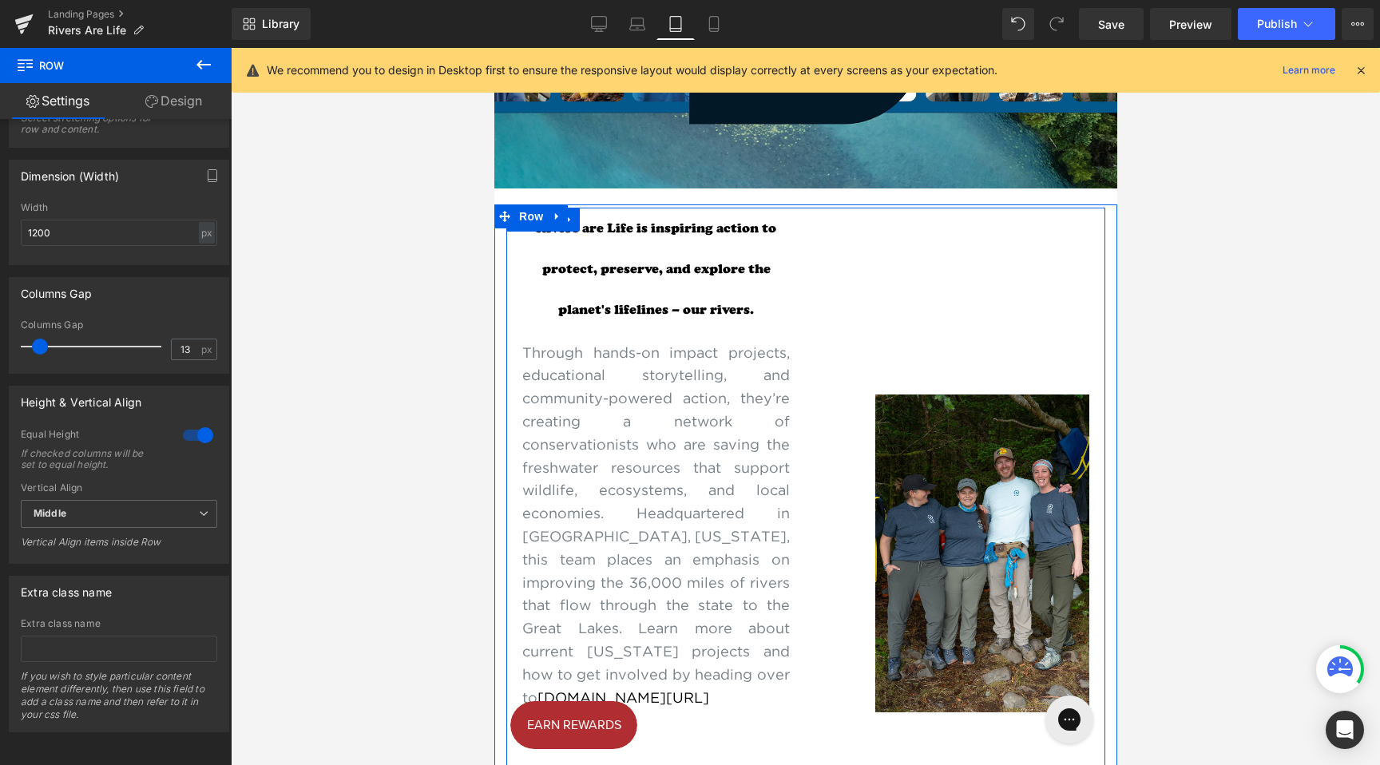
scroll to position [317, 0]
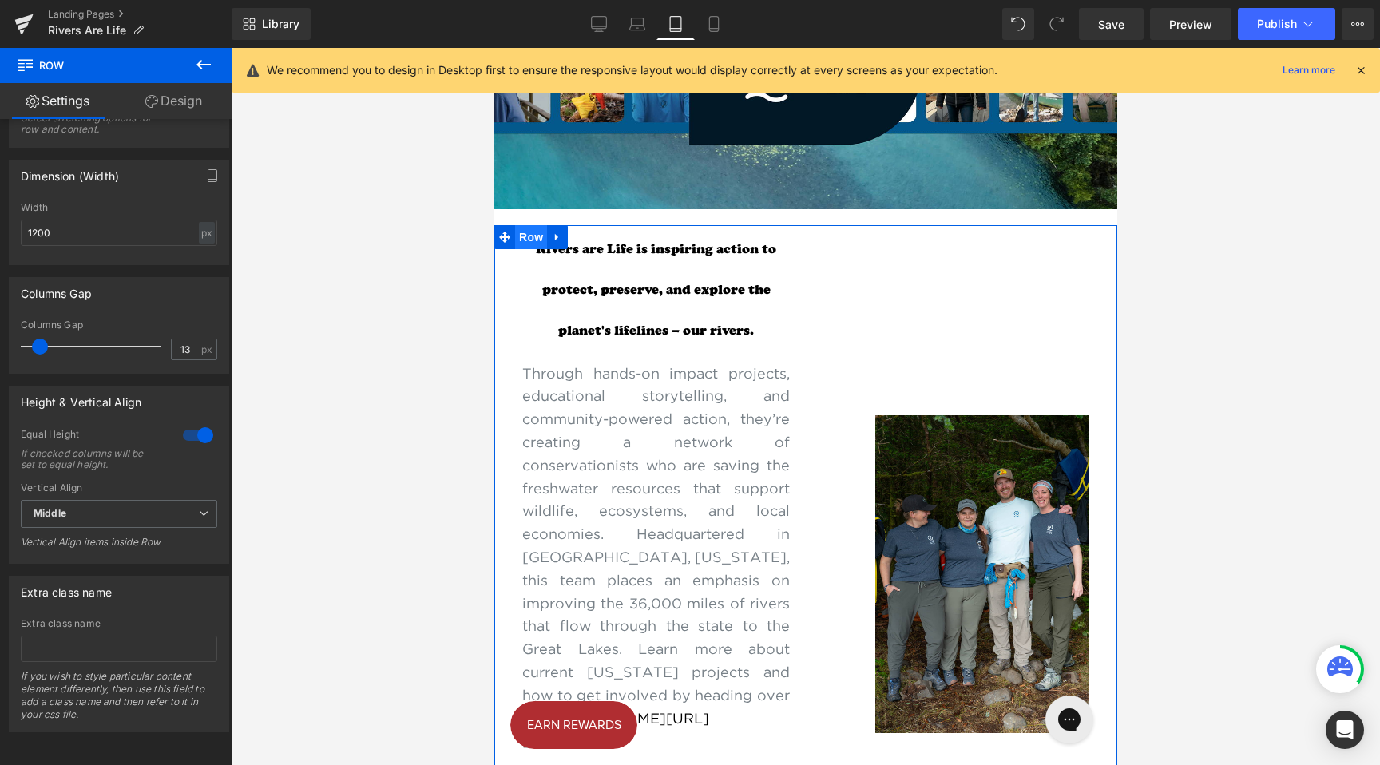
click at [531, 237] on span "Row" at bounding box center [530, 237] width 32 height 24
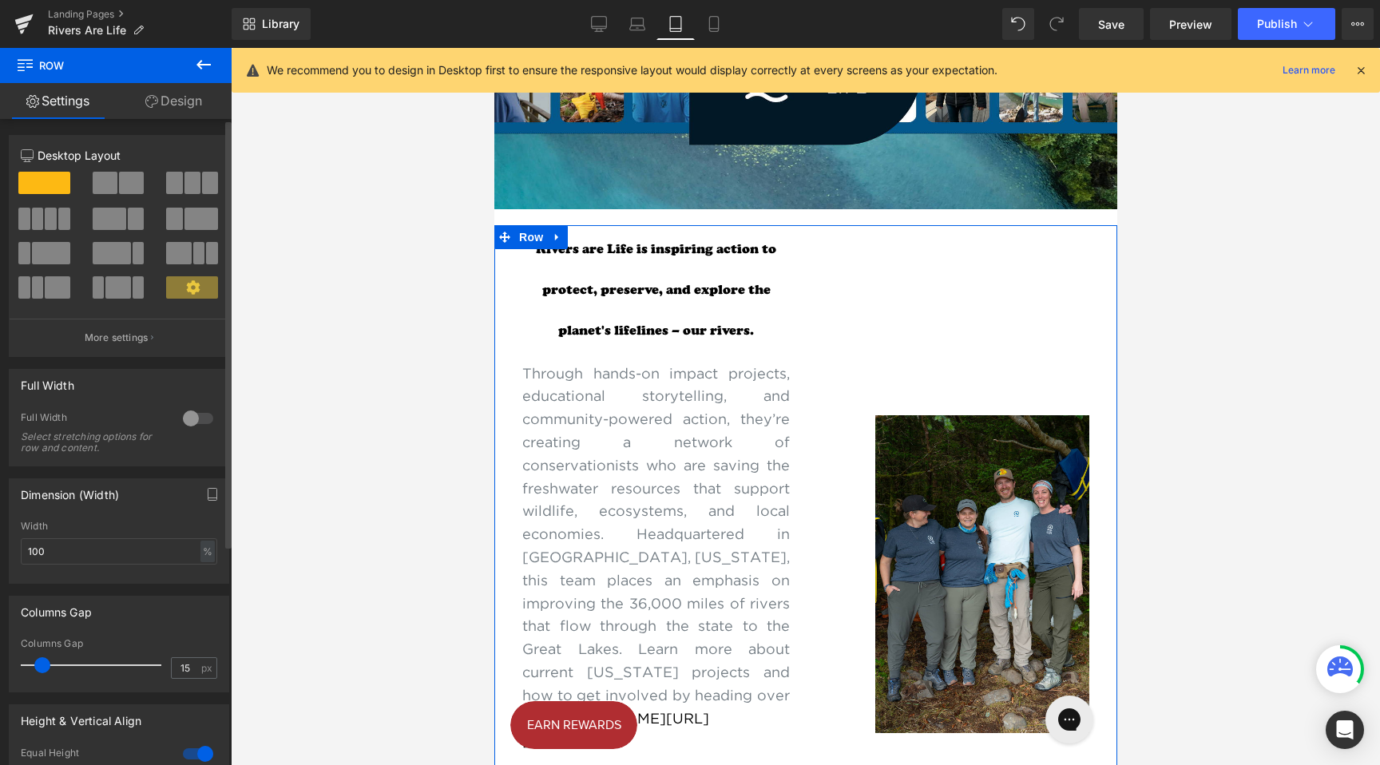
click at [16, 153] on div "12 Desktop Layout Laptop Layout Tablet Layout Mobile Layout More settings" at bounding box center [119, 251] width 219 height 209
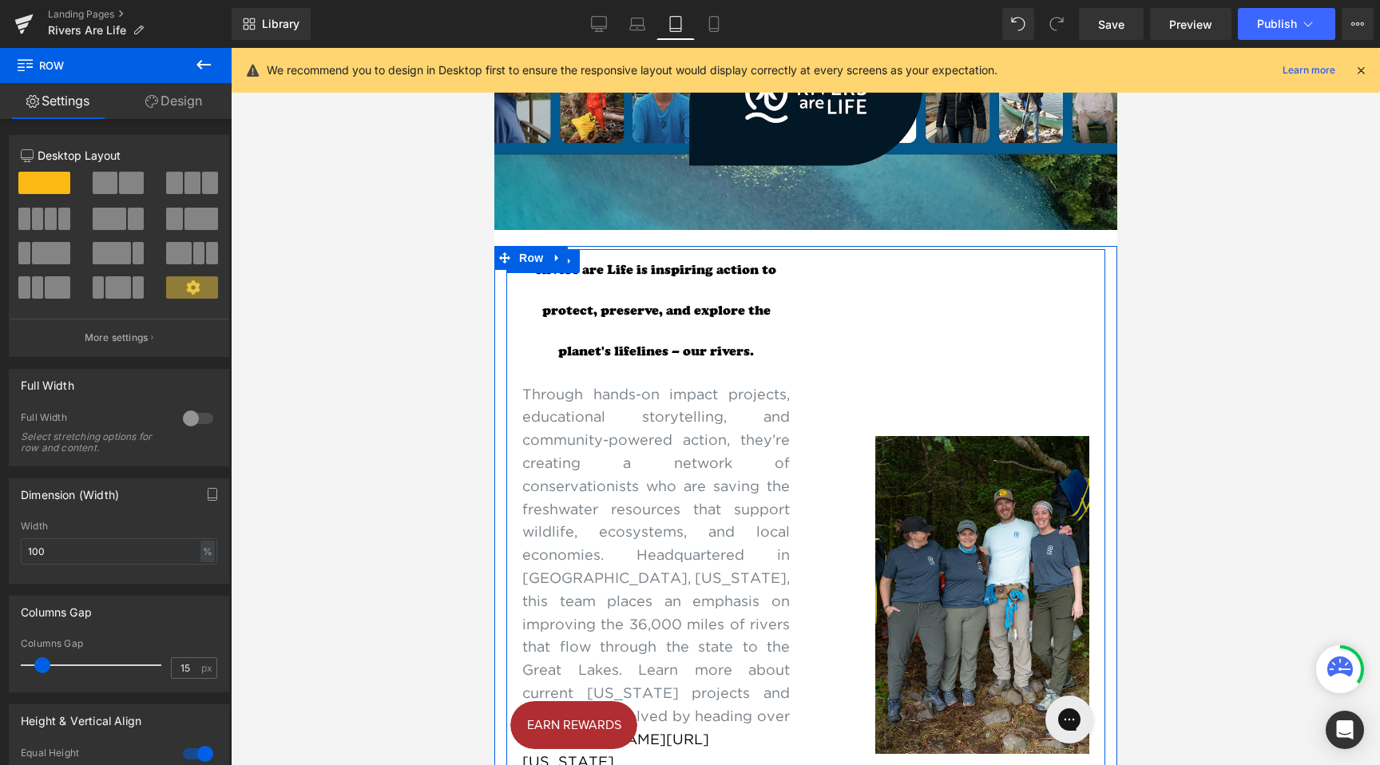
scroll to position [292, 0]
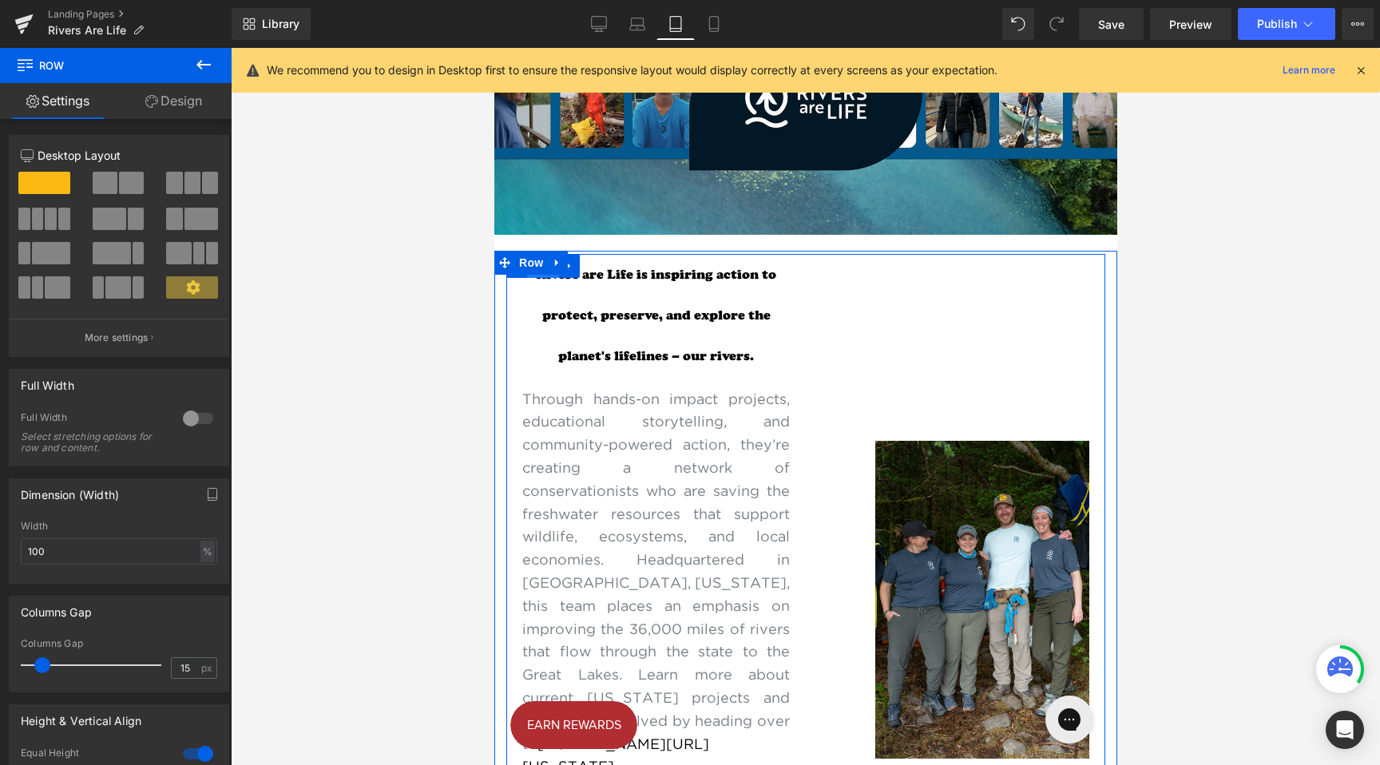
click at [532, 276] on span "Row" at bounding box center [542, 266] width 32 height 24
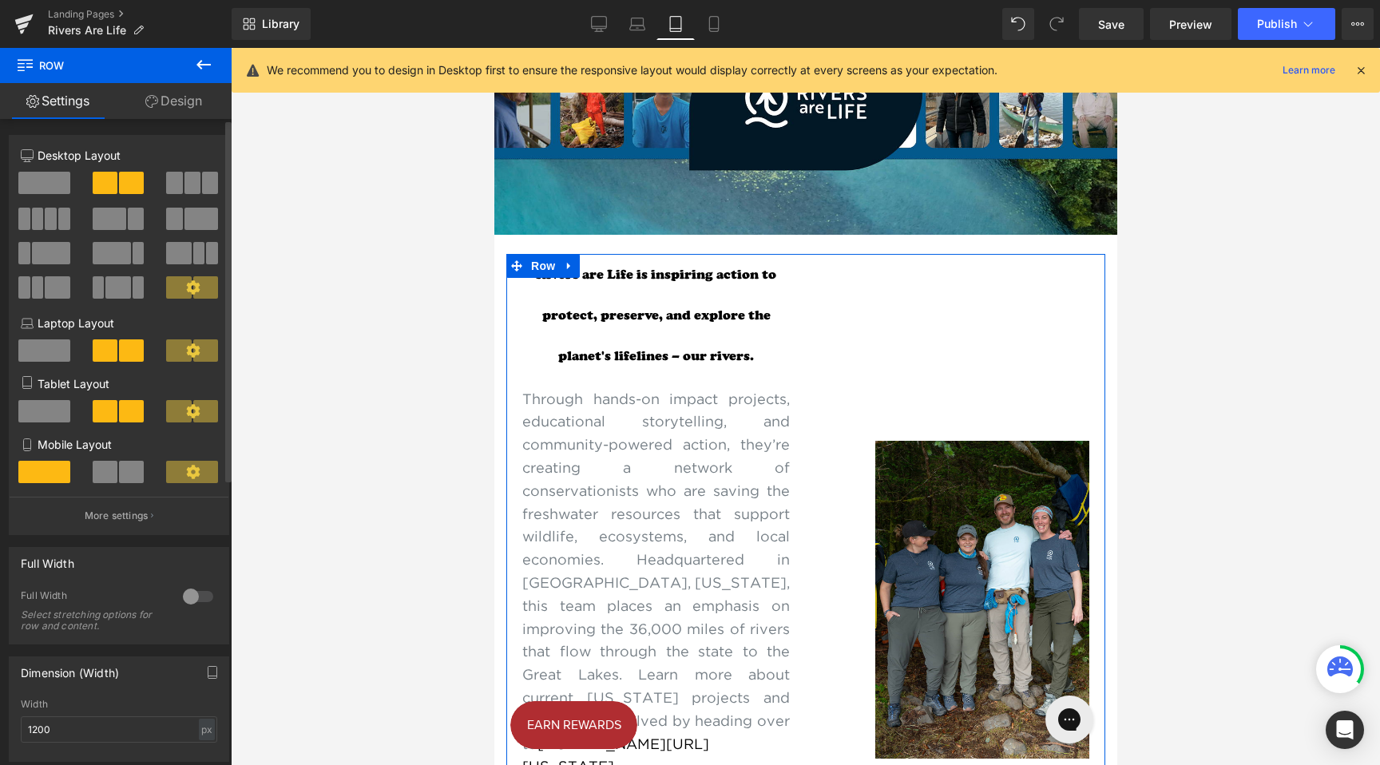
click at [62, 421] on span at bounding box center [44, 411] width 52 height 22
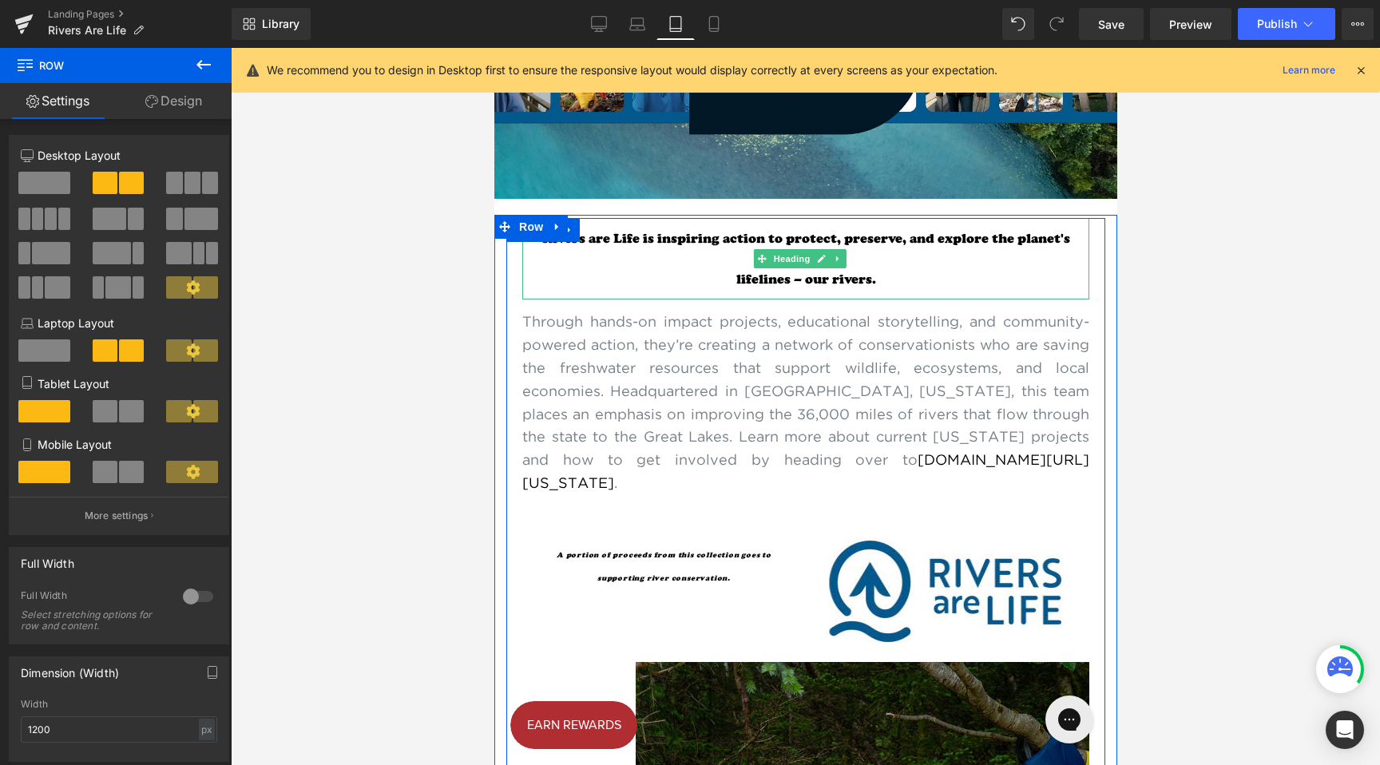
scroll to position [659, 0]
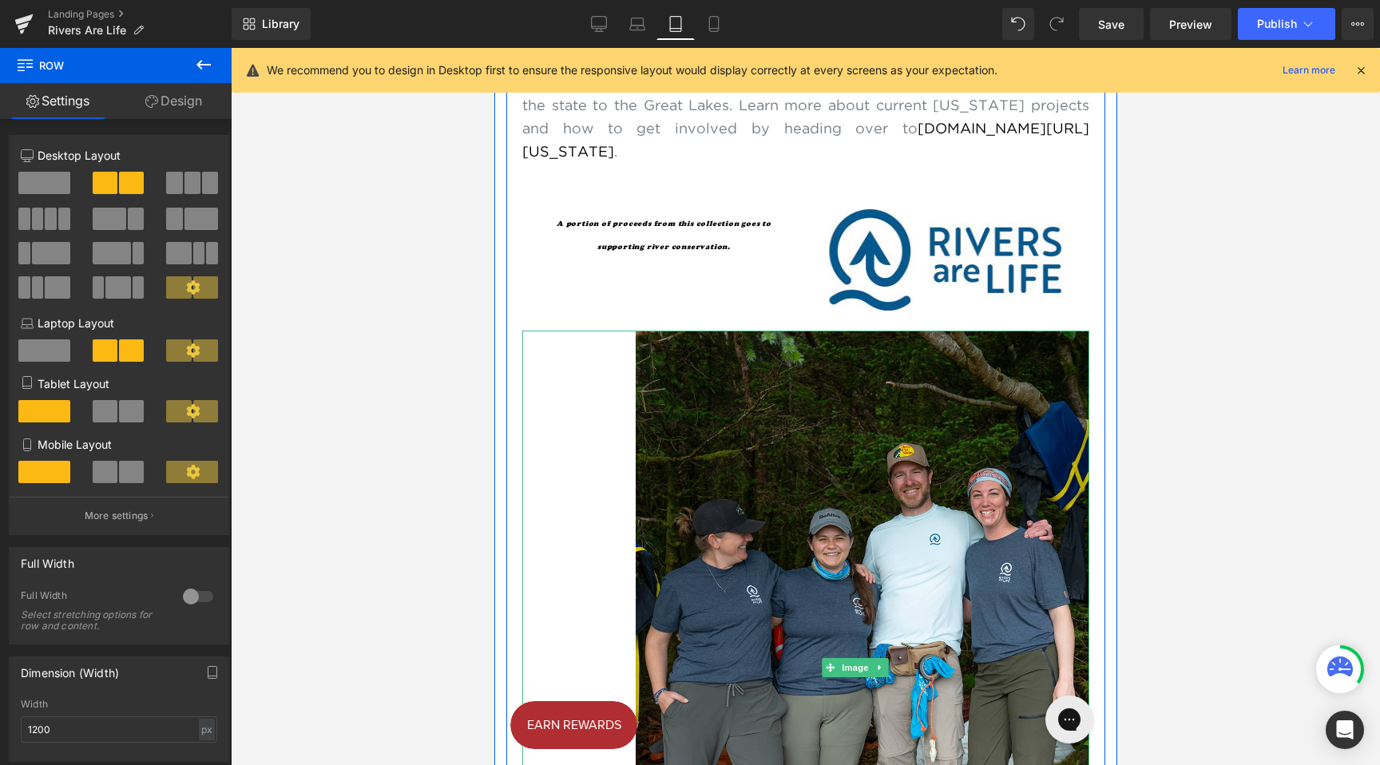
click at [572, 397] on div at bounding box center [805, 668] width 567 height 674
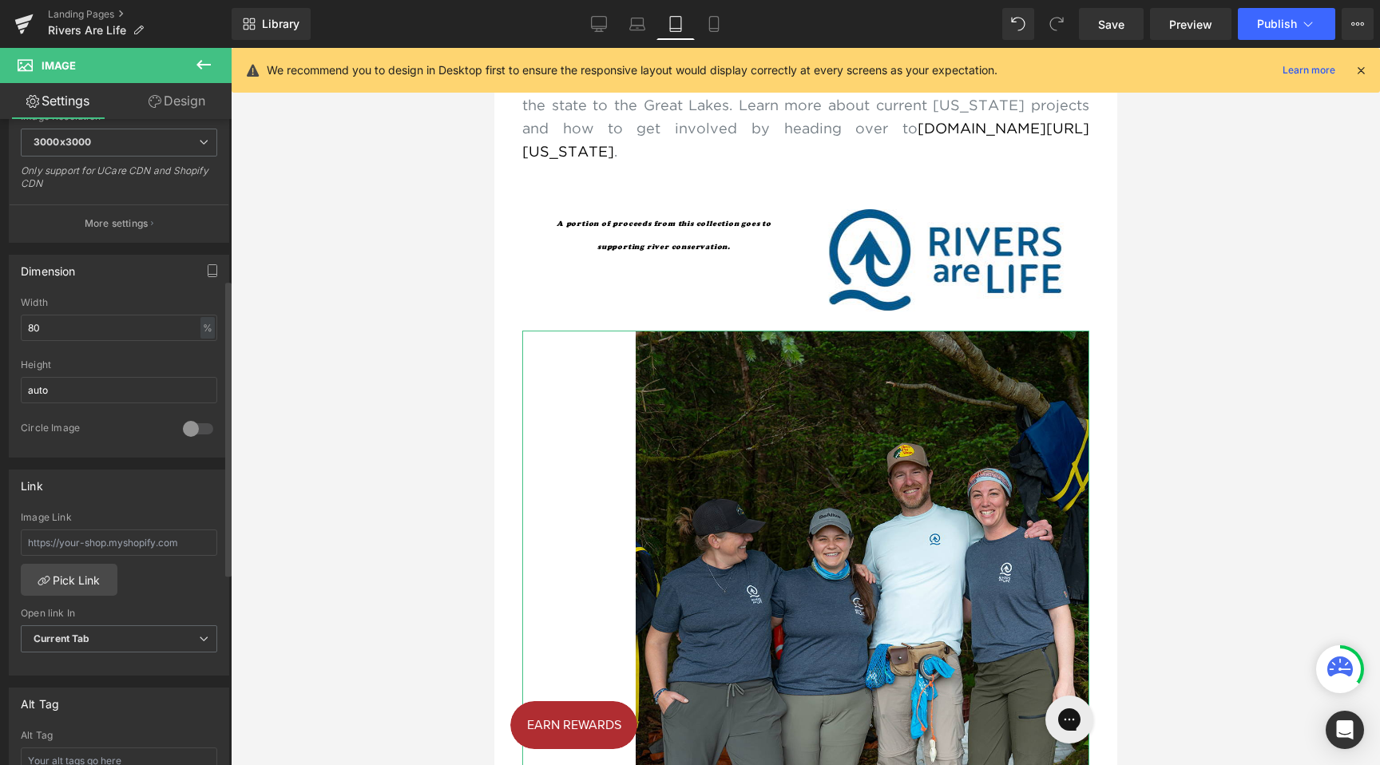
scroll to position [699, 0]
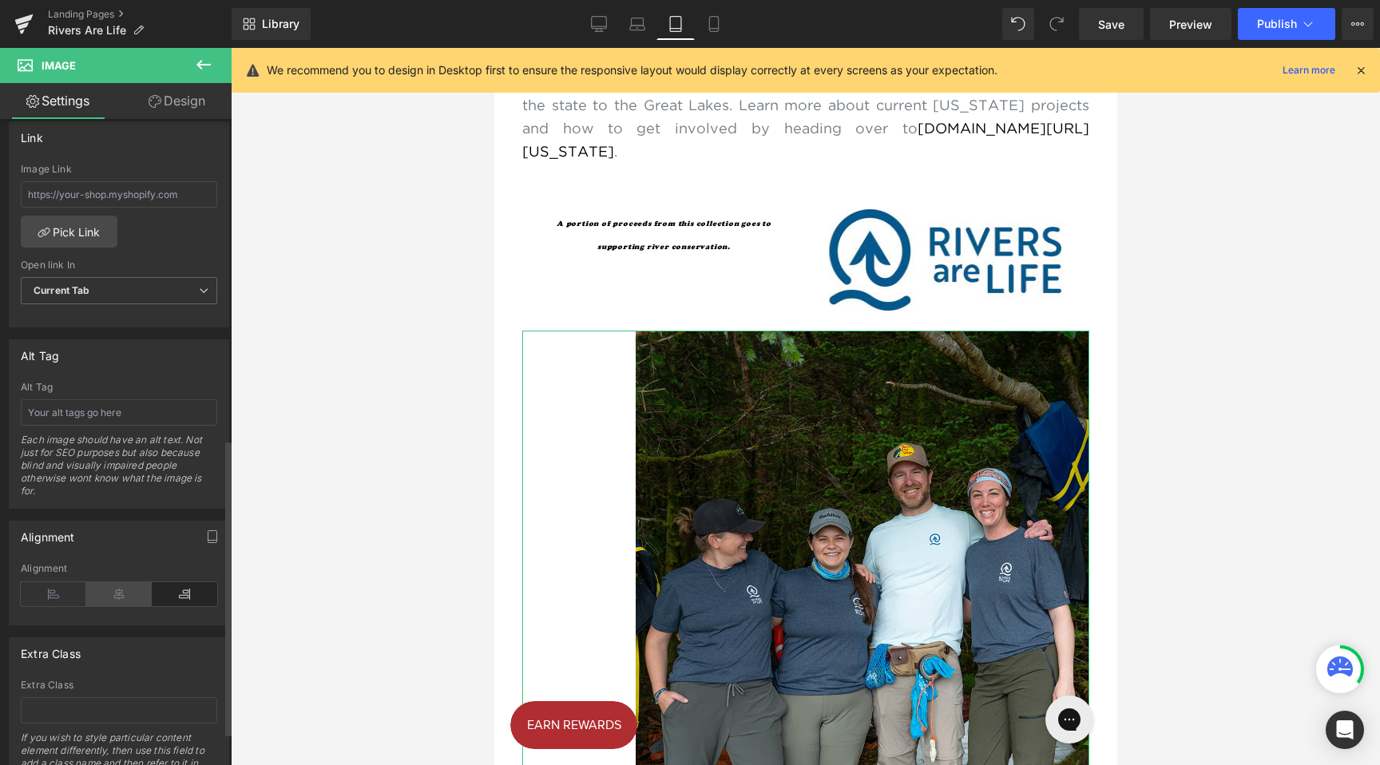
click at [133, 598] on icon at bounding box center [119, 594] width 66 height 24
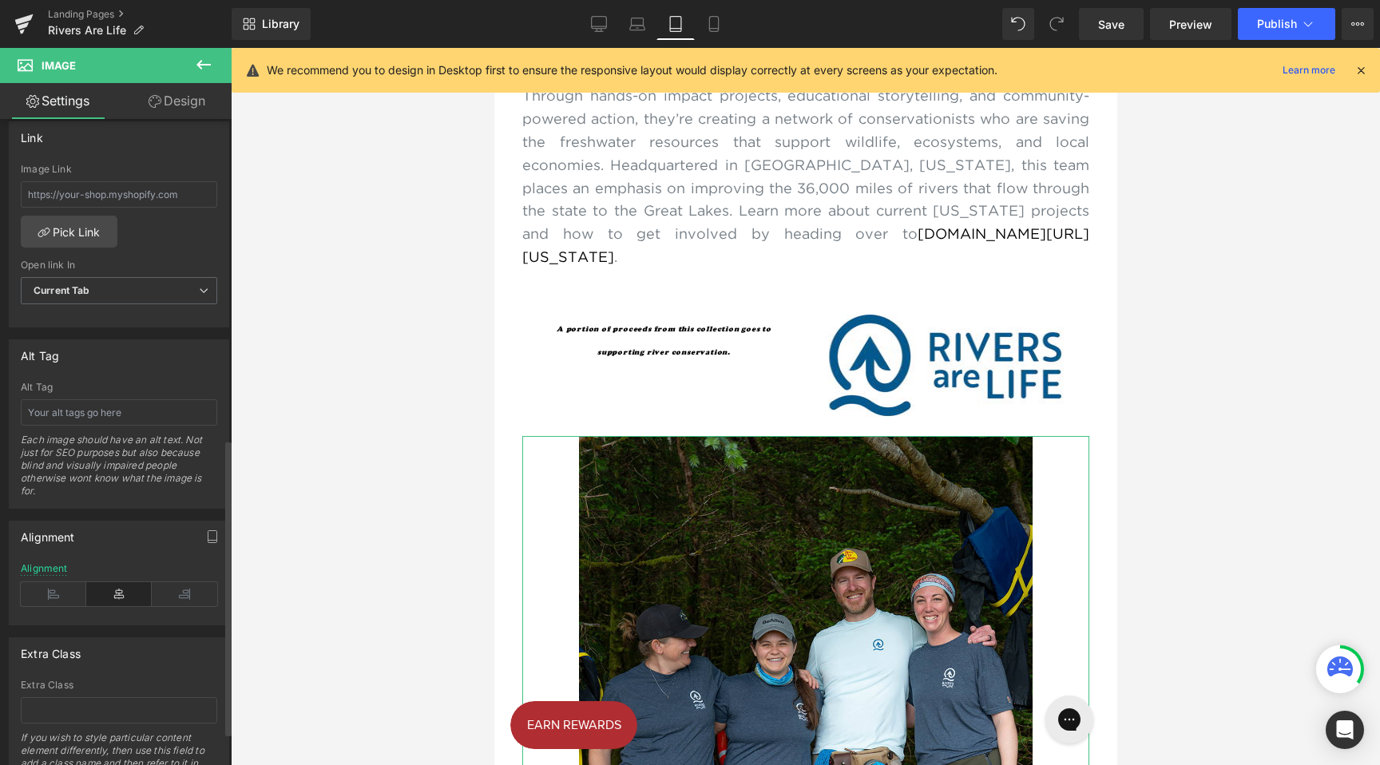
scroll to position [539, 0]
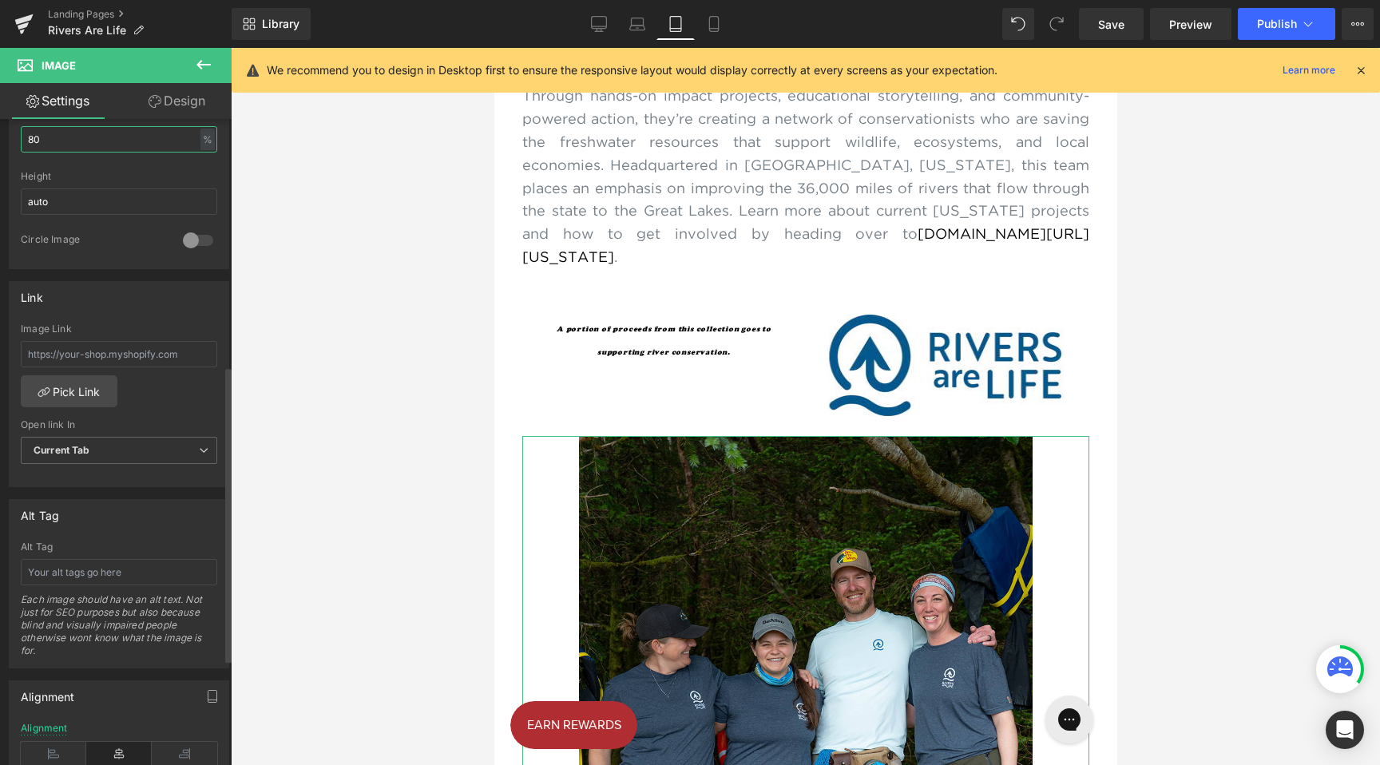
click at [60, 133] on input "80" at bounding box center [119, 139] width 197 height 26
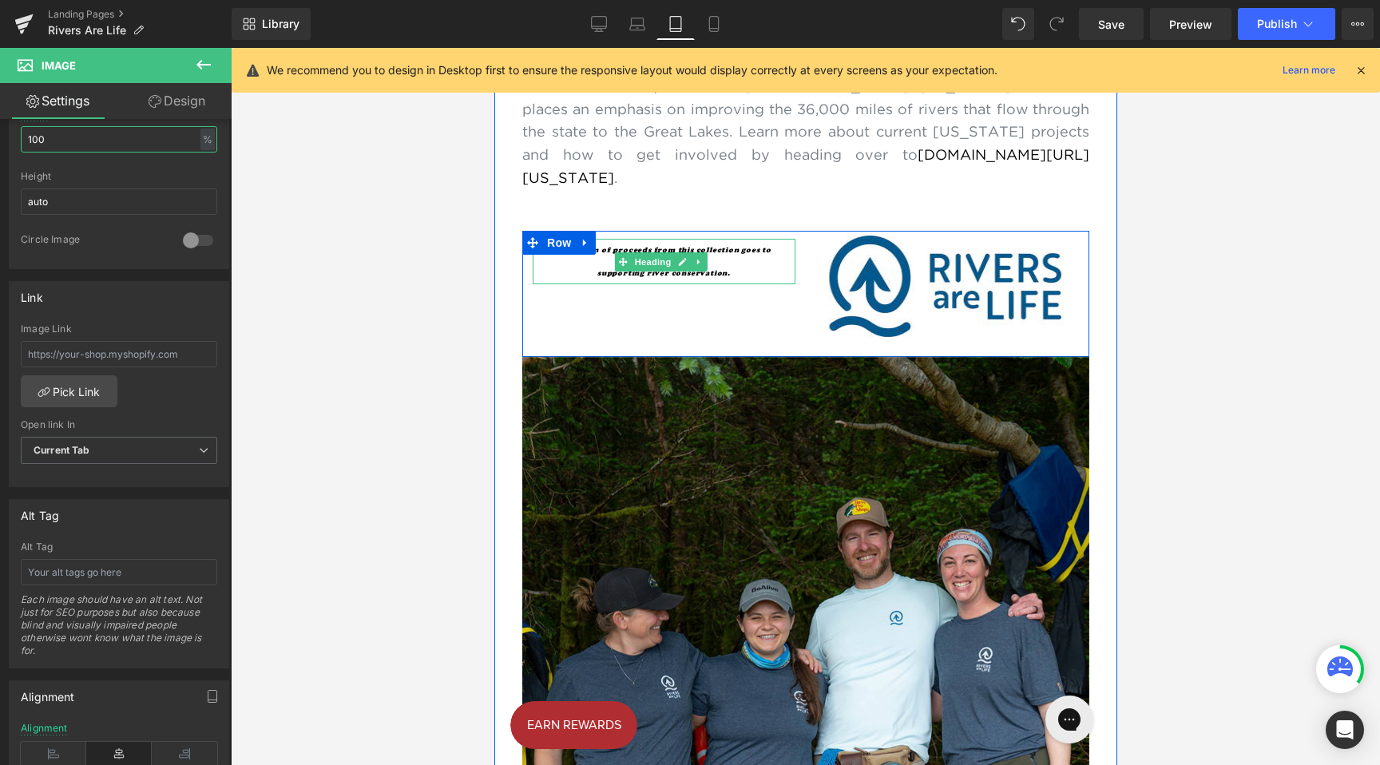
scroll to position [892, 0]
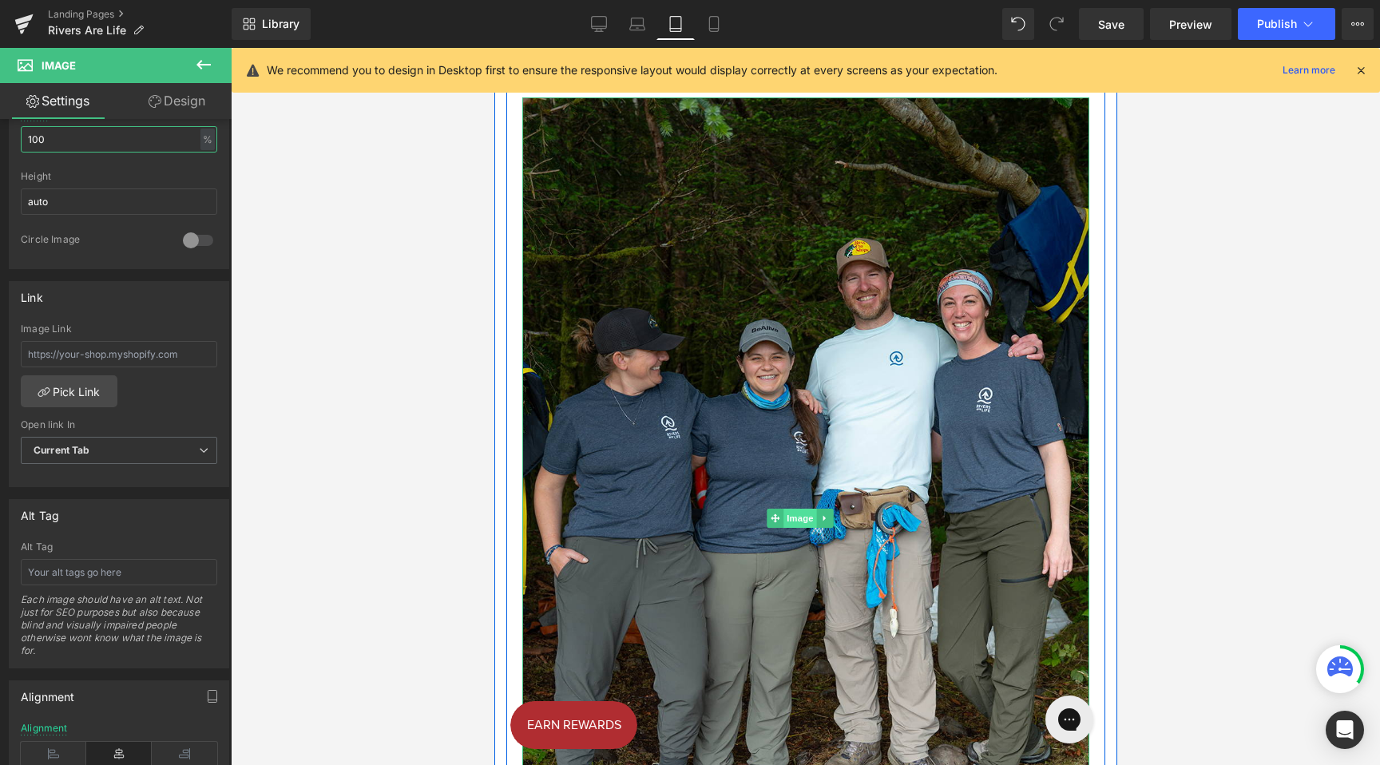
click at [803, 526] on span "Image" at bounding box center [800, 518] width 34 height 19
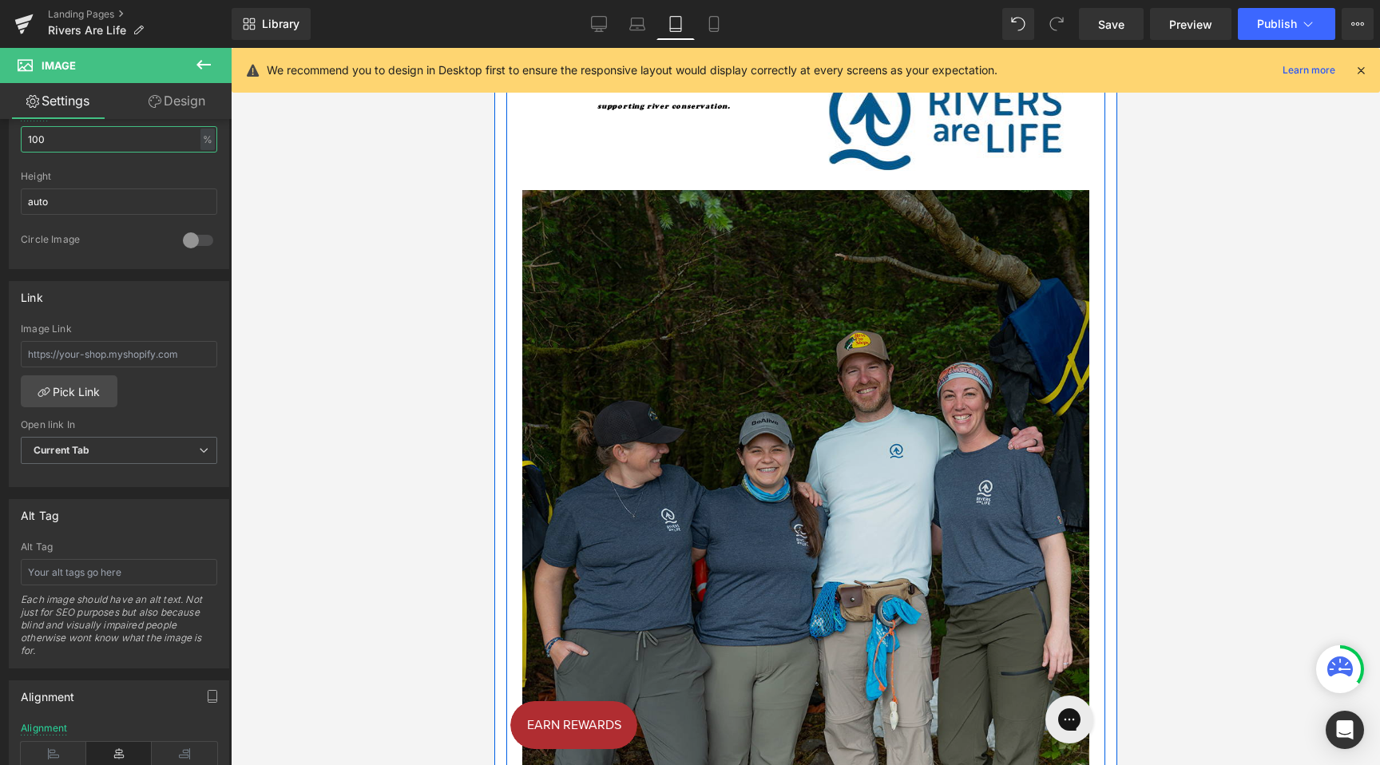
scroll to position [741, 0]
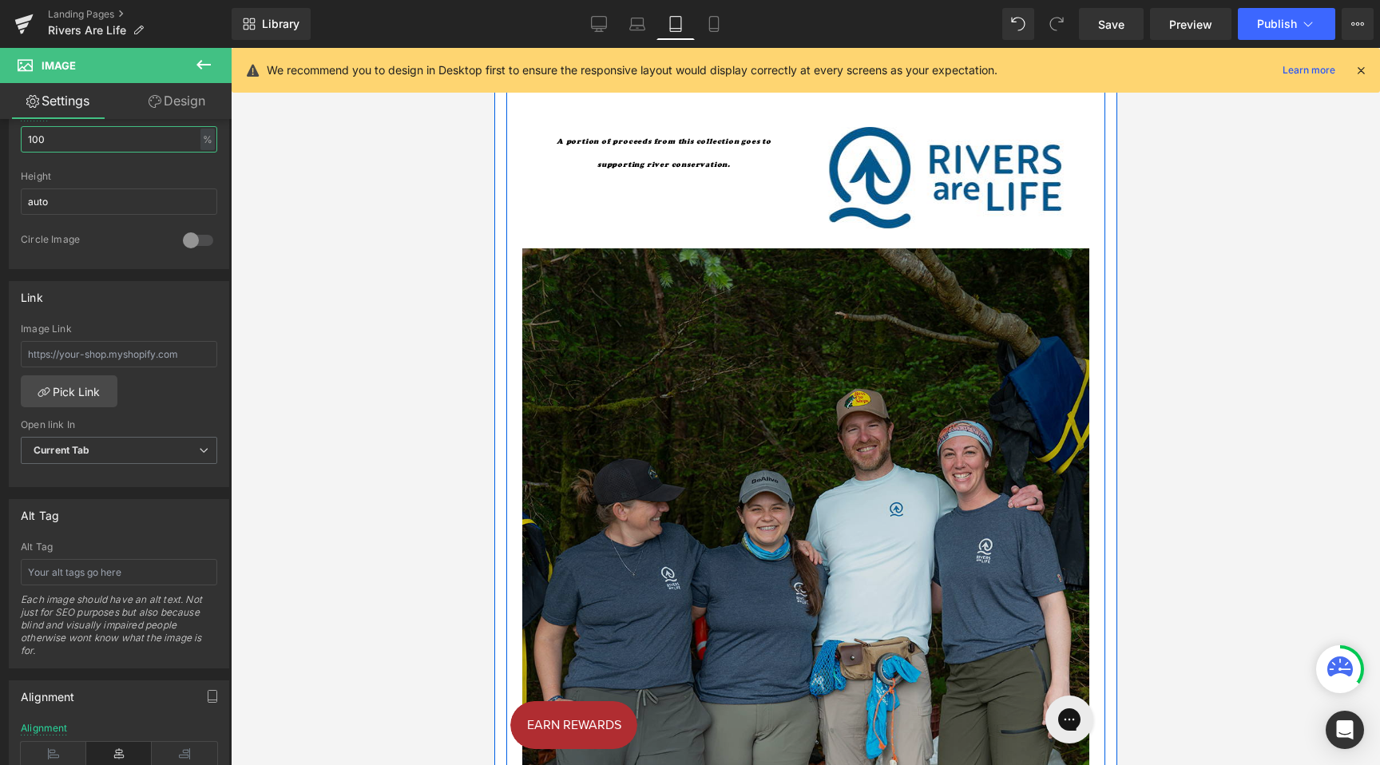
type input "100"
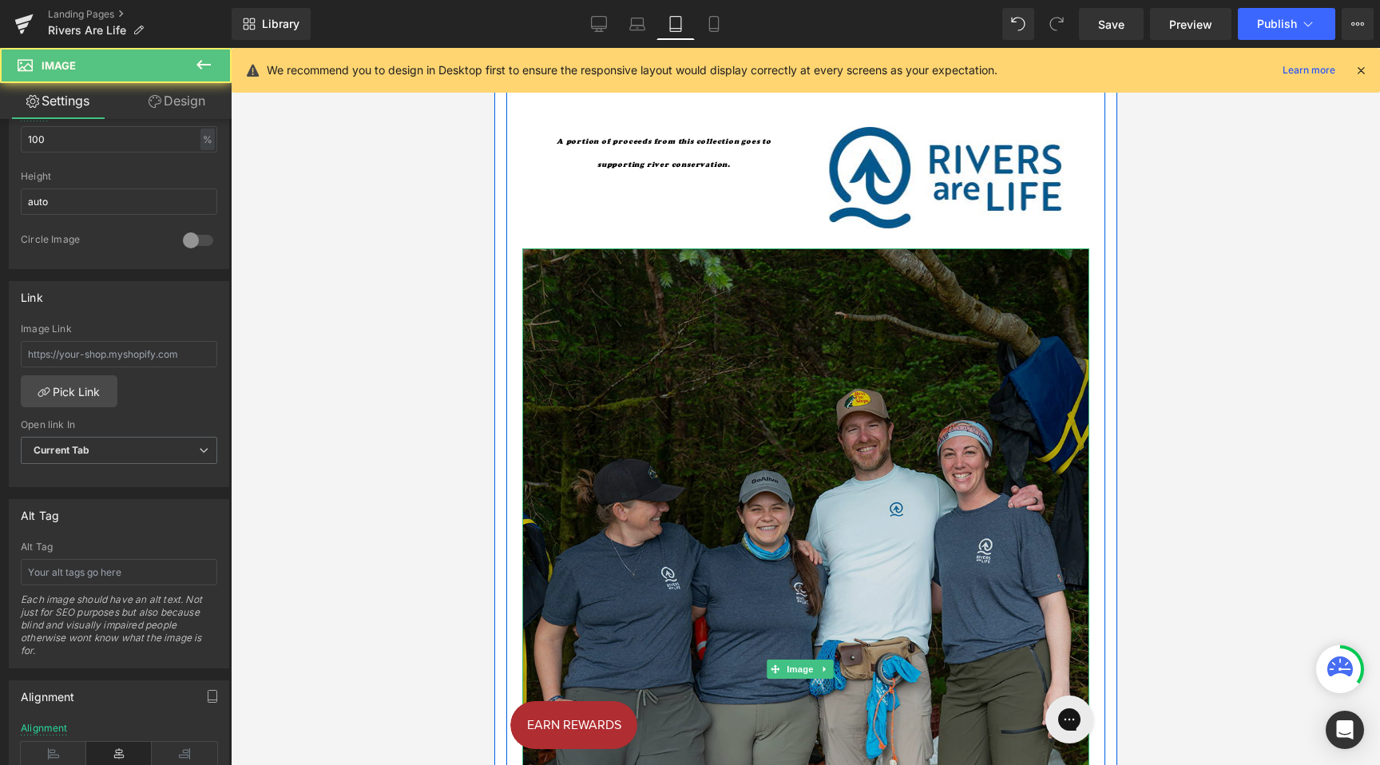
click at [594, 302] on img at bounding box center [805, 669] width 567 height 842
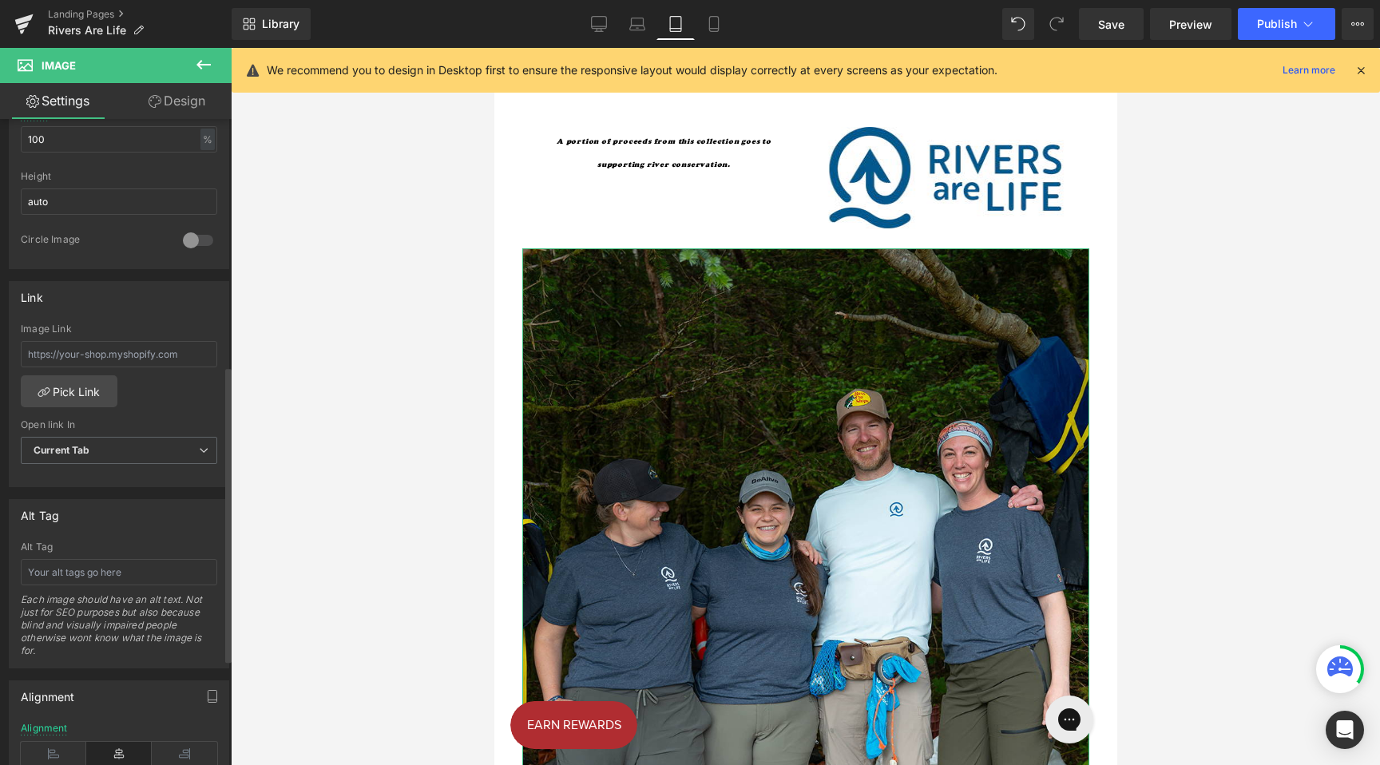
scroll to position [0, 0]
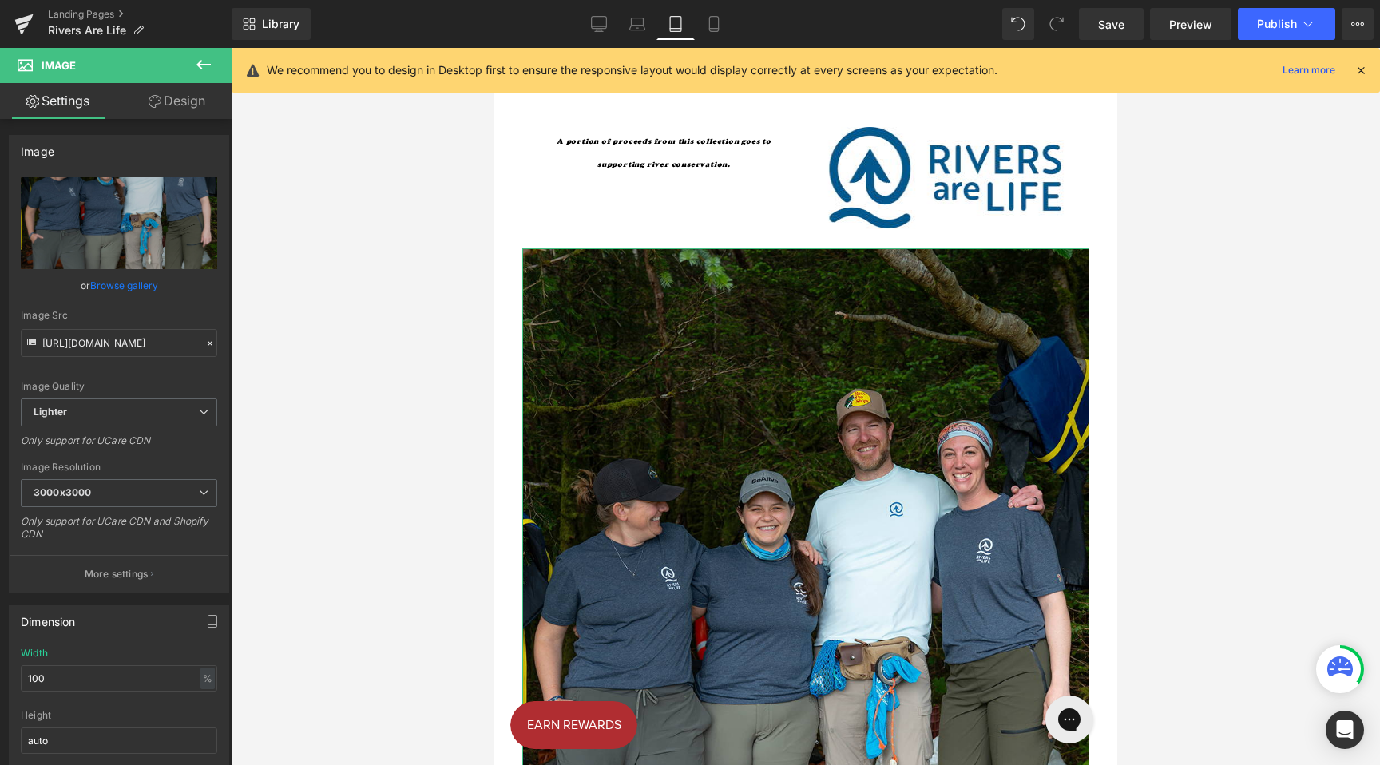
click at [177, 105] on link "Design" at bounding box center [177, 101] width 116 height 36
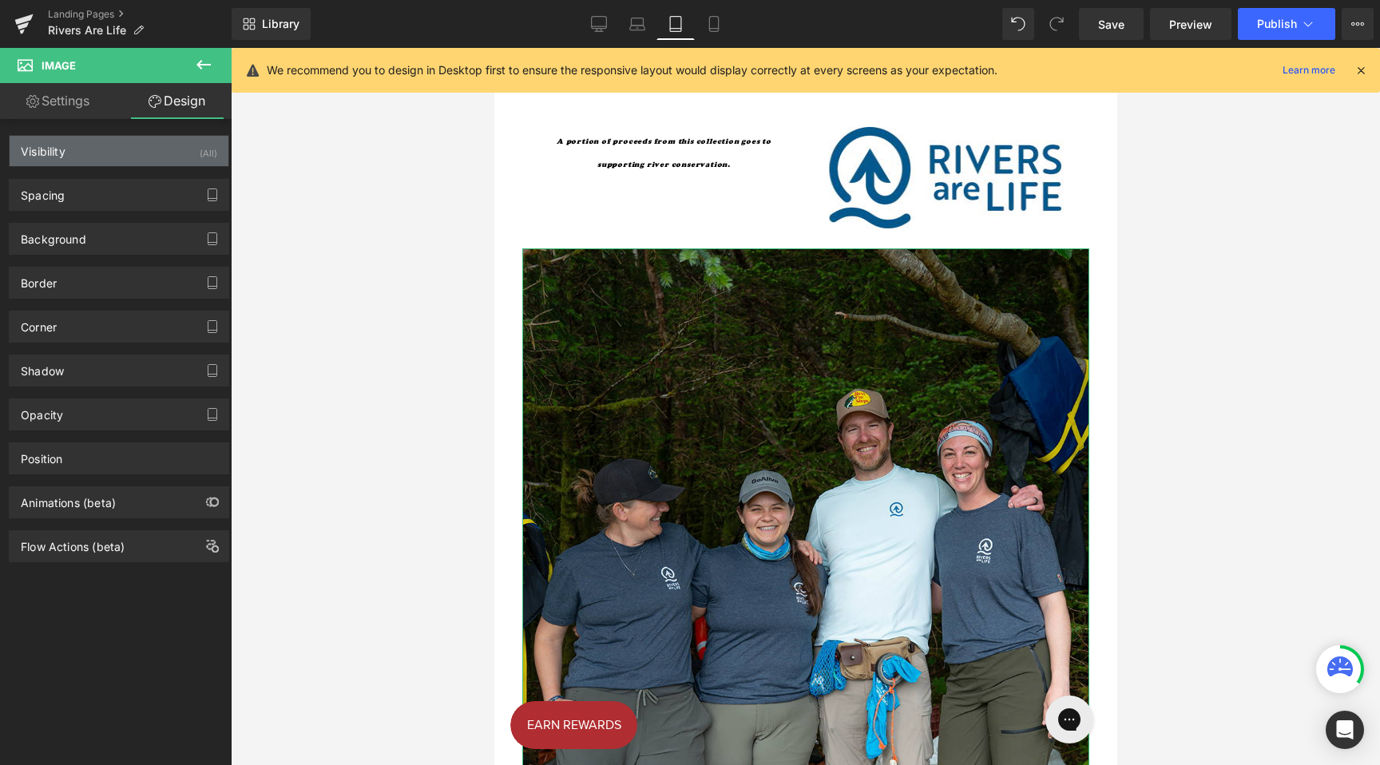
click at [76, 151] on div "Visibility (All)" at bounding box center [119, 151] width 219 height 30
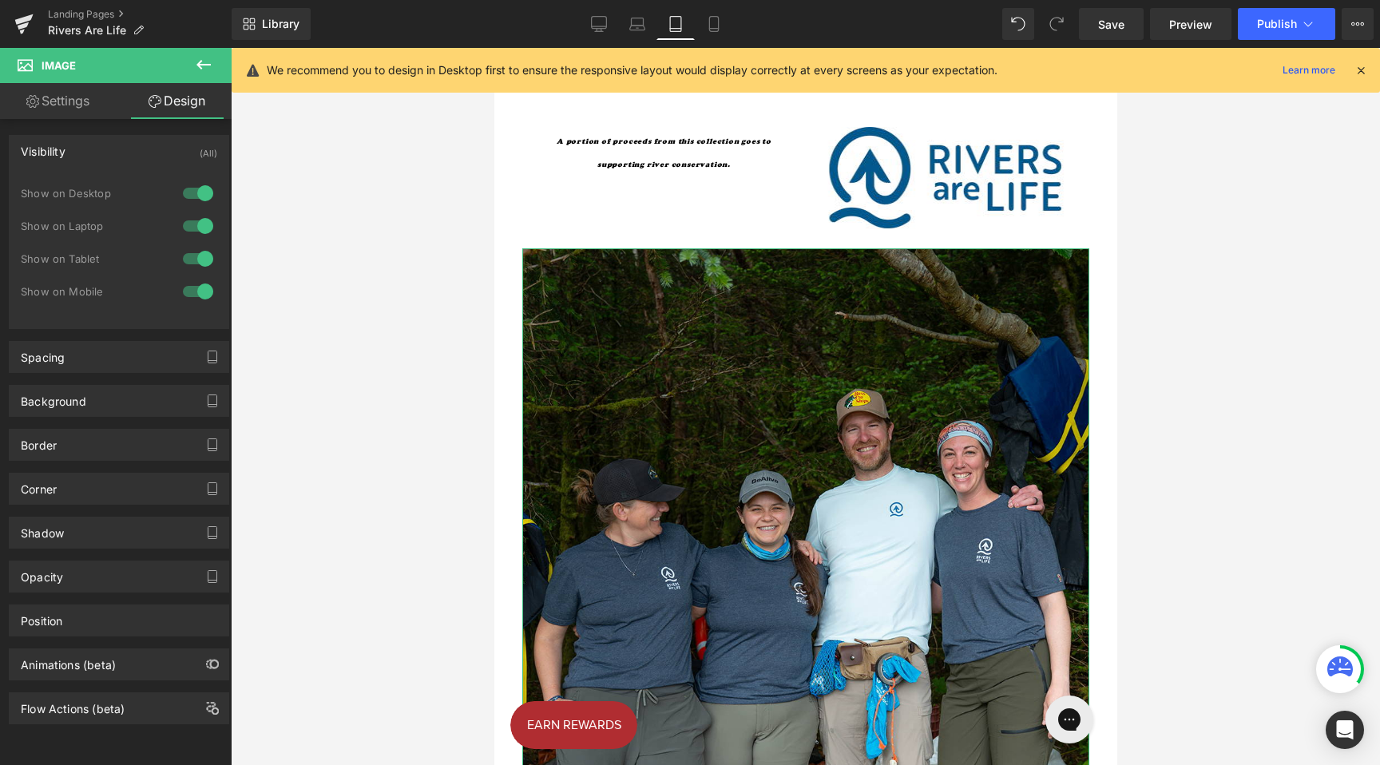
click at [201, 264] on div at bounding box center [198, 259] width 38 height 26
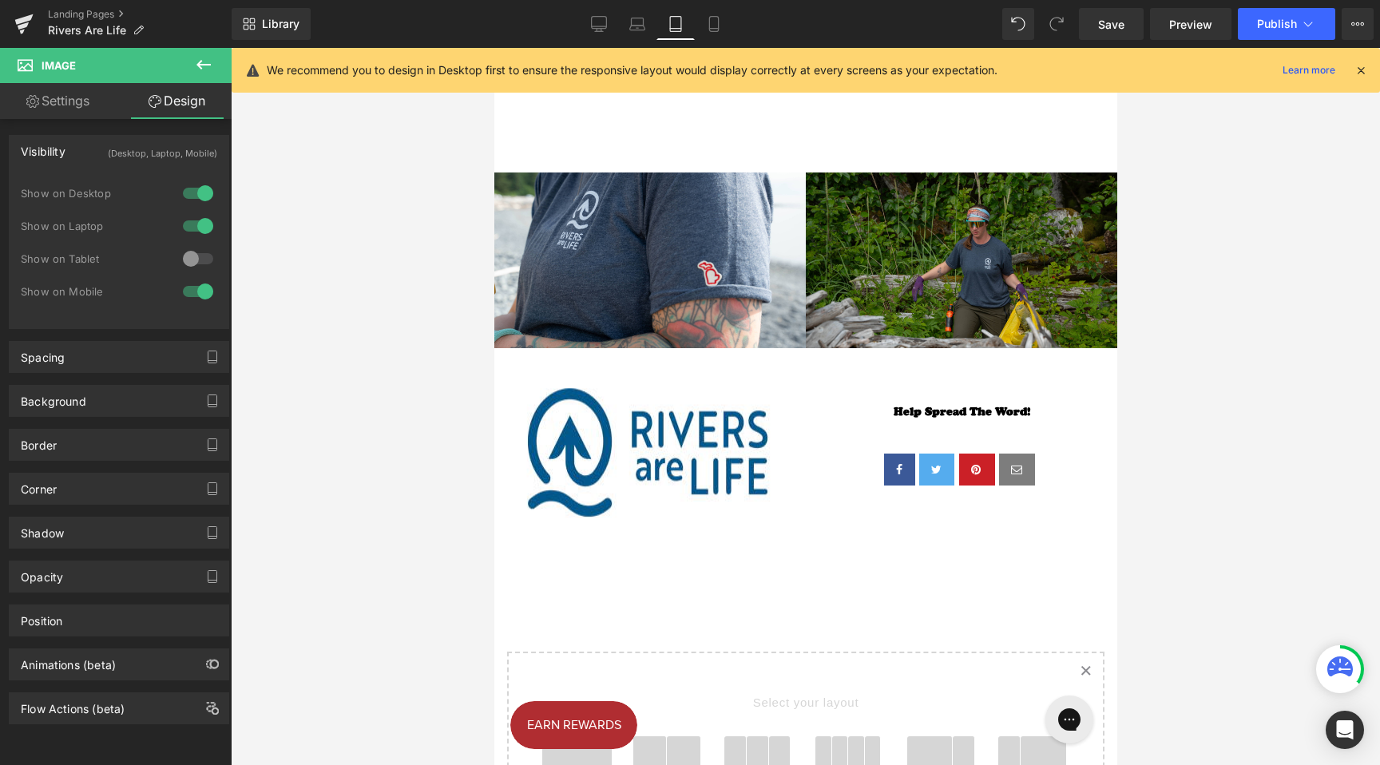
scroll to position [1897, 0]
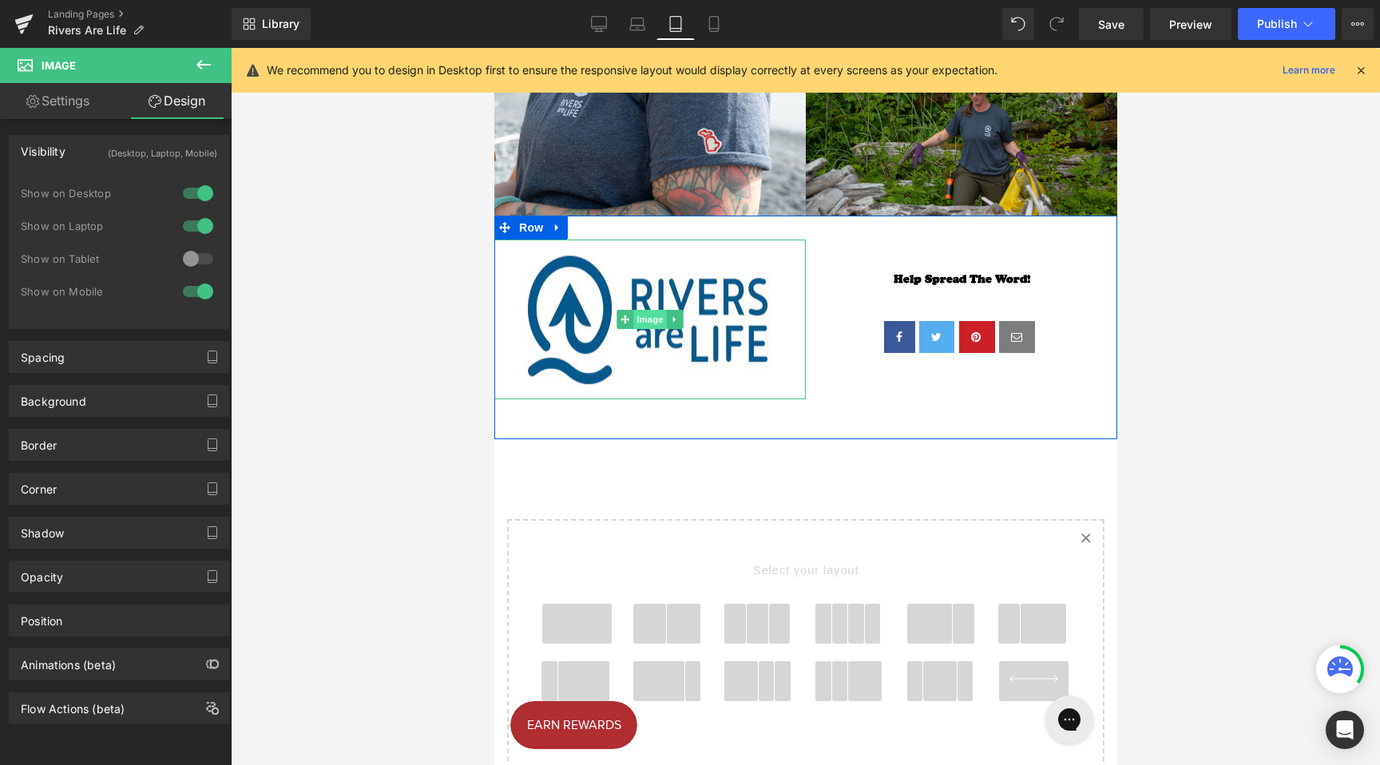
click at [650, 325] on span "Image" at bounding box center [650, 319] width 34 height 19
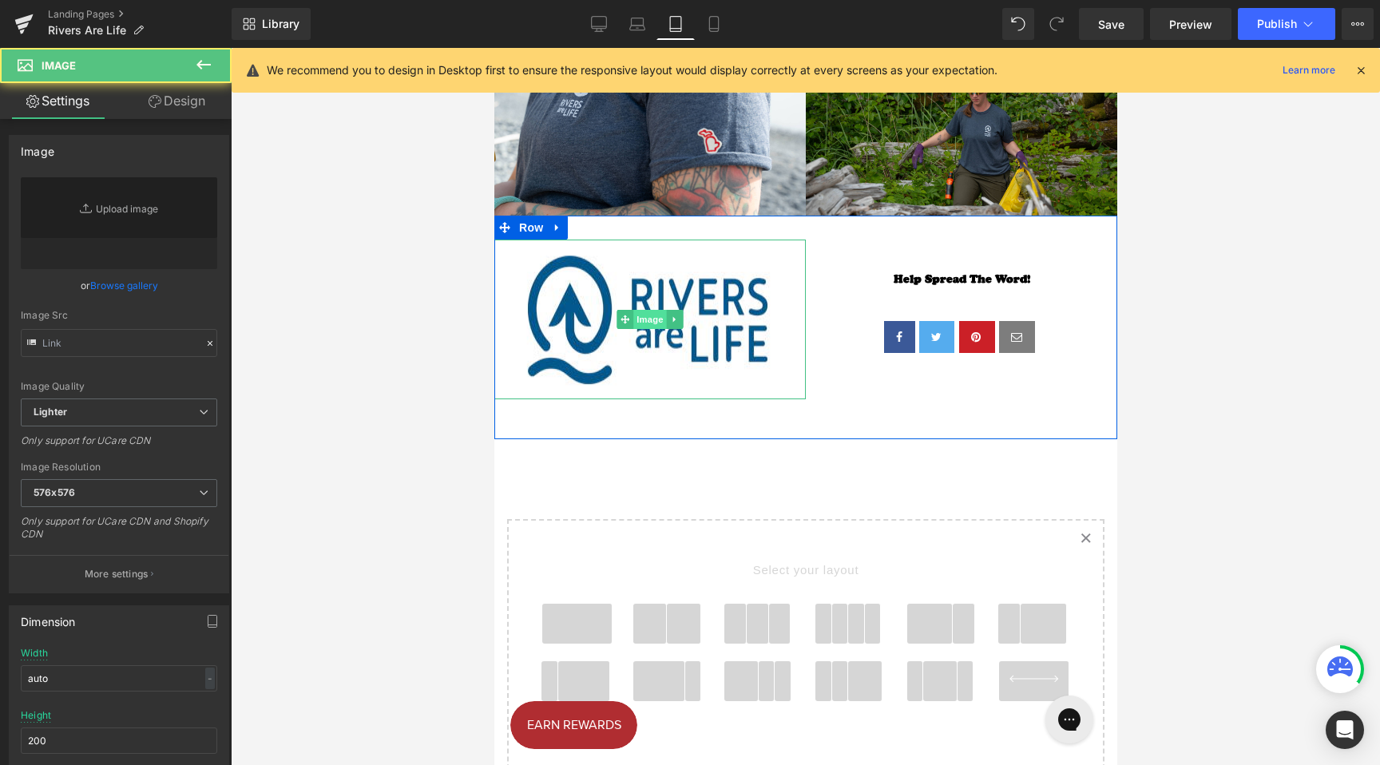
type input "[URL][DOMAIN_NAME]"
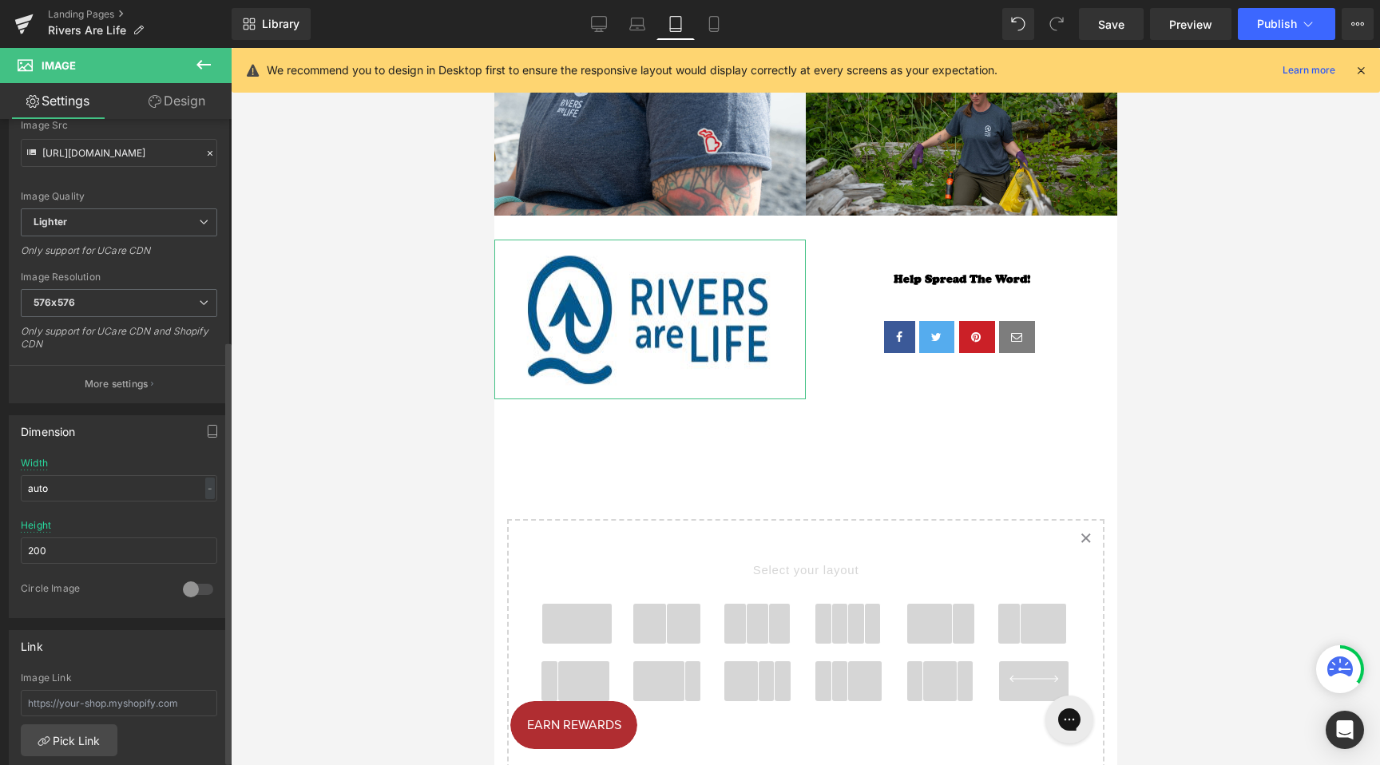
scroll to position [341, 0]
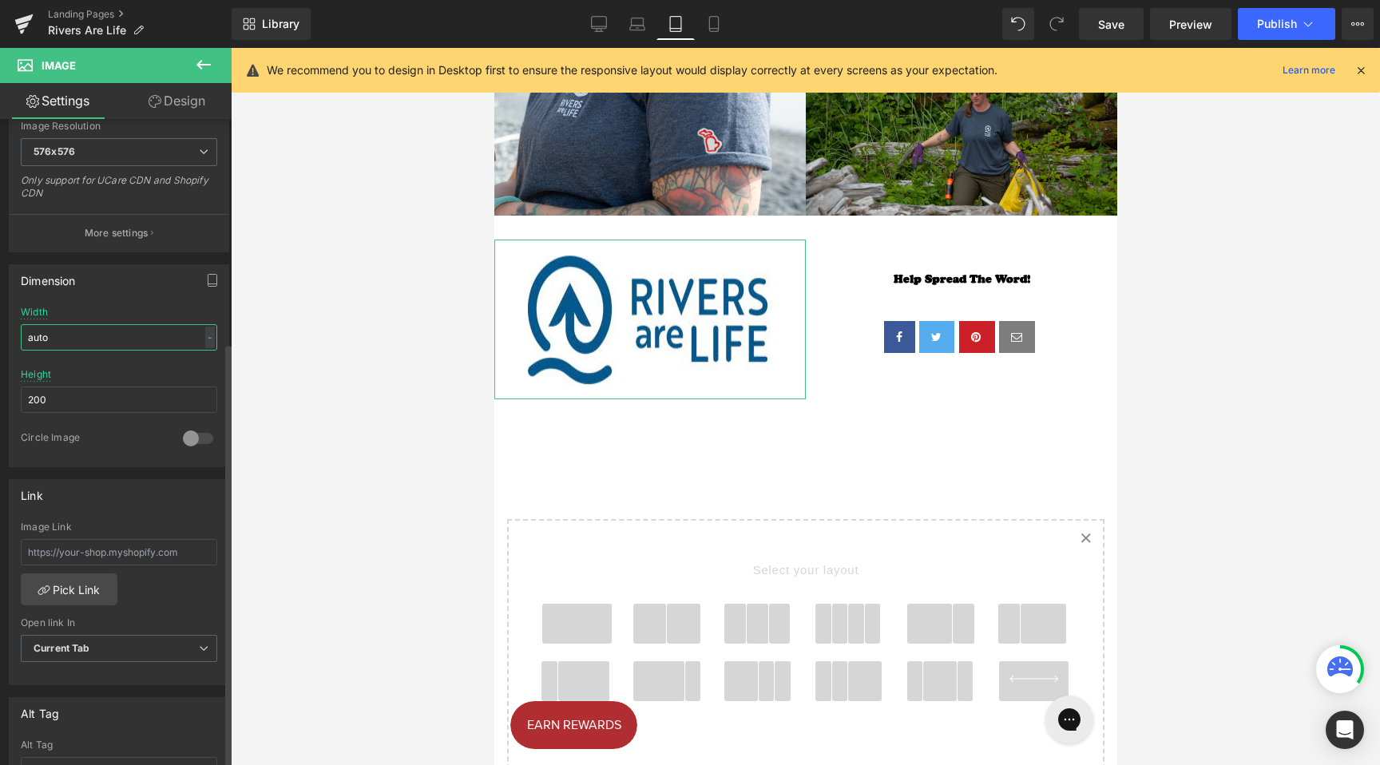
click at [101, 332] on input "auto" at bounding box center [119, 337] width 197 height 26
click at [121, 407] on input "200" at bounding box center [119, 400] width 197 height 26
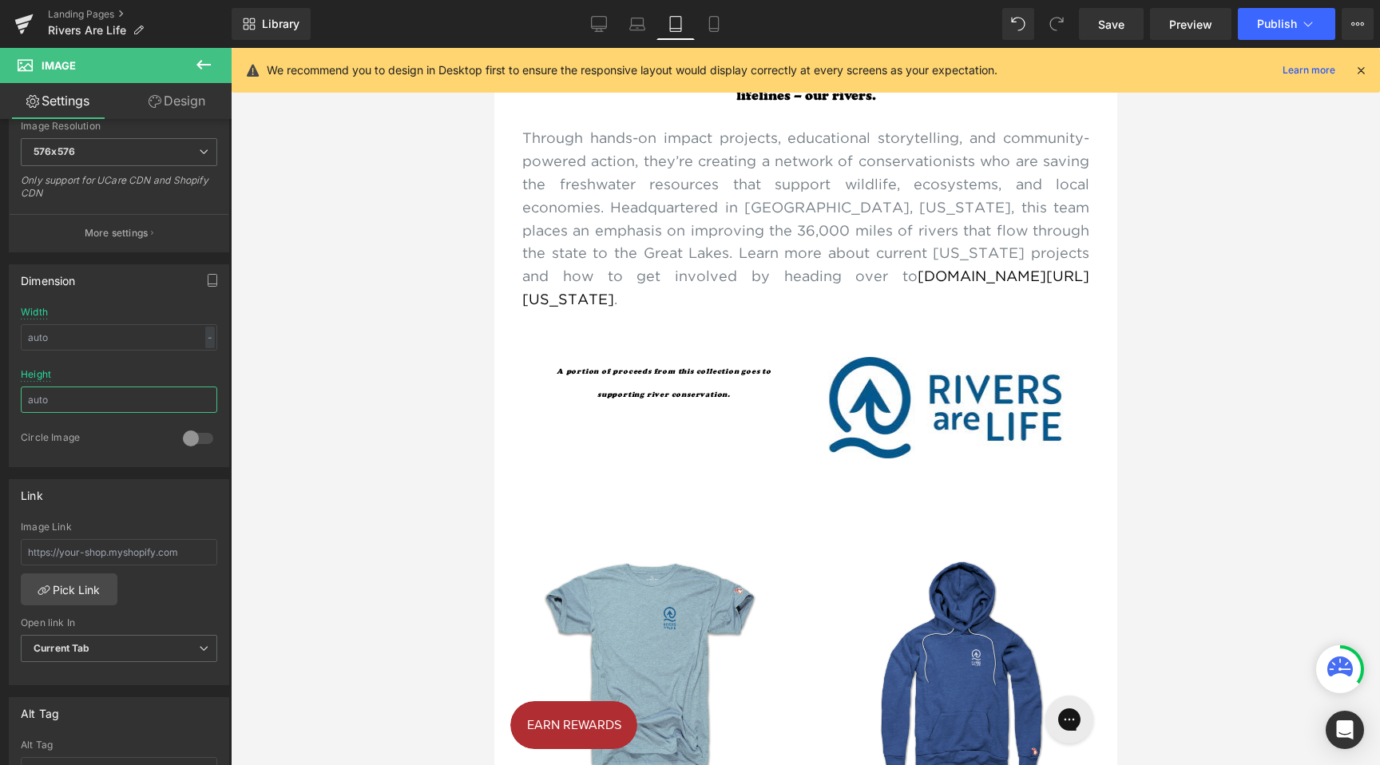
scroll to position [518, 0]
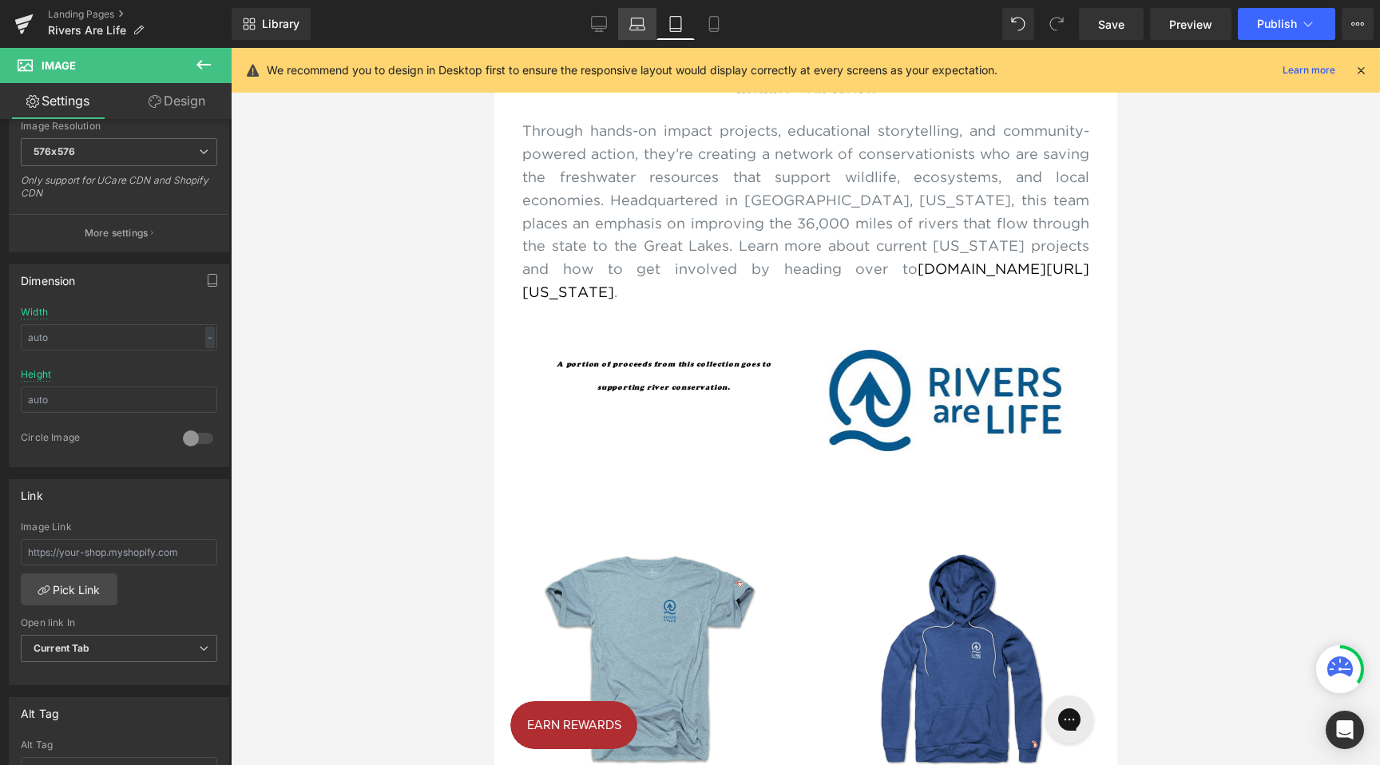
click at [634, 32] on link "Laptop" at bounding box center [637, 24] width 38 height 32
type input "auto"
type input "125"
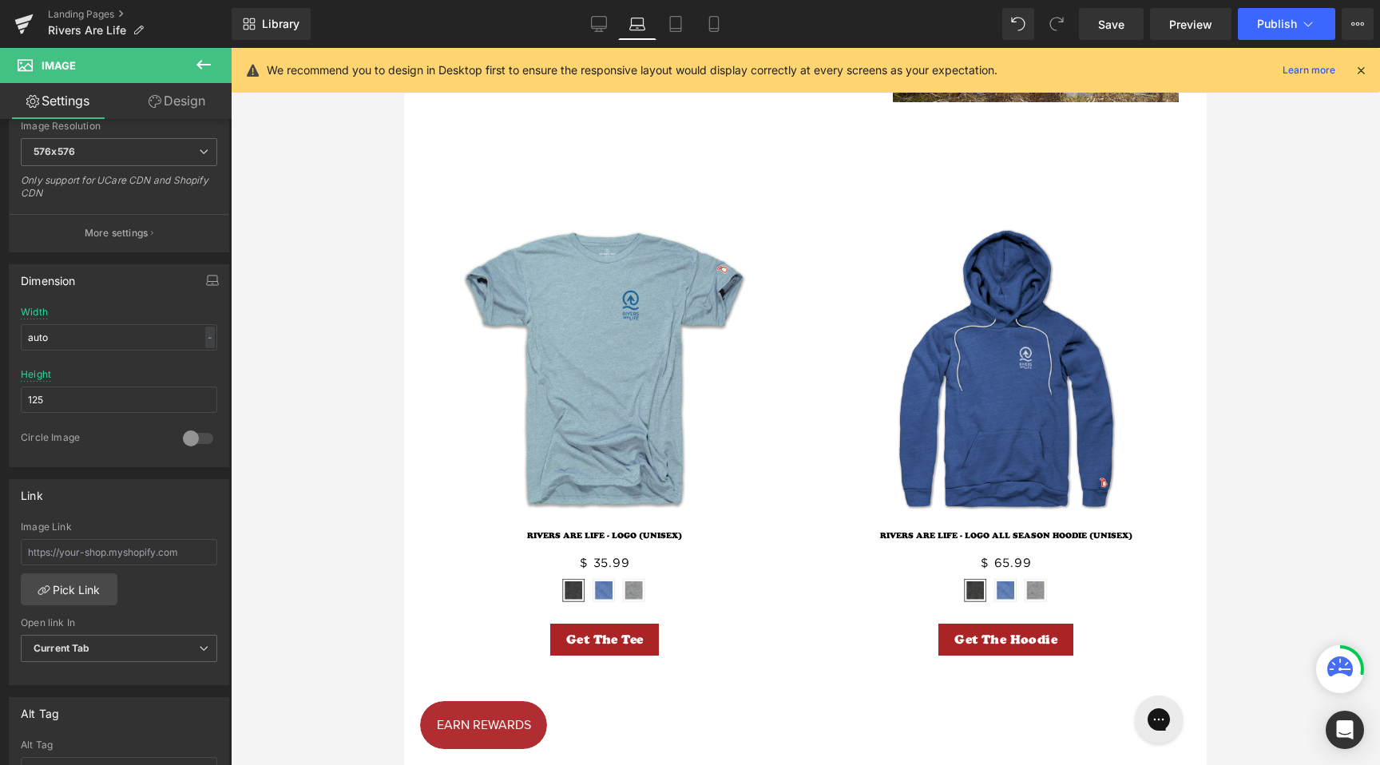
scroll to position [891, 0]
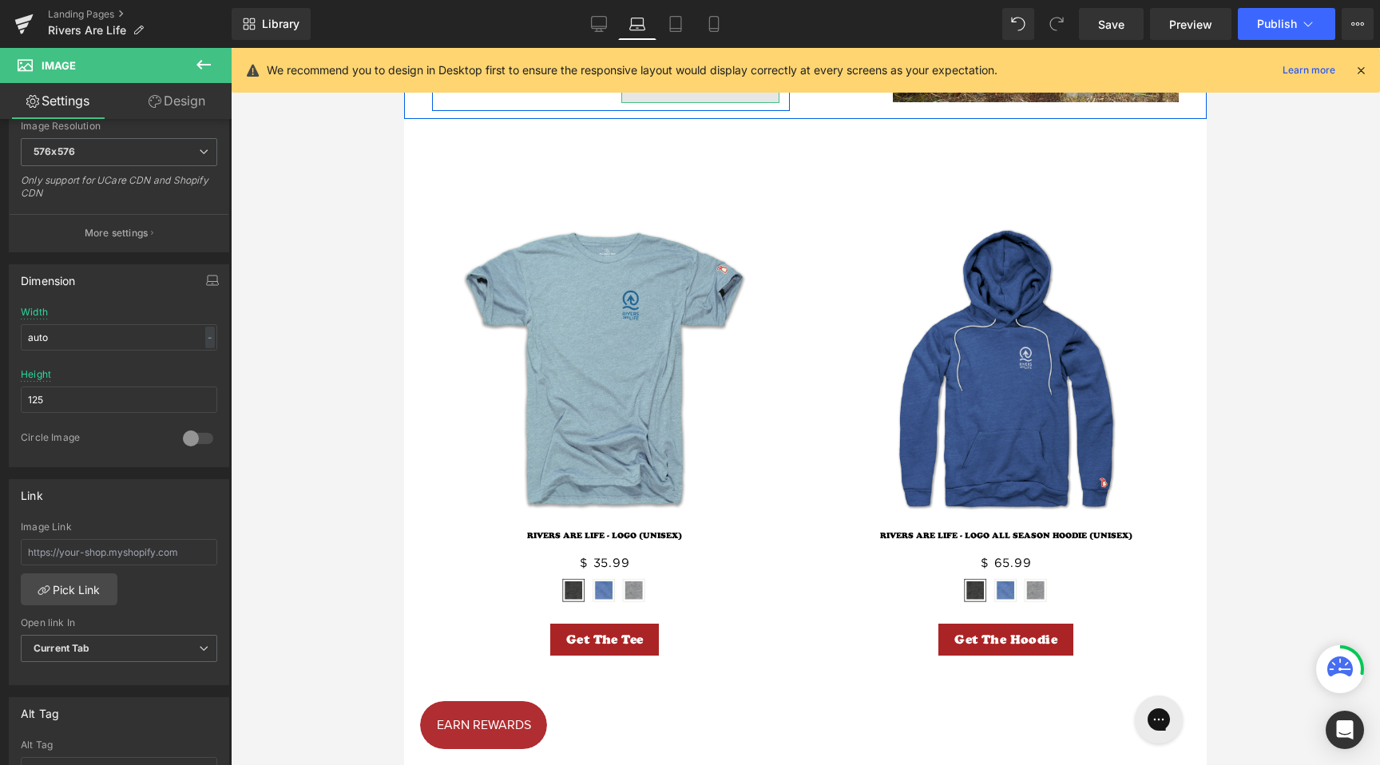
click at [701, 103] on img at bounding box center [701, 40] width 158 height 126
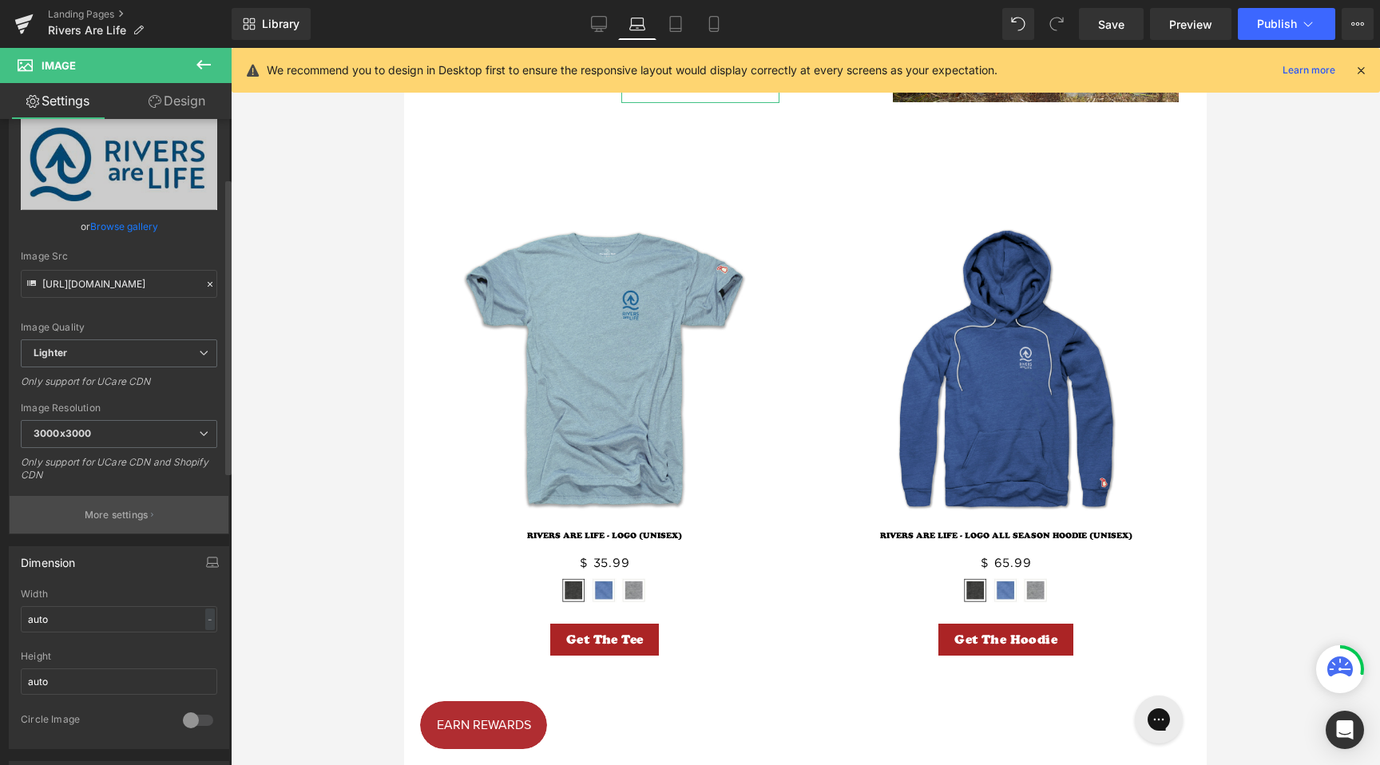
scroll to position [148, 0]
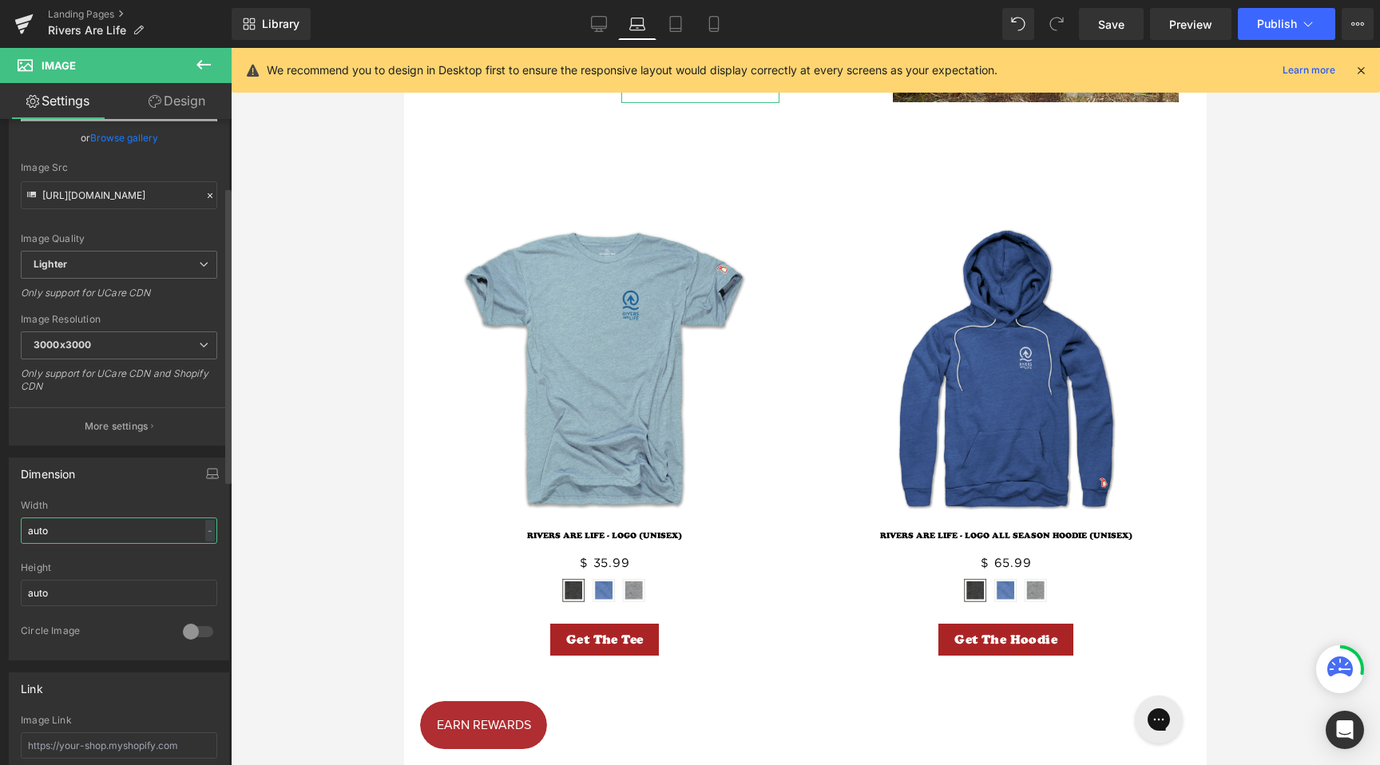
click at [91, 522] on input "auto" at bounding box center [119, 531] width 197 height 26
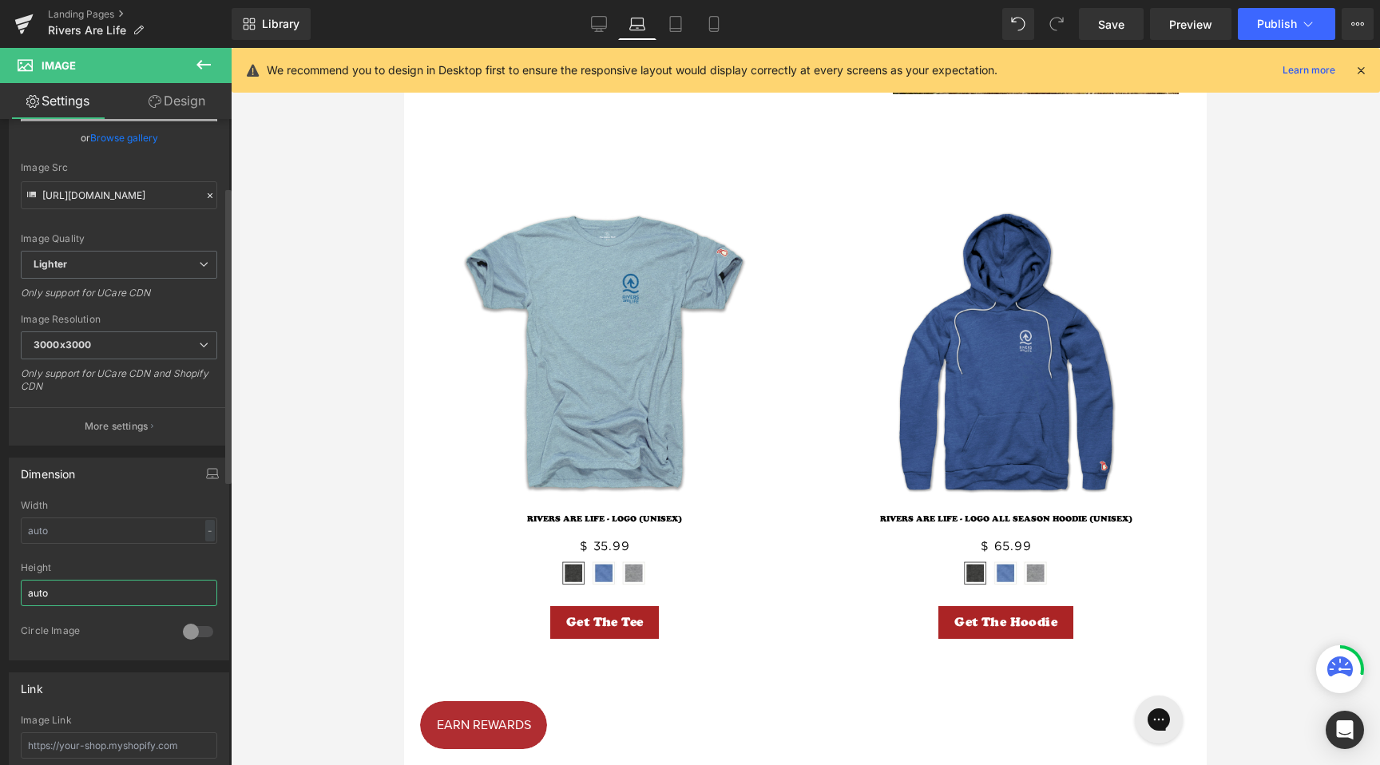
click at [88, 584] on input "auto" at bounding box center [119, 593] width 197 height 26
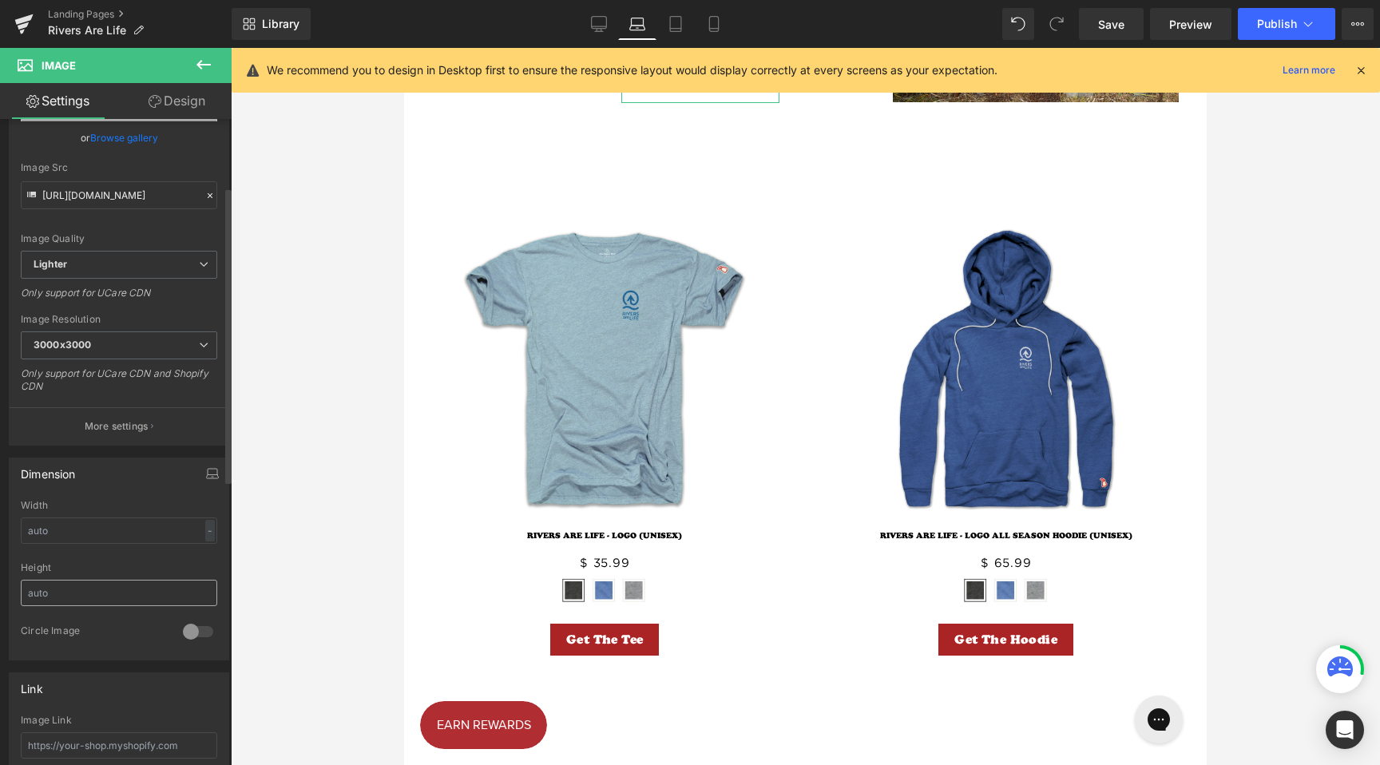
drag, startPoint x: 153, startPoint y: 562, endPoint x: 109, endPoint y: 583, distance: 48.2
click at [153, 562] on div "Height" at bounding box center [119, 567] width 197 height 11
click at [84, 594] on input "text" at bounding box center [119, 593] width 197 height 26
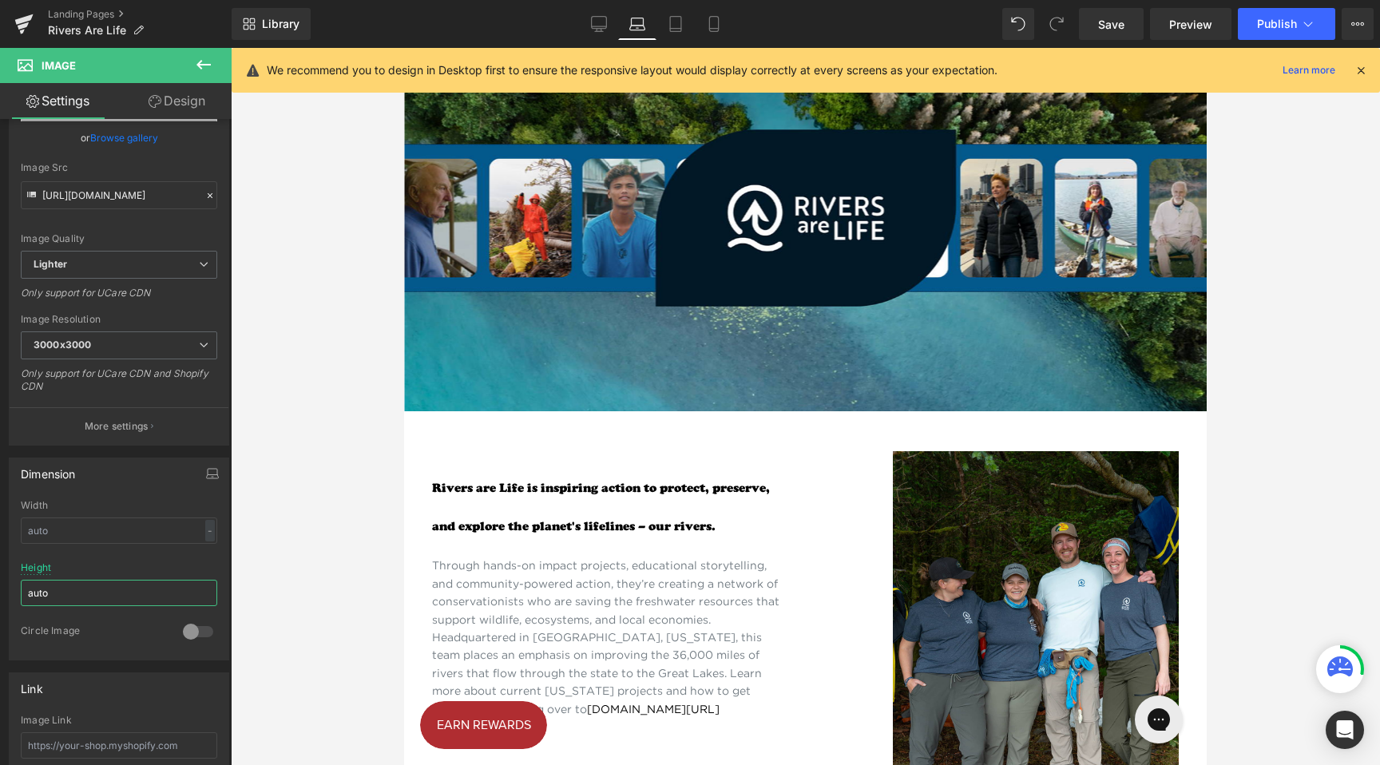
scroll to position [0, 0]
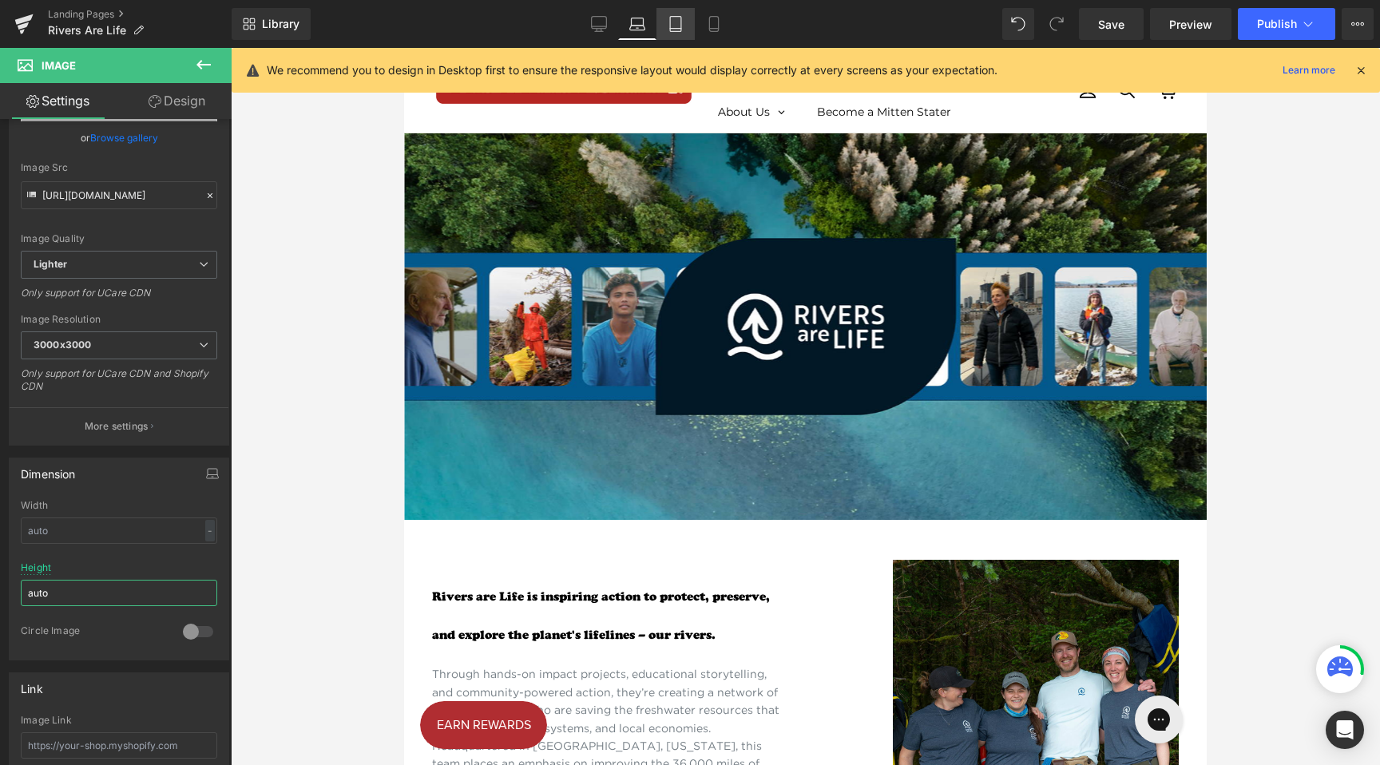
type input "auto"
click at [684, 28] on icon at bounding box center [676, 24] width 16 height 16
type input "auto"
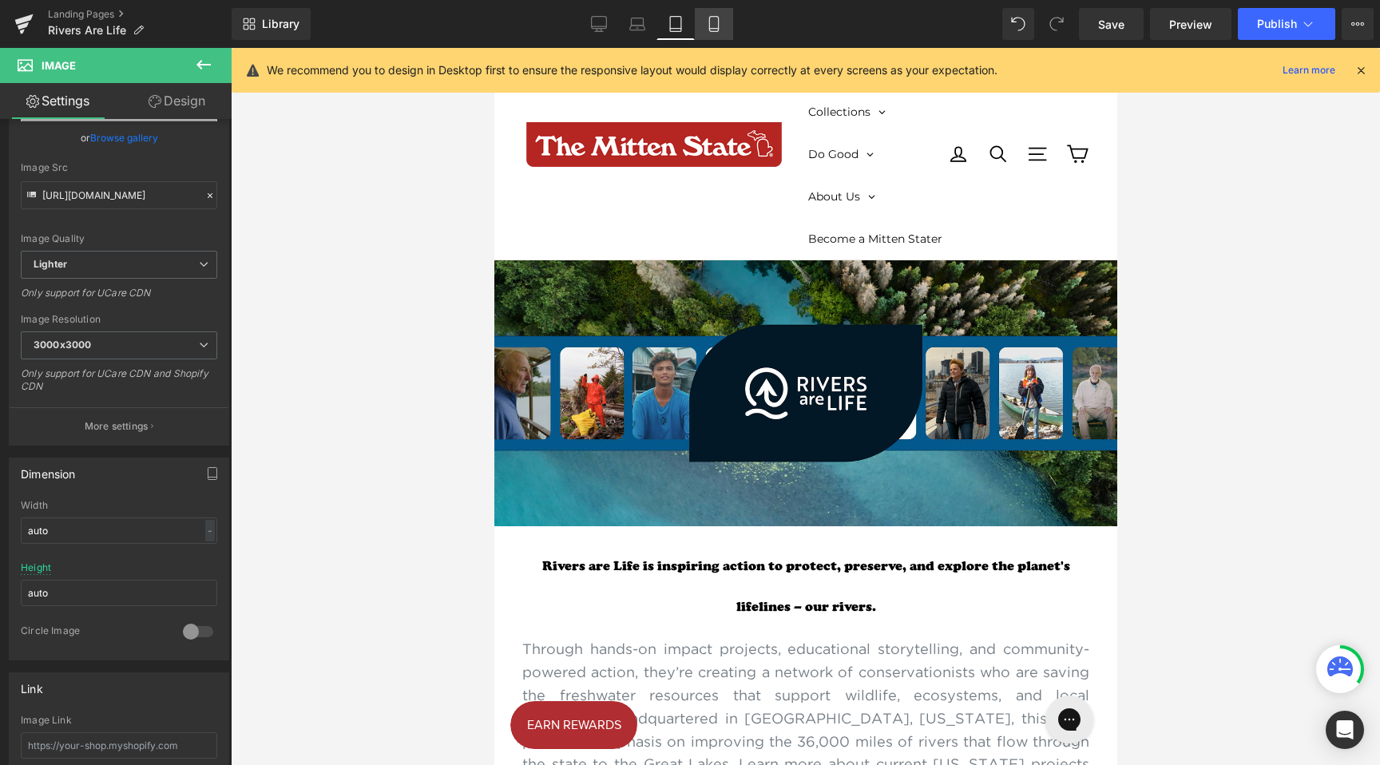
click at [716, 21] on icon at bounding box center [714, 24] width 16 height 16
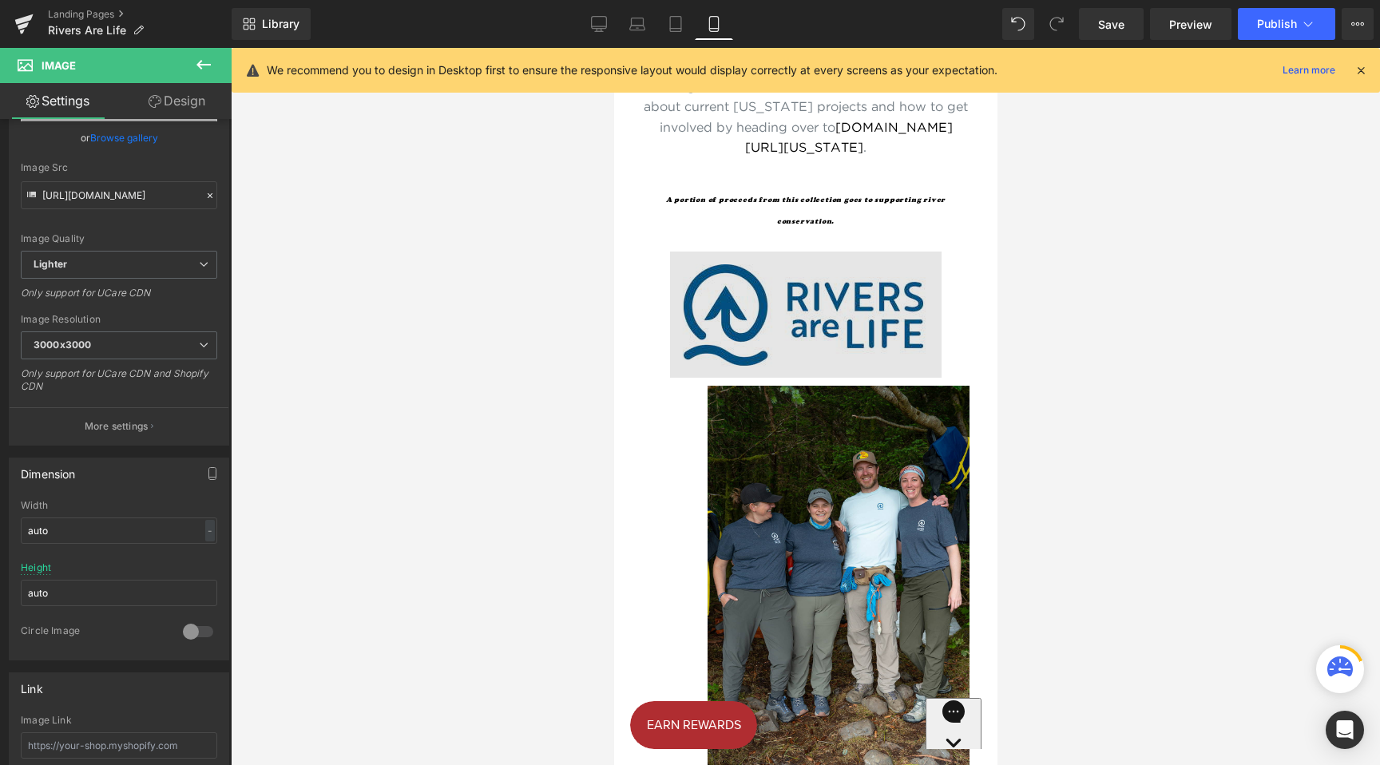
scroll to position [492, 0]
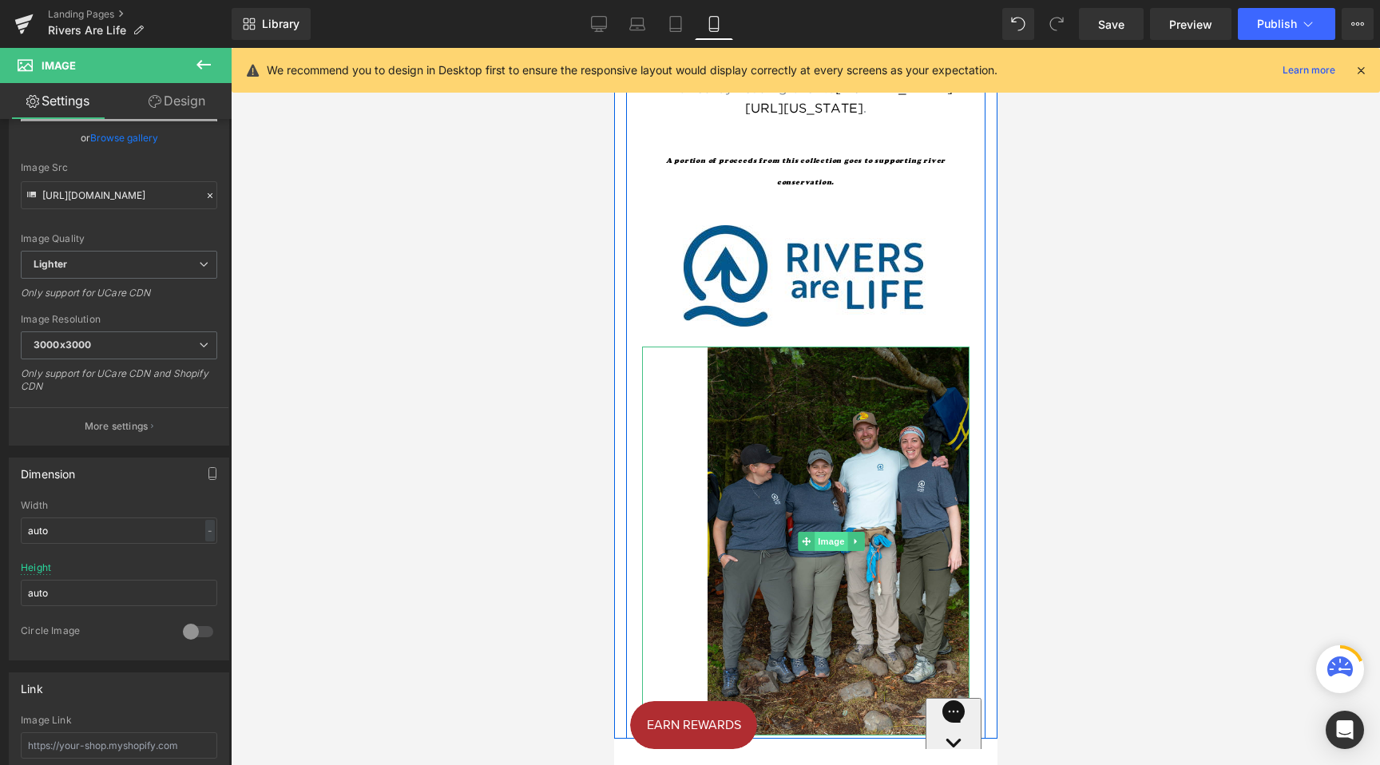
click at [829, 542] on span "Image" at bounding box center [831, 541] width 34 height 19
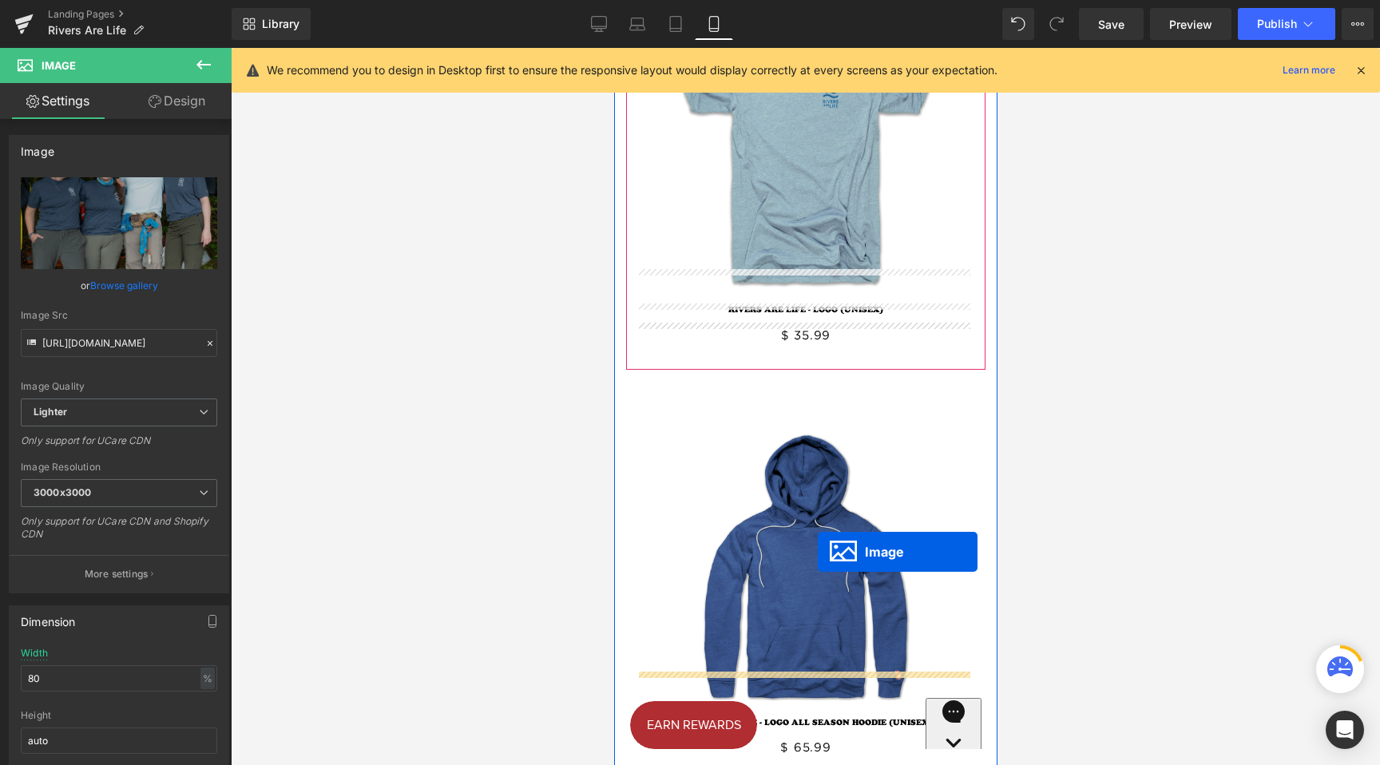
scroll to position [1542, 0]
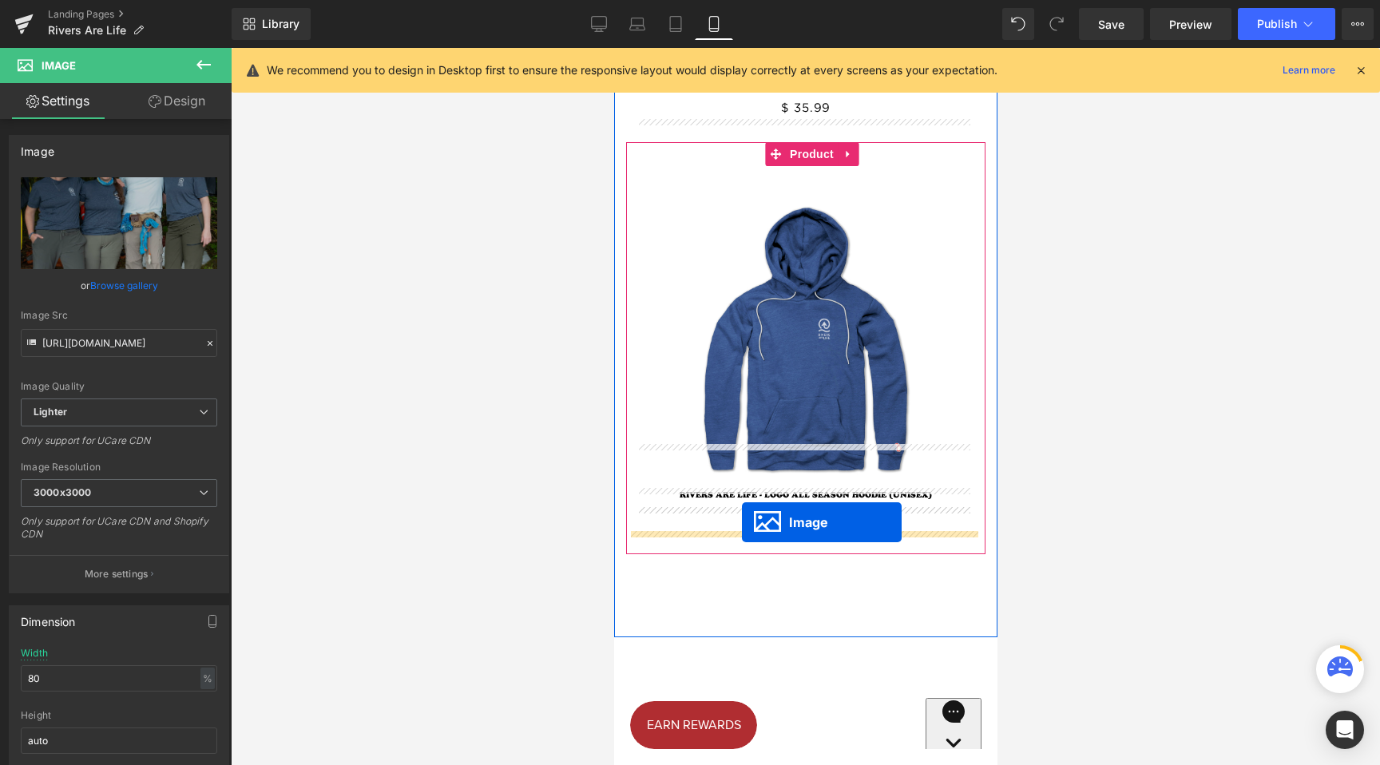
drag, startPoint x: 805, startPoint y: 660, endPoint x: 741, endPoint y: 522, distance: 151.5
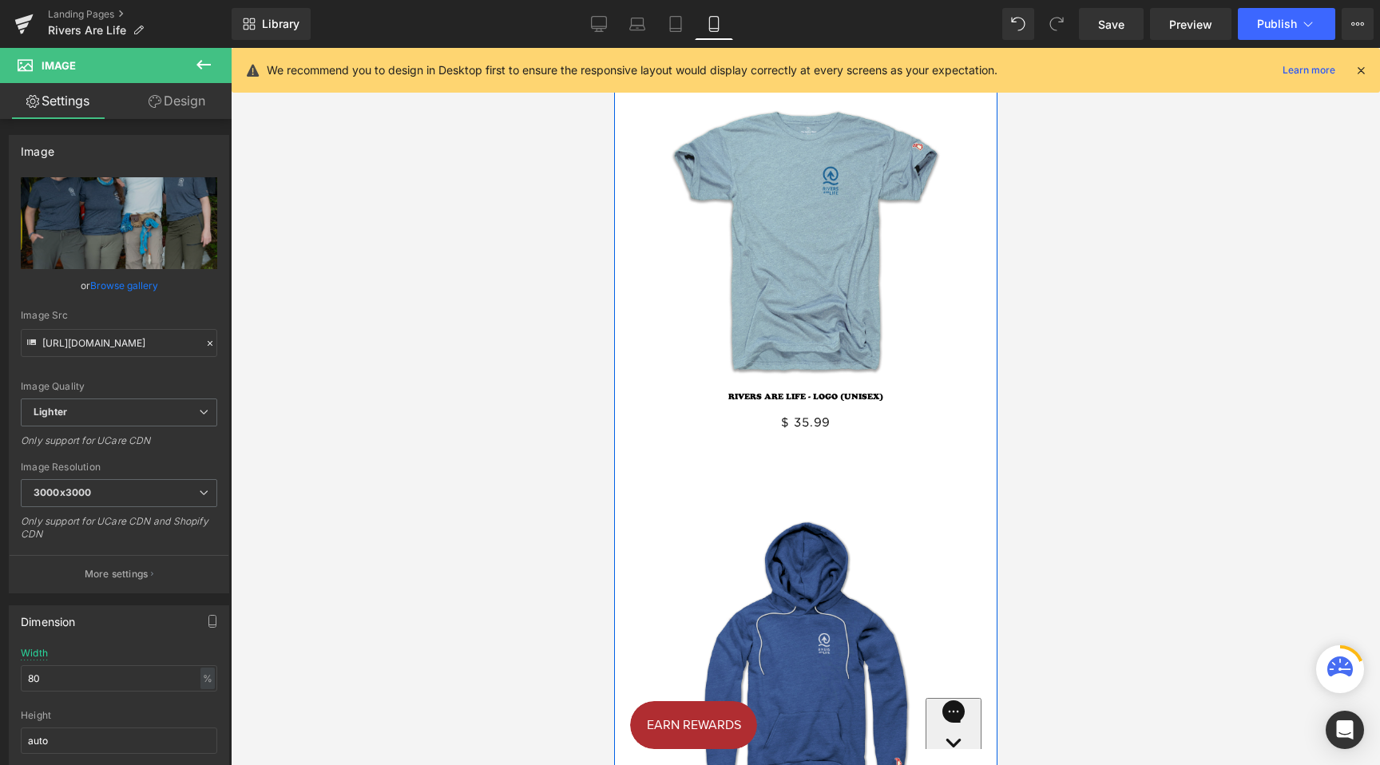
scroll to position [624, 0]
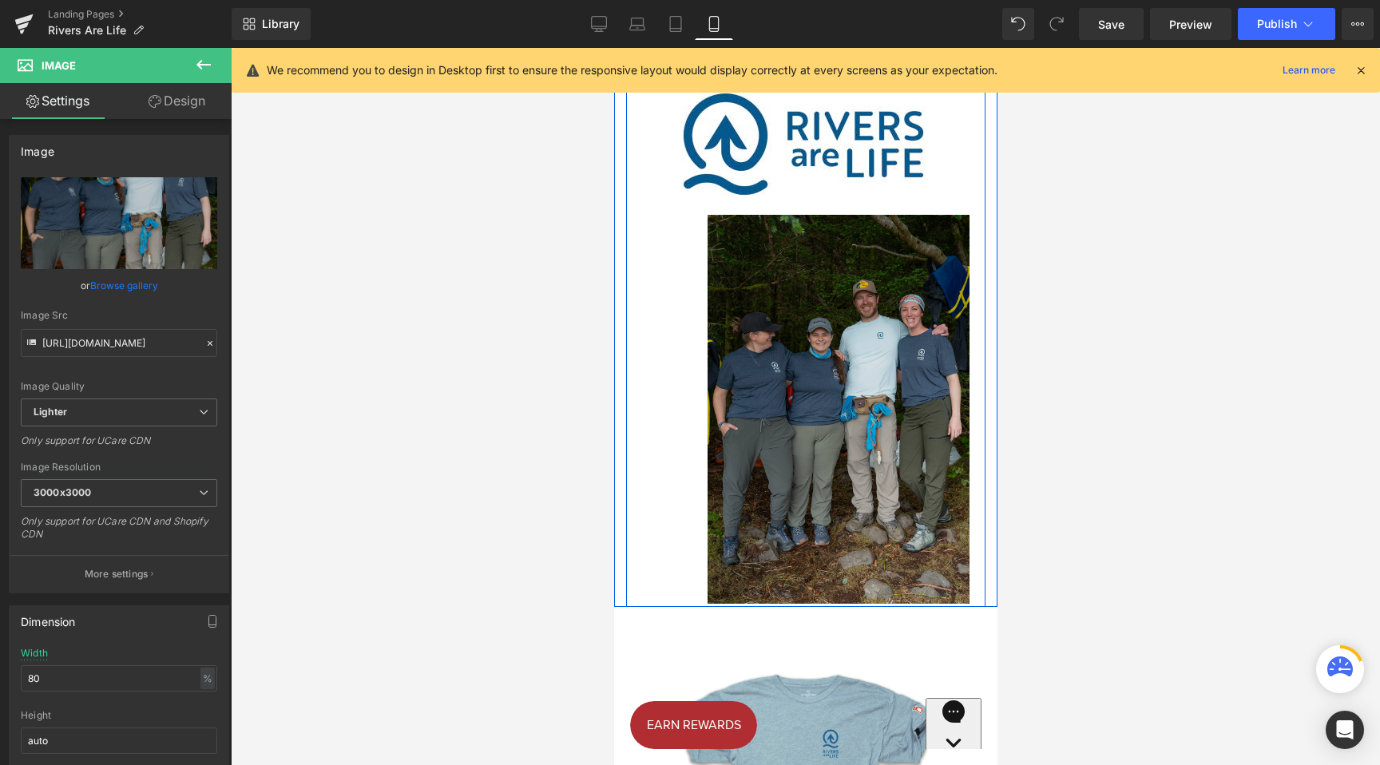
click at [840, 387] on img at bounding box center [838, 409] width 262 height 389
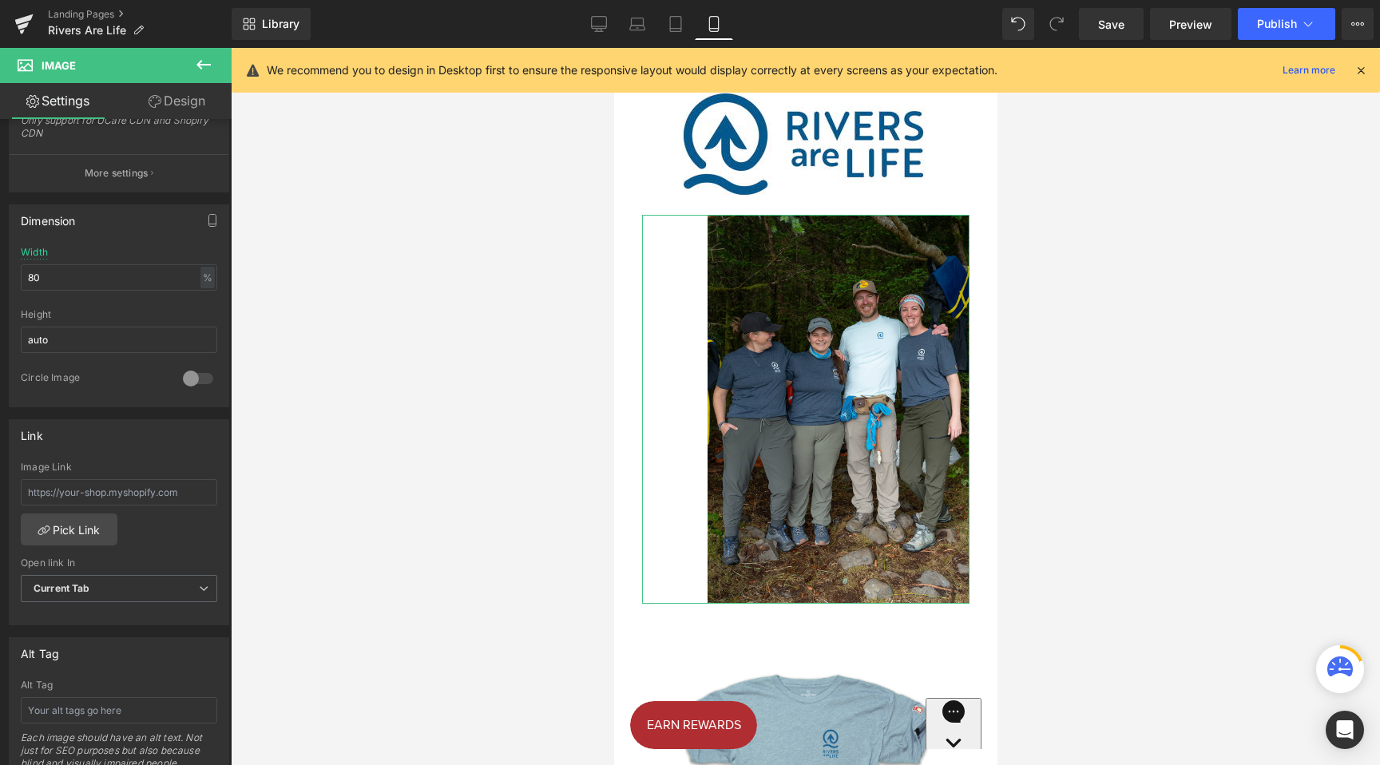
scroll to position [141, 0]
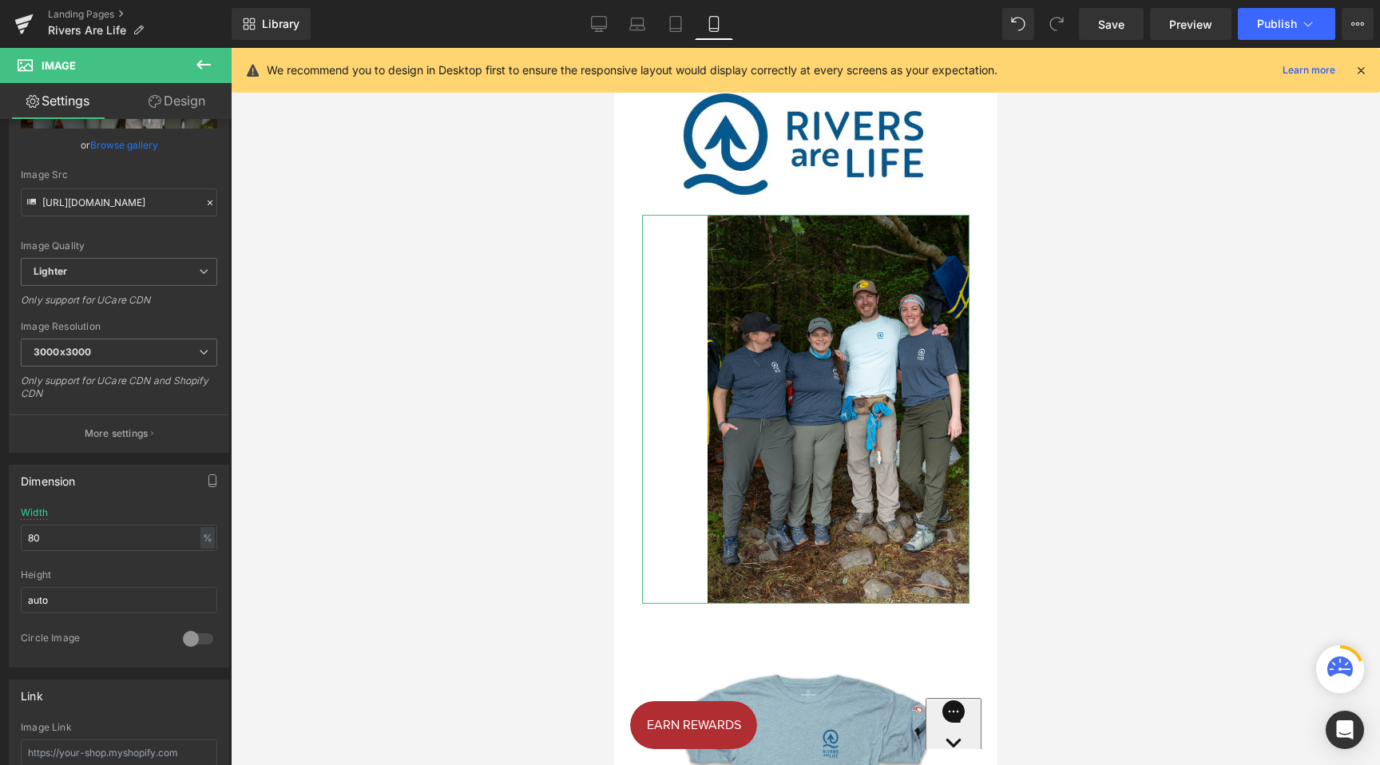
click at [182, 102] on link "Design" at bounding box center [177, 101] width 116 height 36
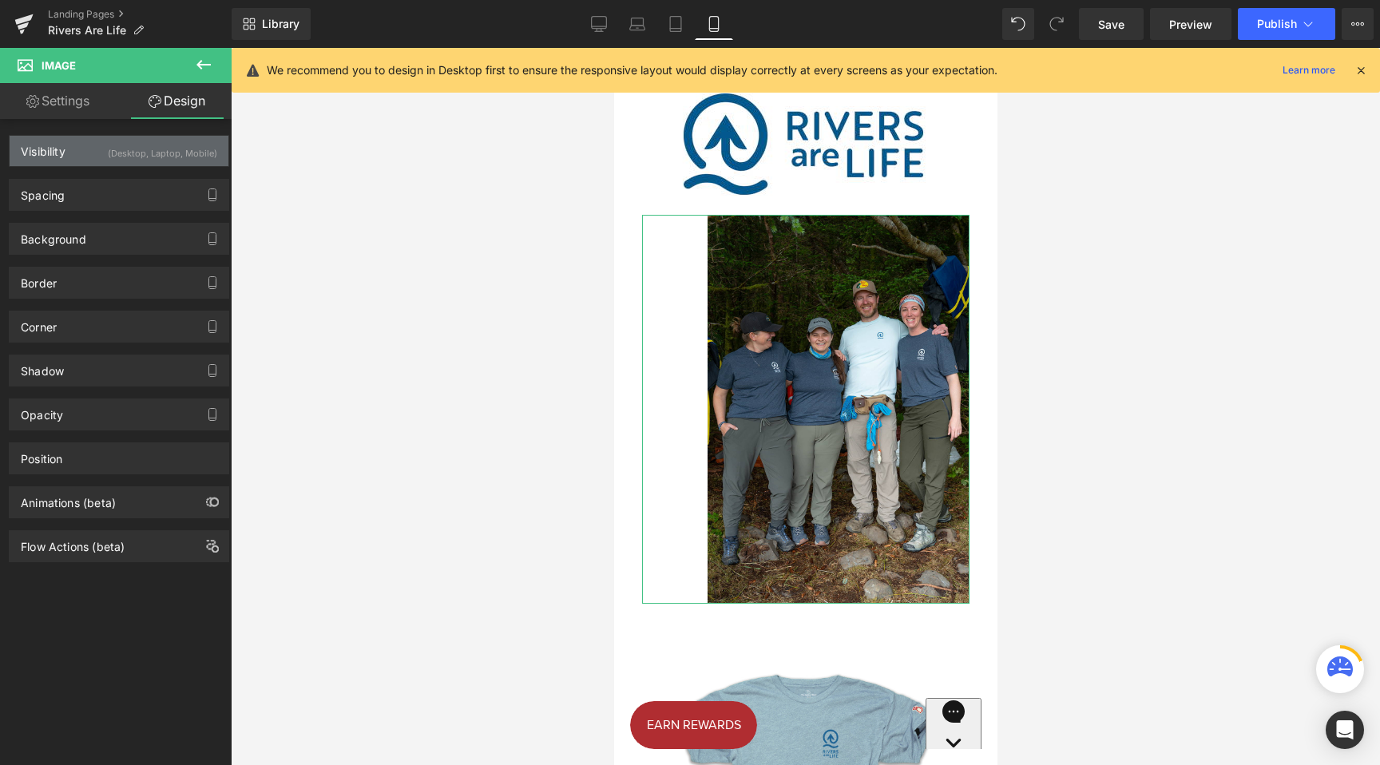
click at [93, 161] on div "Visibility (Desktop, Laptop, Mobile)" at bounding box center [119, 151] width 219 height 30
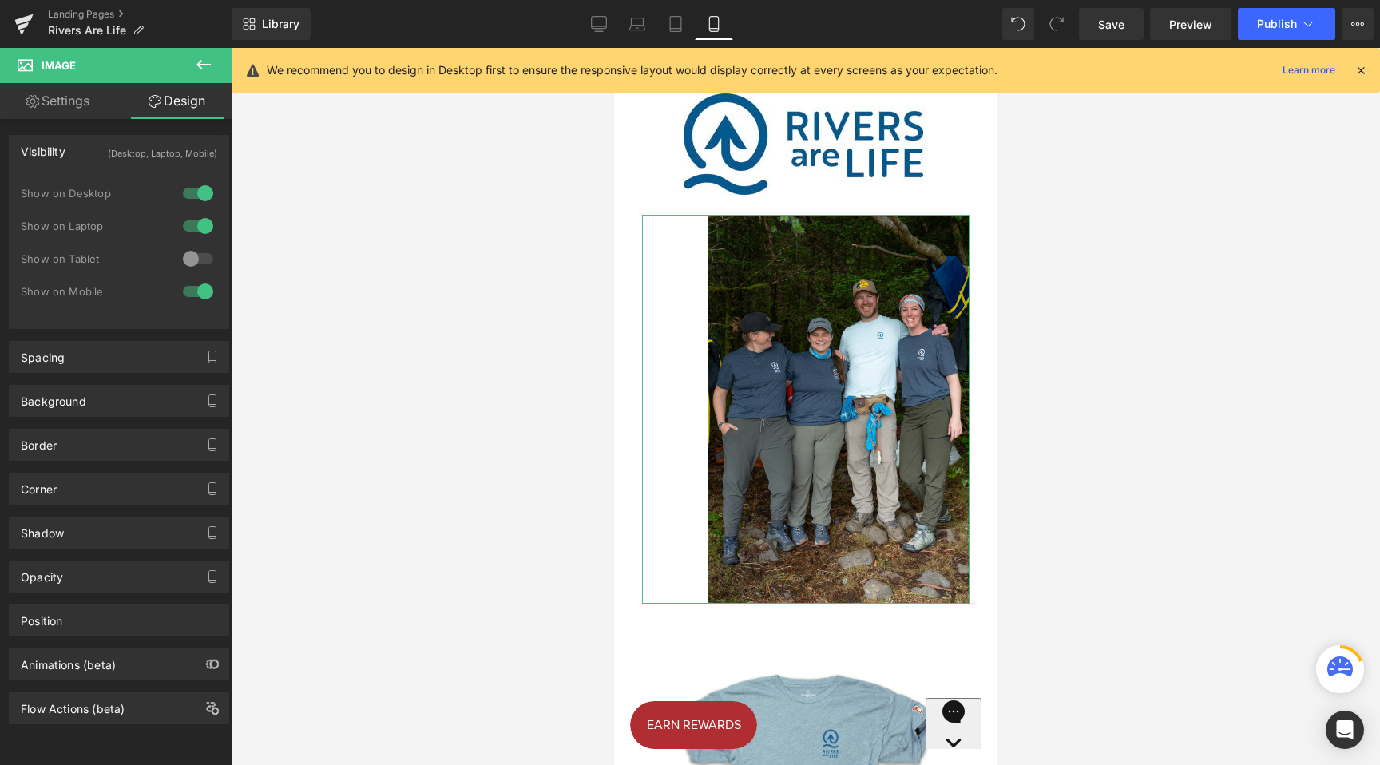
click at [181, 293] on div at bounding box center [198, 292] width 38 height 26
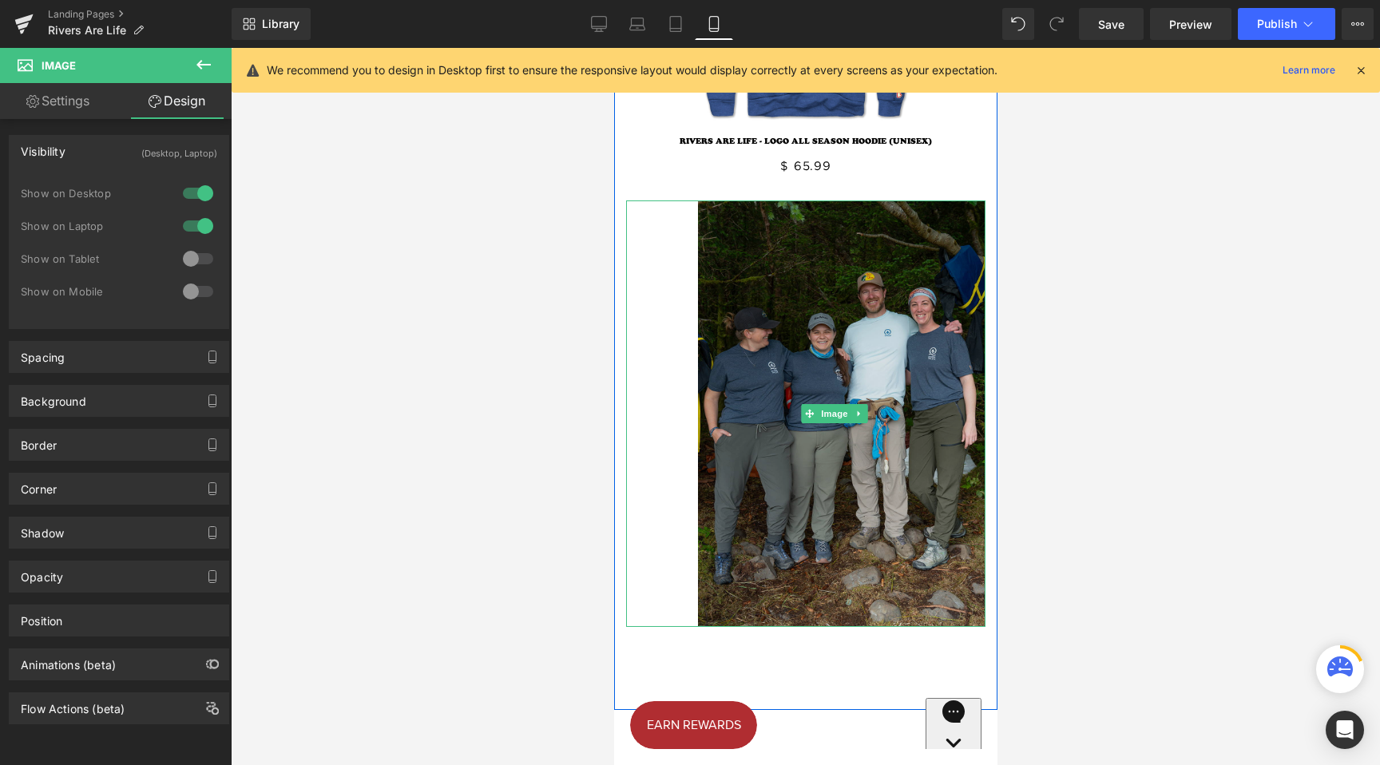
scroll to position [1448, 0]
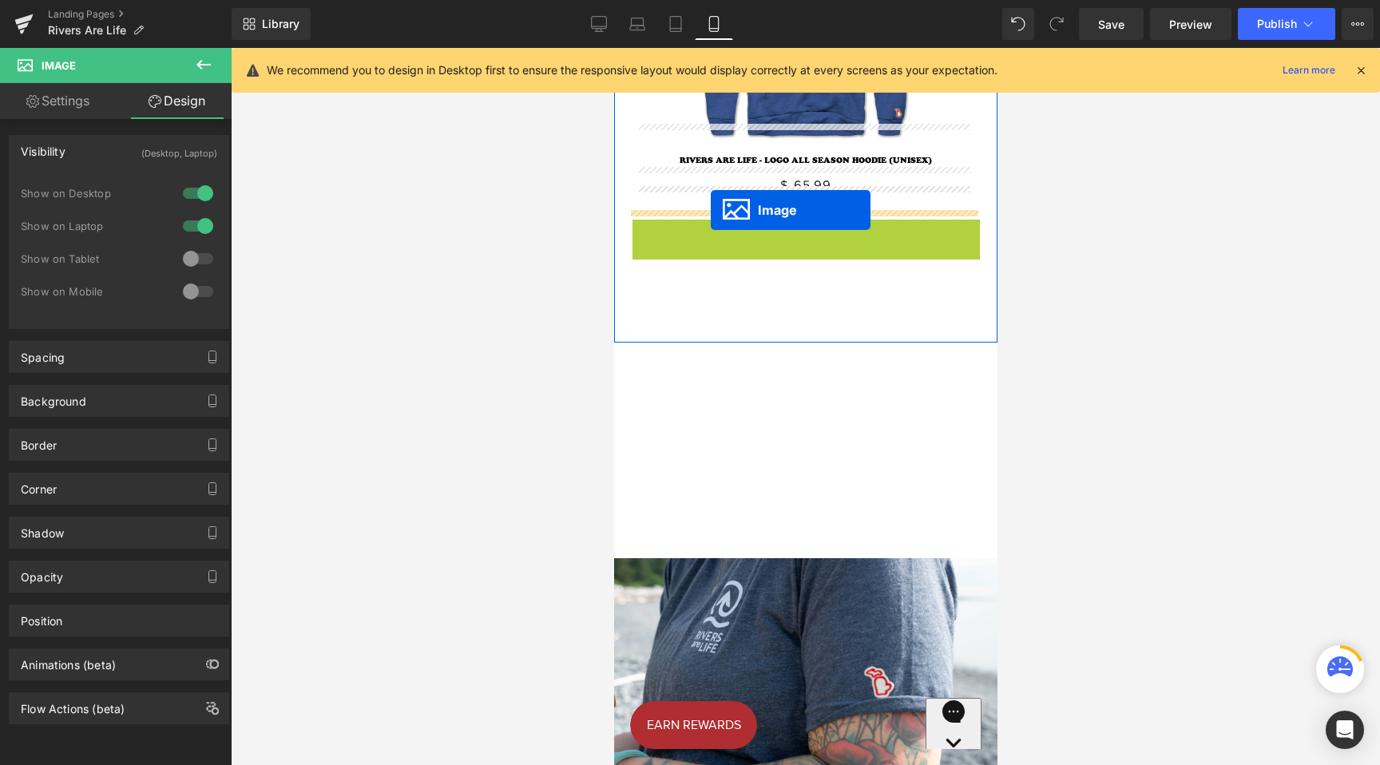
drag, startPoint x: 808, startPoint y: 419, endPoint x: 710, endPoint y: 209, distance: 231.6
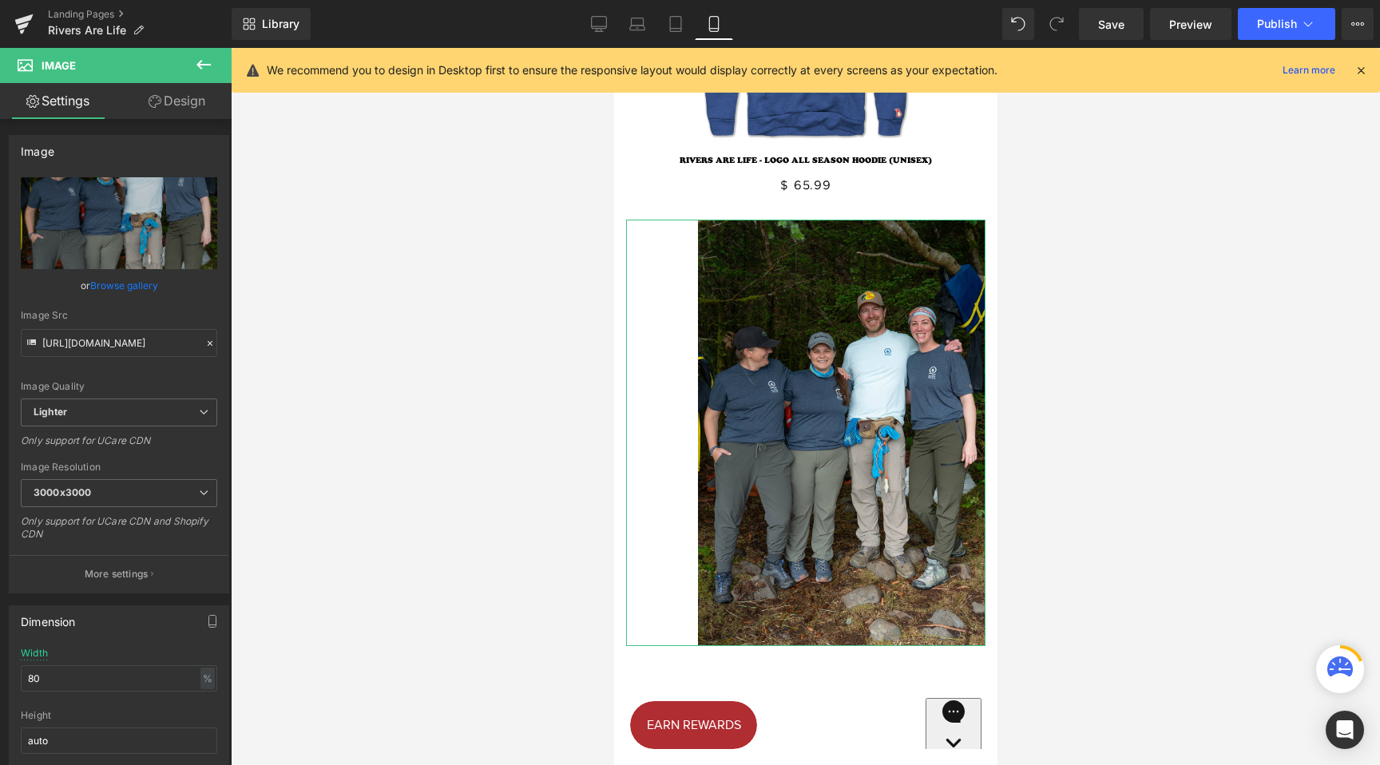
click at [189, 95] on link "Design" at bounding box center [177, 101] width 116 height 36
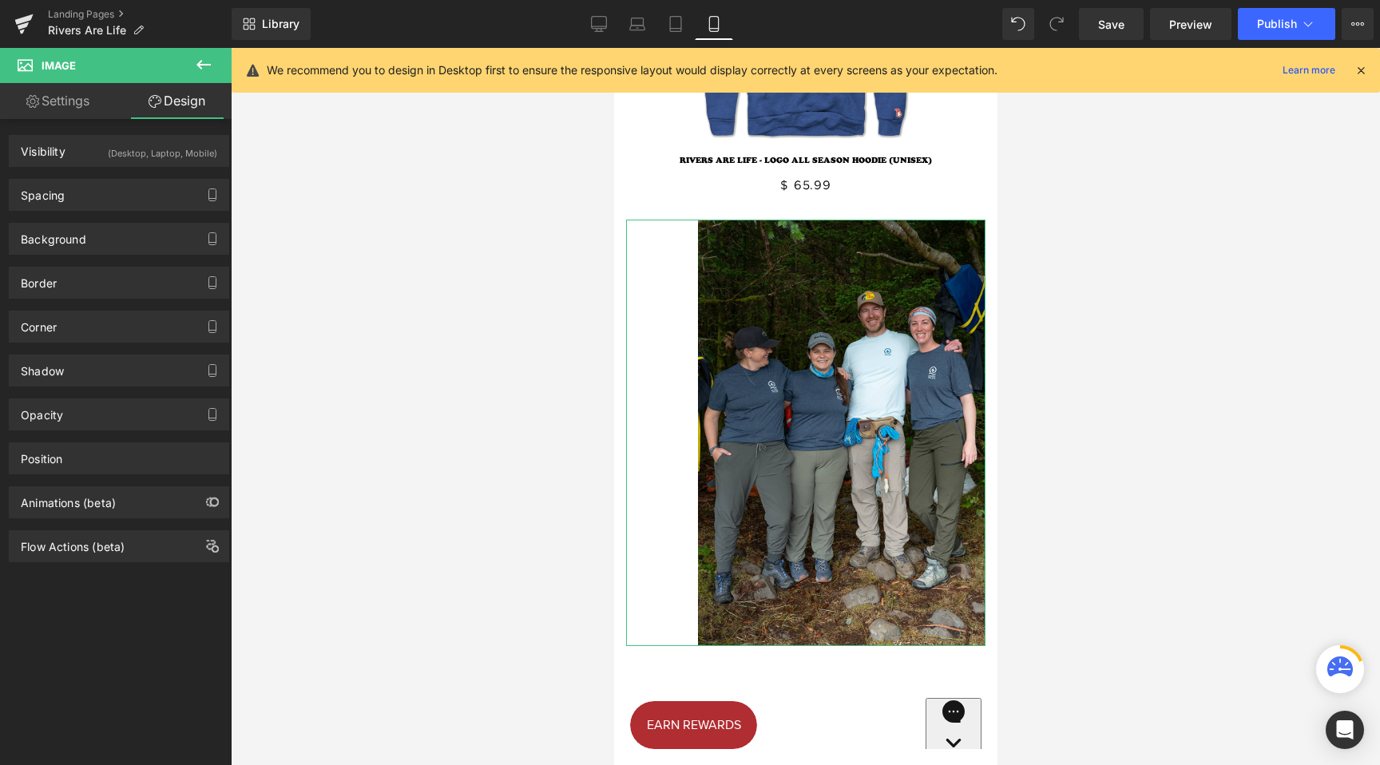
click at [94, 167] on div "Spacing [GEOGRAPHIC_DATA] 0px 0 0px 0 0px 0 0px 0 [GEOGRAPHIC_DATA] 0px 0 0px 0…" at bounding box center [119, 189] width 239 height 44
click at [98, 157] on div "Visibility (Desktop, Laptop, Mobile)" at bounding box center [119, 151] width 219 height 30
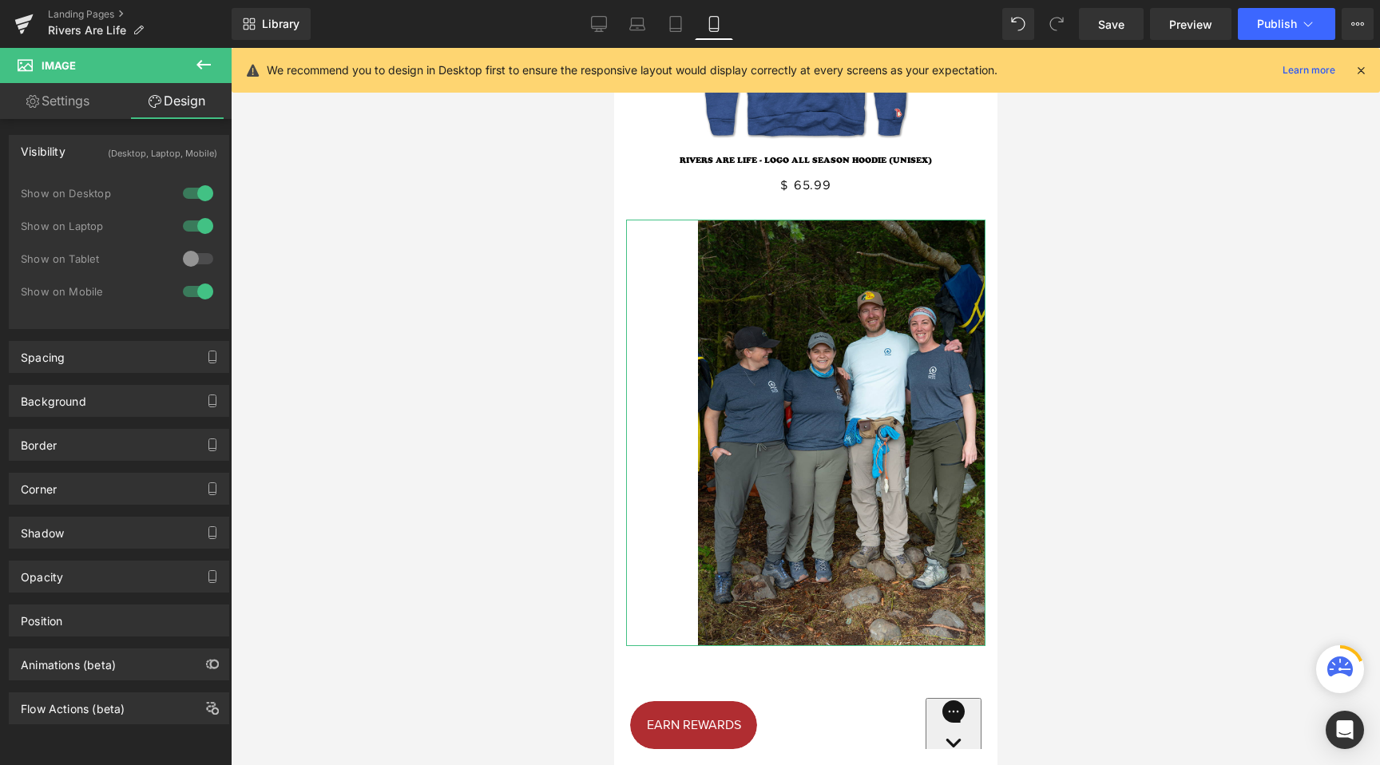
click at [193, 228] on div at bounding box center [198, 226] width 38 height 26
click at [193, 194] on div at bounding box center [198, 194] width 38 height 26
click at [66, 99] on link "Settings" at bounding box center [58, 101] width 116 height 36
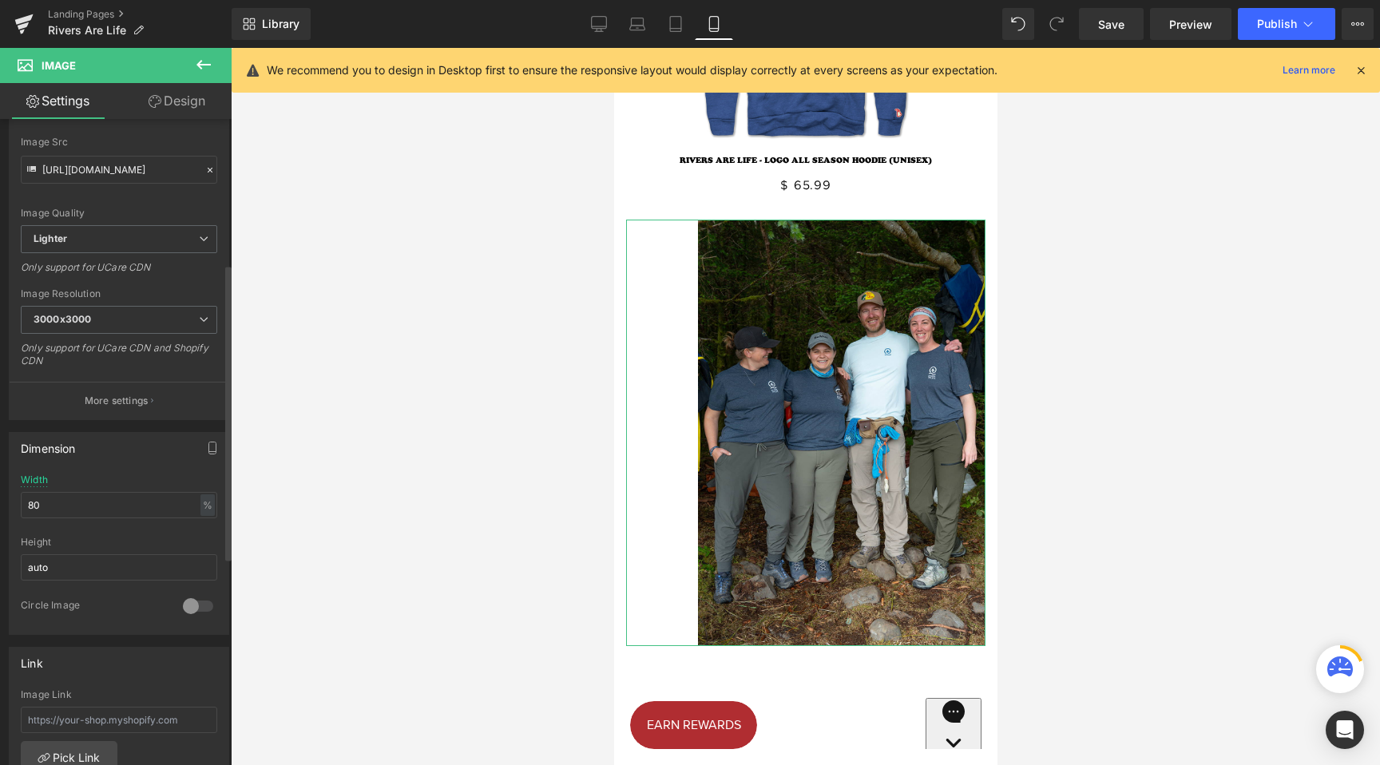
scroll to position [338, 0]
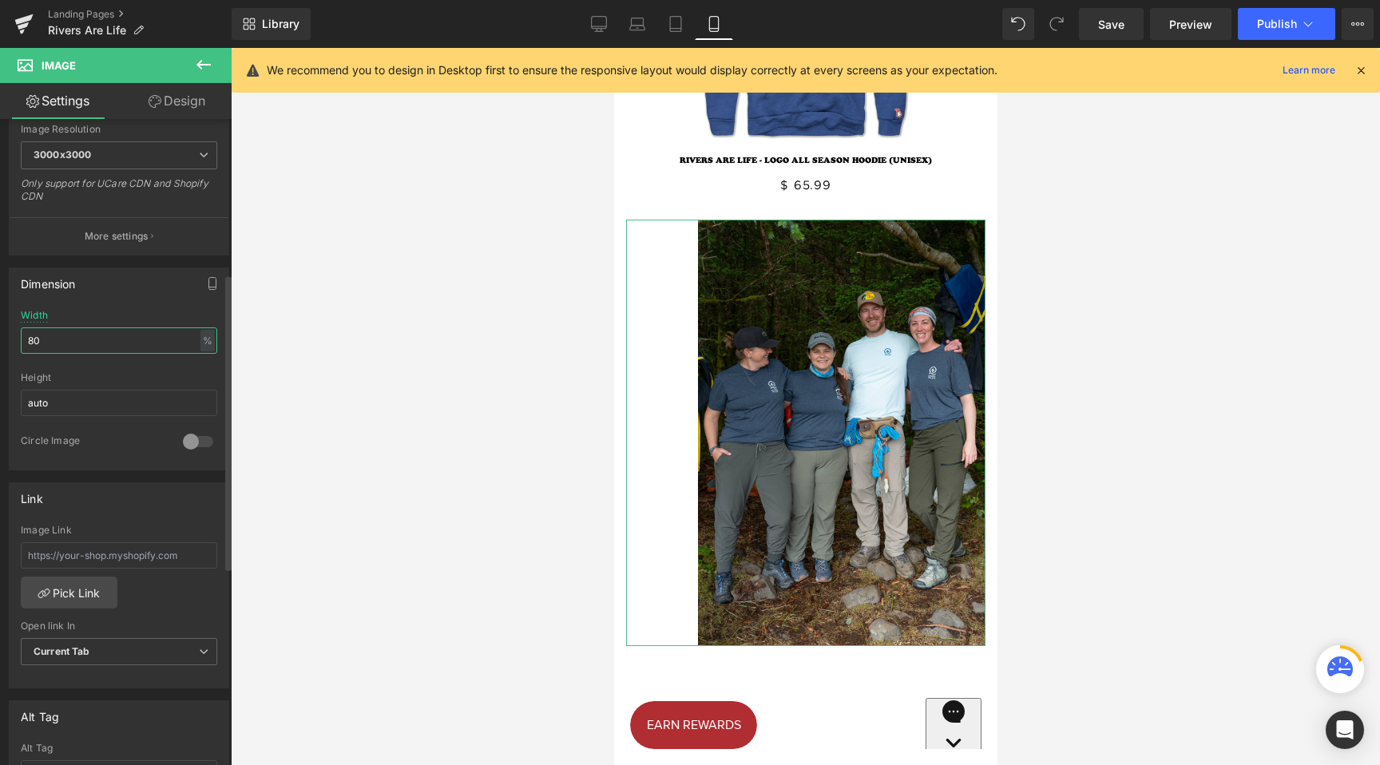
click at [50, 343] on input "80" at bounding box center [119, 341] width 197 height 26
type input "100"
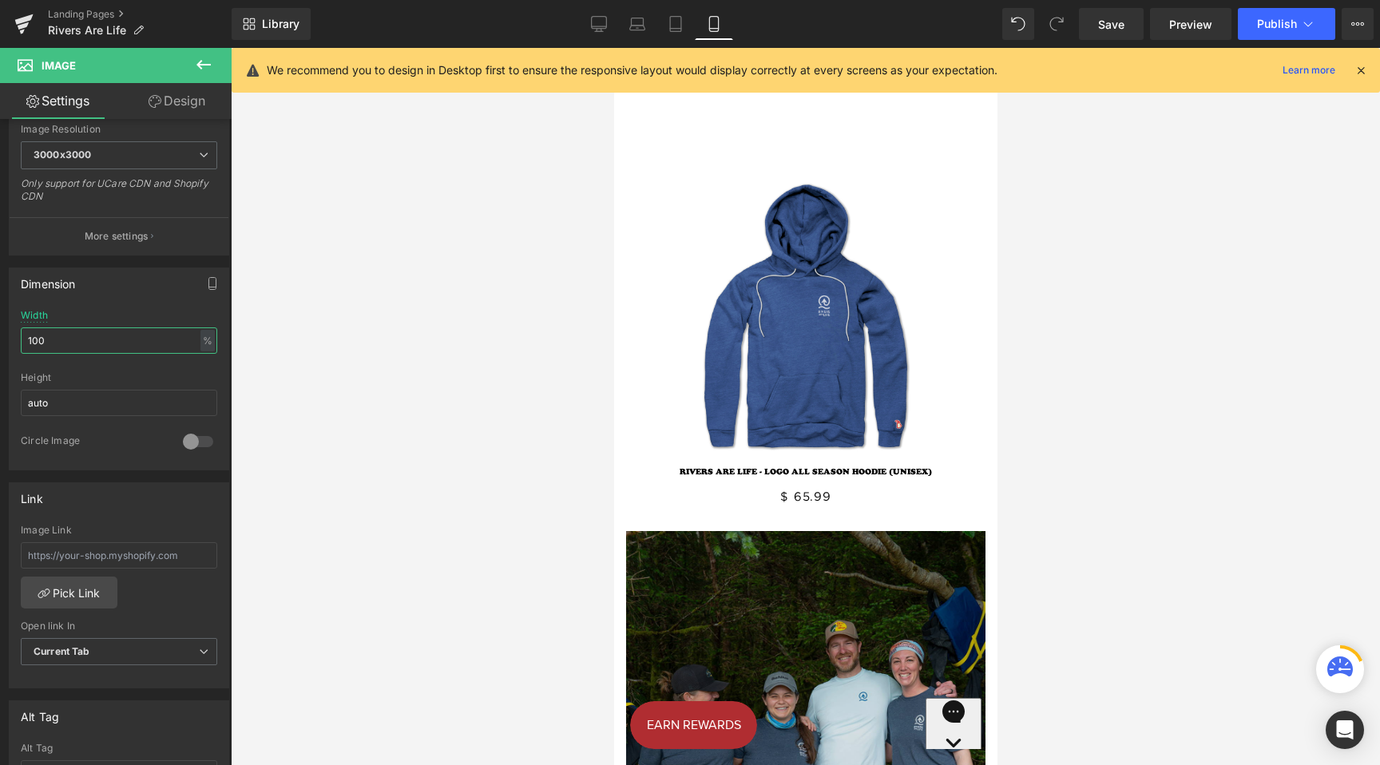
scroll to position [1939, 0]
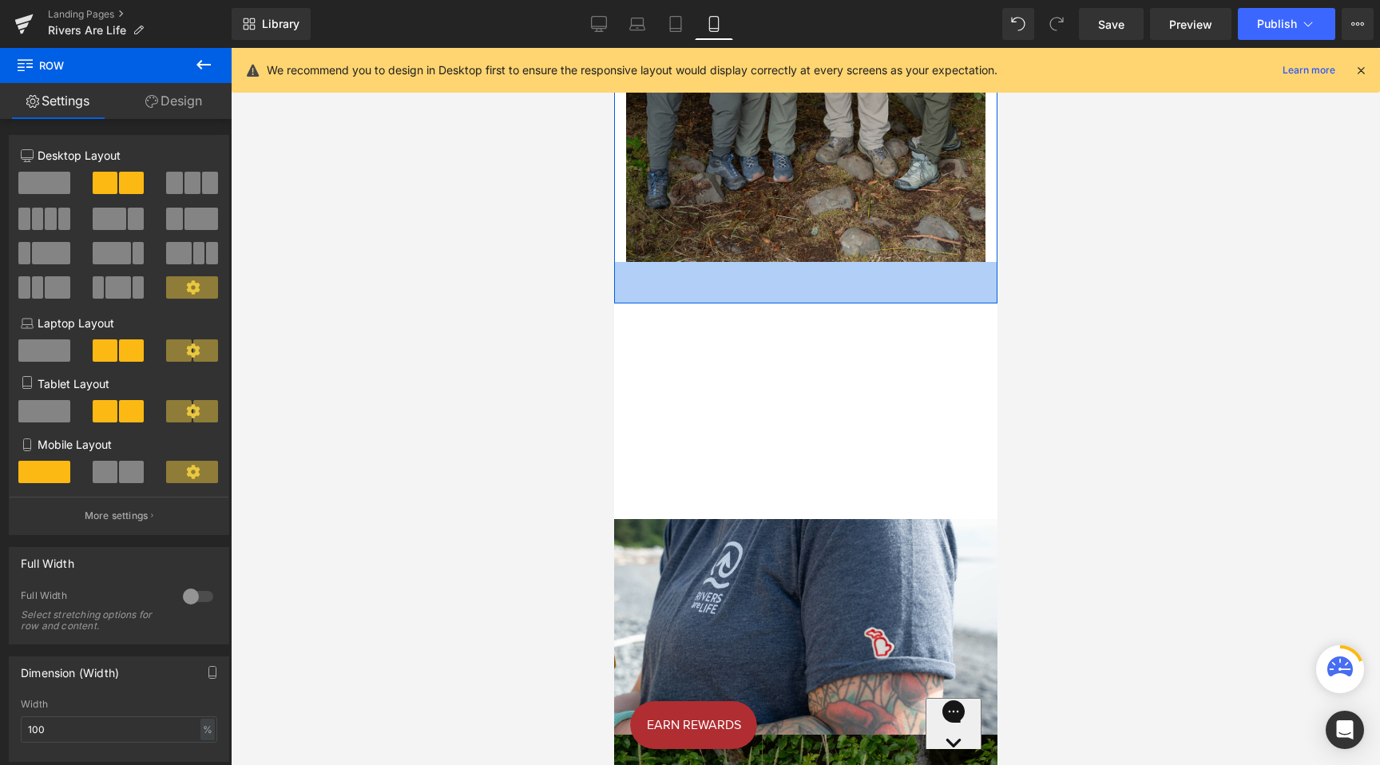
drag, startPoint x: 790, startPoint y: 263, endPoint x: 794, endPoint y: 222, distance: 40.9
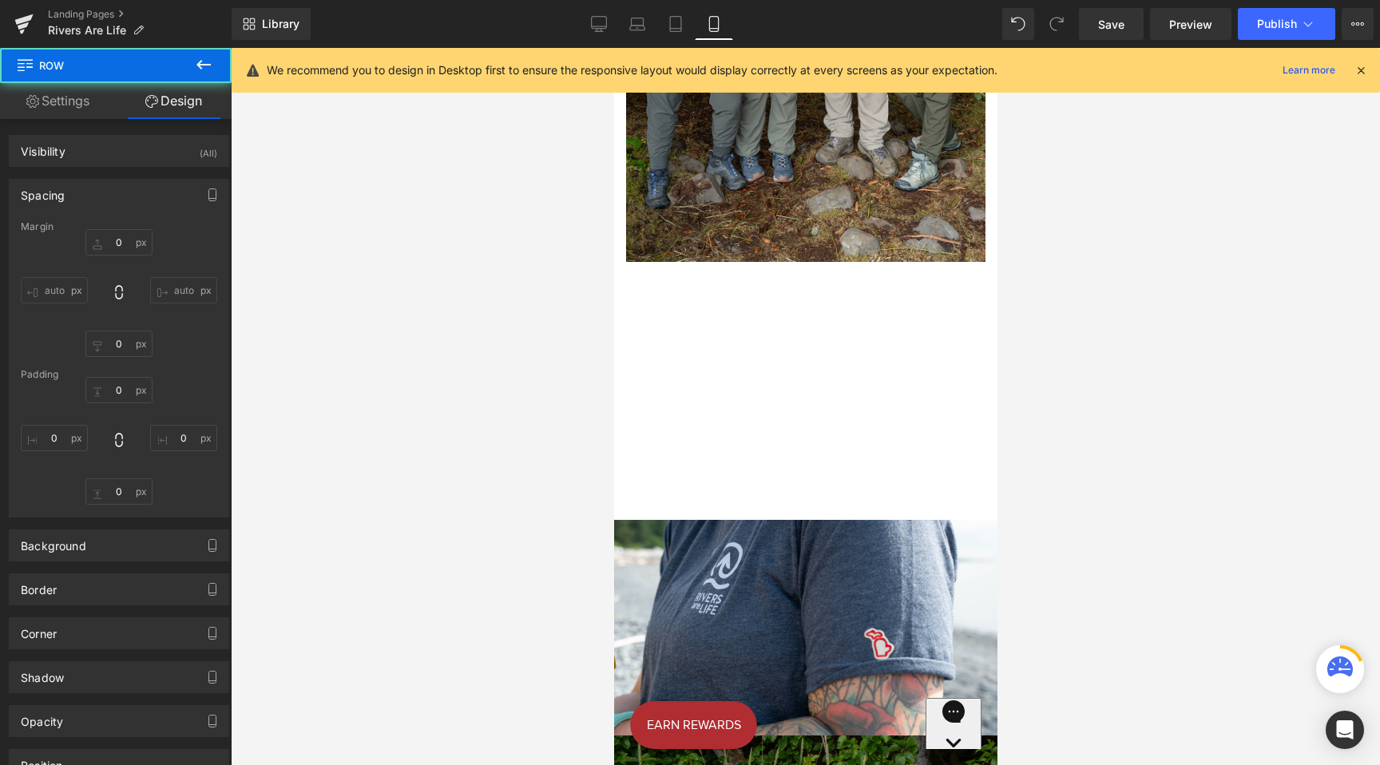
type input "0"
type input "53"
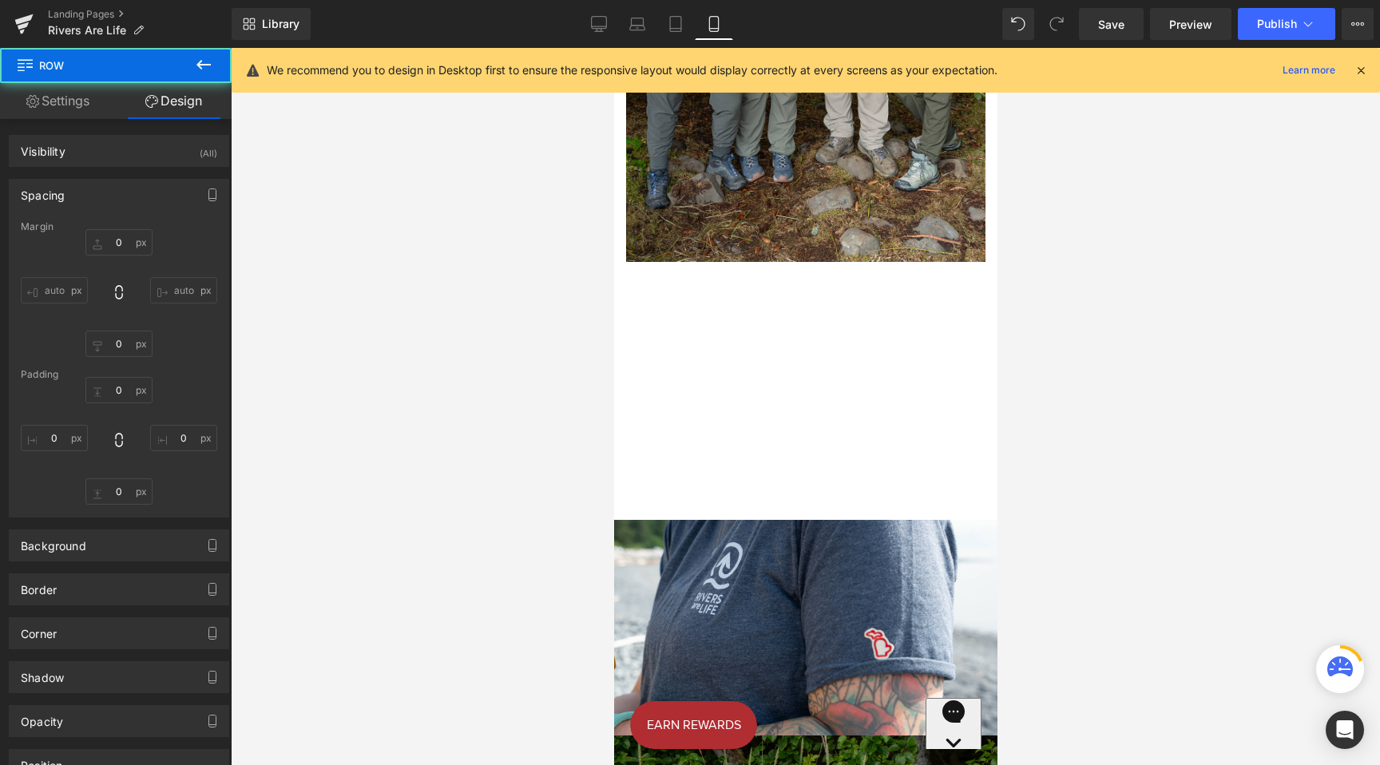
type input "0"
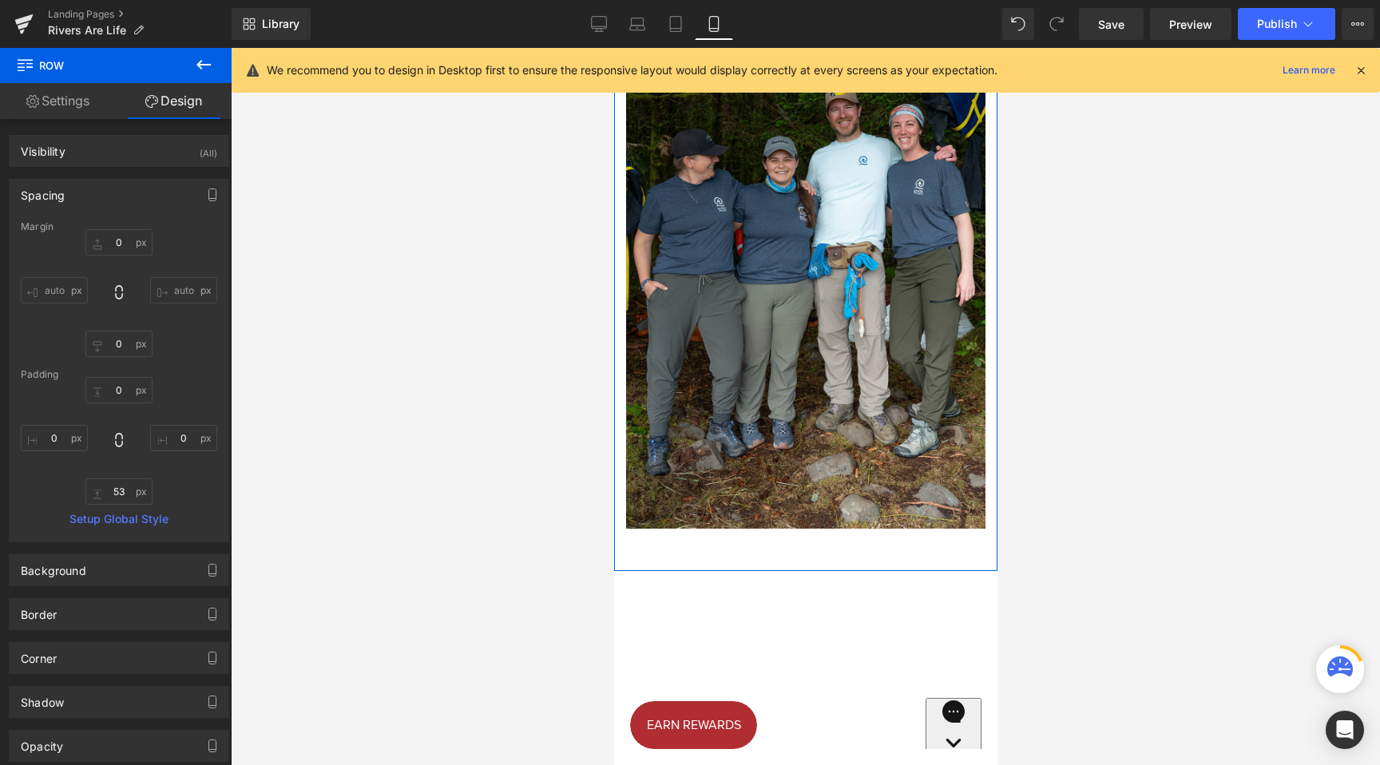
scroll to position [1833, 0]
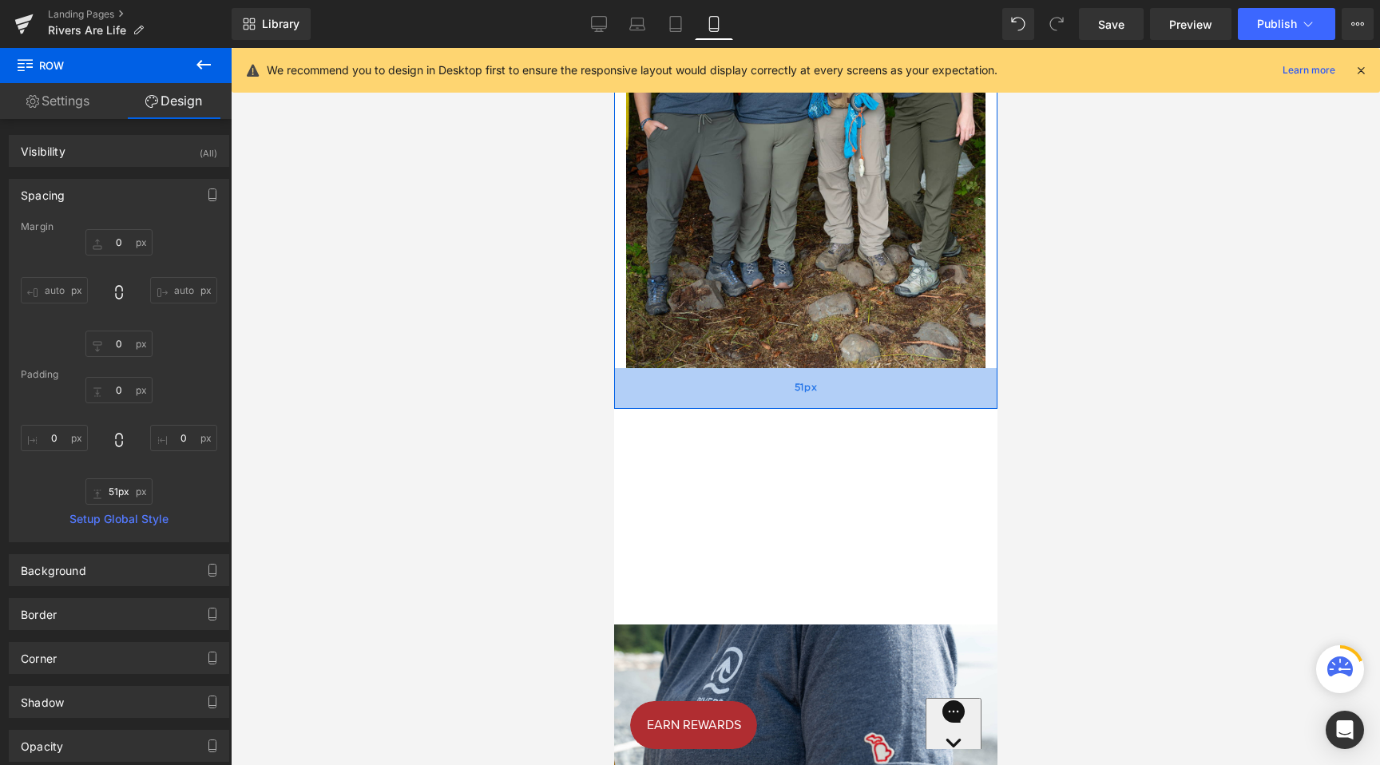
type input "50px"
click at [756, 368] on div "50px" at bounding box center [805, 388] width 383 height 40
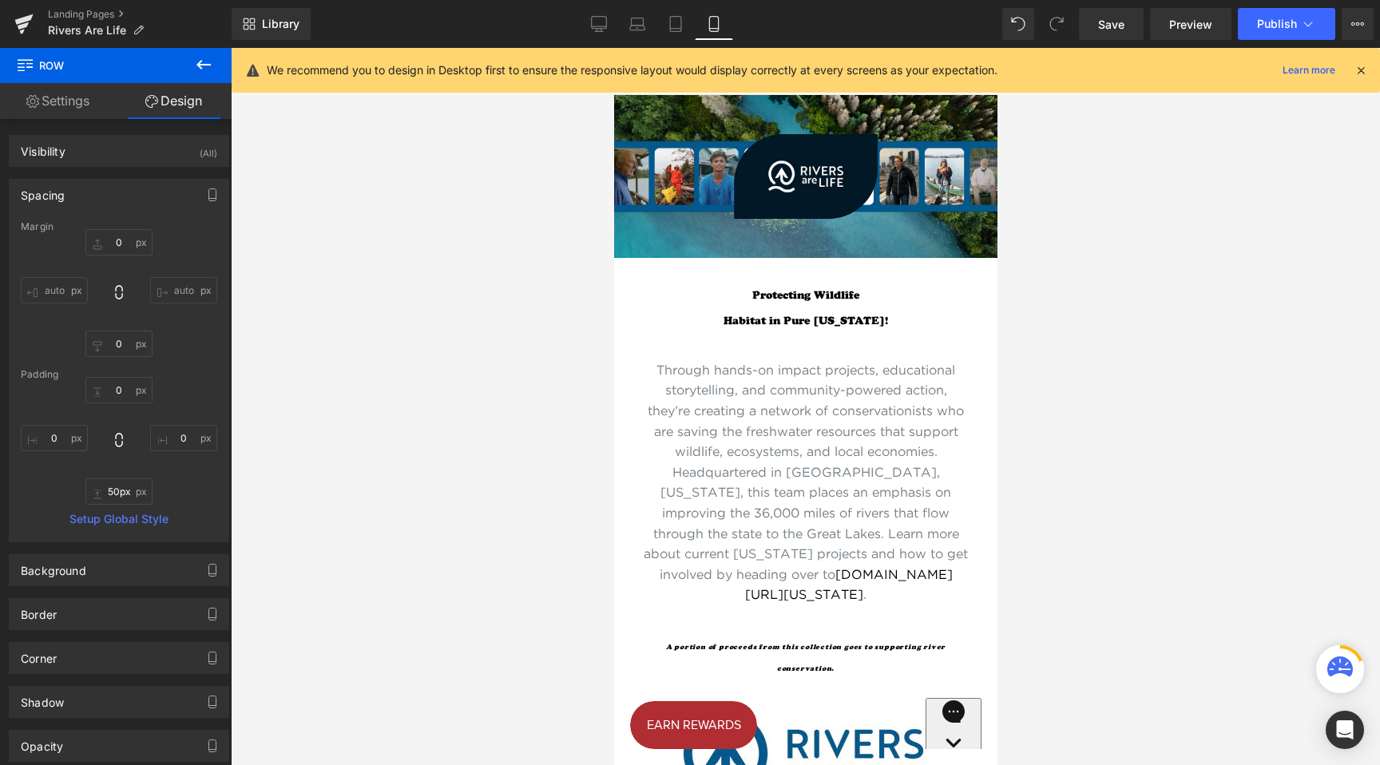
scroll to position [0, 0]
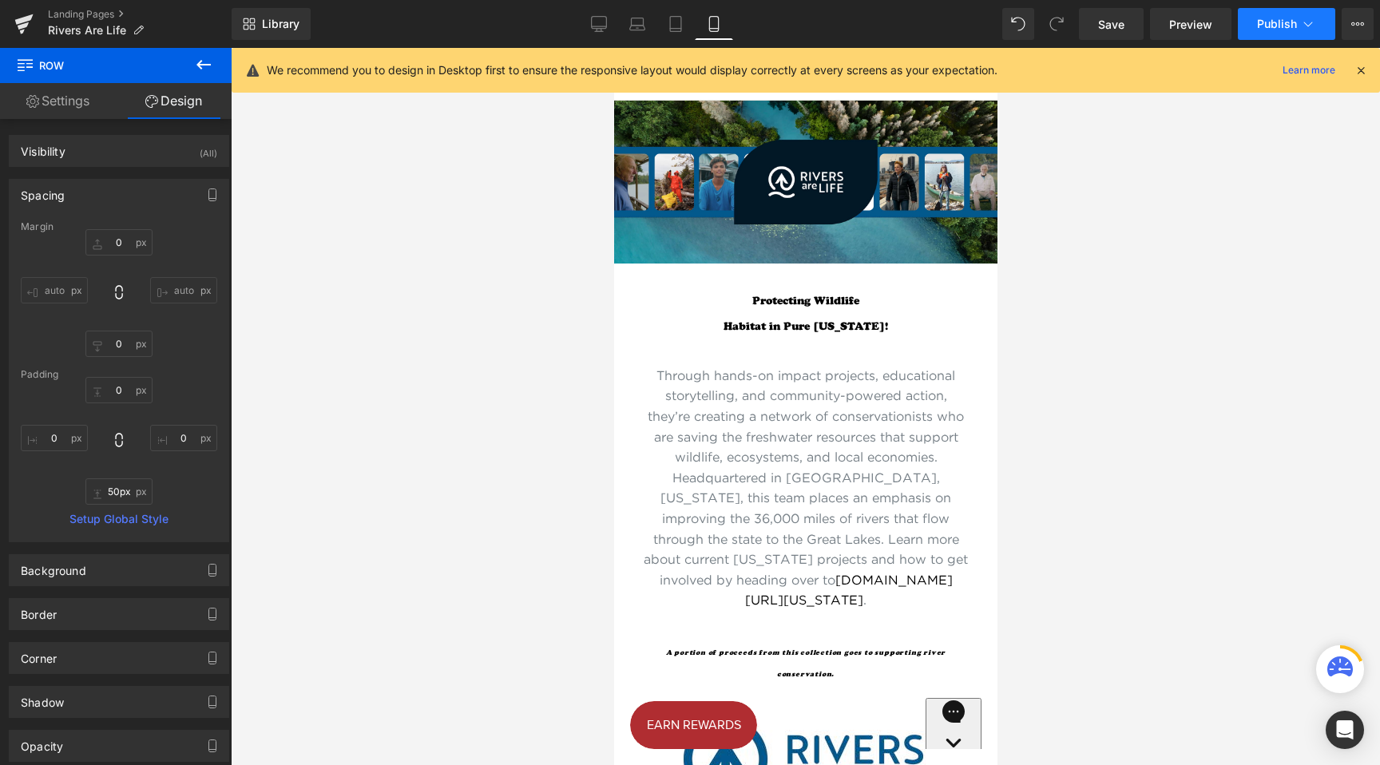
click at [1261, 29] on span "Publish" at bounding box center [1277, 24] width 40 height 13
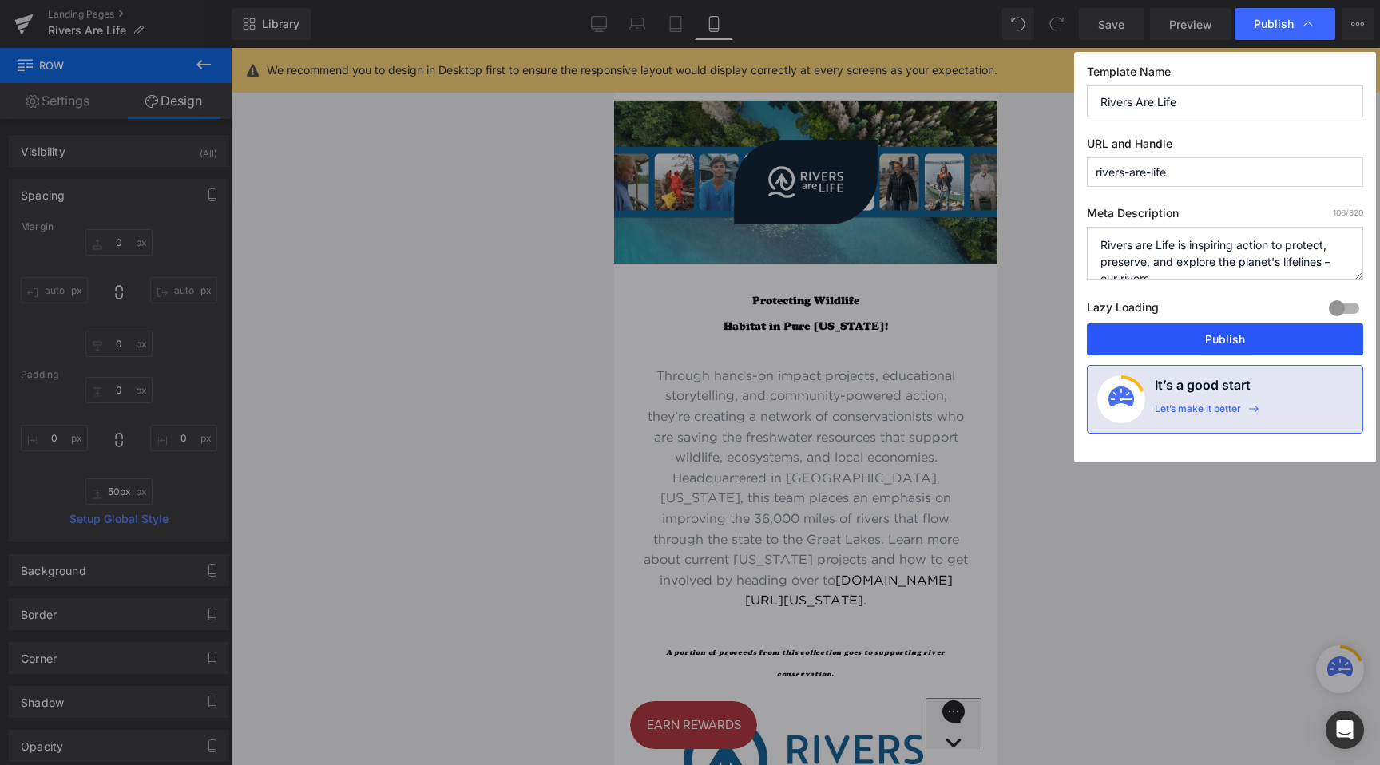
click at [1178, 340] on button "Publish" at bounding box center [1225, 340] width 276 height 32
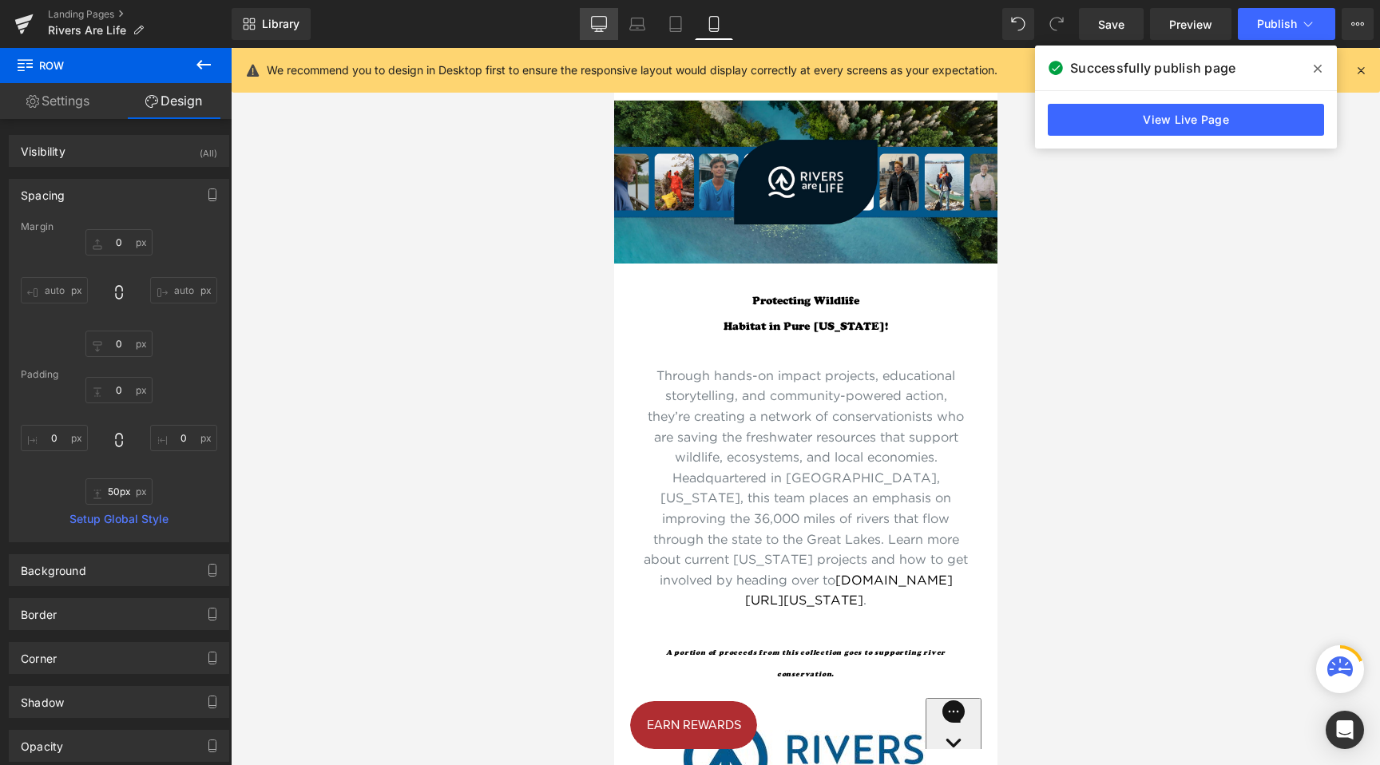
click at [608, 13] on link "Desktop" at bounding box center [599, 24] width 38 height 32
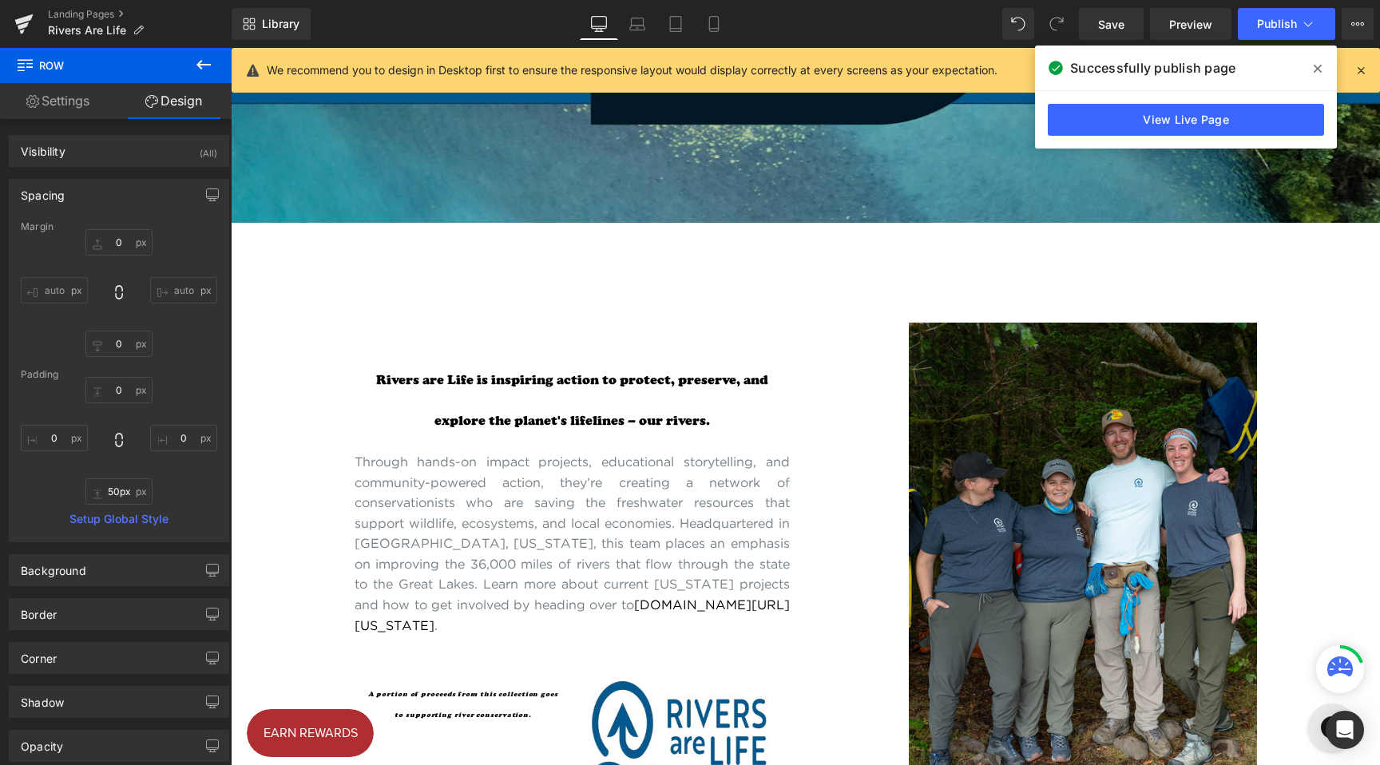
type input "0"
type input "104"
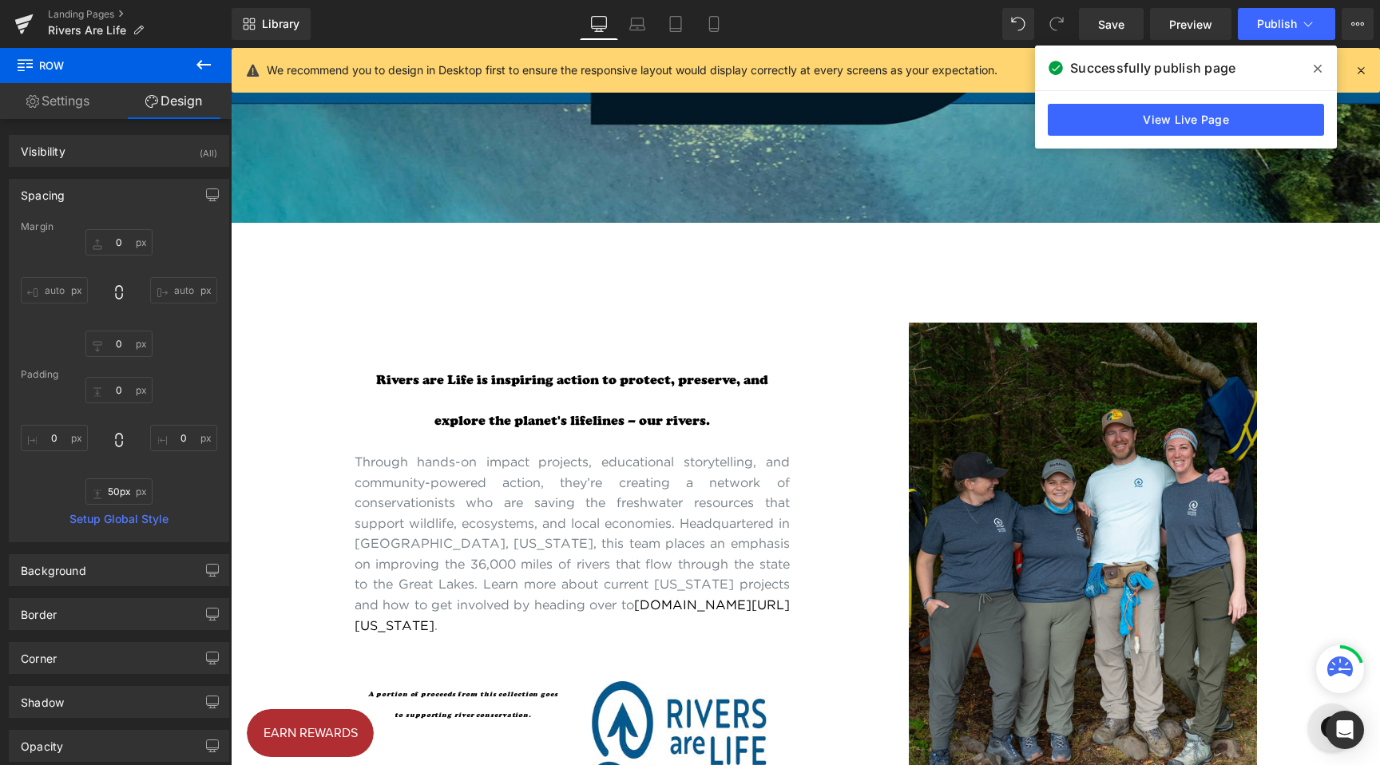
type input "0"
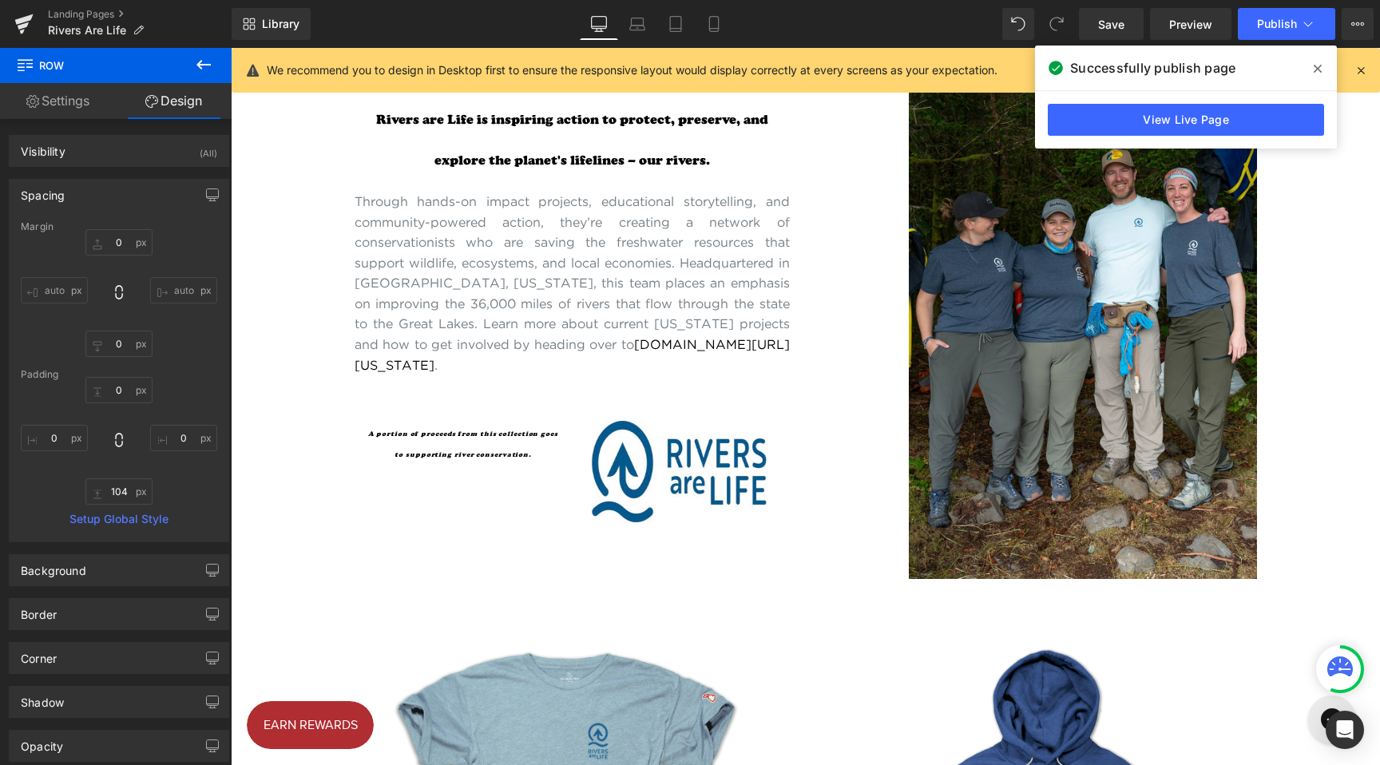
scroll to position [876, 0]
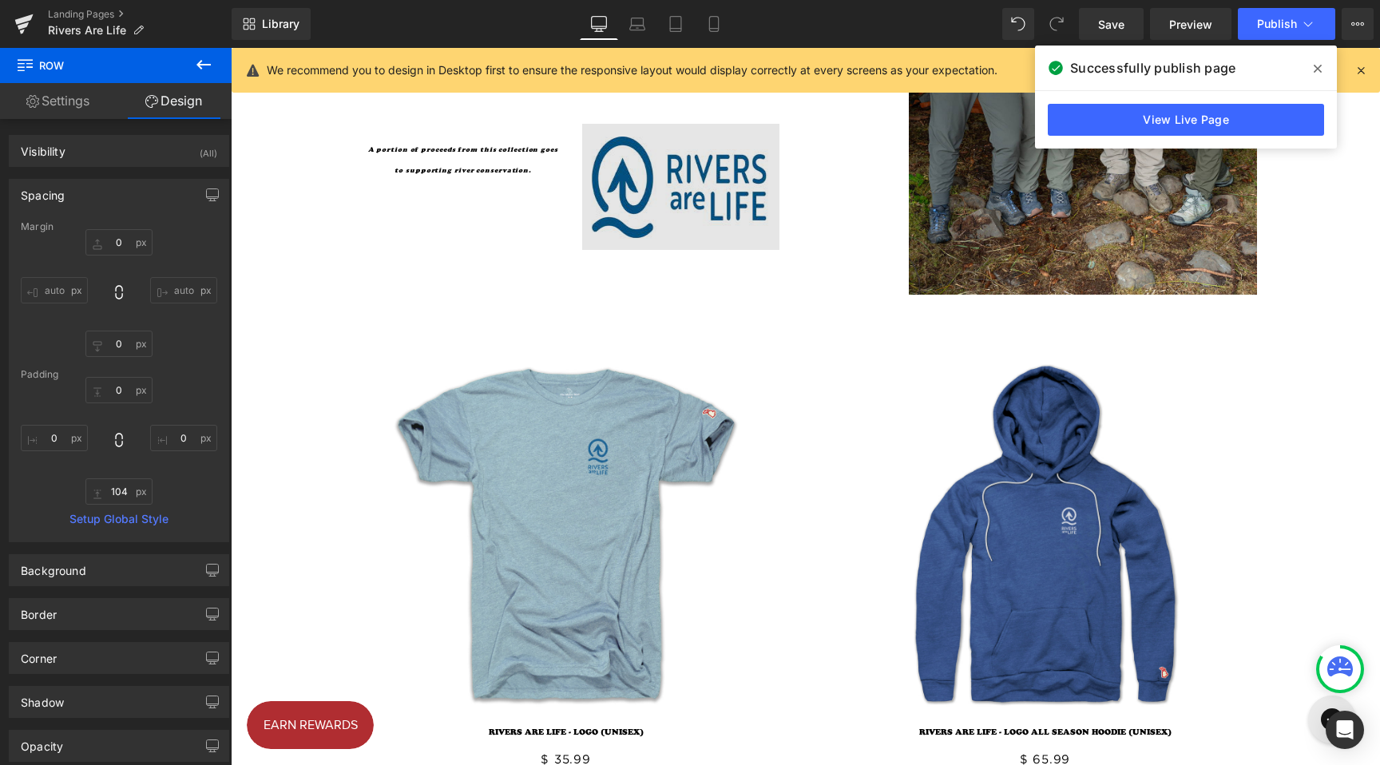
click at [669, 218] on div "Image" at bounding box center [680, 187] width 197 height 126
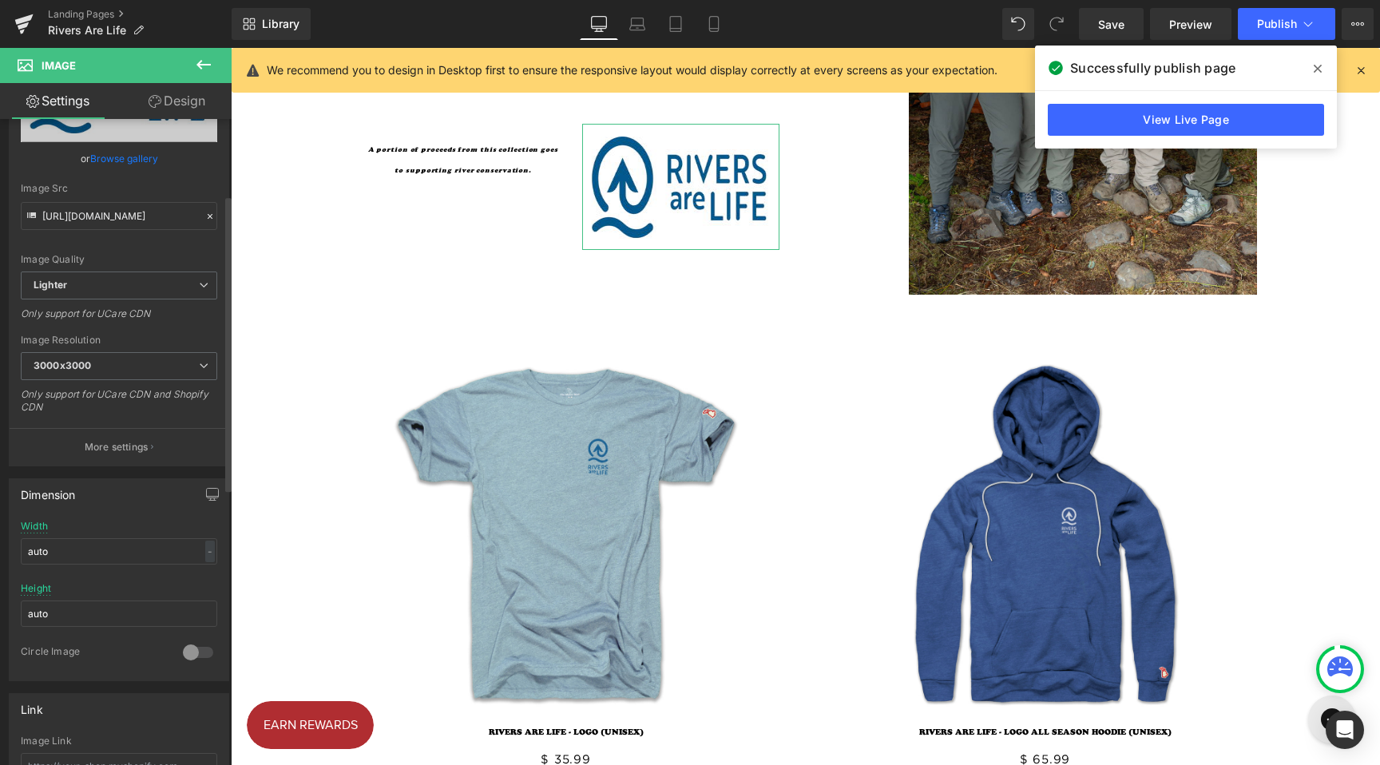
scroll to position [167, 0]
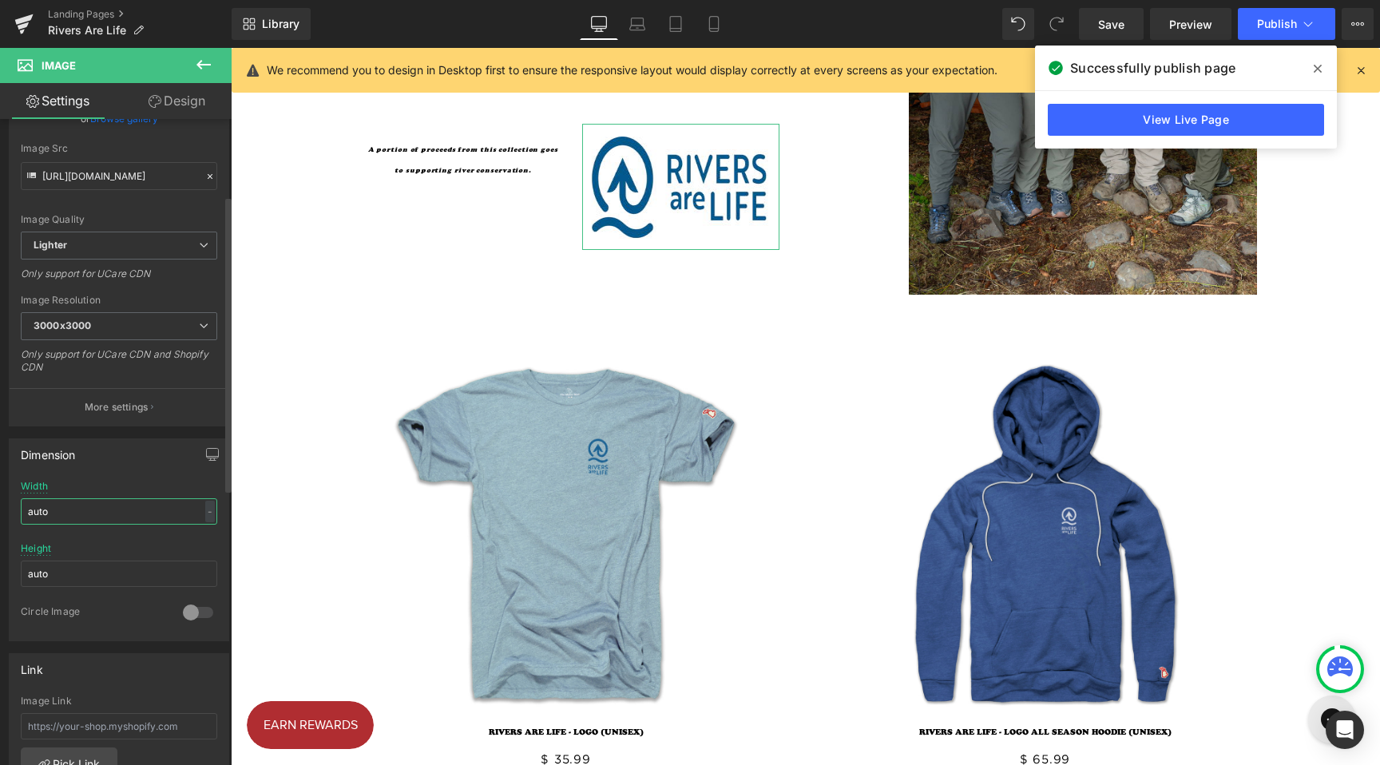
click at [73, 510] on input "auto" at bounding box center [119, 512] width 197 height 26
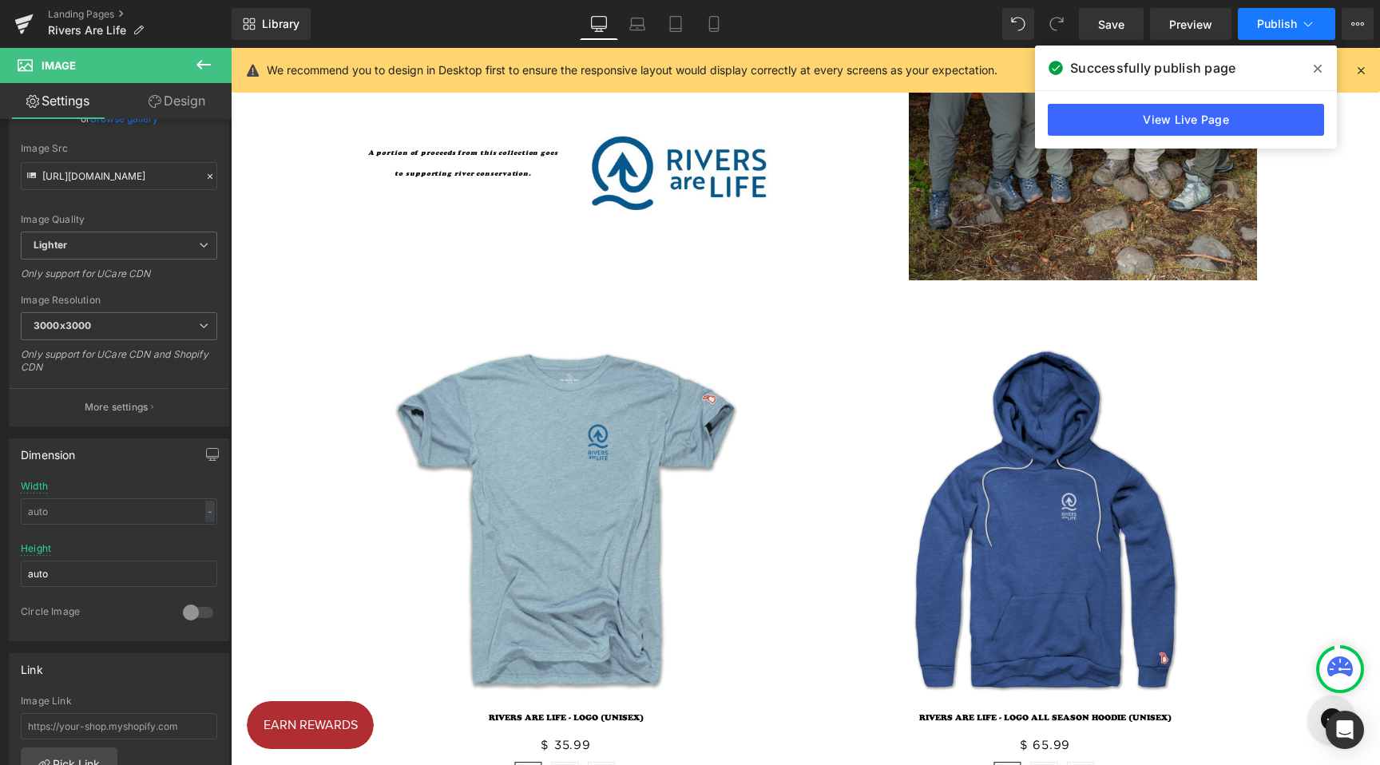
click at [1266, 10] on button "Publish" at bounding box center [1286, 24] width 97 height 32
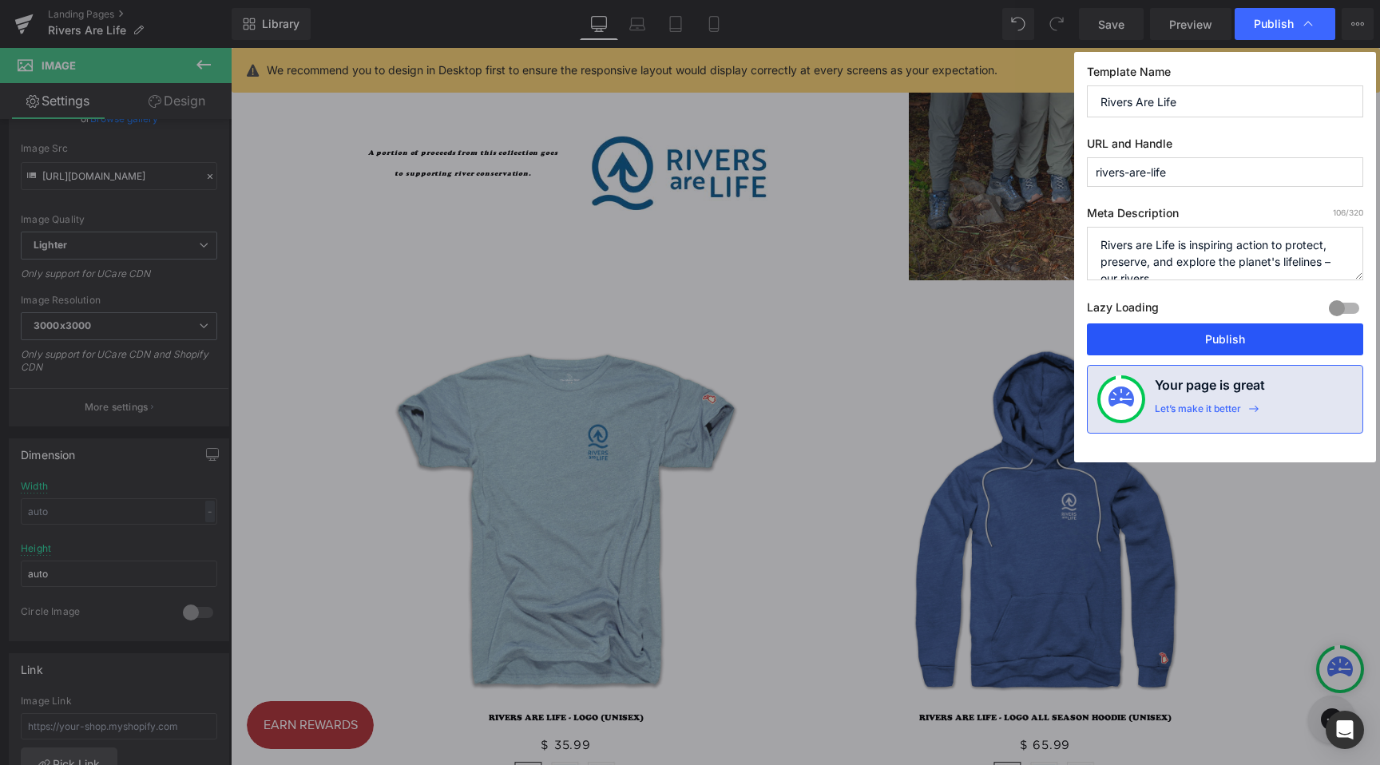
drag, startPoint x: 1205, startPoint y: 337, endPoint x: 974, endPoint y: 288, distance: 236.0
click at [1205, 337] on button "Publish" at bounding box center [1225, 340] width 276 height 32
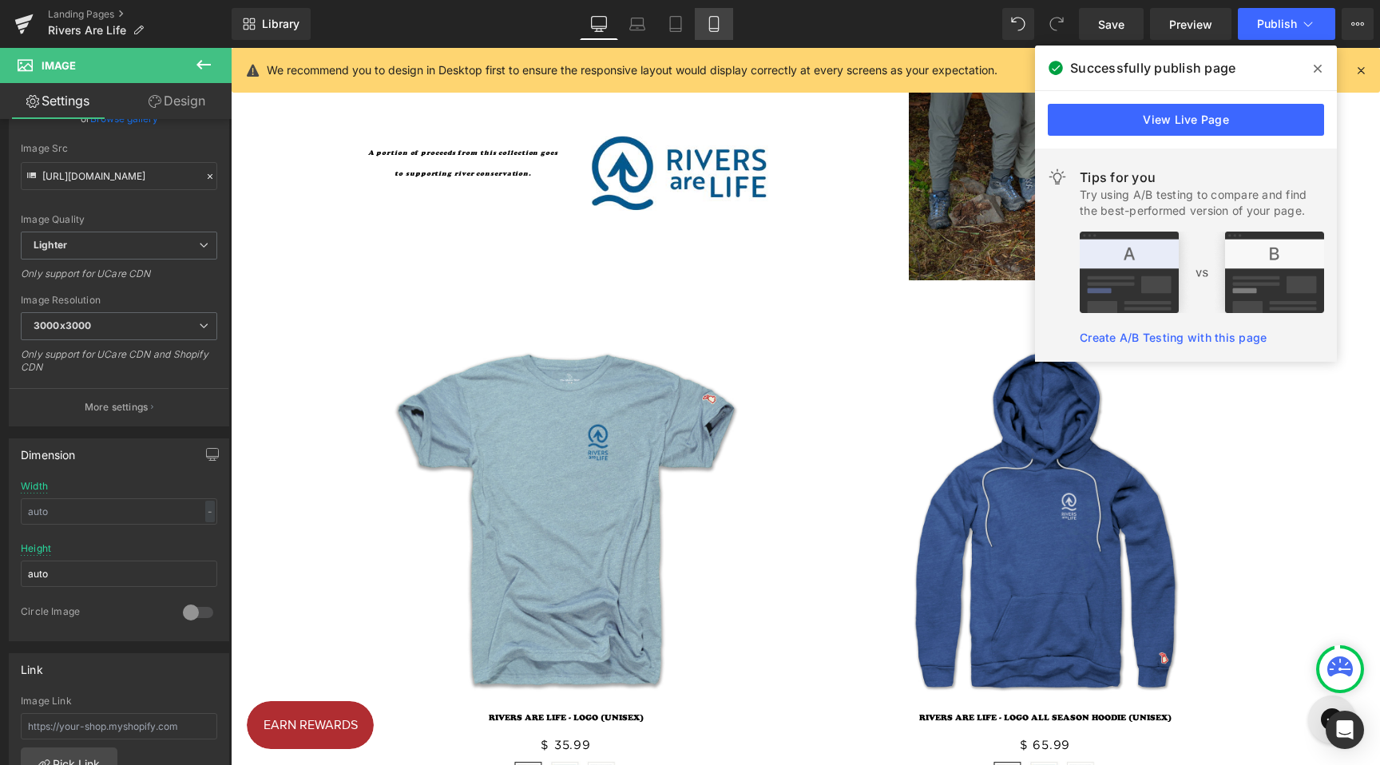
click at [707, 16] on icon at bounding box center [714, 24] width 16 height 16
type input "auto"
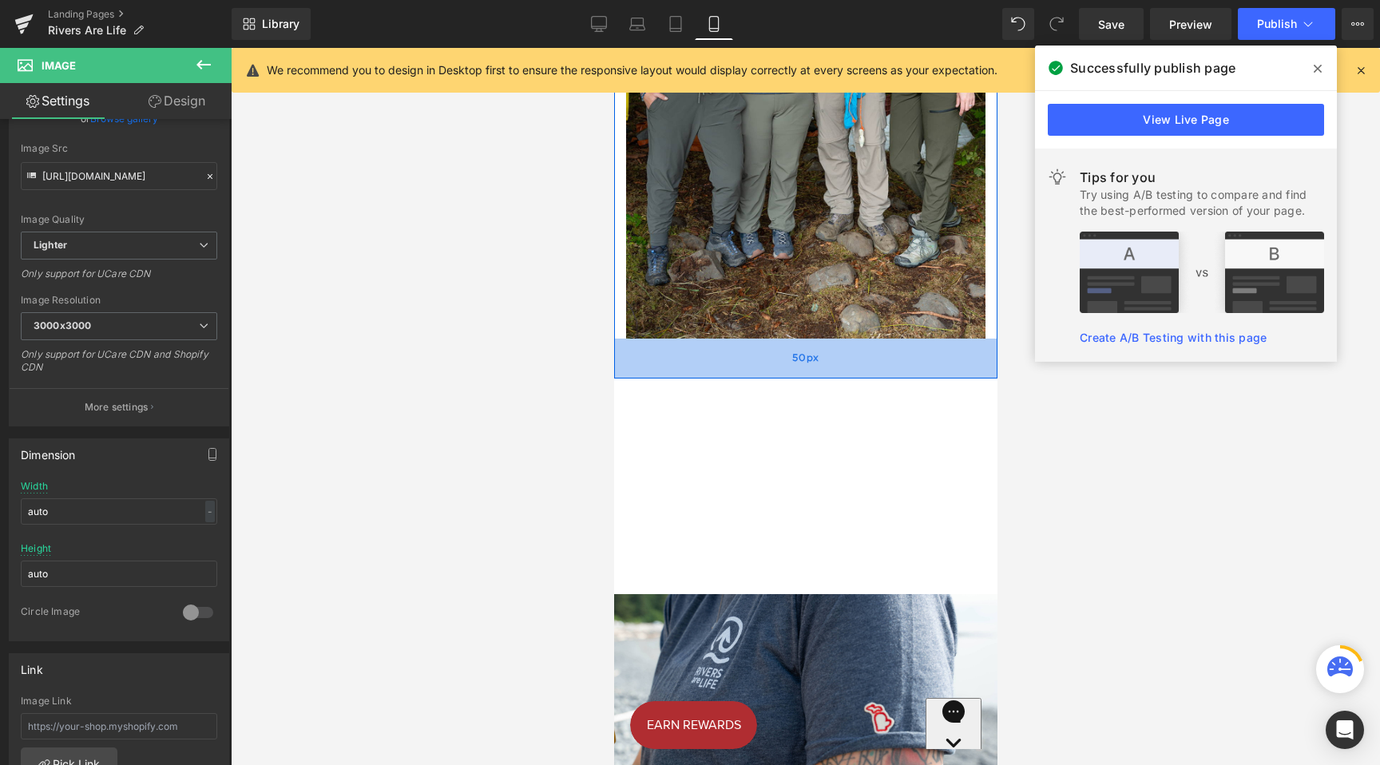
scroll to position [2043, 0]
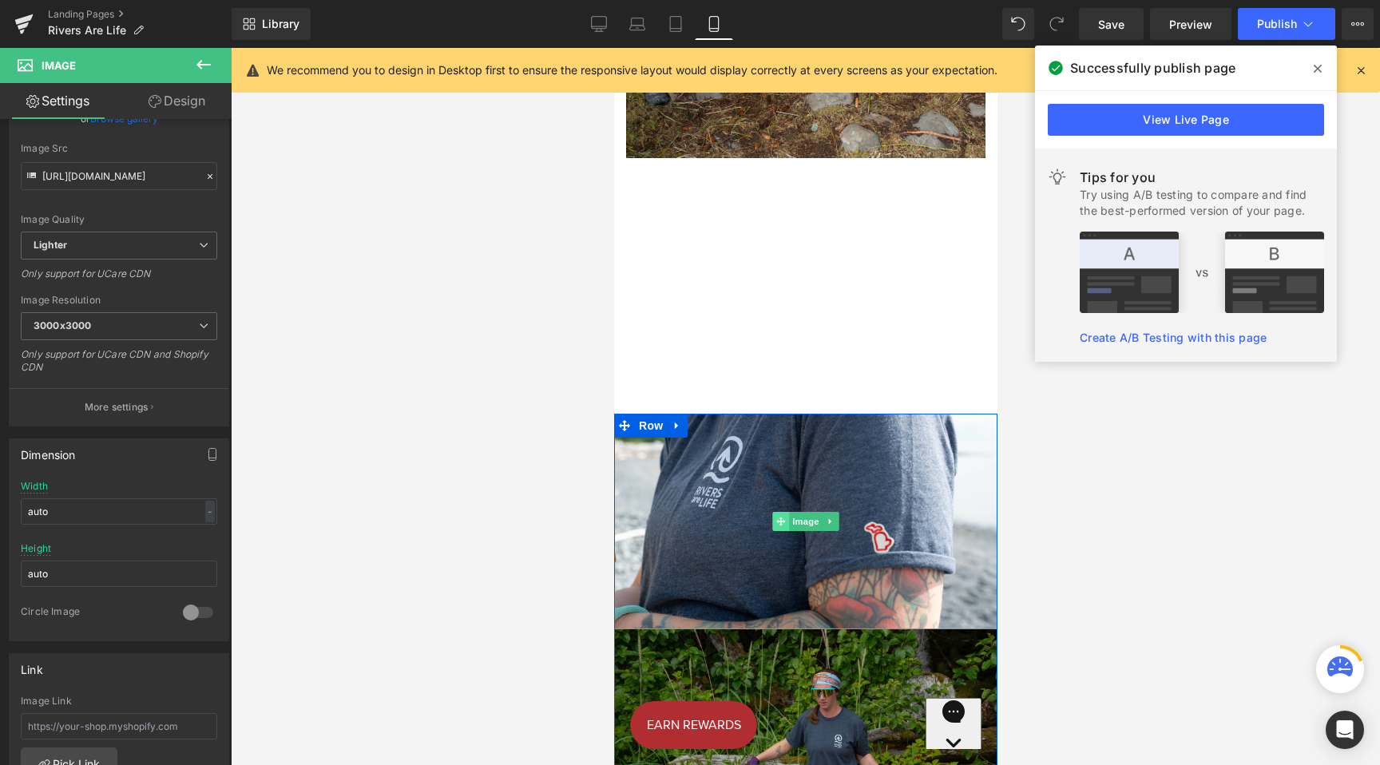
click at [776, 517] on icon at bounding box center [780, 522] width 9 height 10
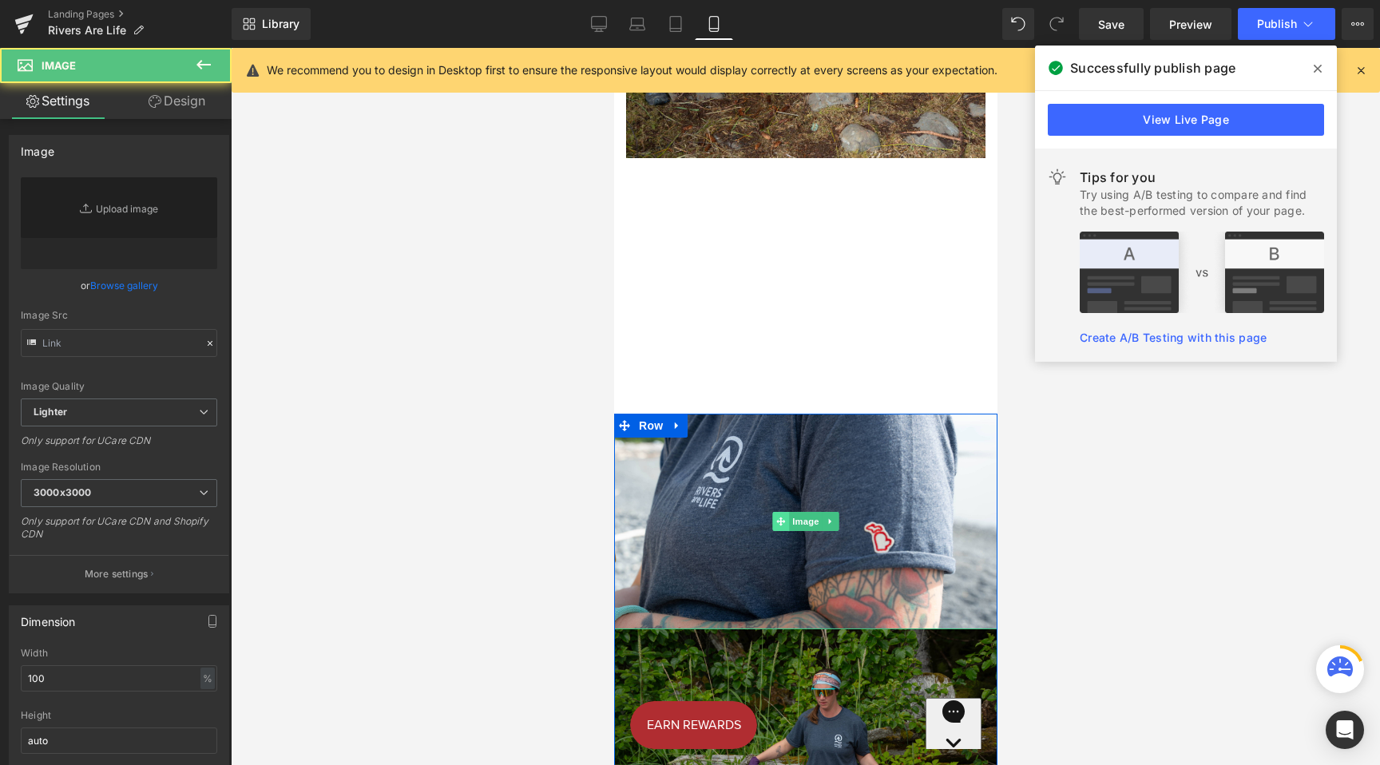
type input "[URL][DOMAIN_NAME]"
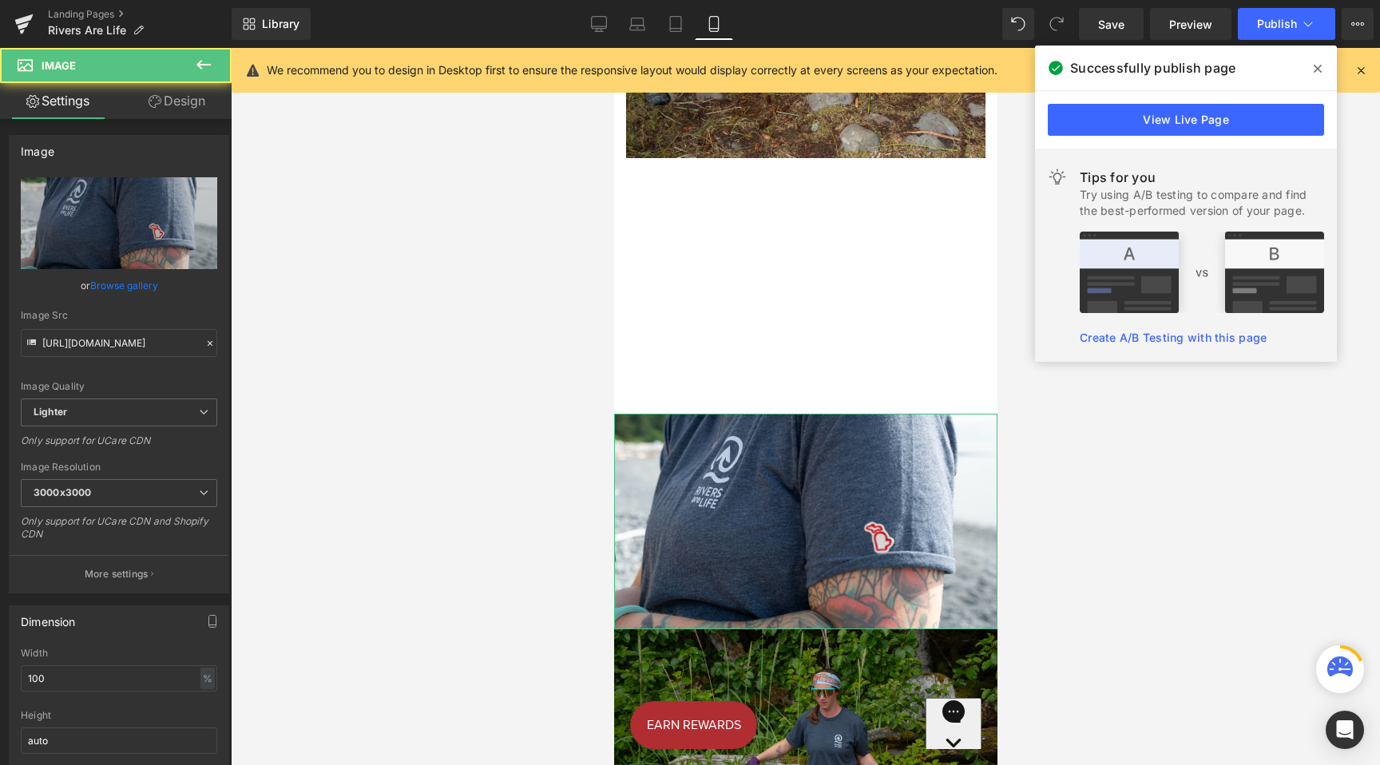
click at [172, 93] on link "Design" at bounding box center [177, 101] width 116 height 36
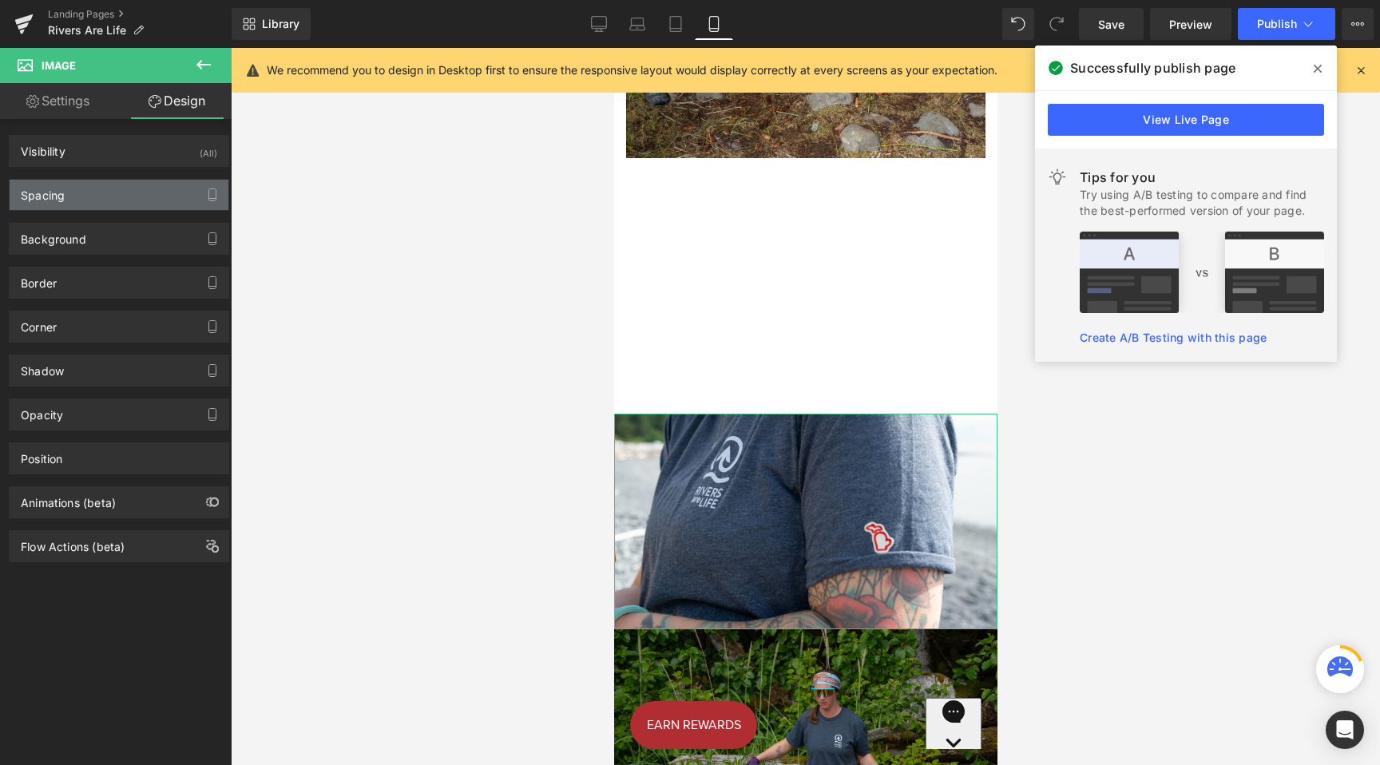
click at [74, 189] on div "Spacing" at bounding box center [119, 195] width 219 height 30
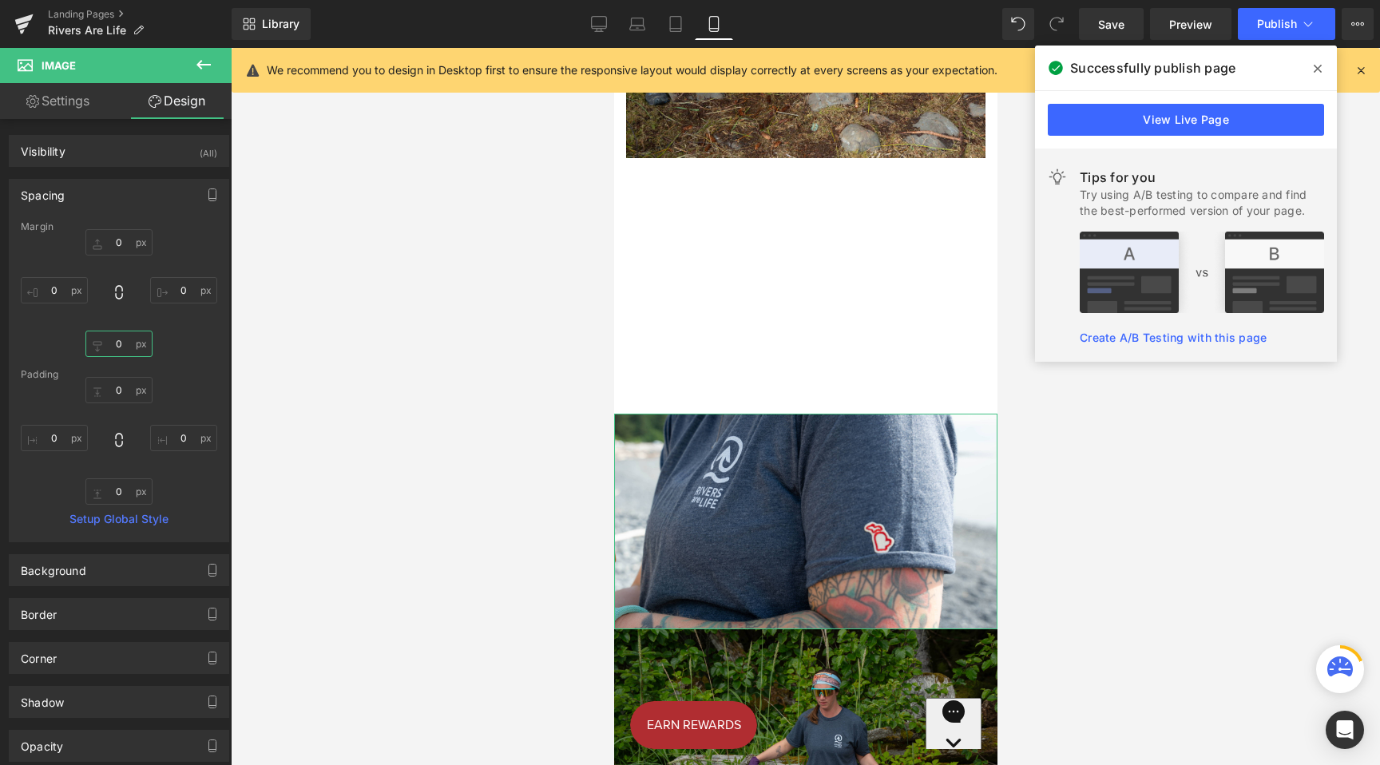
click at [113, 344] on input "0" at bounding box center [118, 344] width 67 height 26
click at [113, 385] on input "0" at bounding box center [118, 390] width 67 height 26
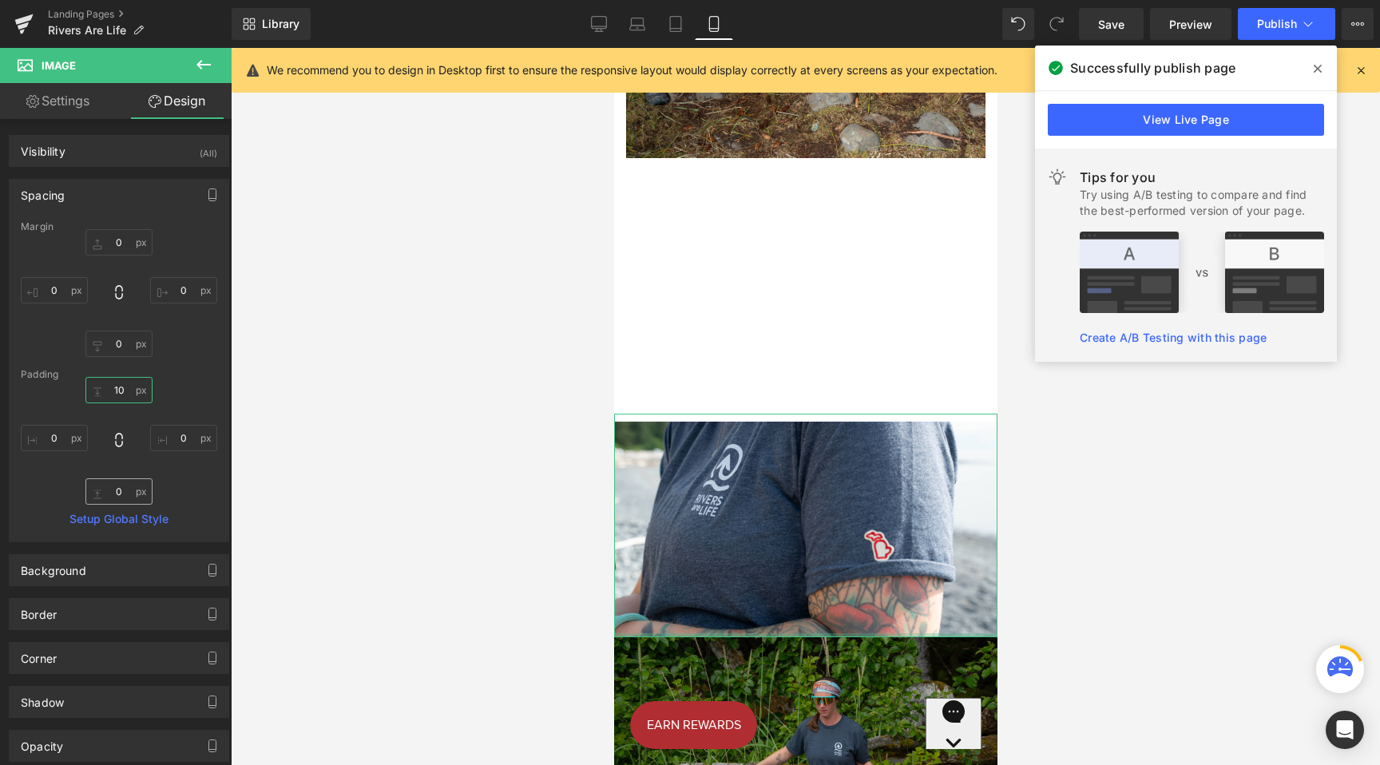
type input "10"
click at [109, 491] on input "0" at bounding box center [118, 492] width 67 height 26
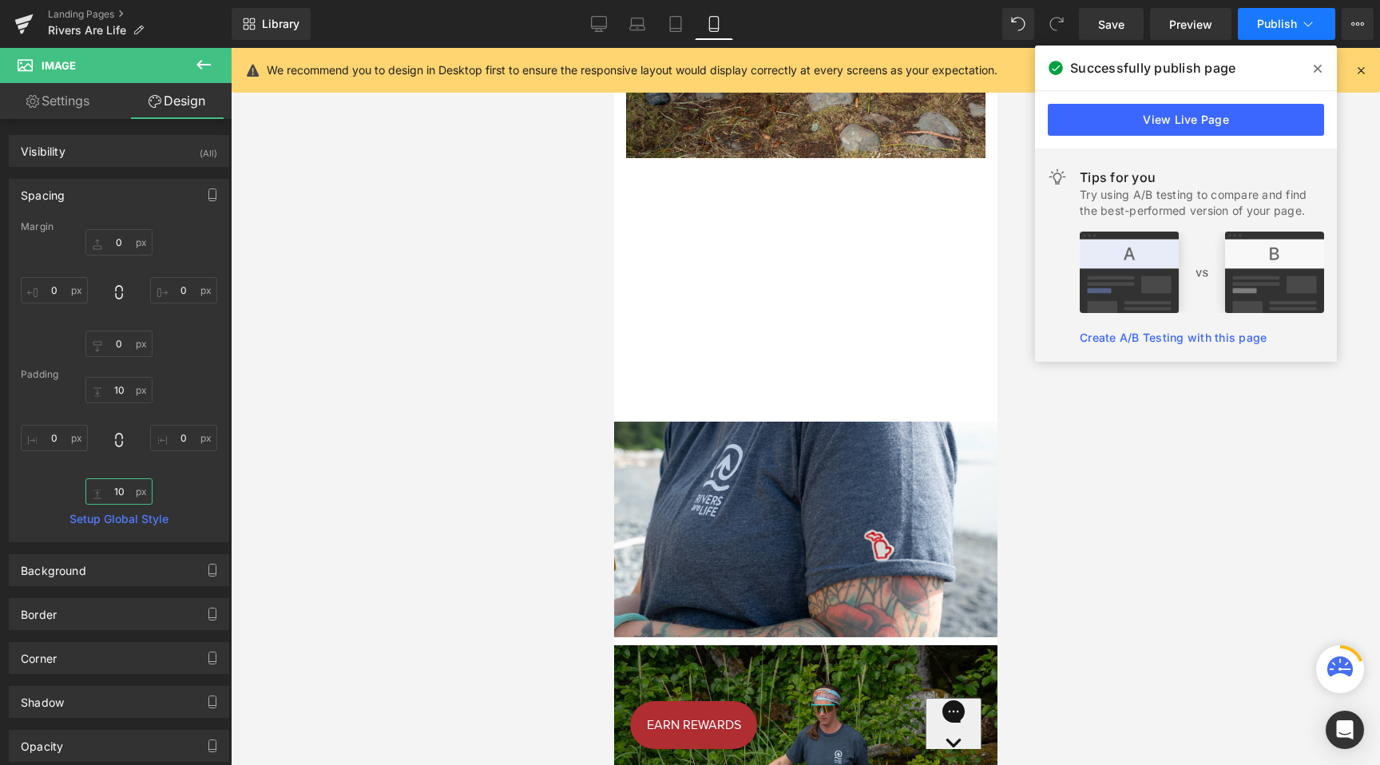
type input "10"
click at [1254, 24] on button "Publish" at bounding box center [1286, 24] width 97 height 32
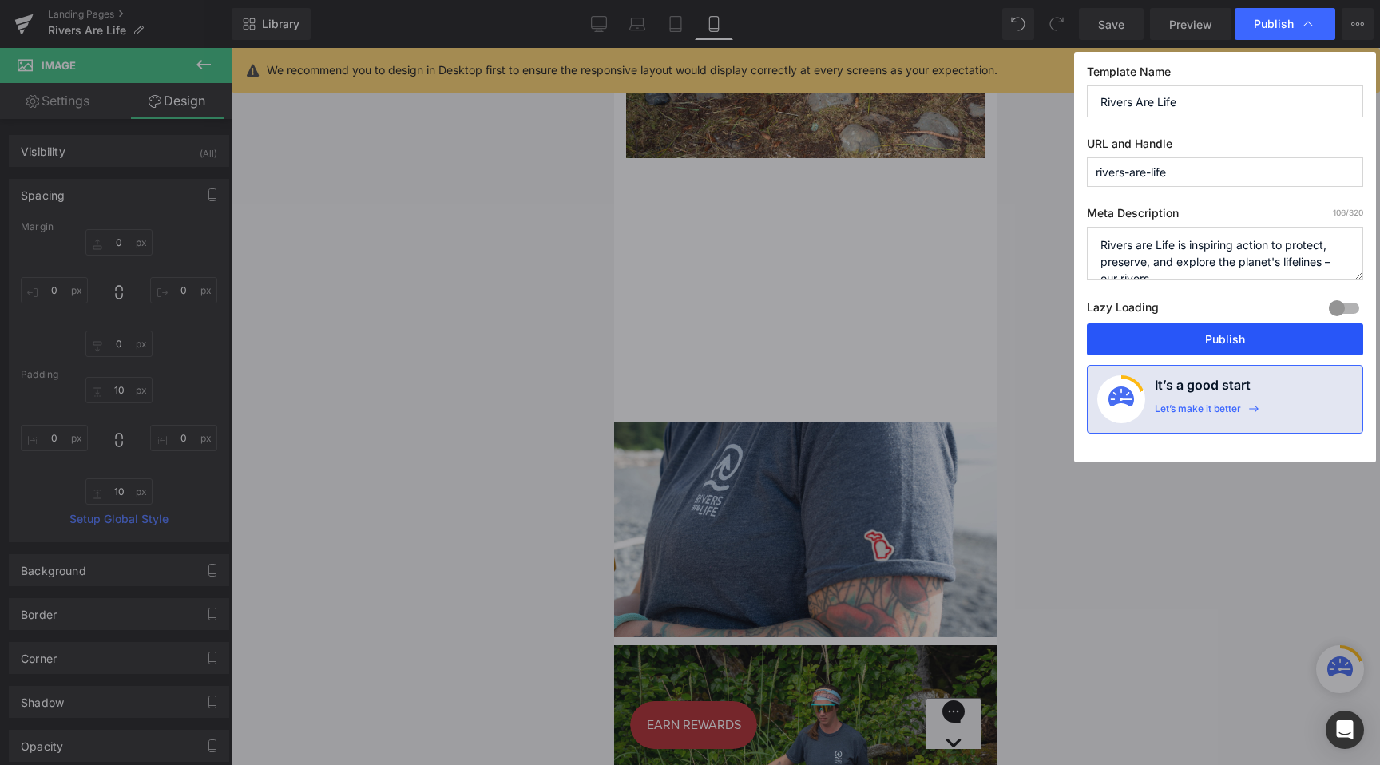
click at [1156, 348] on button "Publish" at bounding box center [1225, 340] width 276 height 32
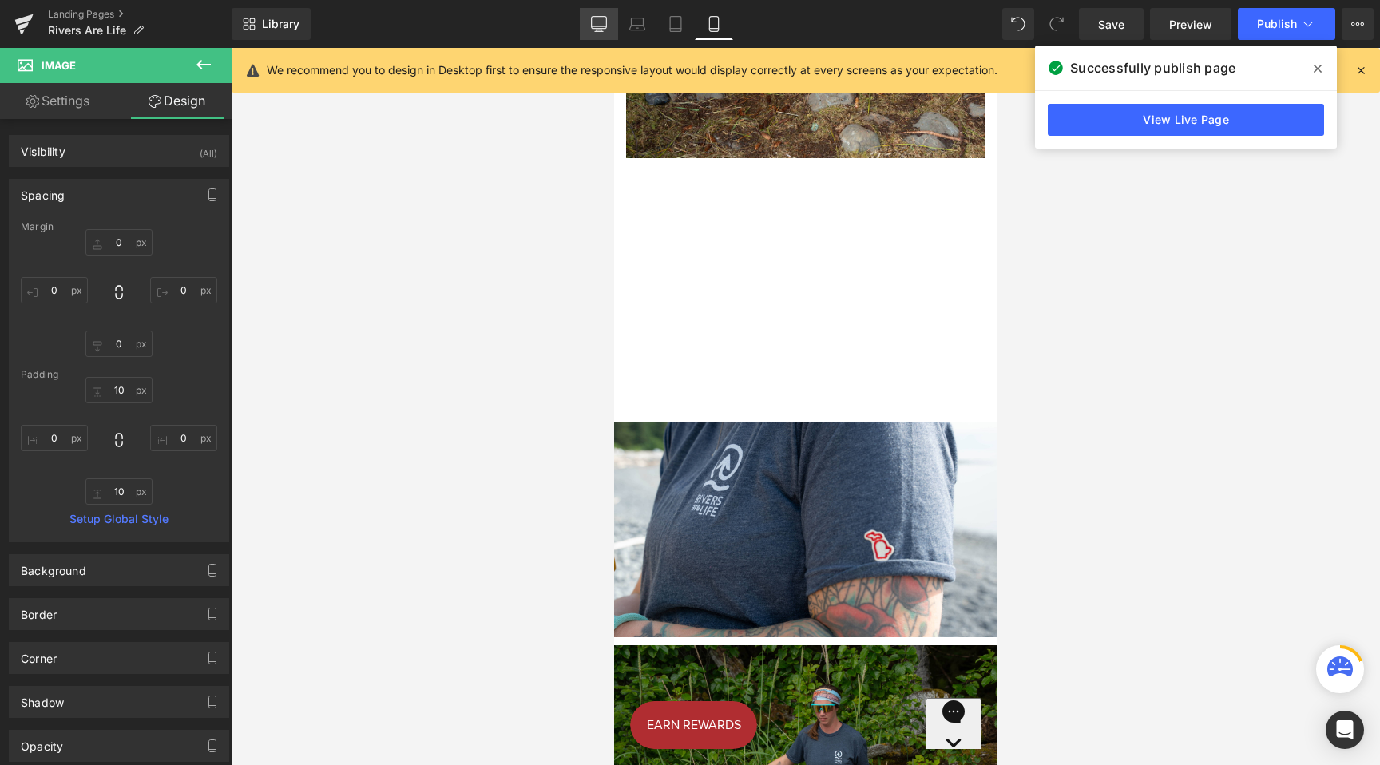
click at [604, 23] on icon at bounding box center [599, 24] width 16 height 16
type input "0"
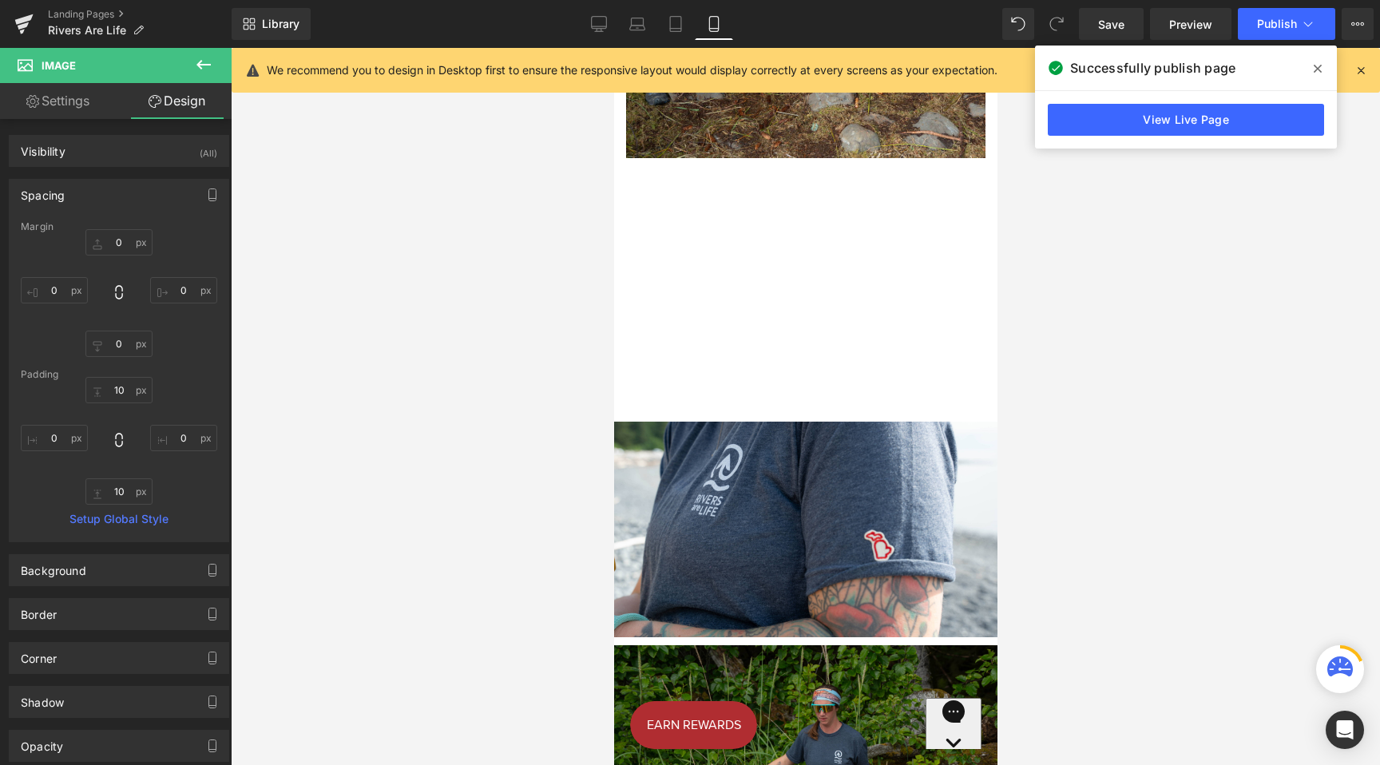
type input "9.29341"
type input "0"
type input "9.29341"
type input "0"
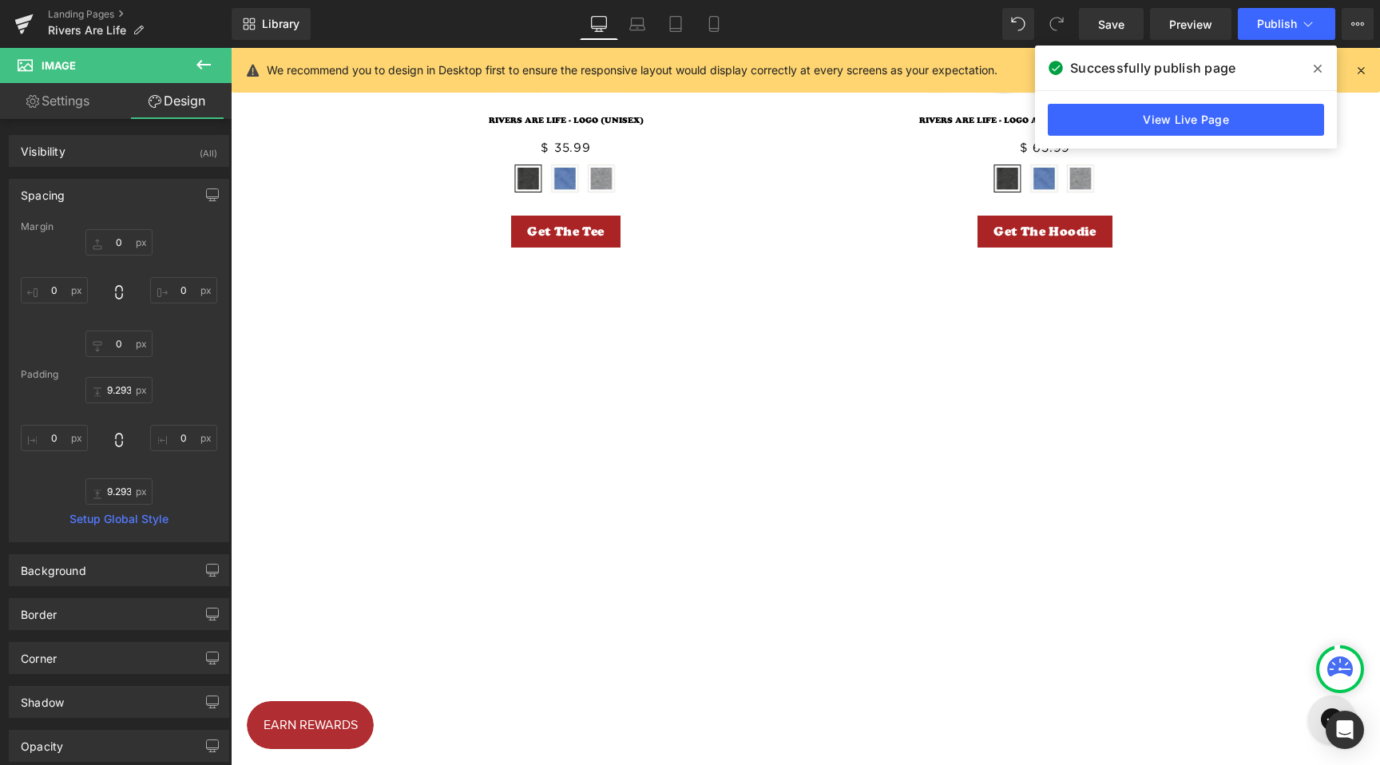
scroll to position [1404, 0]
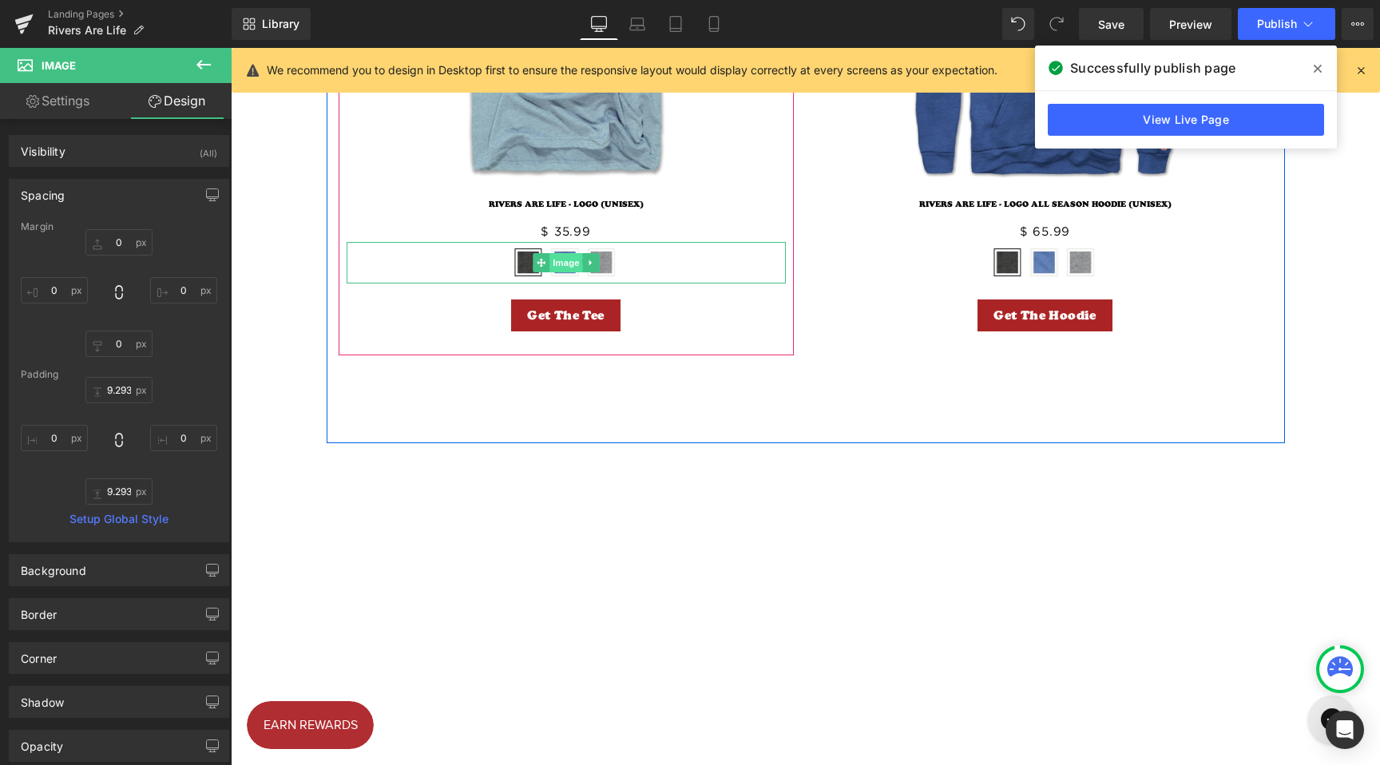
click at [553, 261] on span "Image" at bounding box center [567, 262] width 34 height 19
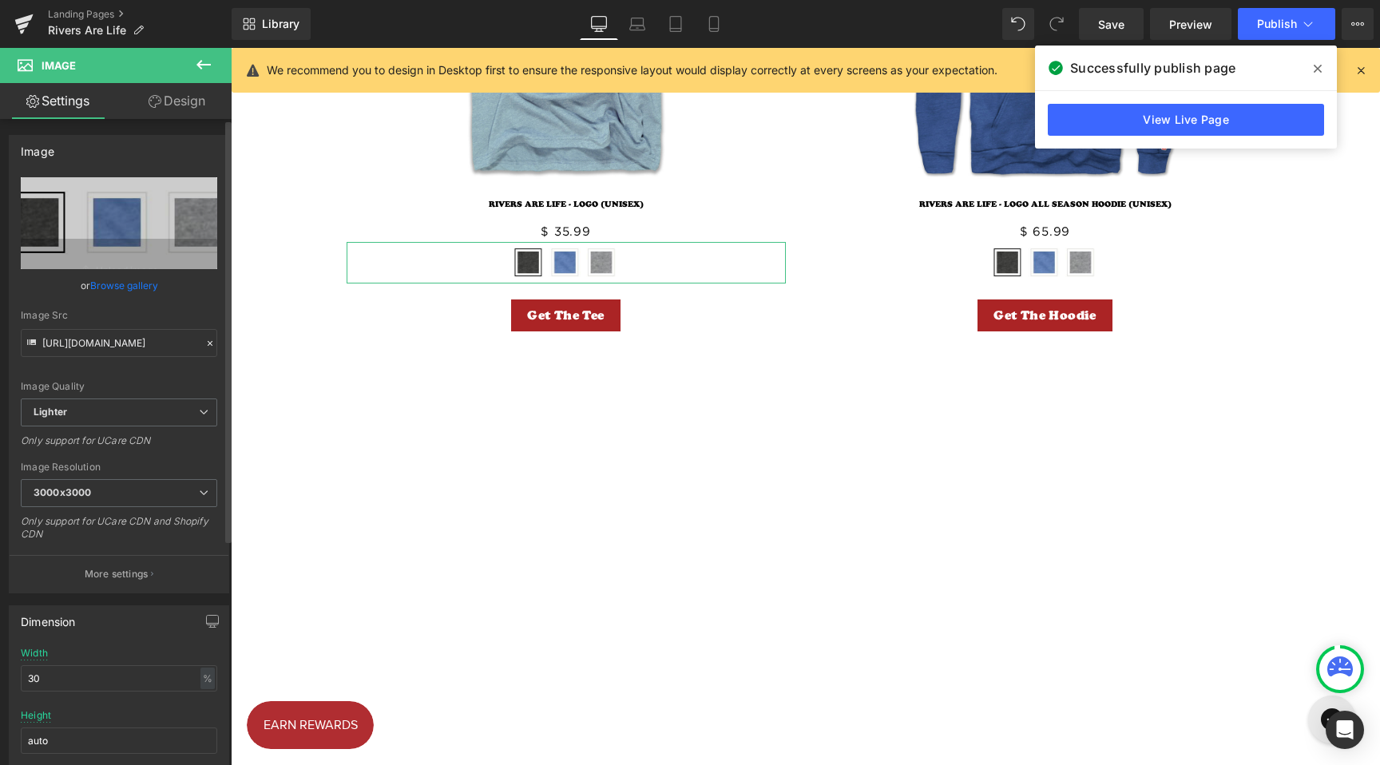
click at [117, 284] on link "Browse gallery" at bounding box center [124, 286] width 68 height 28
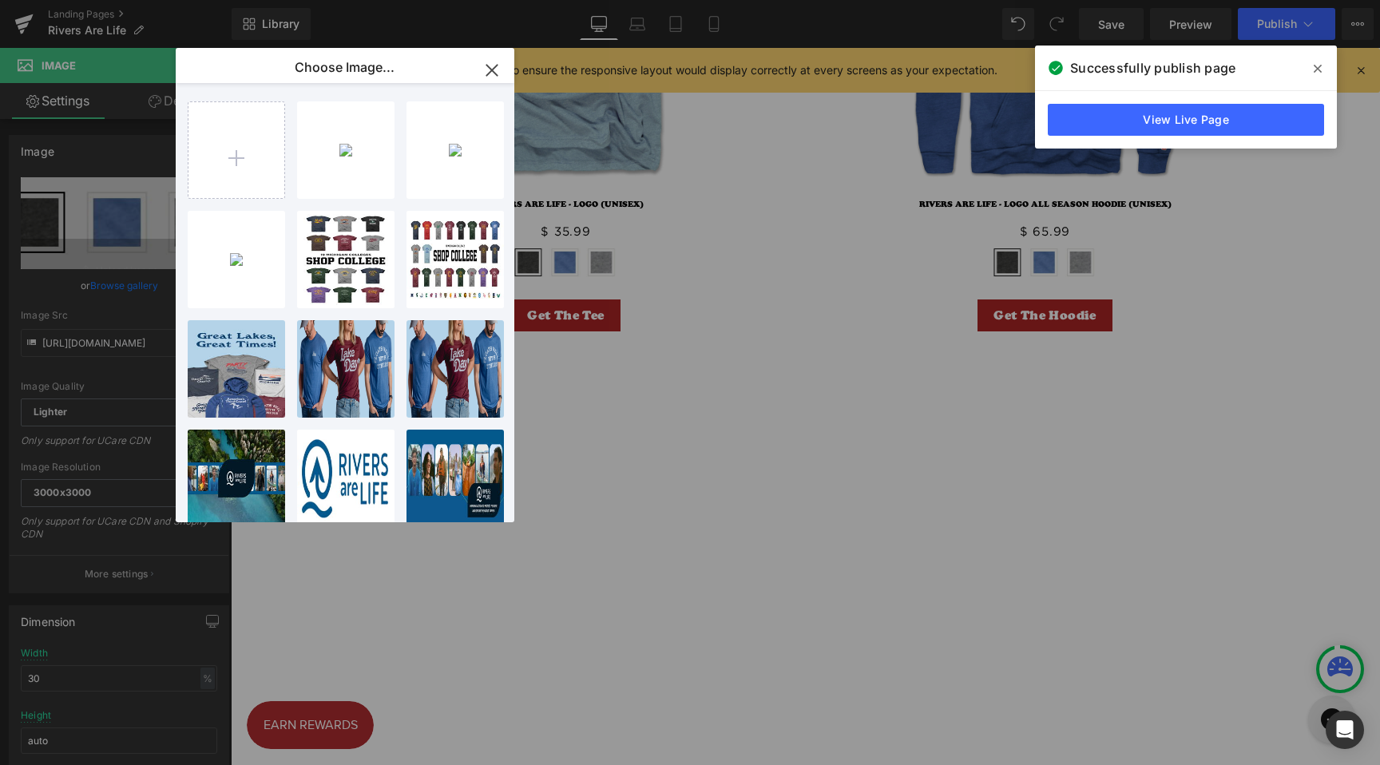
click at [496, 68] on icon "button" at bounding box center [492, 71] width 26 height 26
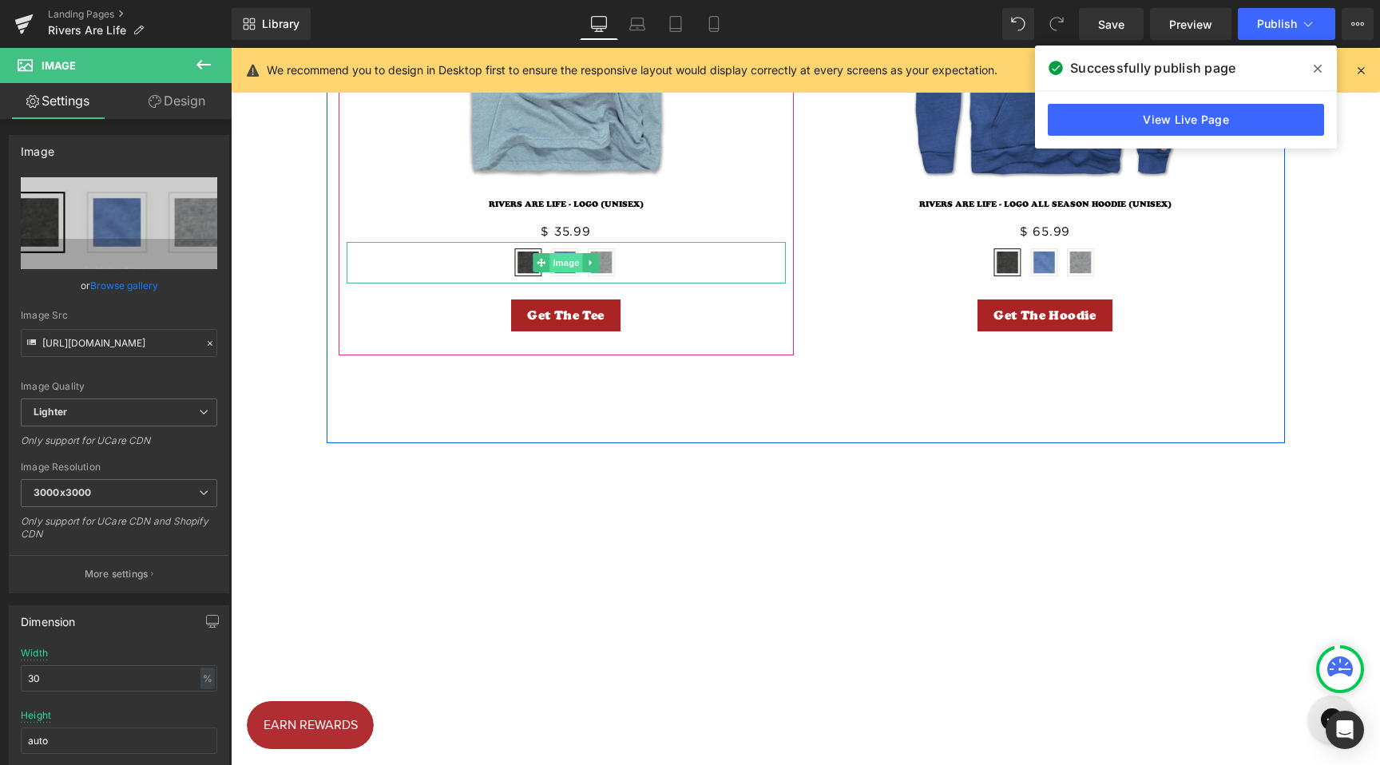
click at [557, 260] on span "Image" at bounding box center [567, 262] width 34 height 19
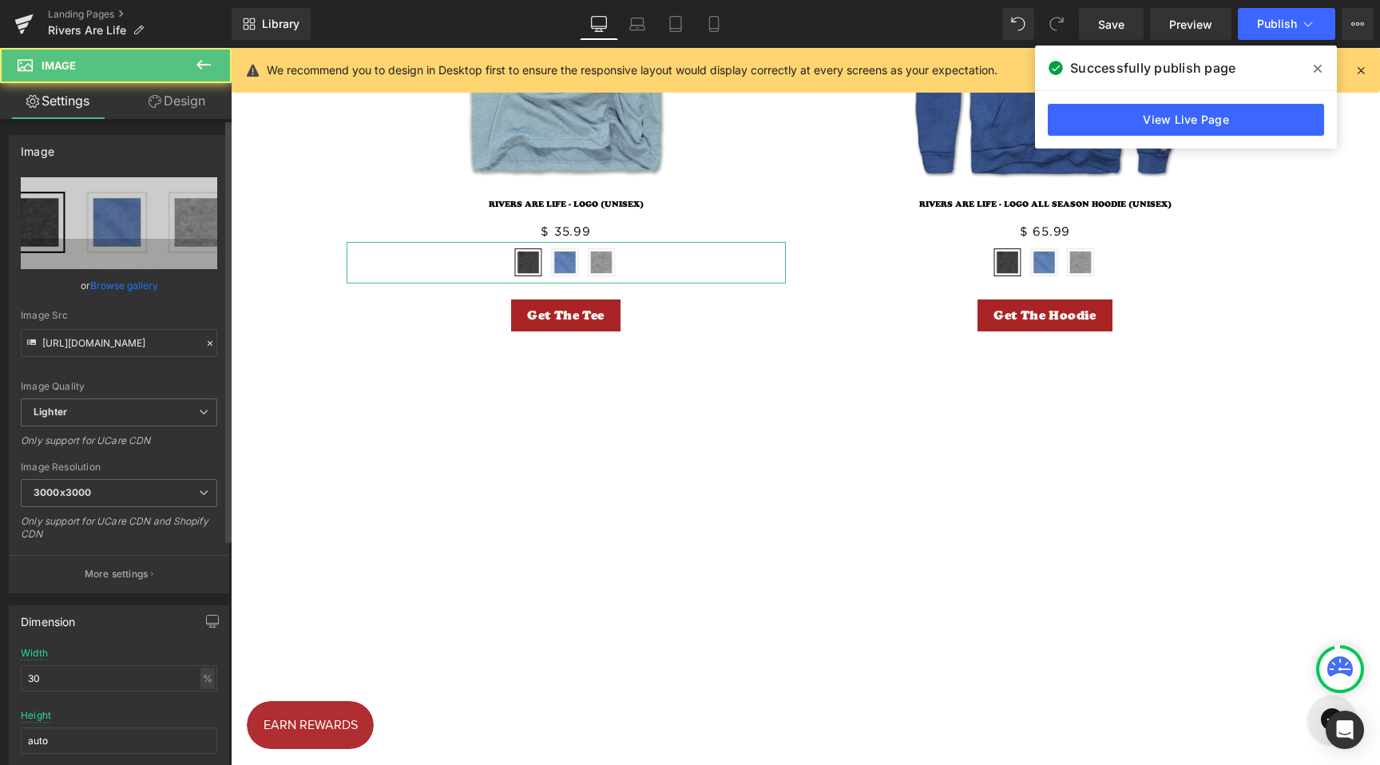
click at [130, 286] on link "Browse gallery" at bounding box center [124, 286] width 68 height 28
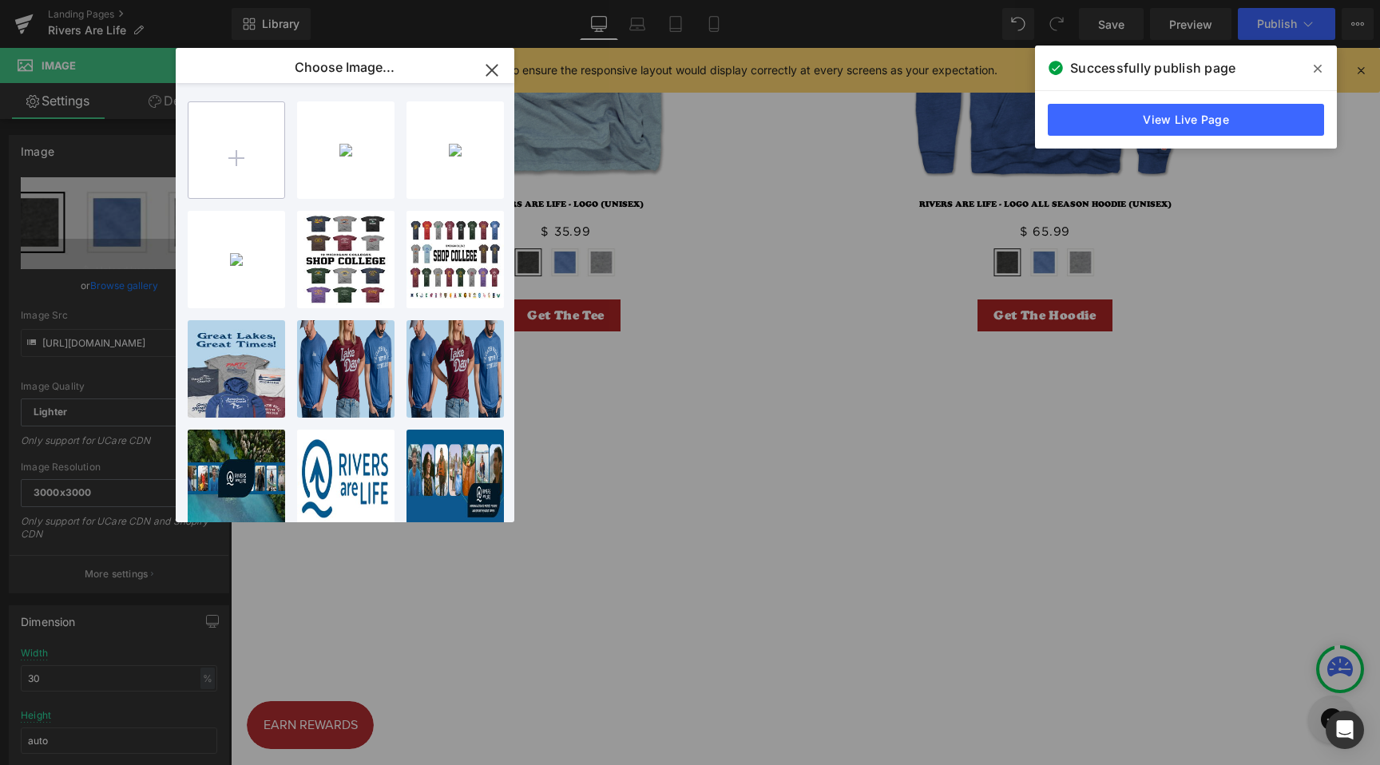
click at [214, 147] on input "file" at bounding box center [237, 150] width 96 height 96
type input "C:\fakepath\Rivers Are Life Tshirt Colors.png"
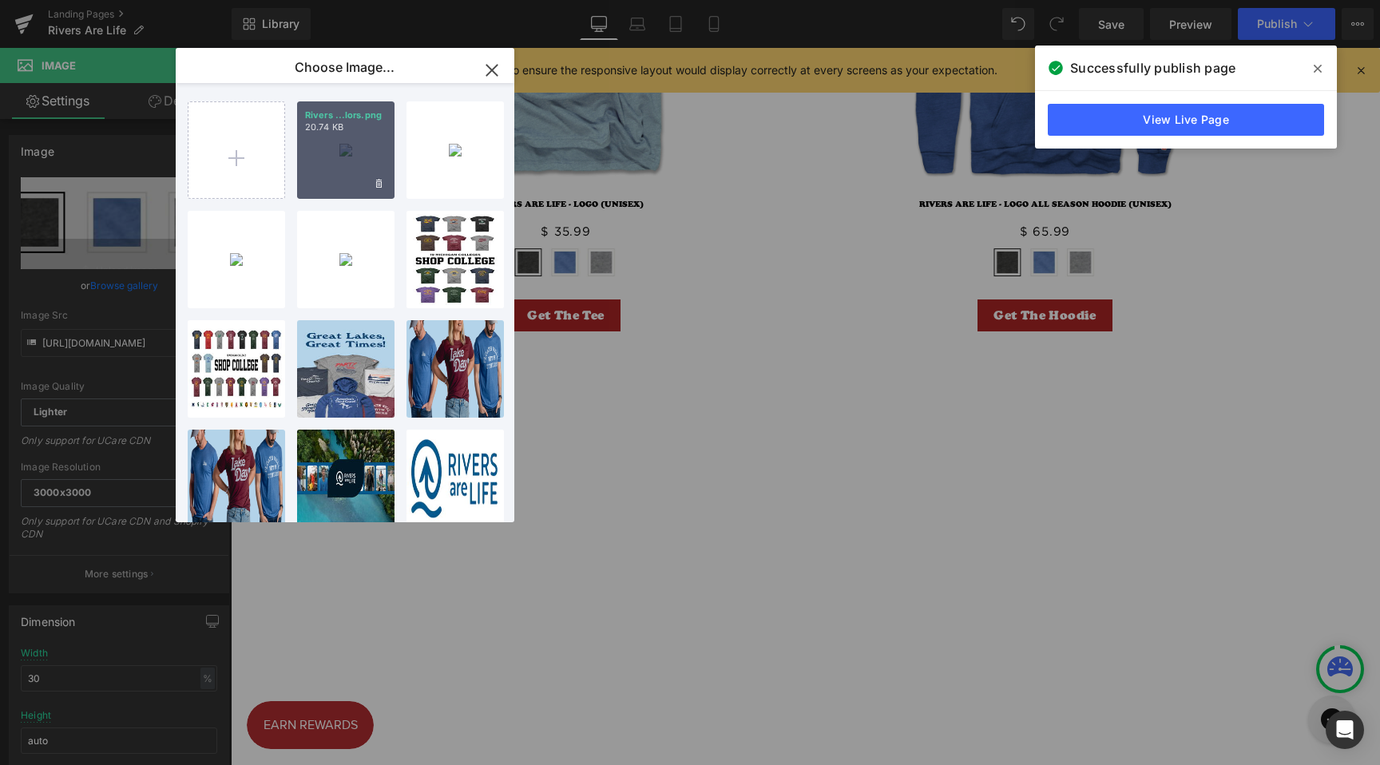
click at [353, 156] on div "Rivers ...lors.png 20.74 KB" at bounding box center [345, 149] width 97 height 97
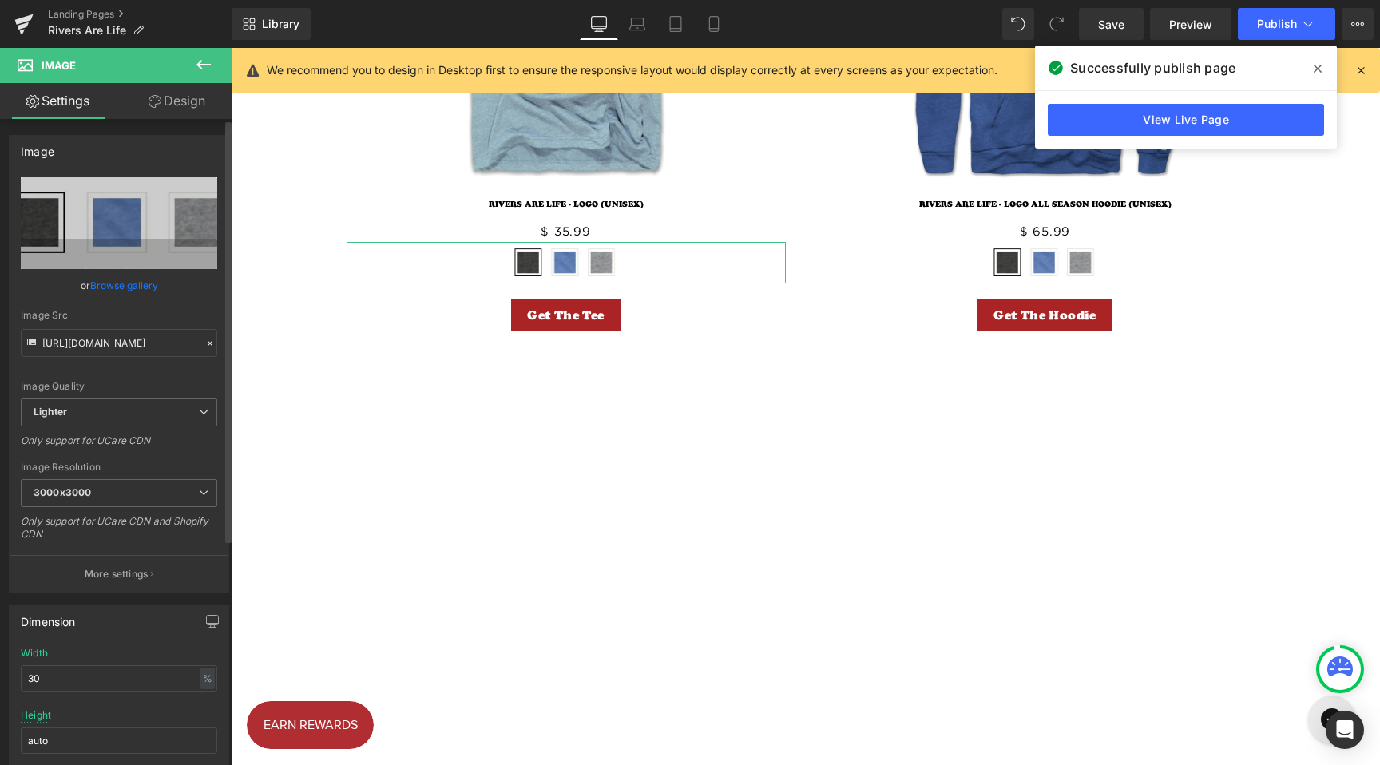
click at [123, 289] on link "Browse gallery" at bounding box center [124, 286] width 68 height 28
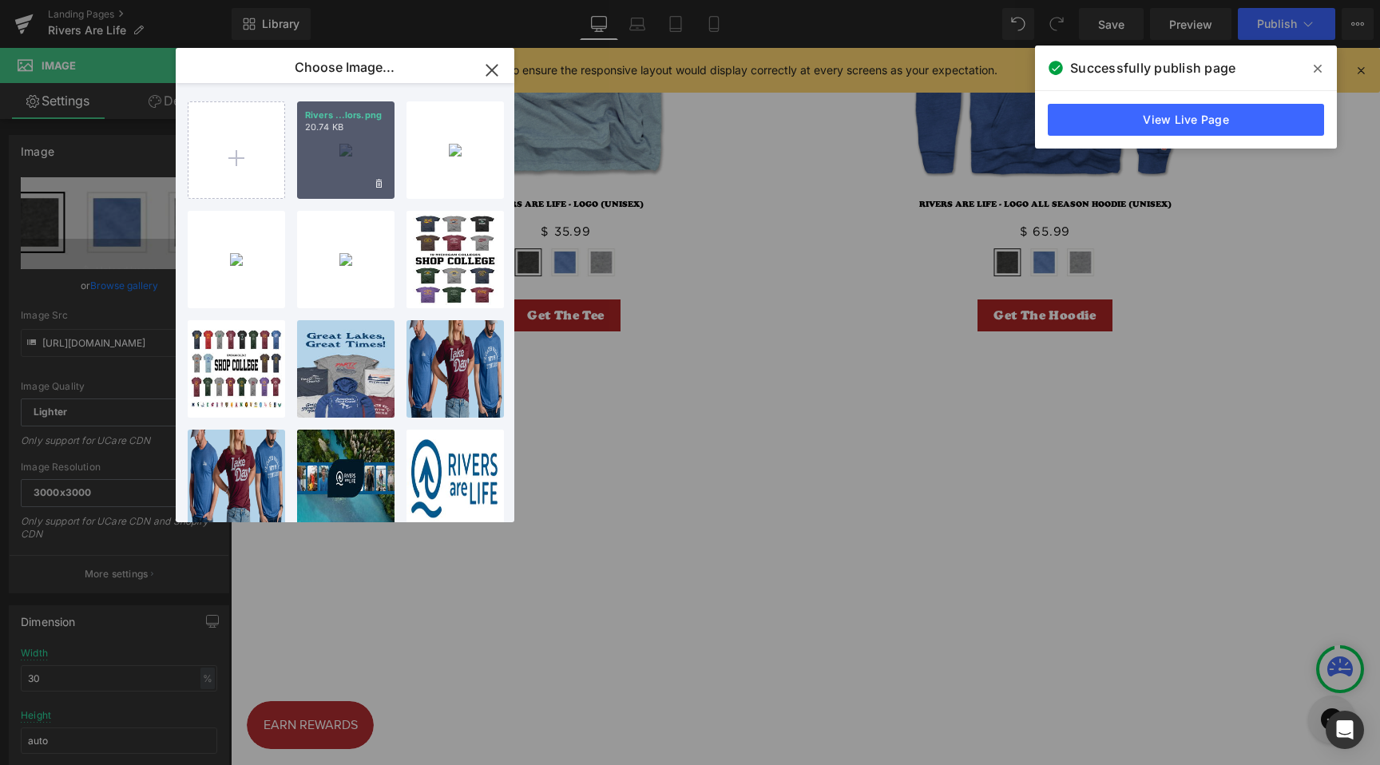
click at [332, 181] on div "Rivers ...lors.png 20.74 KB" at bounding box center [345, 149] width 97 height 97
type input "[URL][DOMAIN_NAME]"
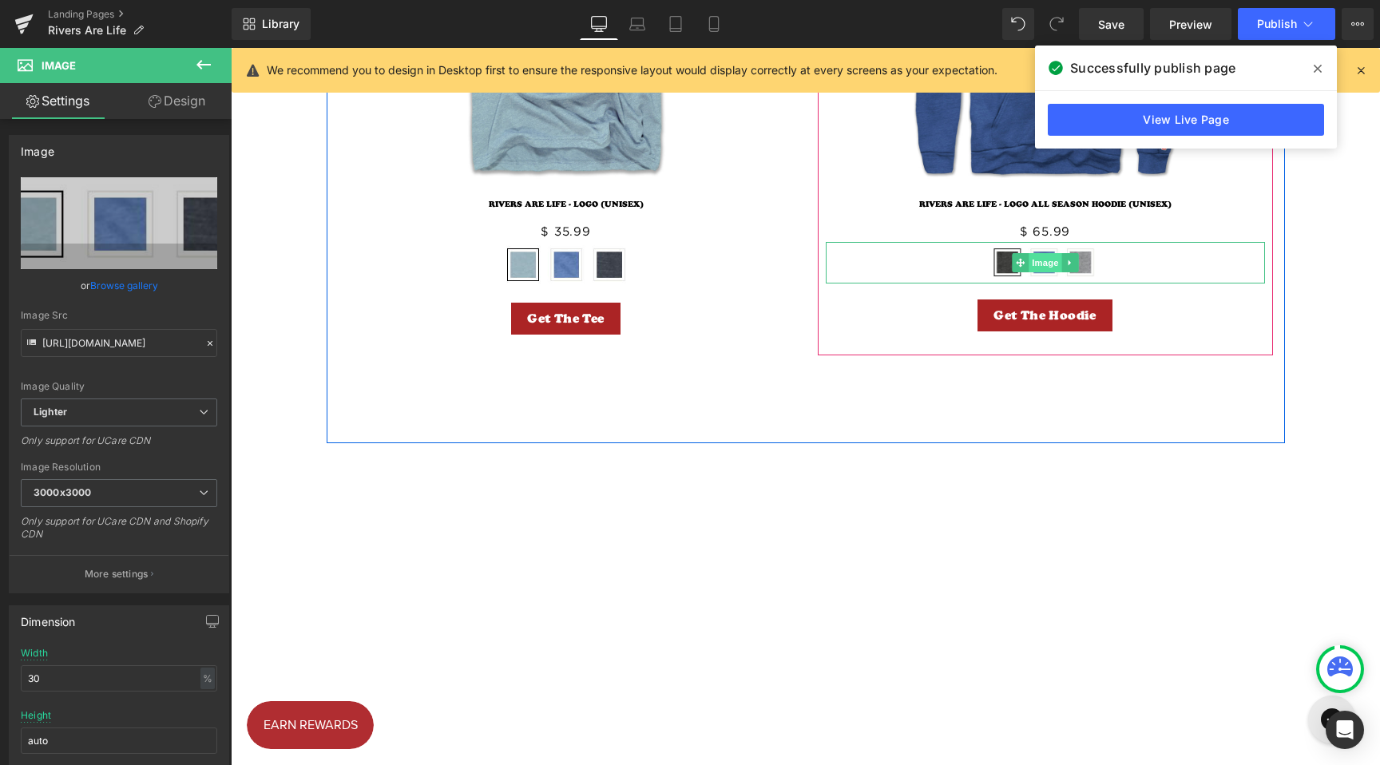
click at [1043, 272] on span "Image" at bounding box center [1046, 262] width 34 height 19
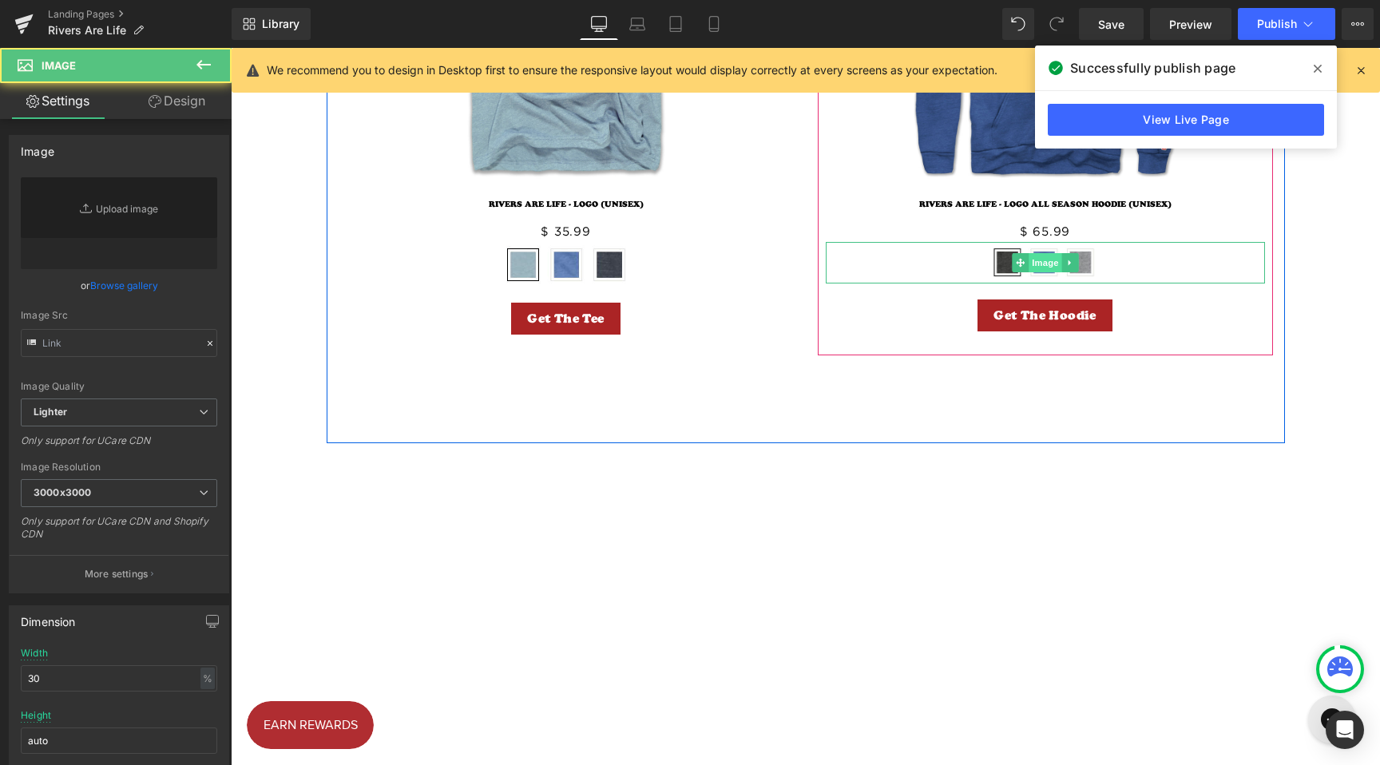
type input "[URL][DOMAIN_NAME]"
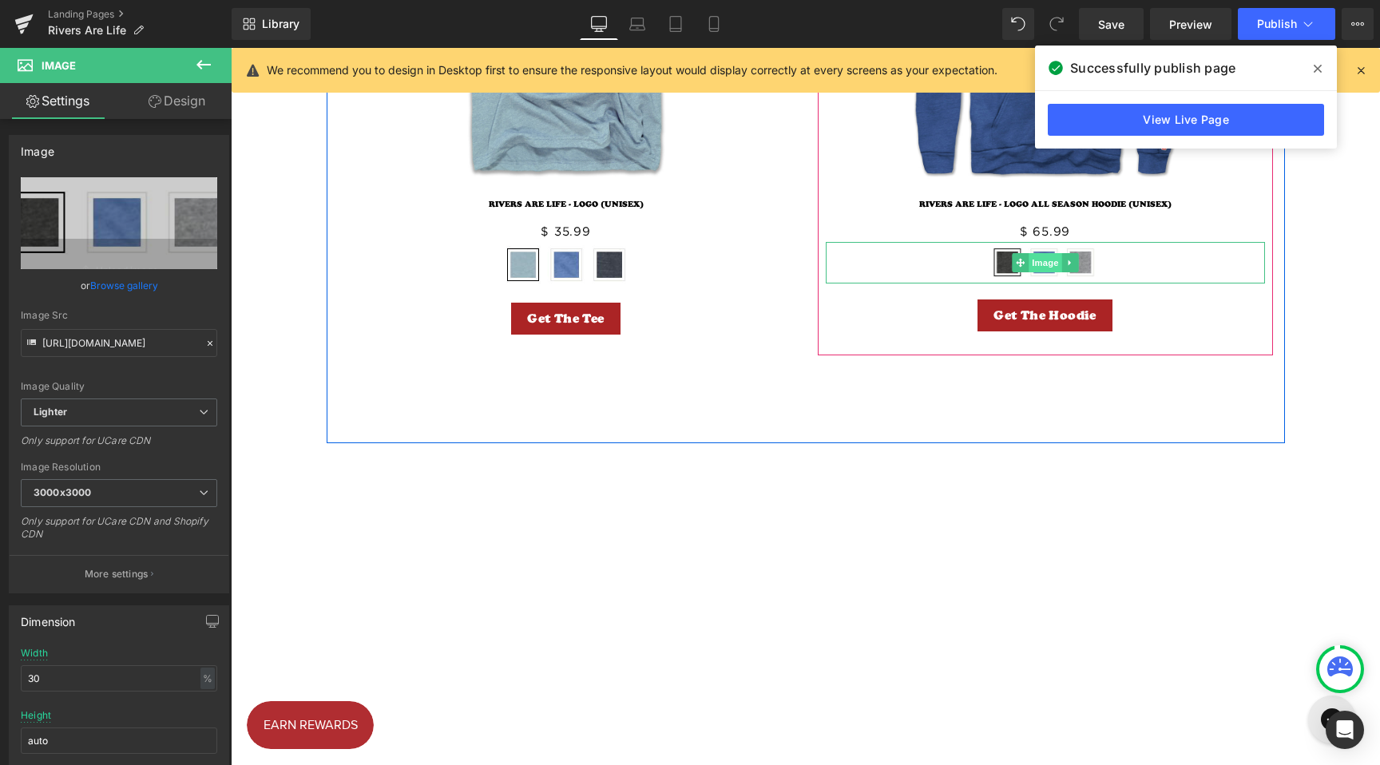
click at [1035, 267] on span "Image" at bounding box center [1046, 262] width 34 height 19
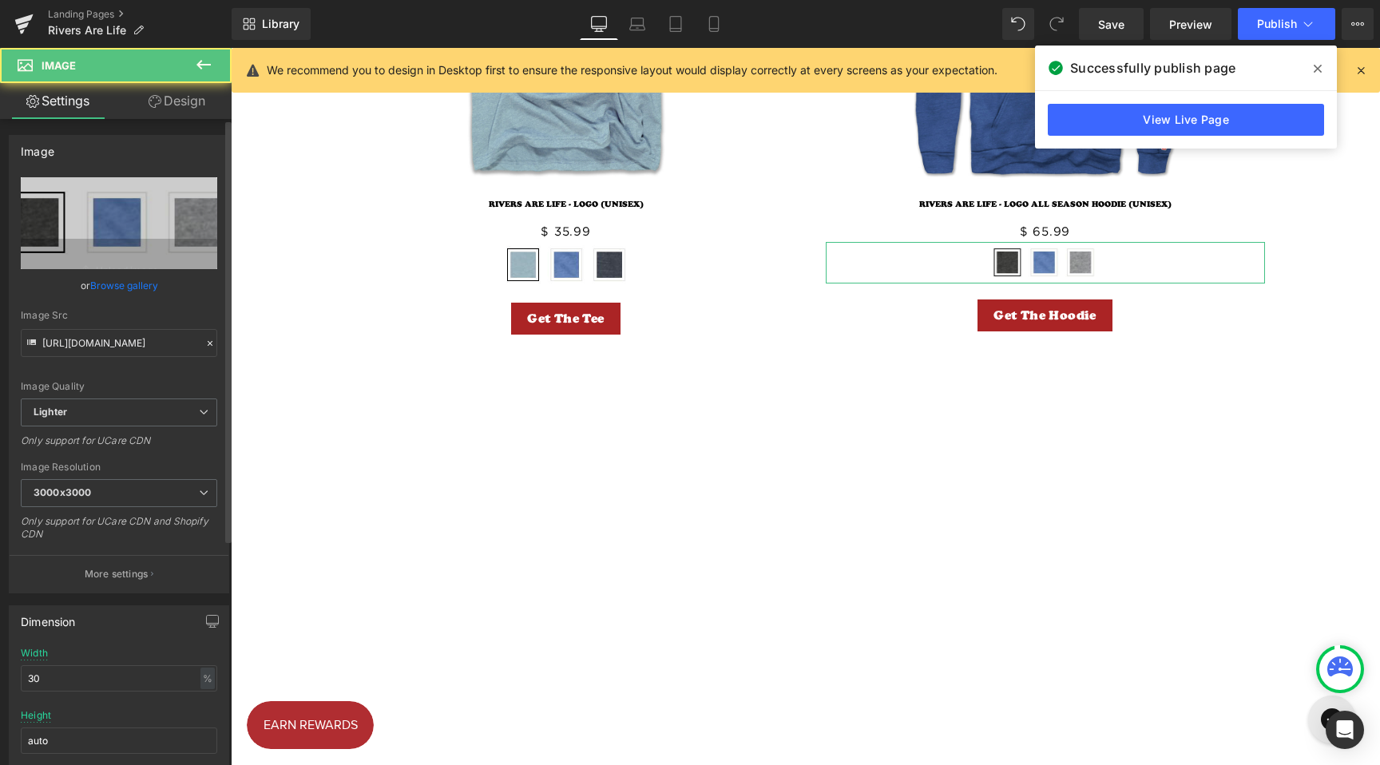
click at [116, 276] on link "Browse gallery" at bounding box center [124, 286] width 68 height 28
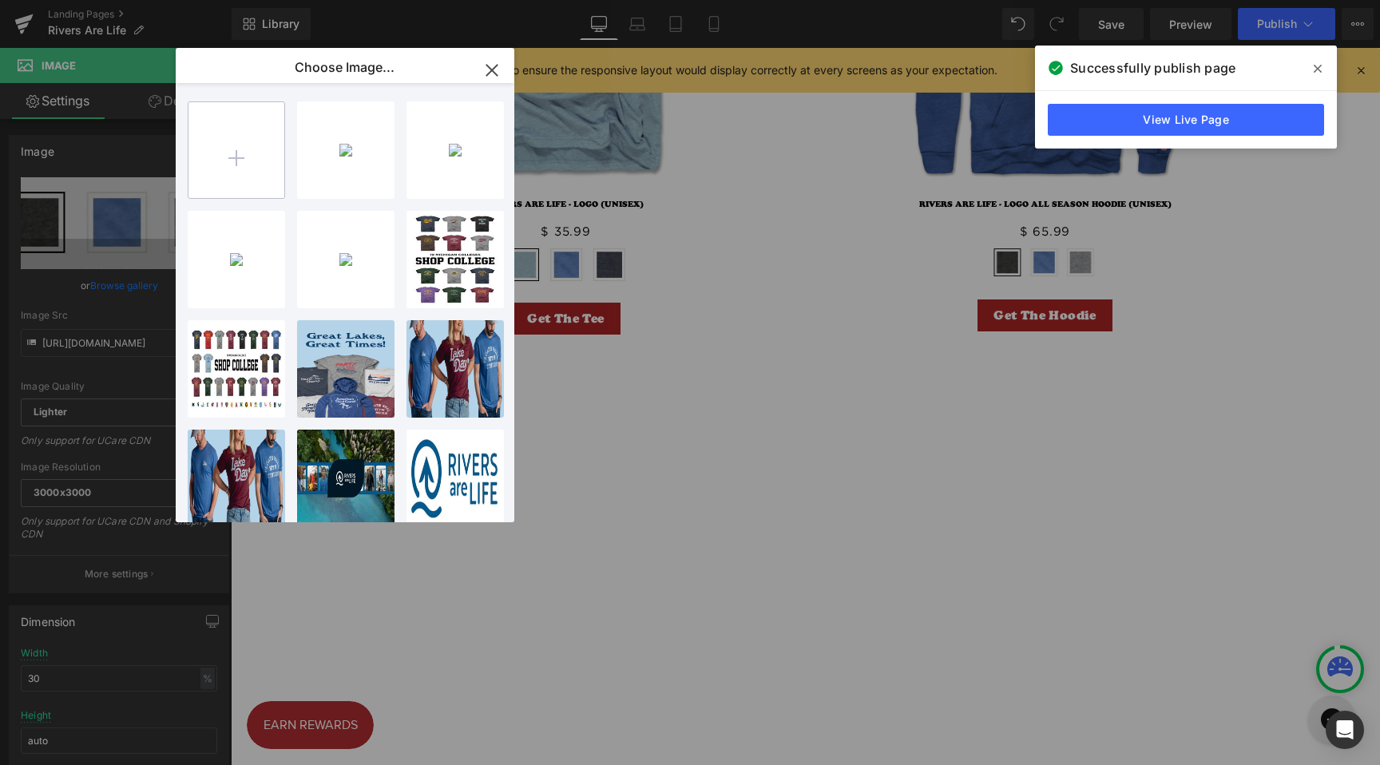
click at [257, 161] on input "file" at bounding box center [237, 150] width 96 height 96
type input "C:\fakepath\Rivers Are Life Hoodie Colors.png"
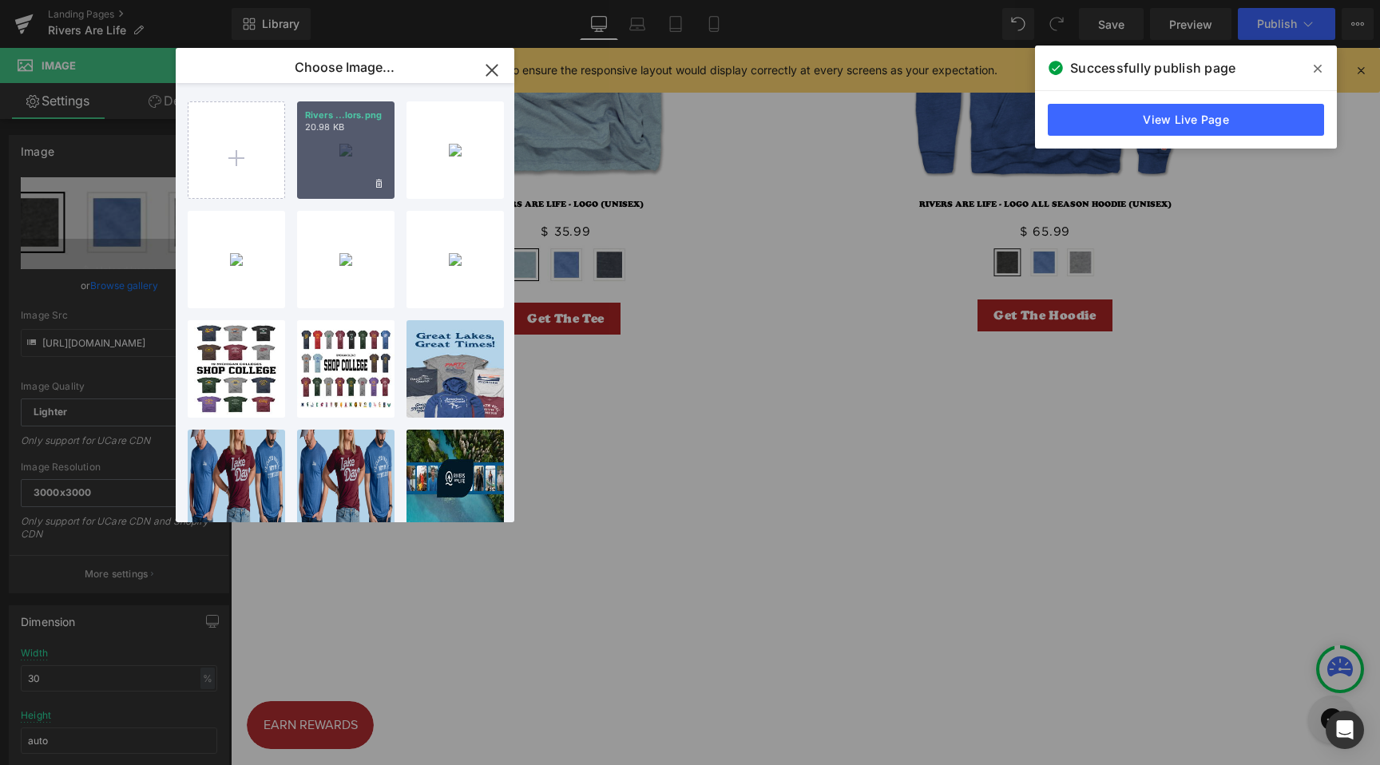
click at [371, 150] on div "Rivers ...lors.png 20.98 KB" at bounding box center [345, 149] width 97 height 97
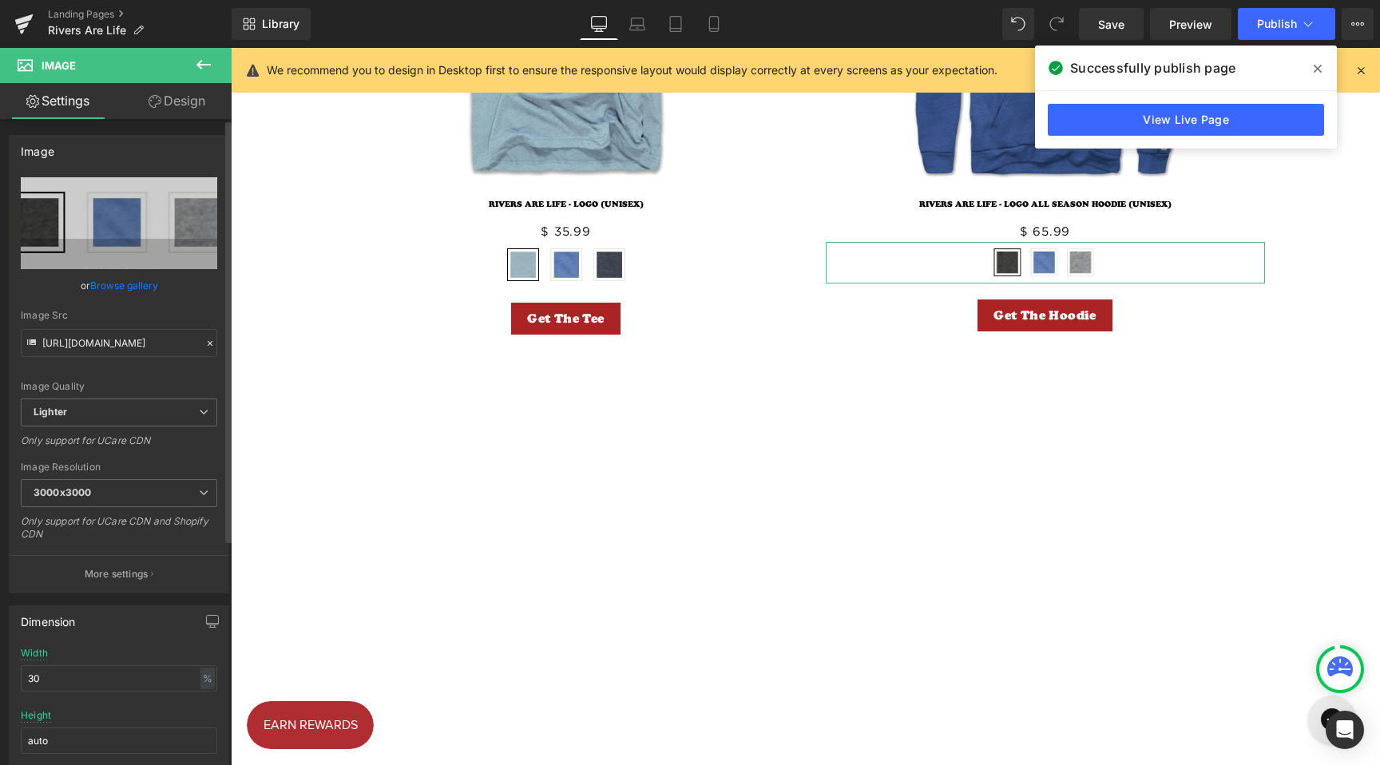
click at [109, 291] on link "Browse gallery" at bounding box center [124, 286] width 68 height 28
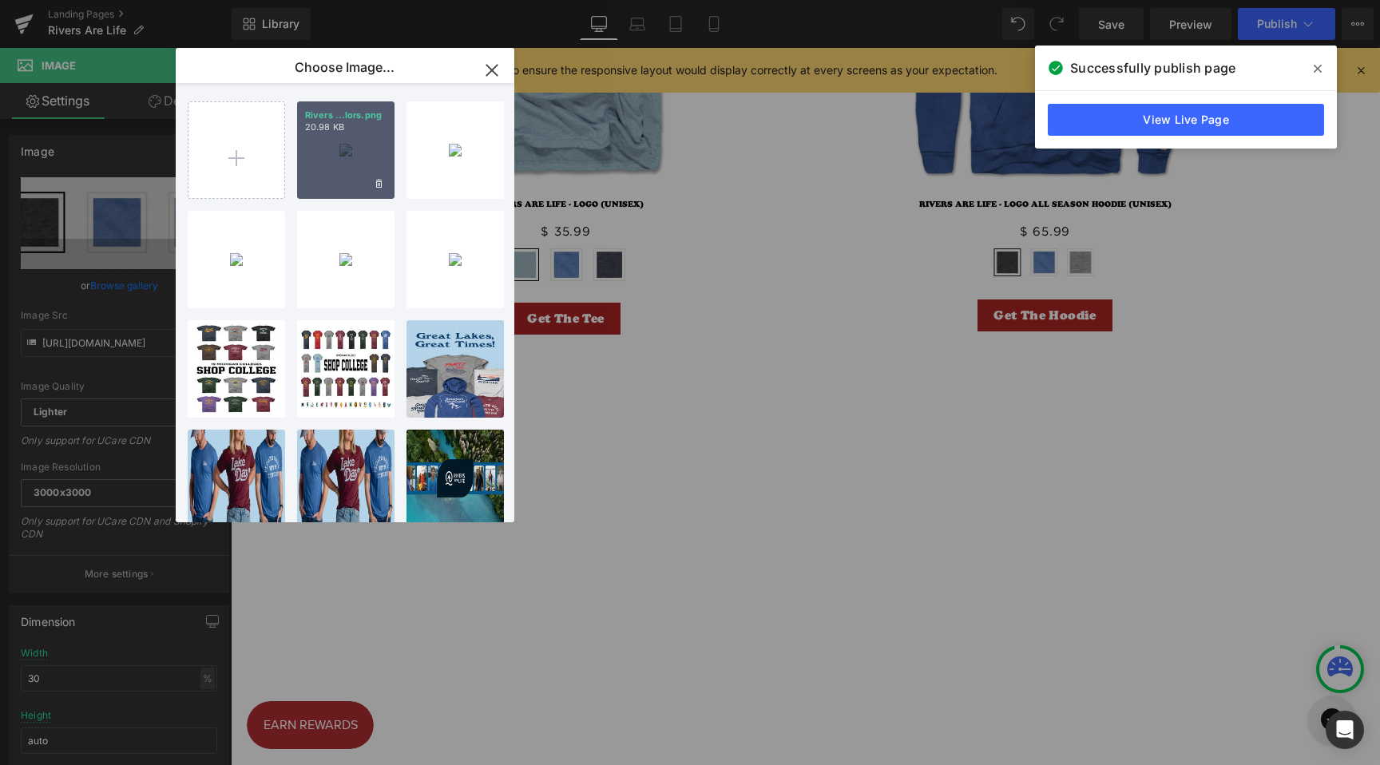
click at [315, 163] on div "Rivers ...lors.png 20.98 KB" at bounding box center [345, 149] width 97 height 97
type input "[URL][DOMAIN_NAME]"
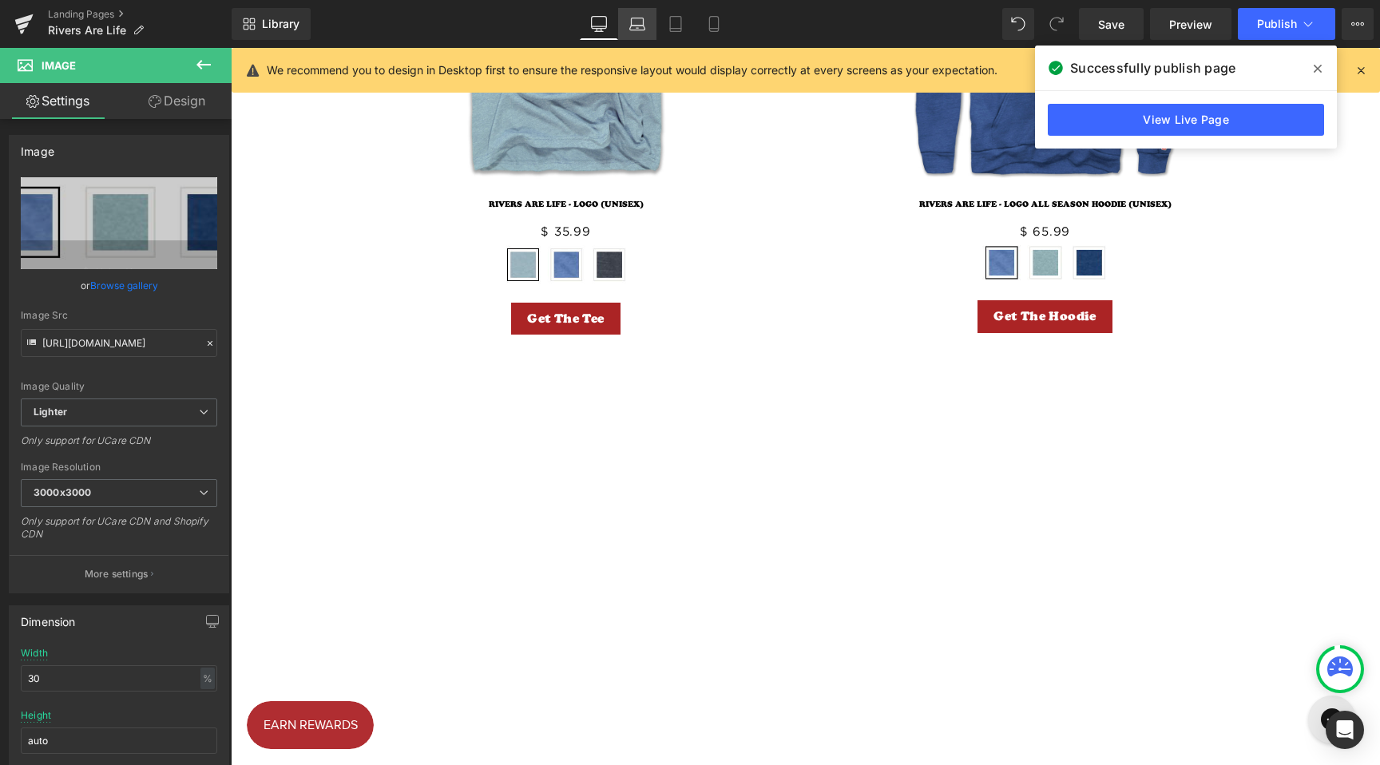
click at [644, 26] on icon at bounding box center [637, 28] width 15 height 5
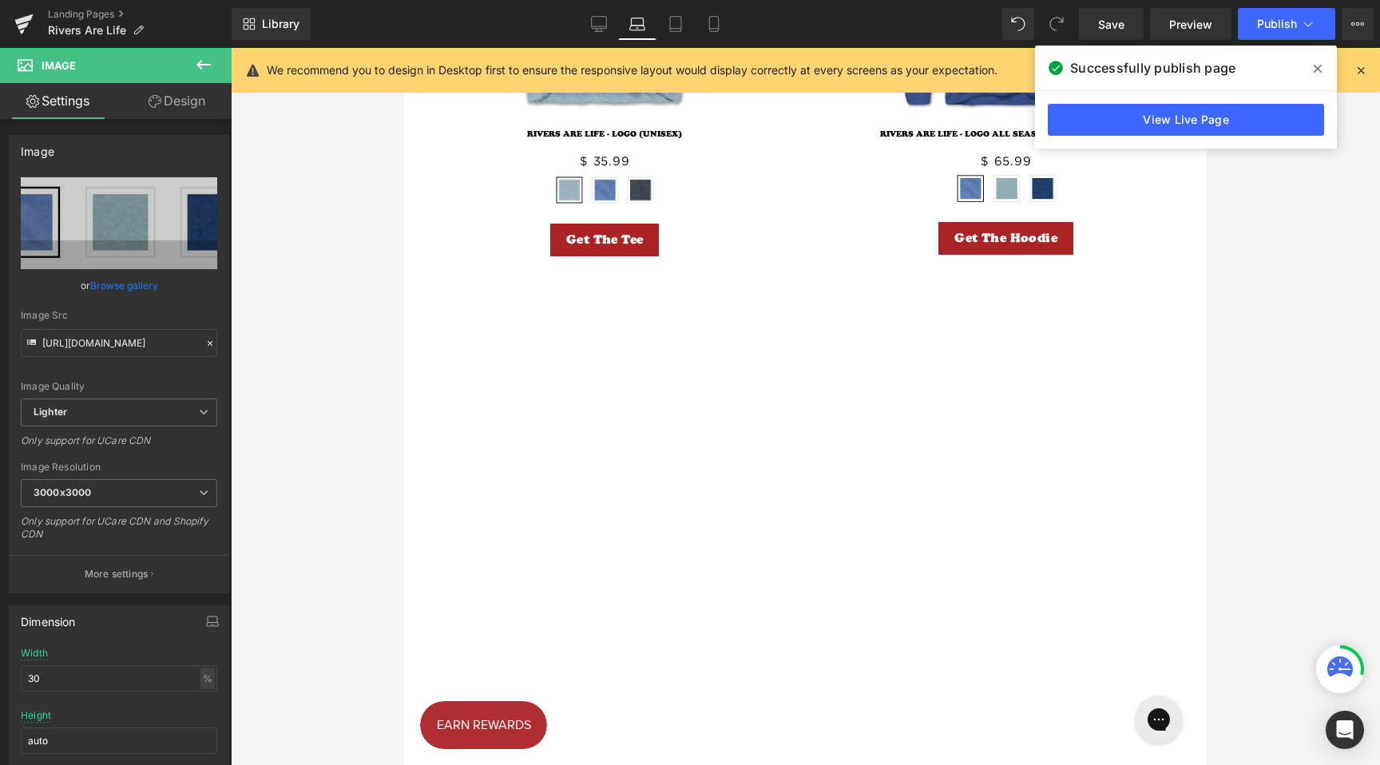
scroll to position [1275, 0]
click at [677, 26] on icon at bounding box center [676, 24] width 16 height 16
type input "auto"
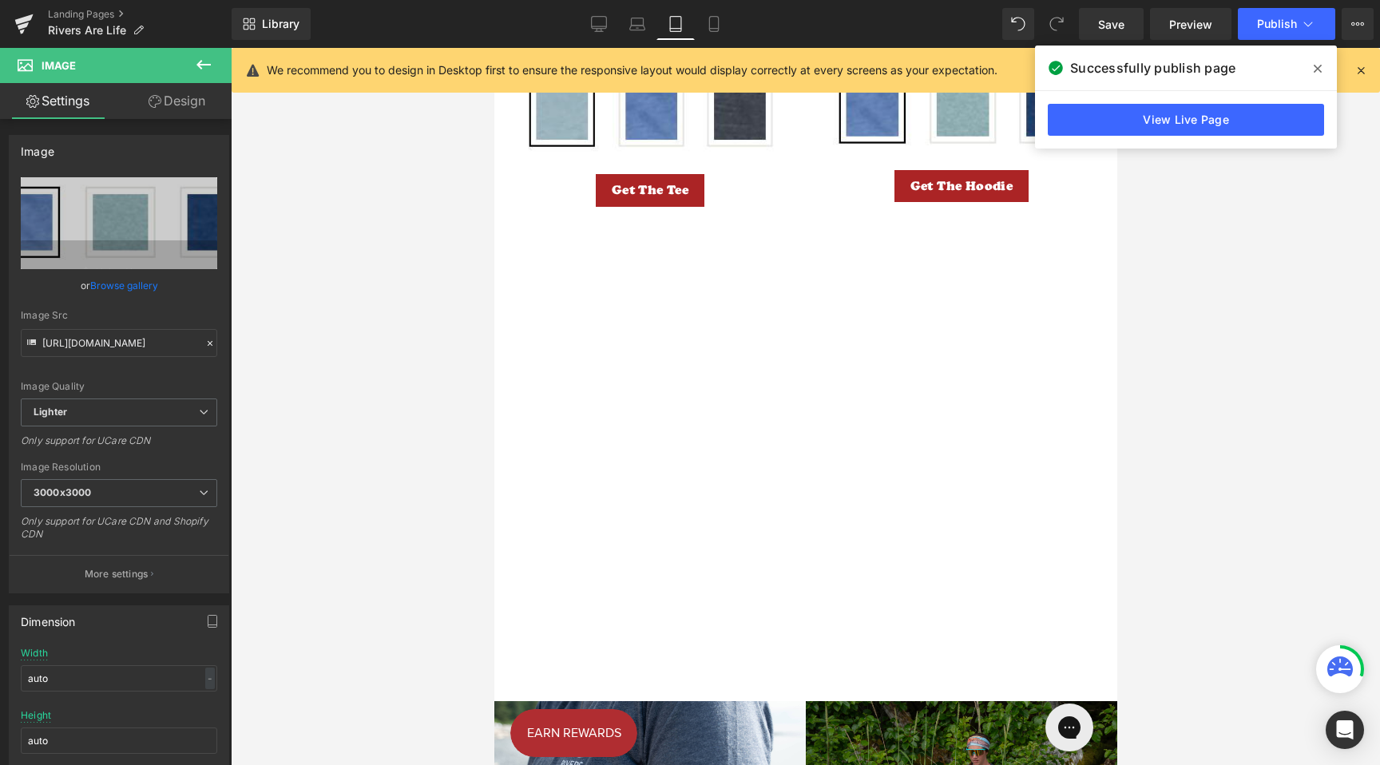
scroll to position [1110, 0]
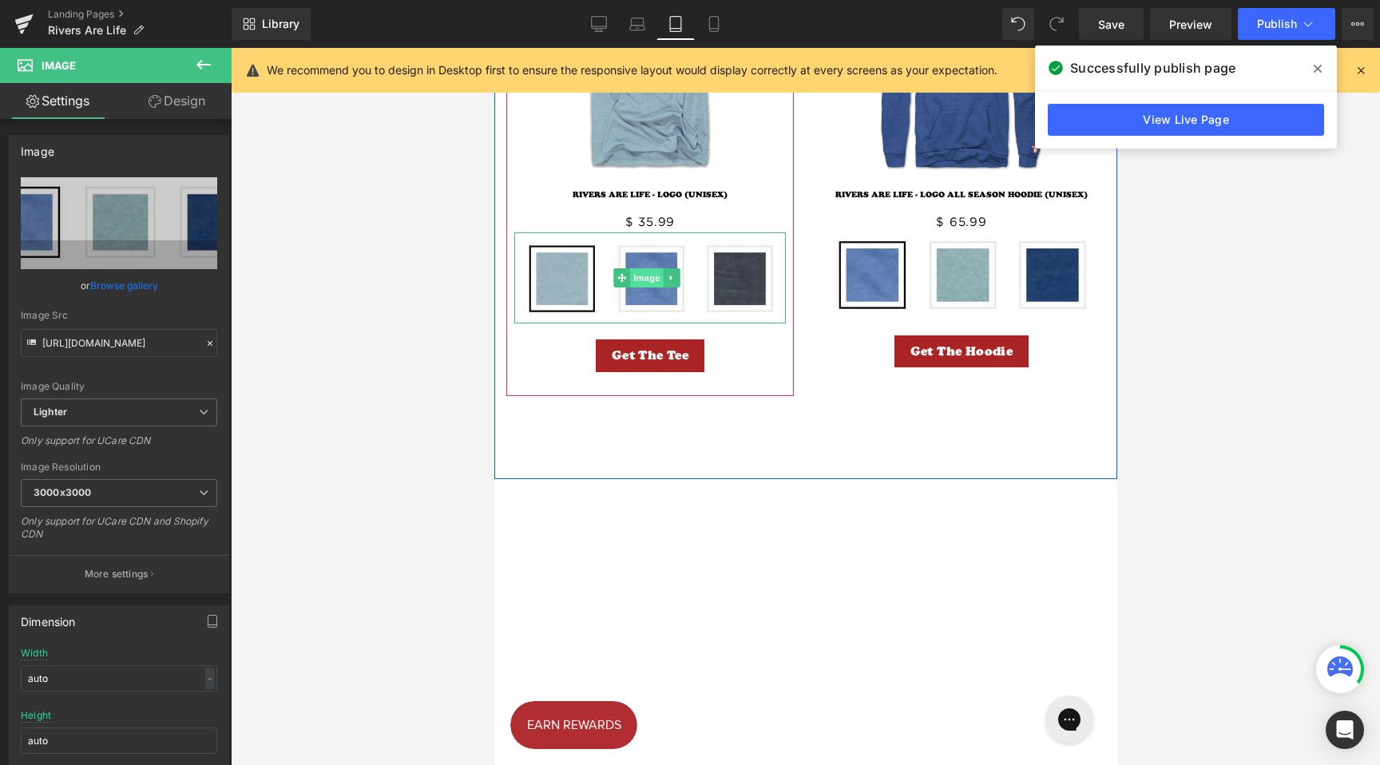
click at [641, 288] on span "Image" at bounding box center [647, 277] width 34 height 19
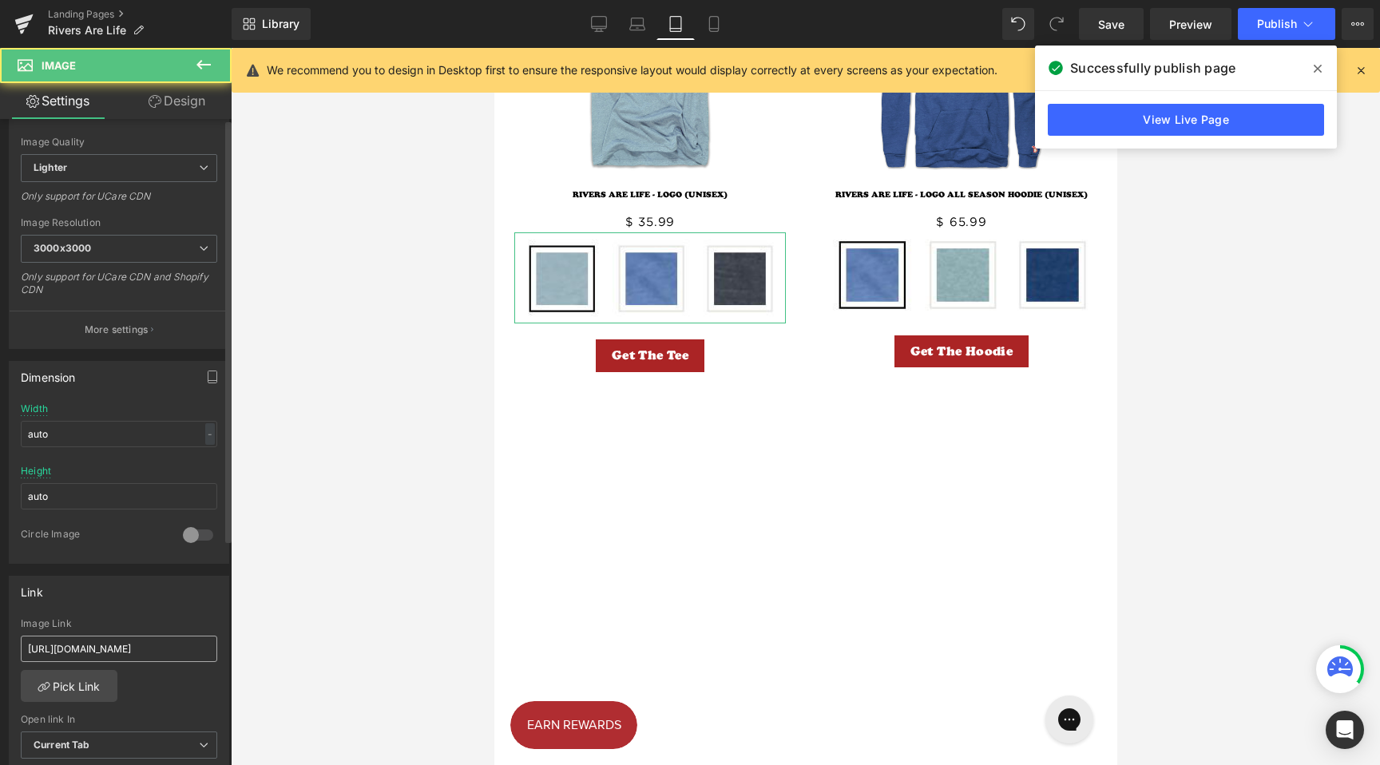
scroll to position [348, 0]
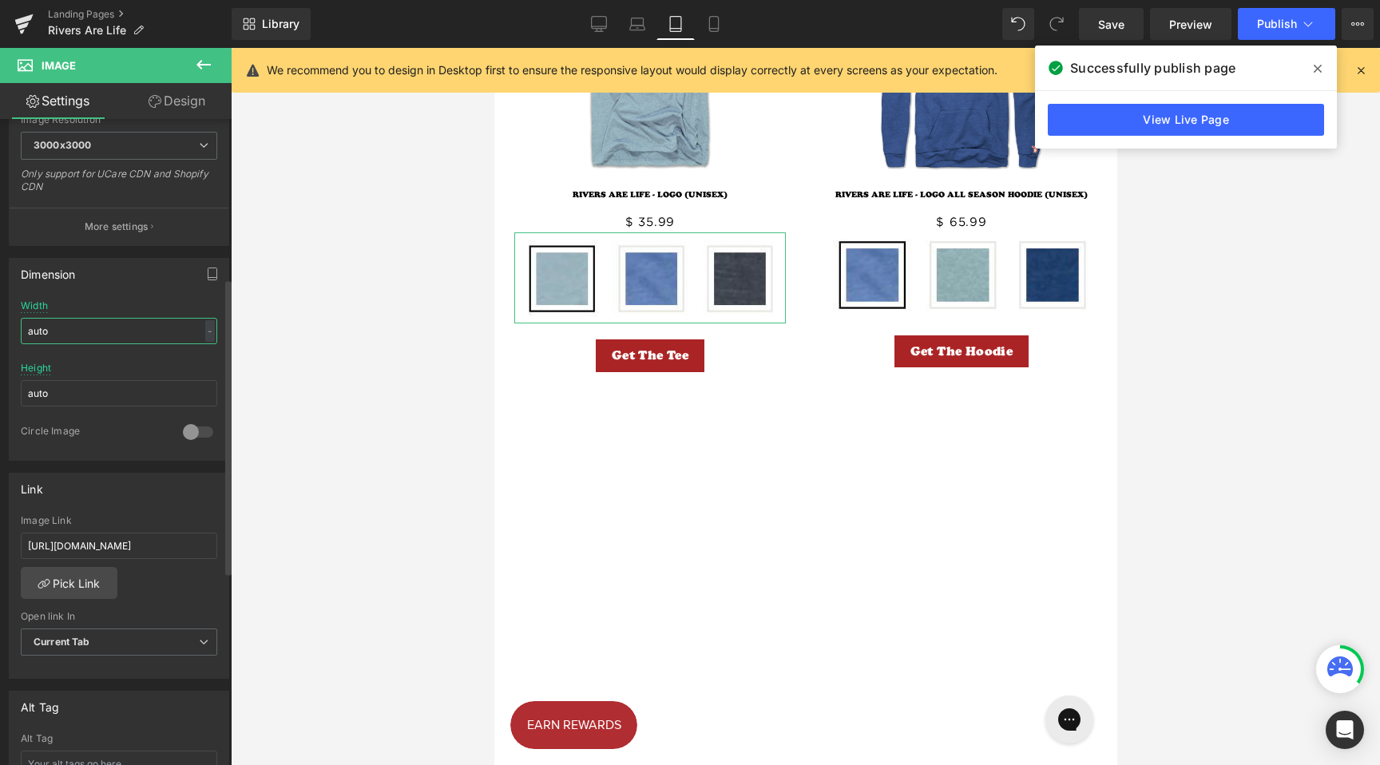
click at [77, 335] on input "auto" at bounding box center [119, 331] width 197 height 26
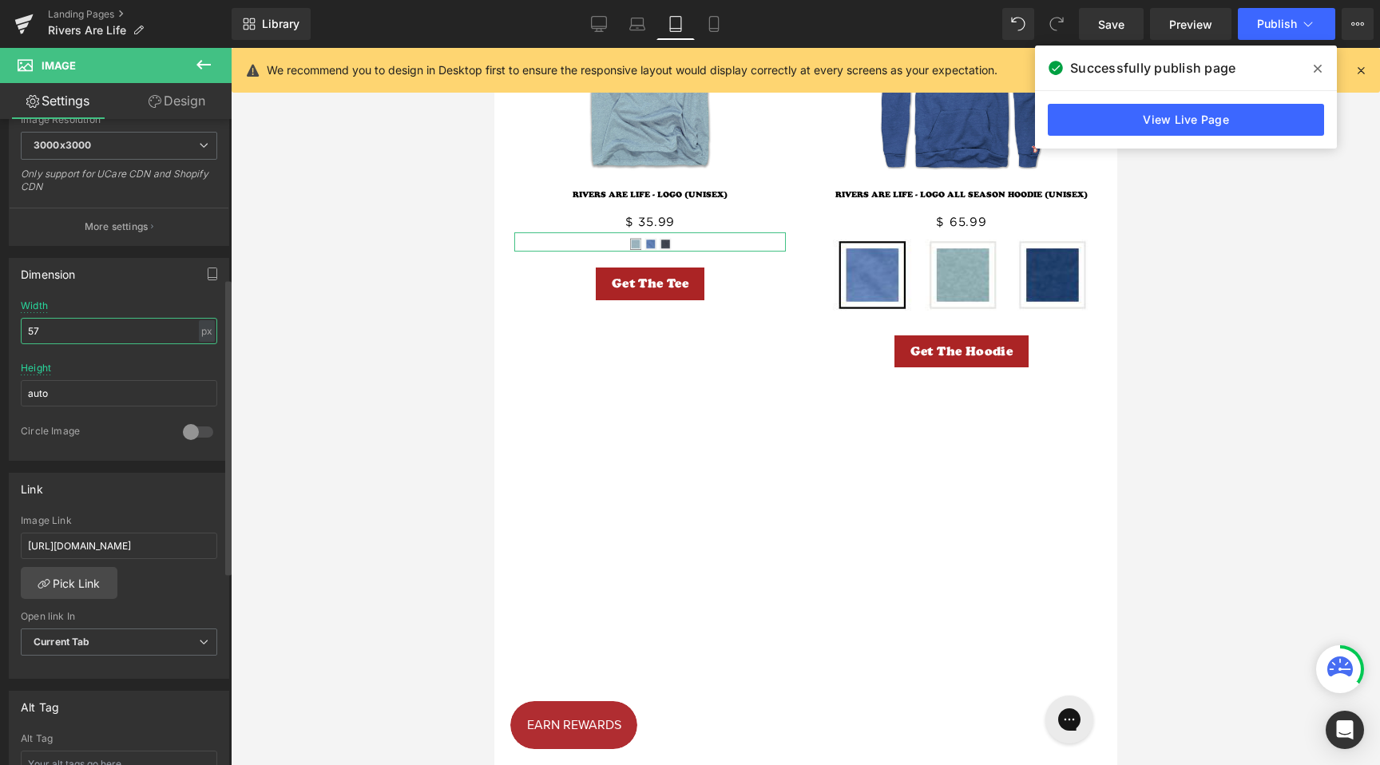
click at [77, 335] on input "57" at bounding box center [119, 331] width 197 height 26
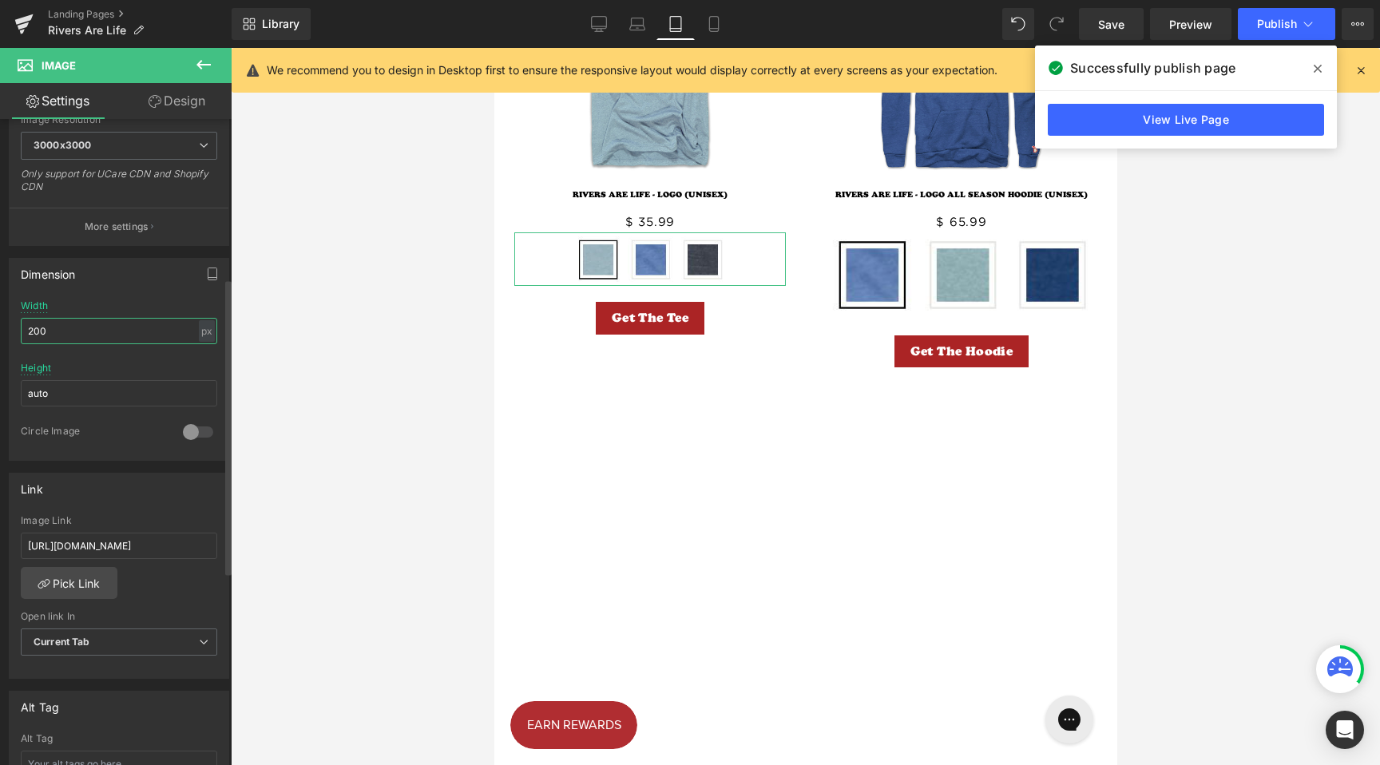
click at [77, 335] on input "200" at bounding box center [119, 331] width 197 height 26
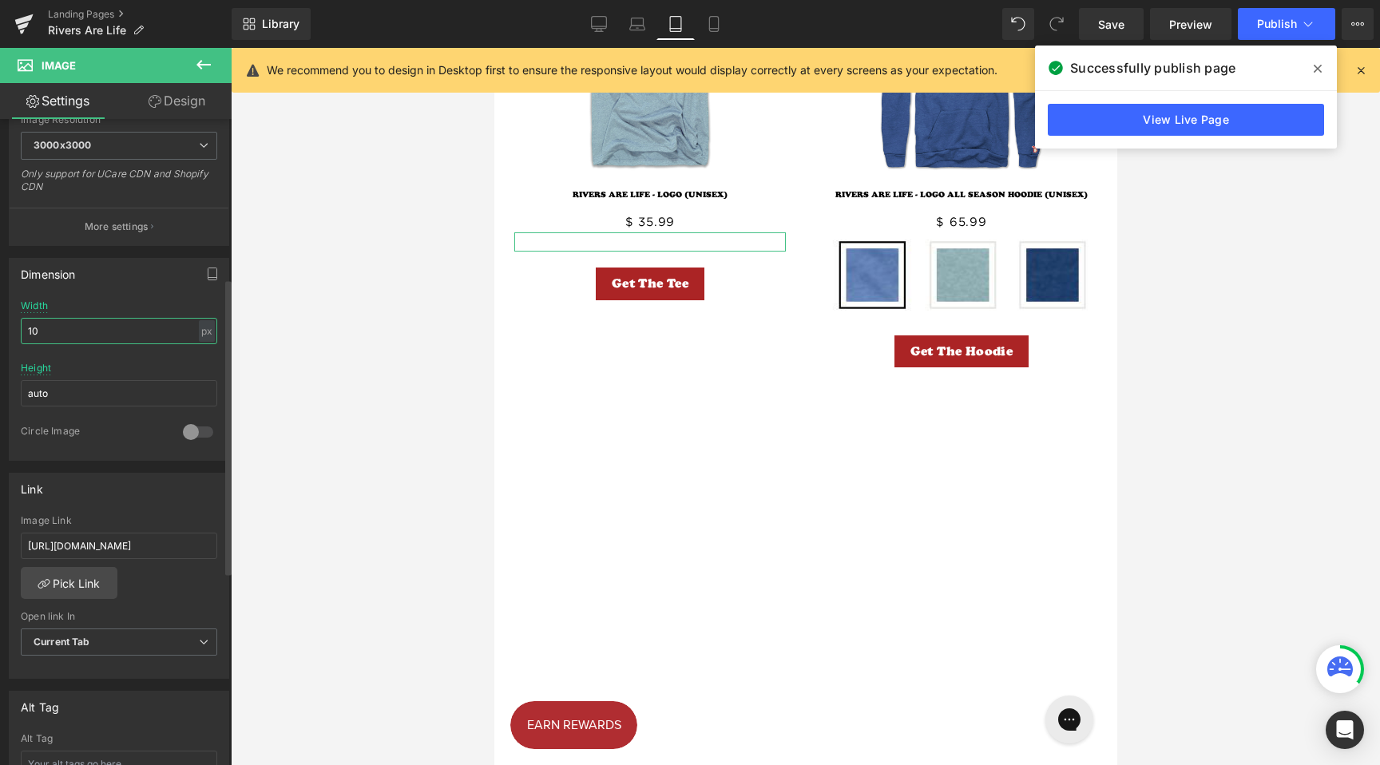
type input "100"
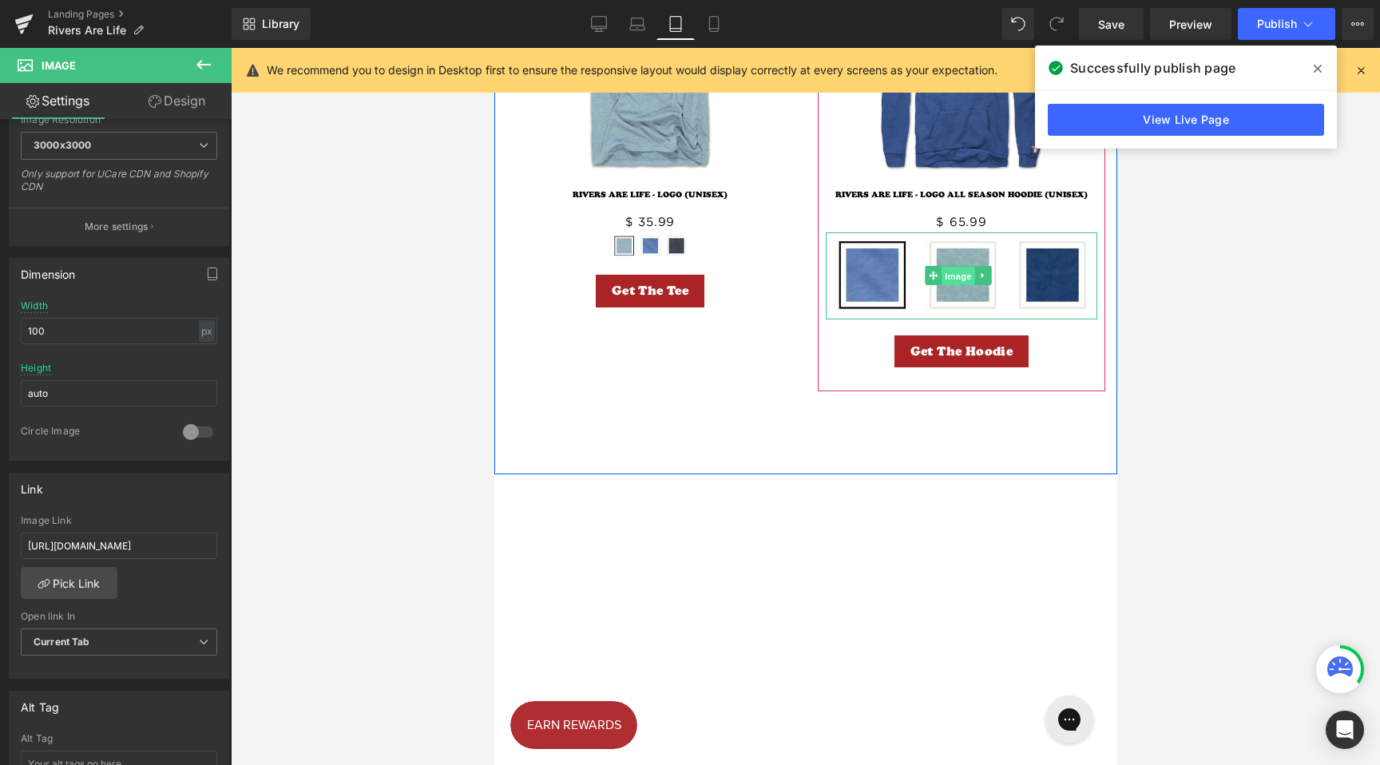
click at [962, 284] on span "Image" at bounding box center [958, 276] width 34 height 19
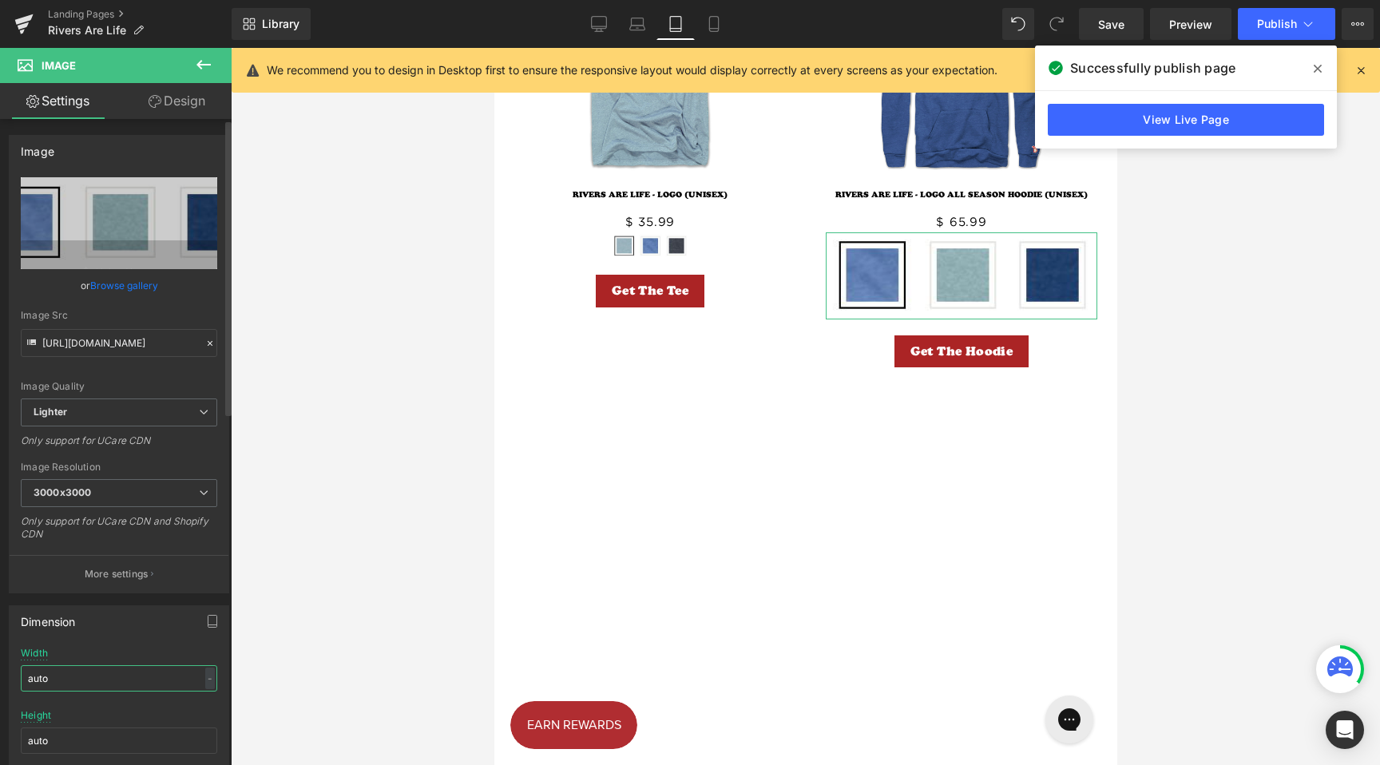
click at [109, 668] on input "auto" at bounding box center [119, 678] width 197 height 26
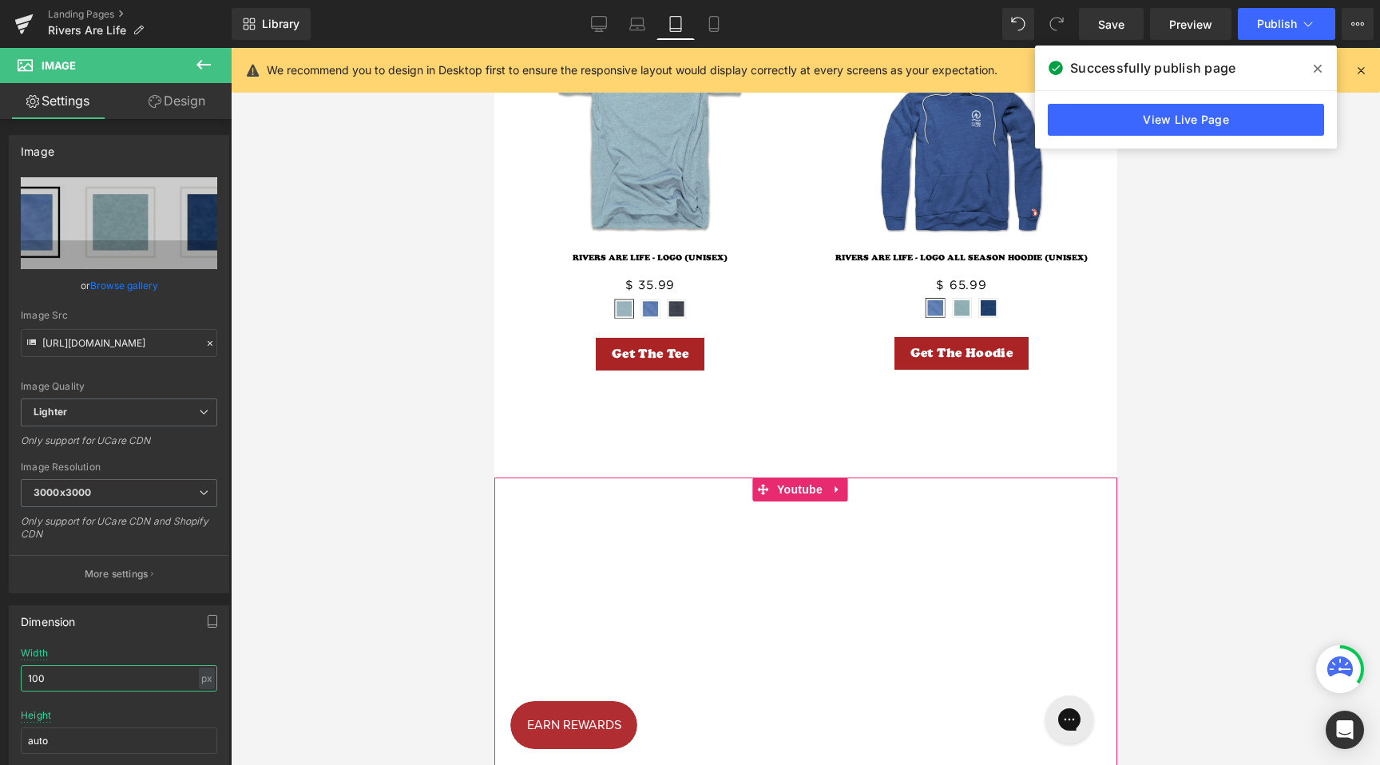
scroll to position [962, 0]
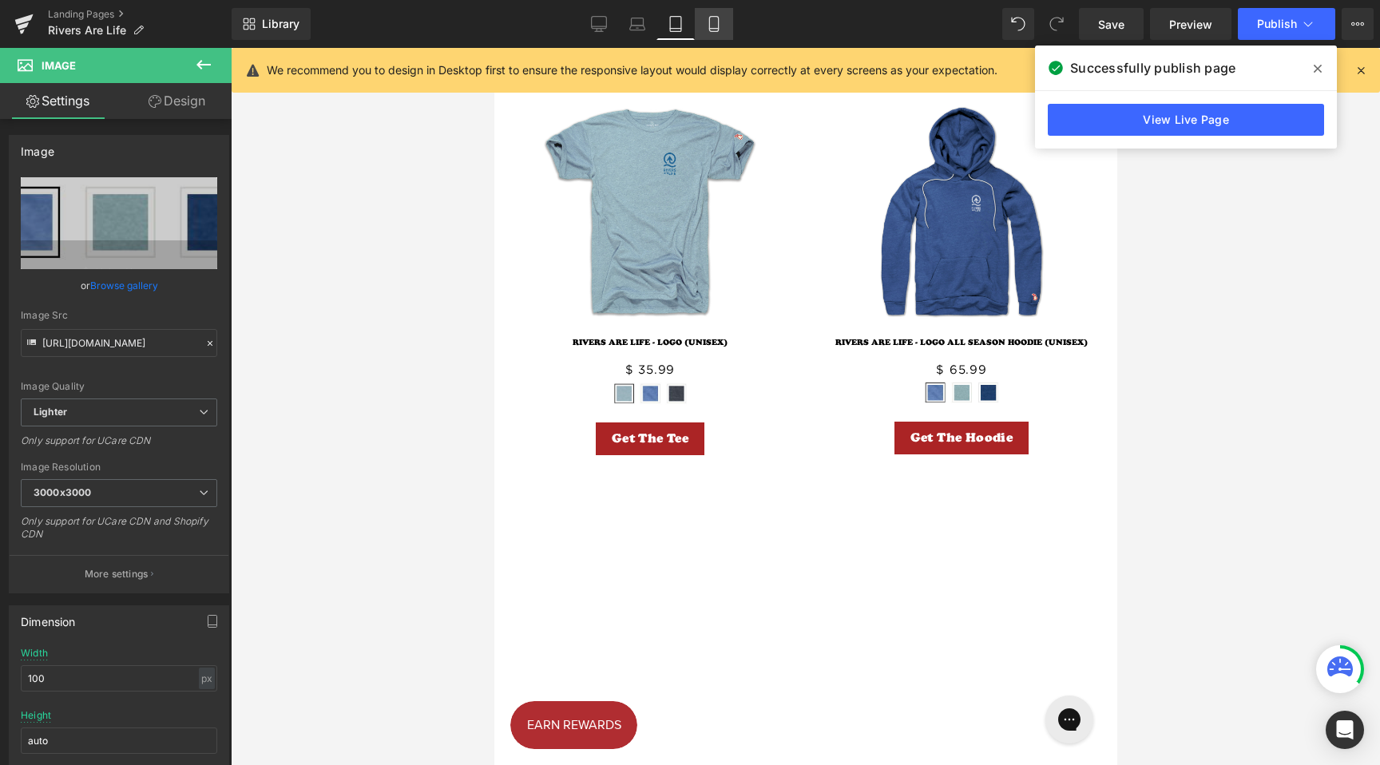
click at [717, 32] on link "Mobile" at bounding box center [714, 24] width 38 height 32
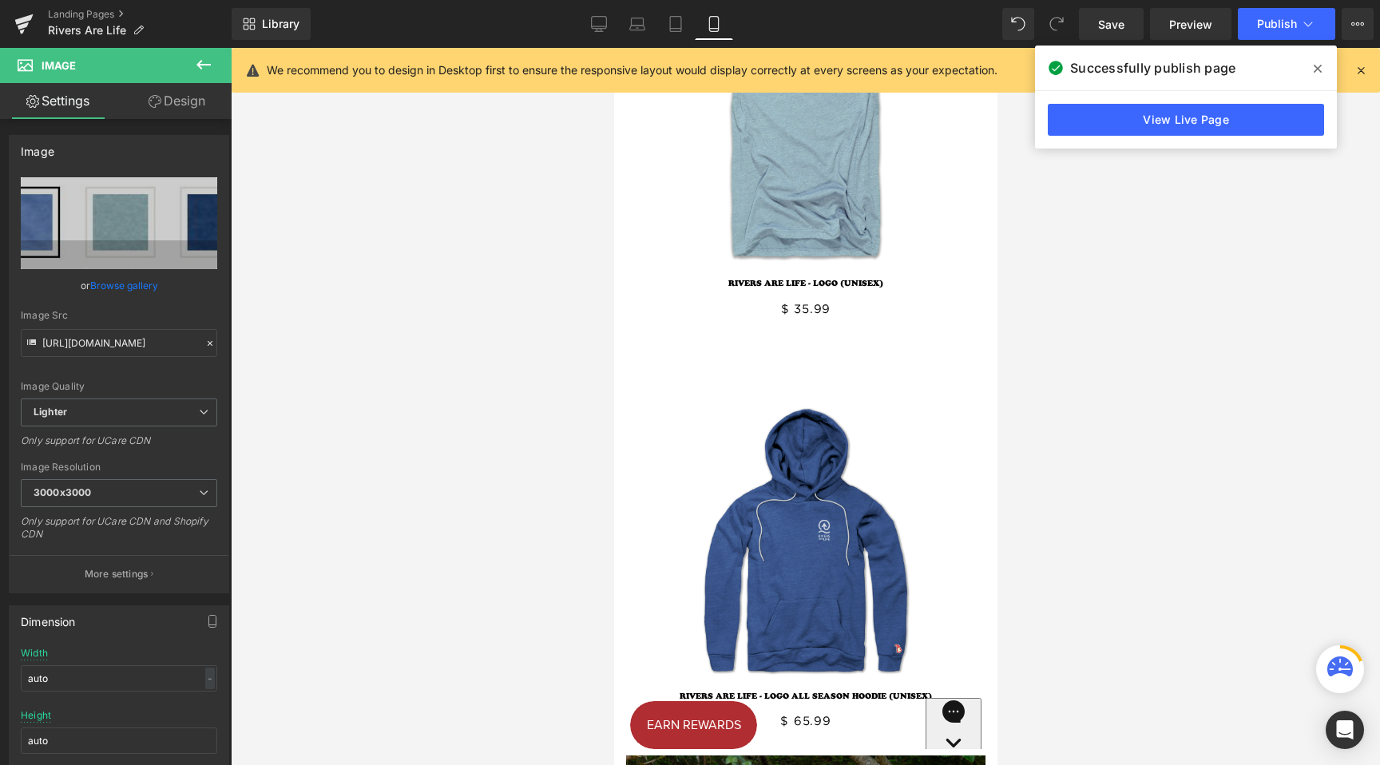
scroll to position [669, 0]
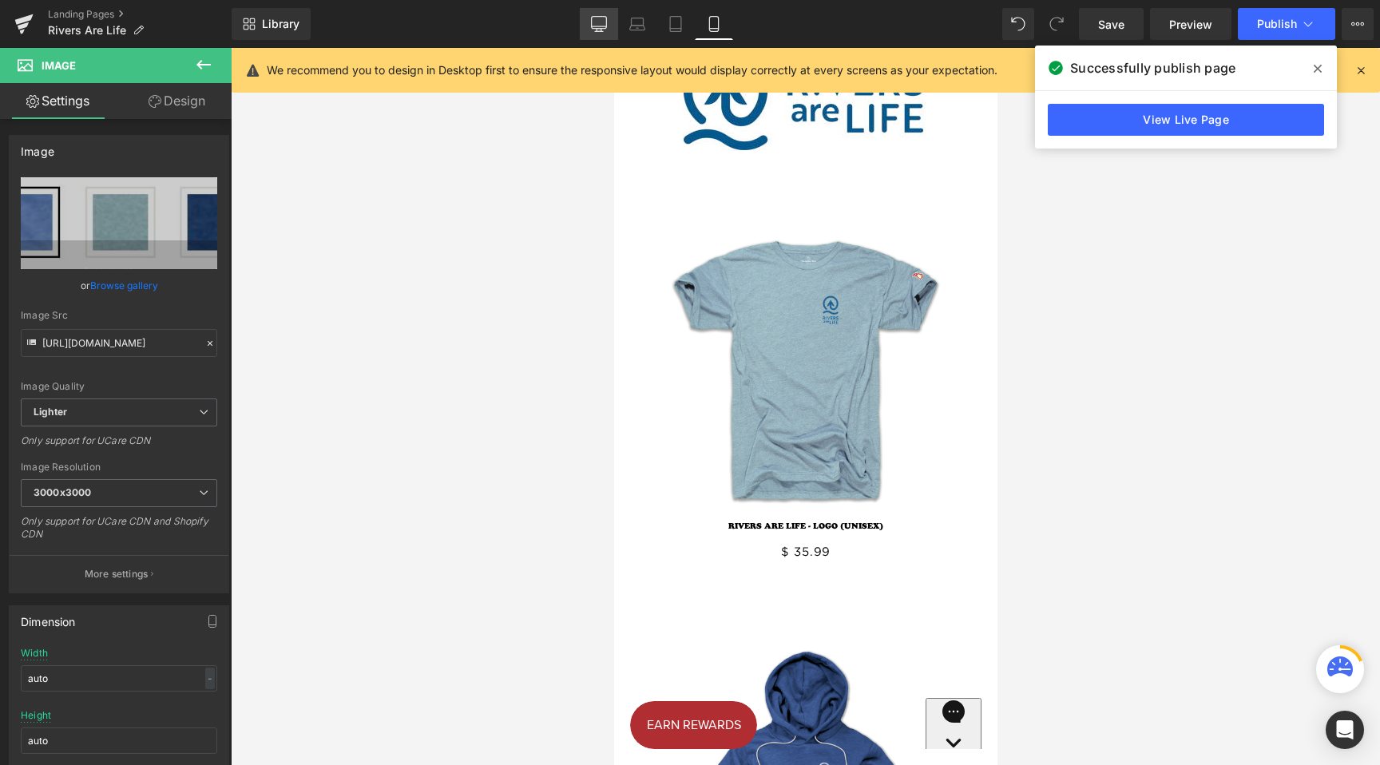
click at [600, 24] on icon at bounding box center [599, 24] width 16 height 16
type input "30"
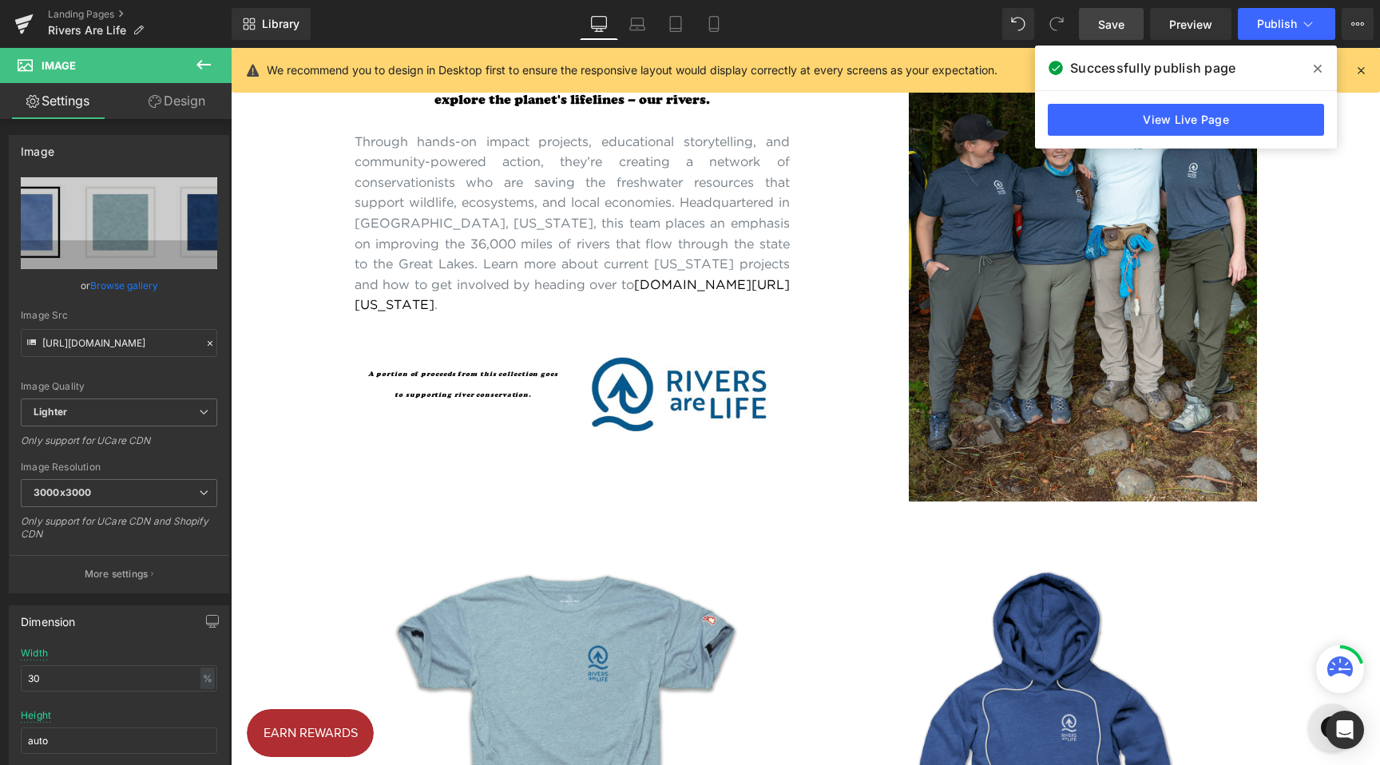
scroll to position [1360, 0]
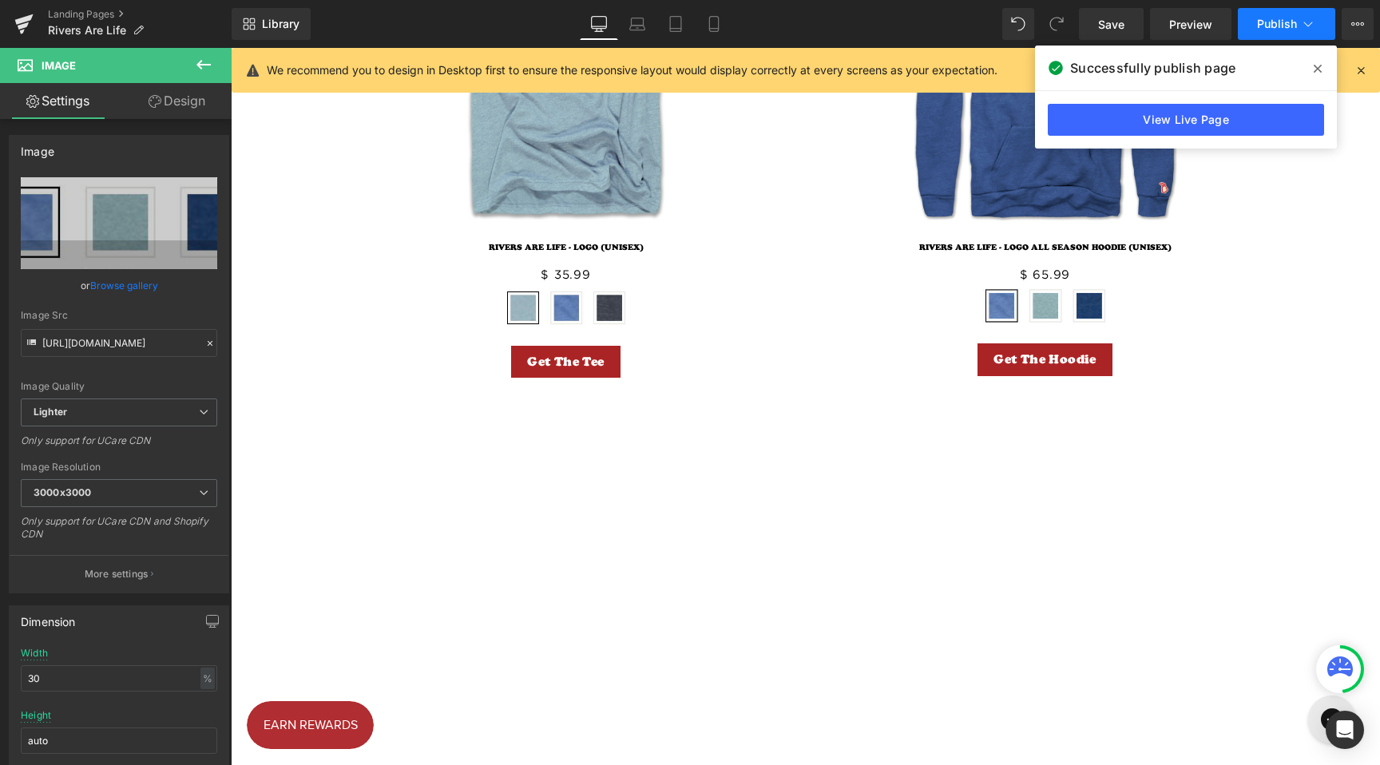
click at [1282, 29] on span "Publish" at bounding box center [1277, 24] width 40 height 13
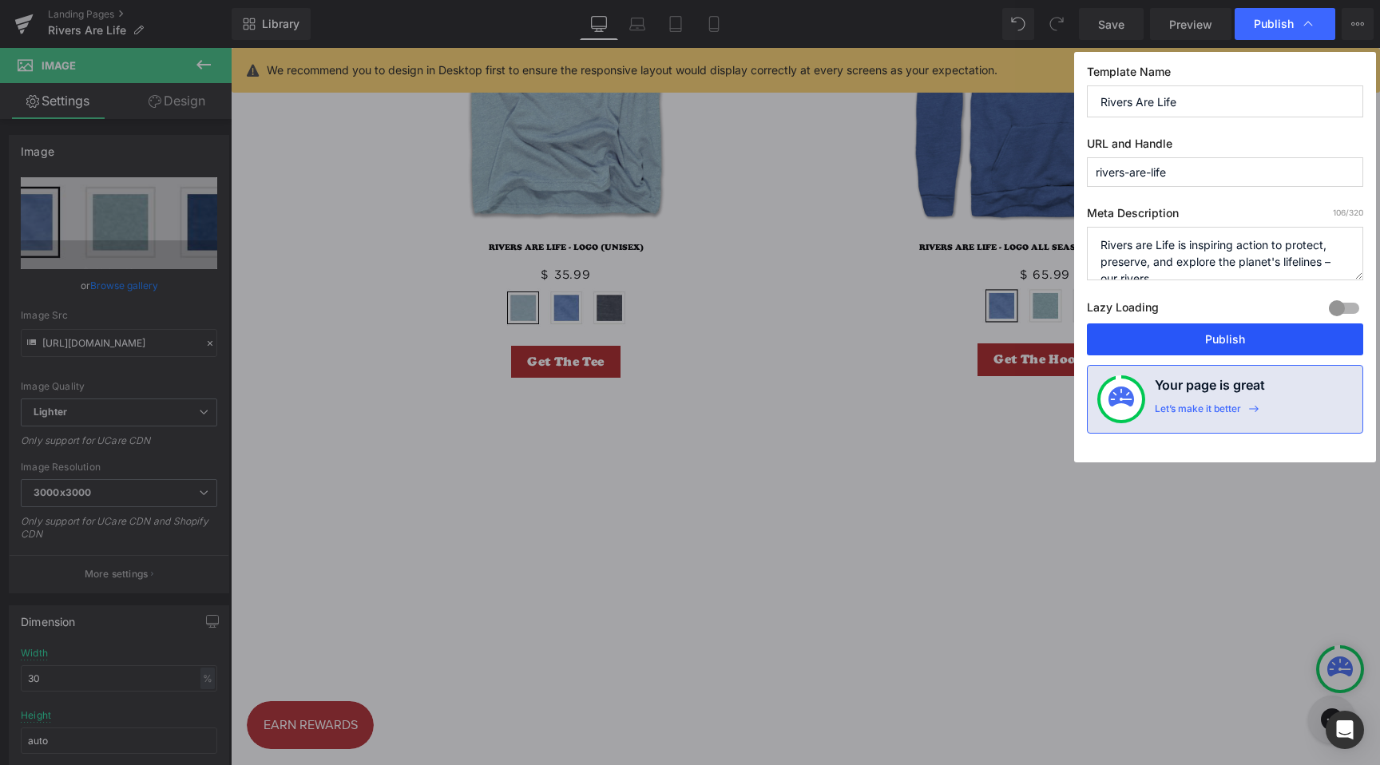
click at [1237, 344] on button "Publish" at bounding box center [1225, 340] width 276 height 32
